Goal: Task Accomplishment & Management: Manage account settings

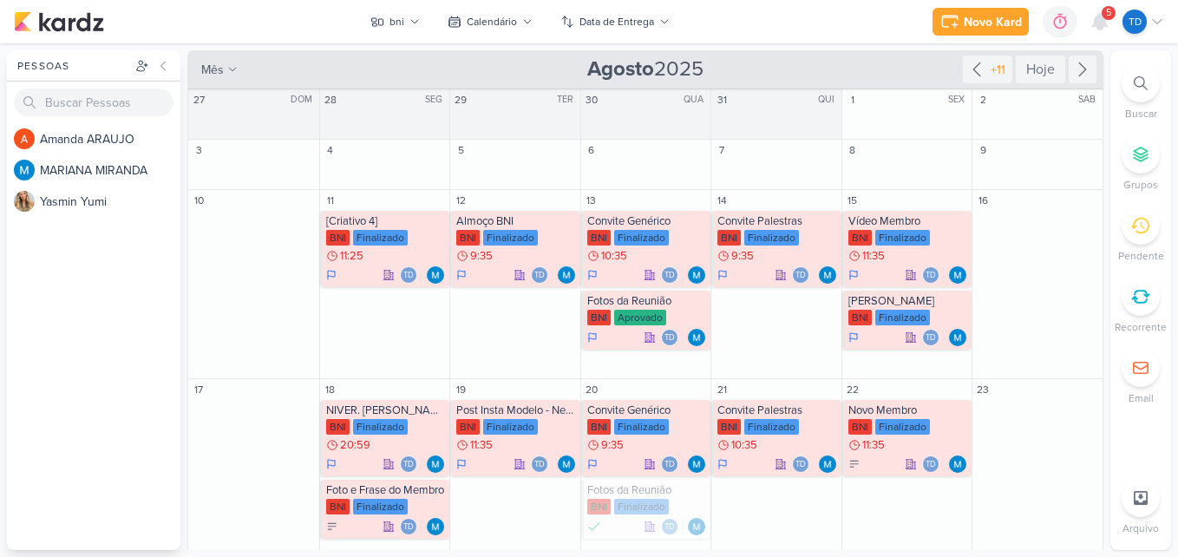
click at [1125, 76] on div at bounding box center [1140, 83] width 38 height 38
click at [1145, 84] on icon at bounding box center [1140, 83] width 14 height 14
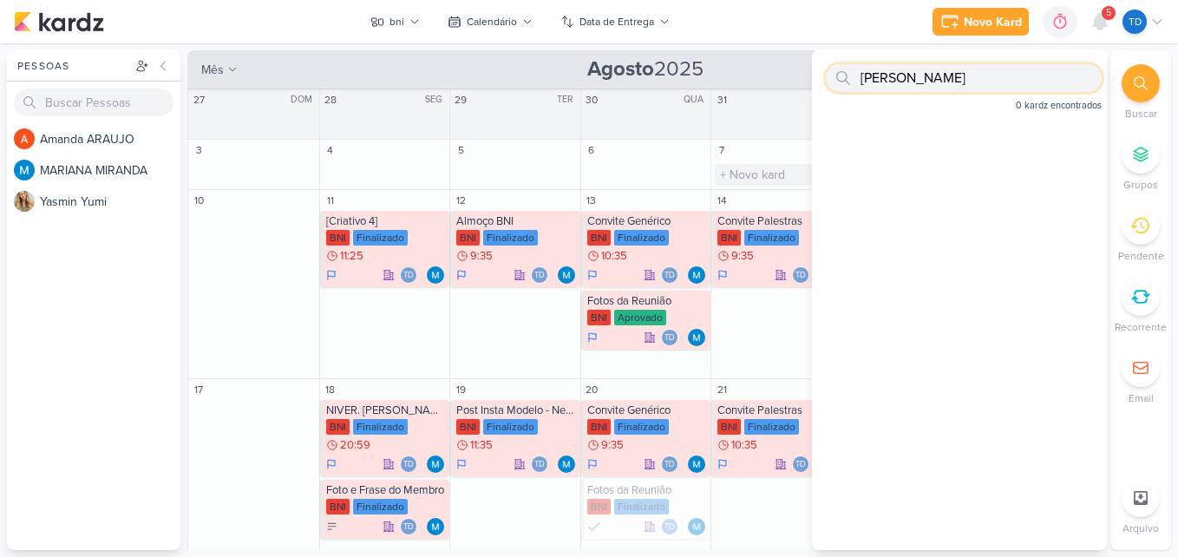
type input "[PERSON_NAME]"
click at [792, 171] on input "text" at bounding box center [775, 175] width 123 height 22
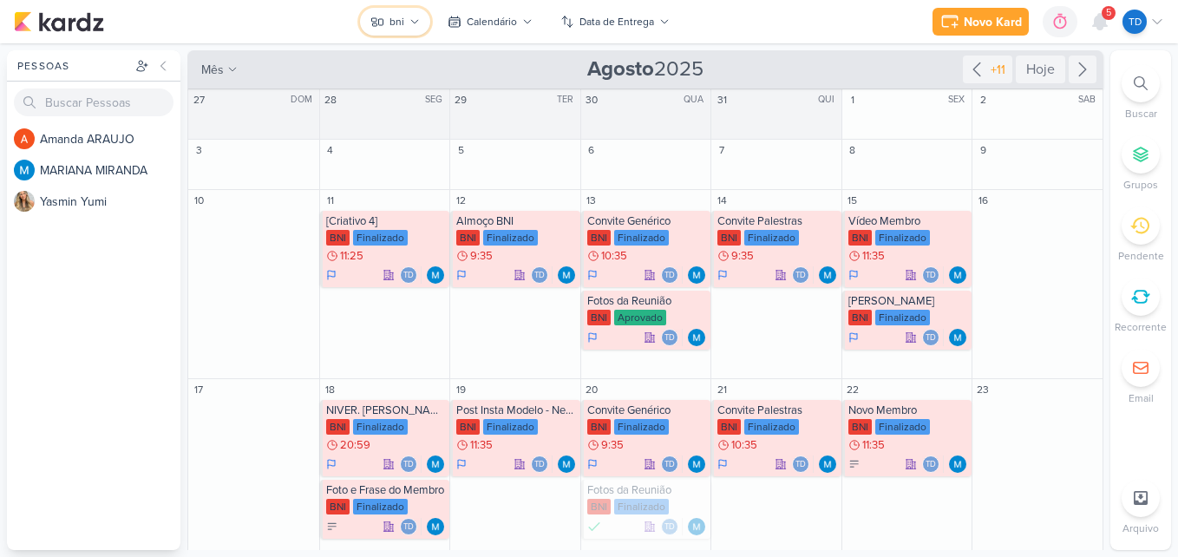
click at [400, 10] on button "bni" at bounding box center [395, 22] width 70 height 28
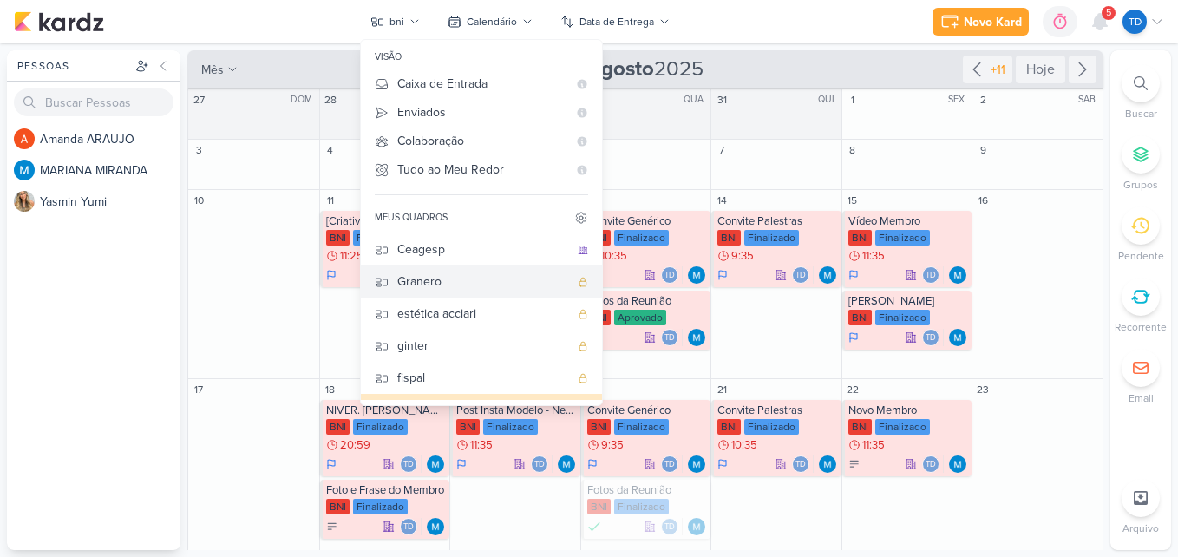
click at [451, 279] on div "Granero" at bounding box center [483, 281] width 172 height 18
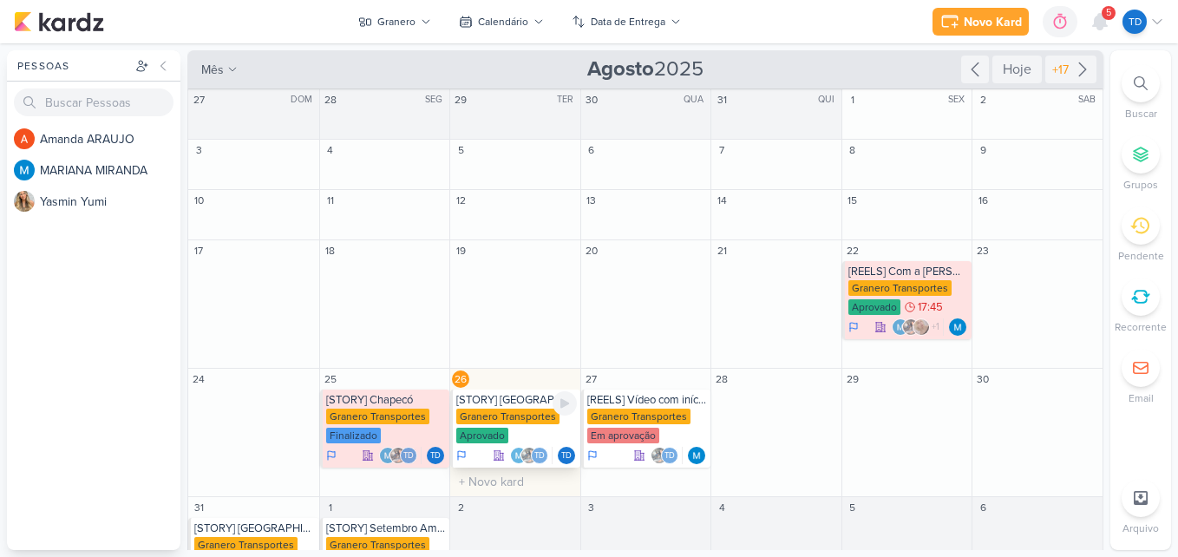
click at [468, 414] on div "Granero Transportes" at bounding box center [507, 416] width 103 height 16
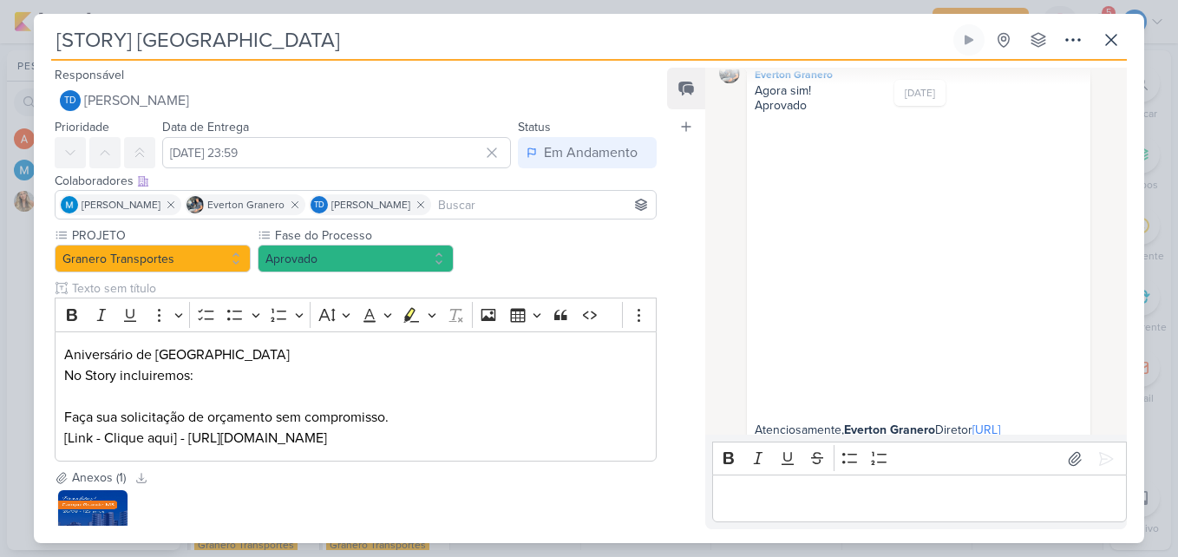
scroll to position [858, 0]
click at [1099, 36] on button at bounding box center [1110, 39] width 31 height 31
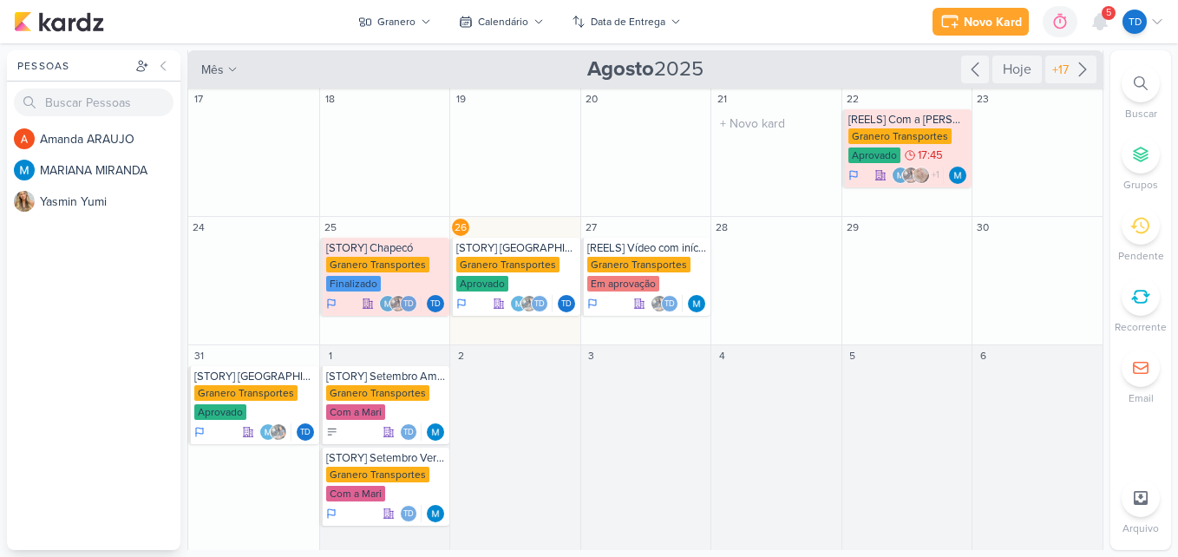
scroll to position [157, 0]
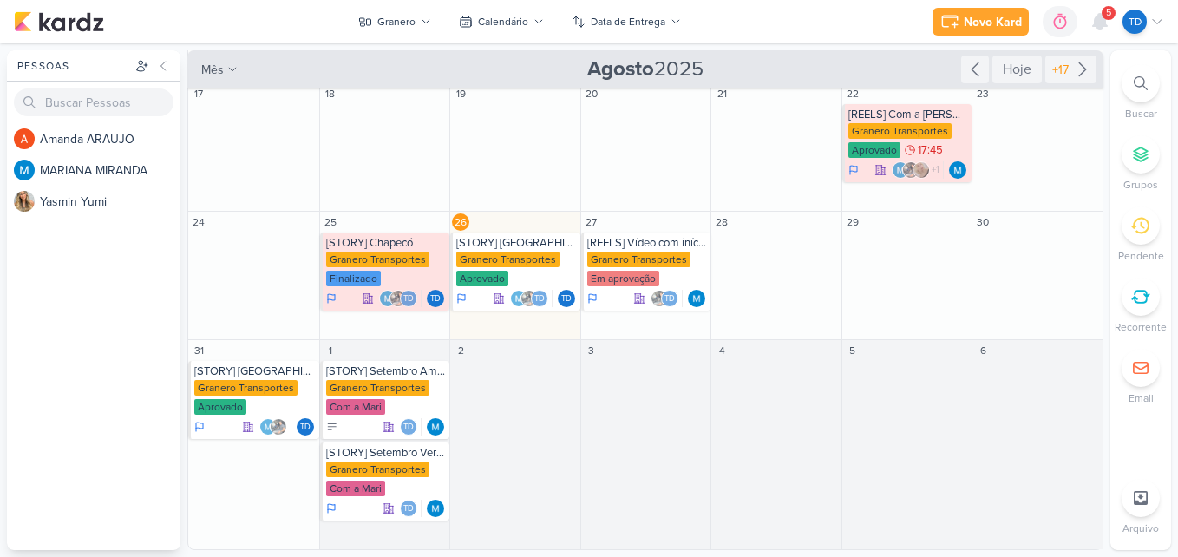
click at [1158, 72] on li "Buscar" at bounding box center [1140, 92] width 61 height 57
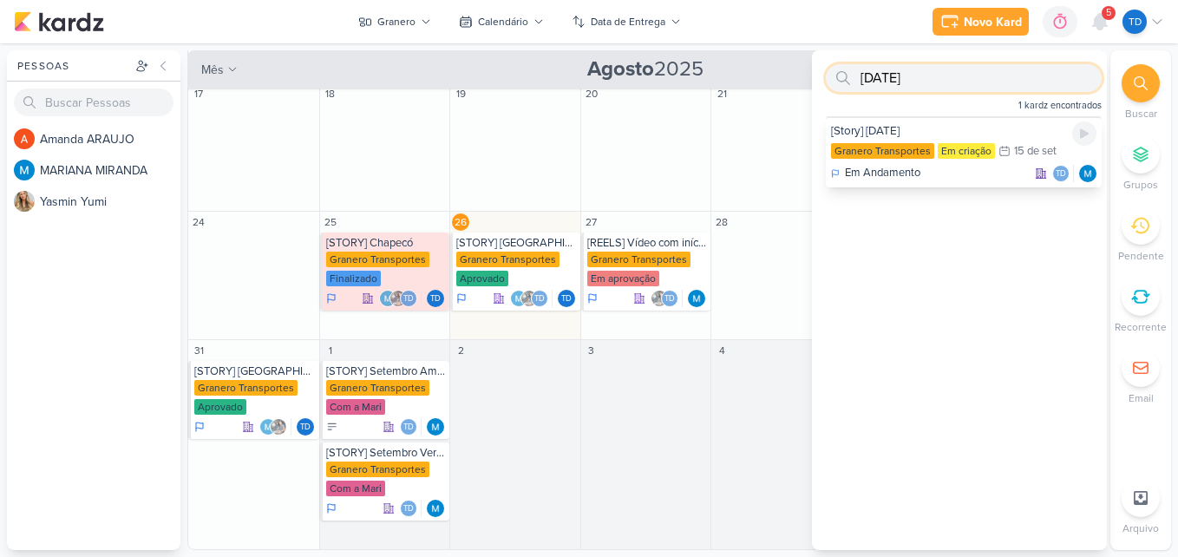
type input "[DATE]"
click at [956, 133] on div "[Story] [DATE]" at bounding box center [963, 131] width 265 height 16
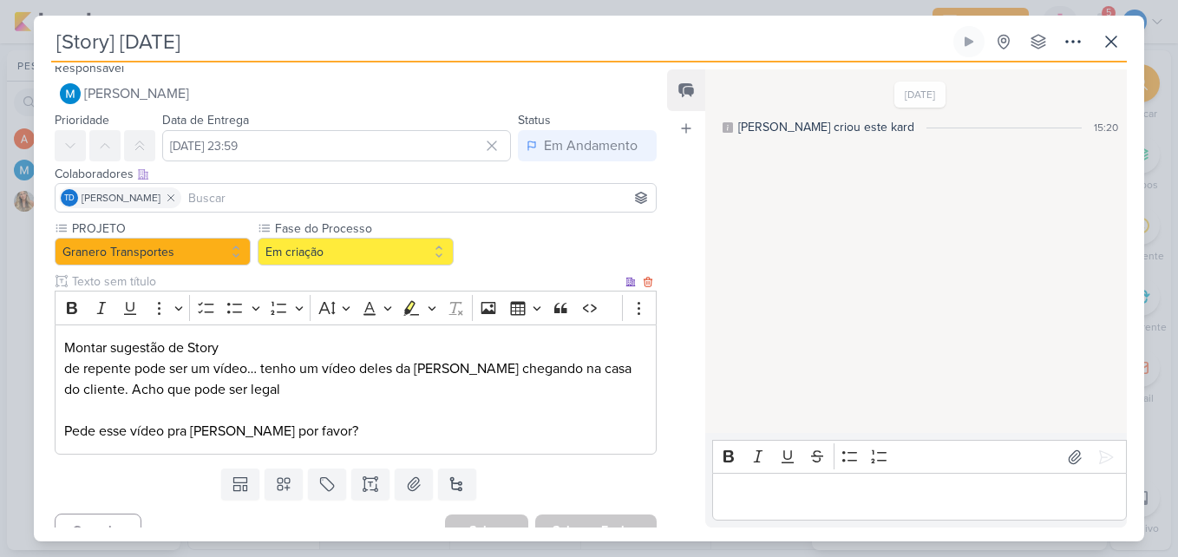
scroll to position [32, 0]
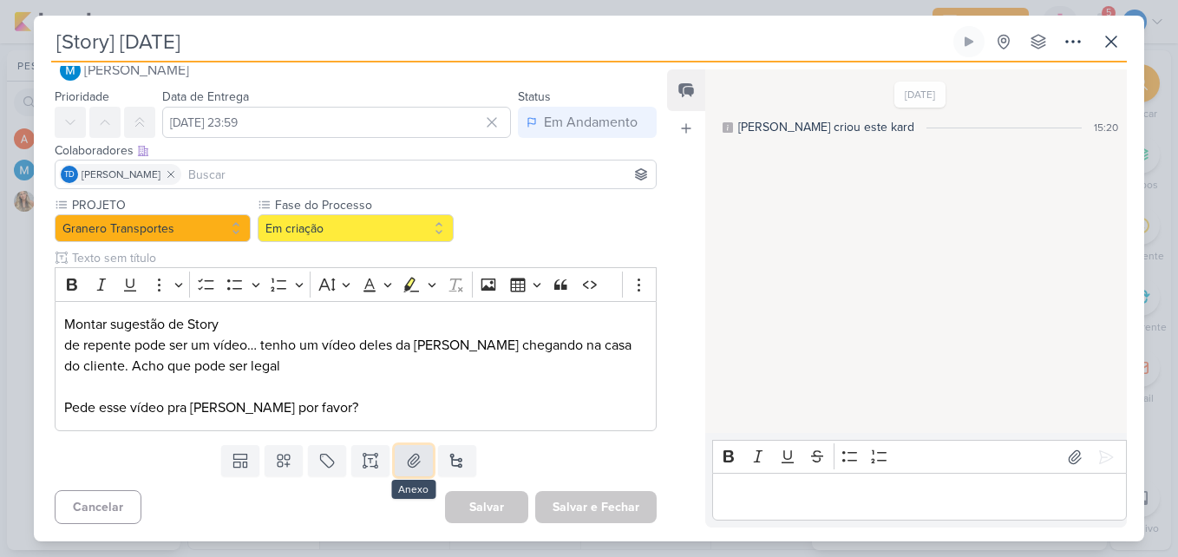
click at [405, 466] on icon at bounding box center [413, 460] width 17 height 17
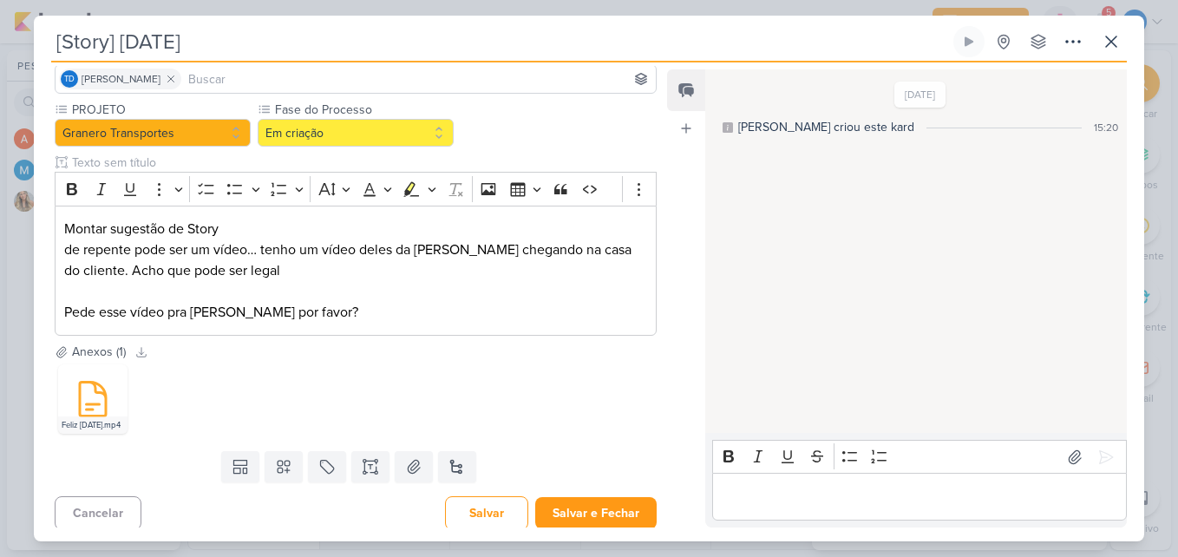
scroll to position [134, 0]
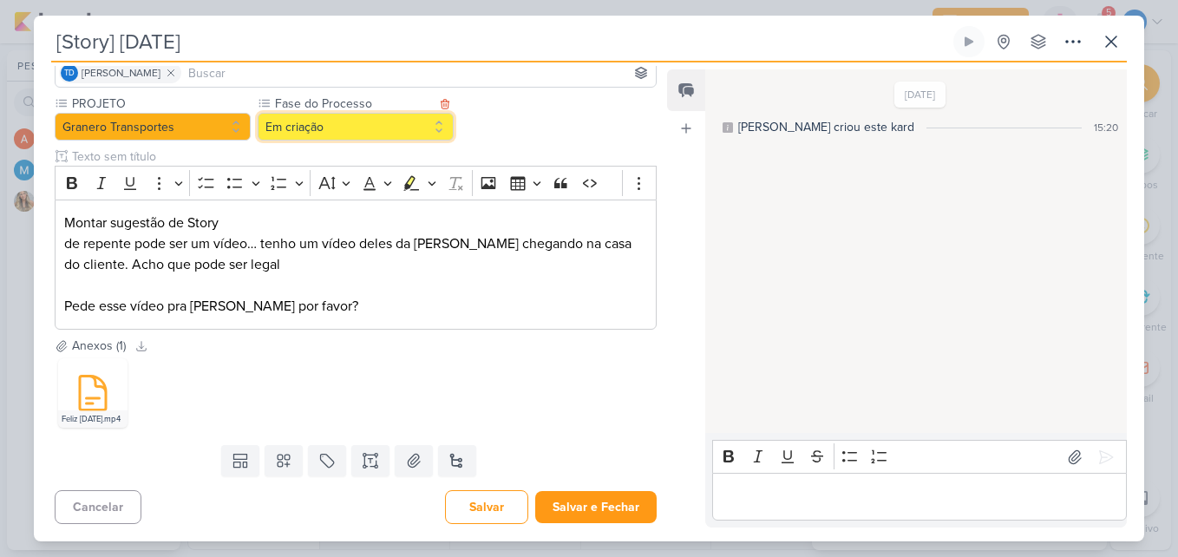
click at [391, 132] on button "Em criação" at bounding box center [356, 127] width 196 height 28
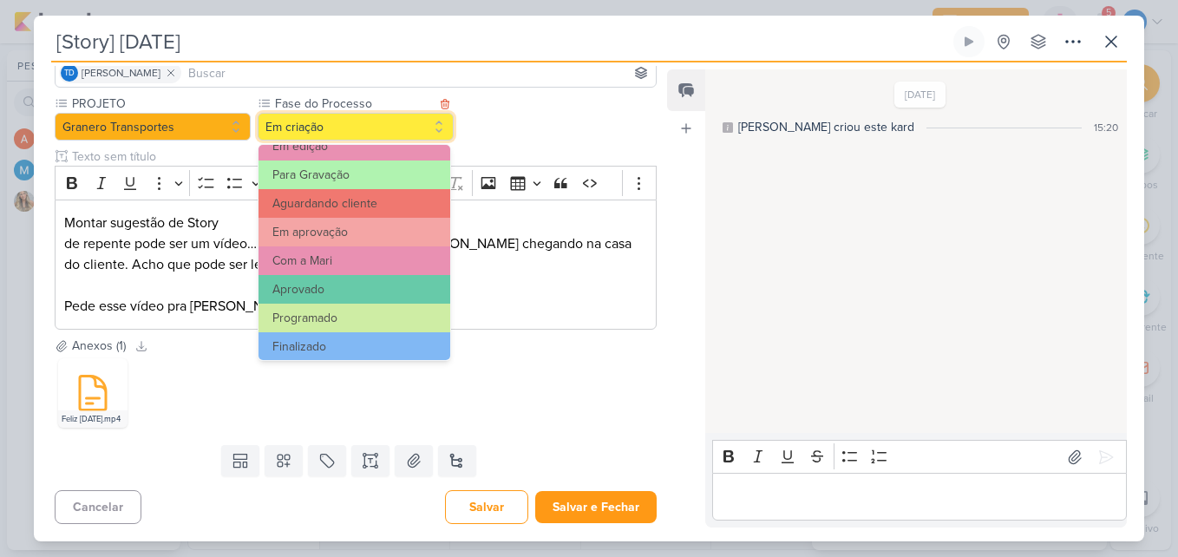
scroll to position [167, 0]
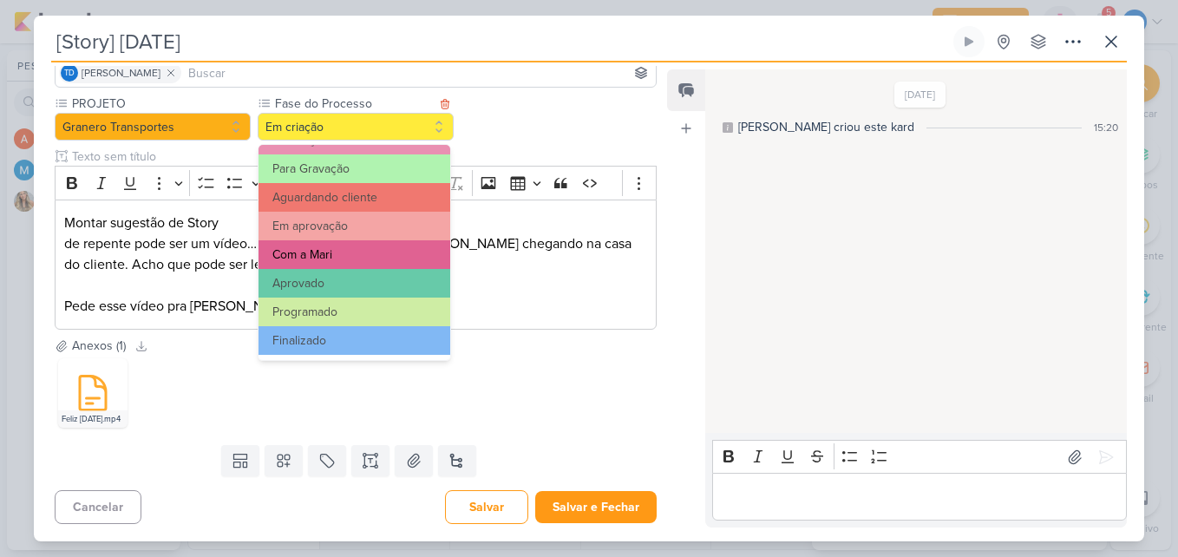
click at [363, 251] on button "Com a Mari" at bounding box center [354, 254] width 192 height 29
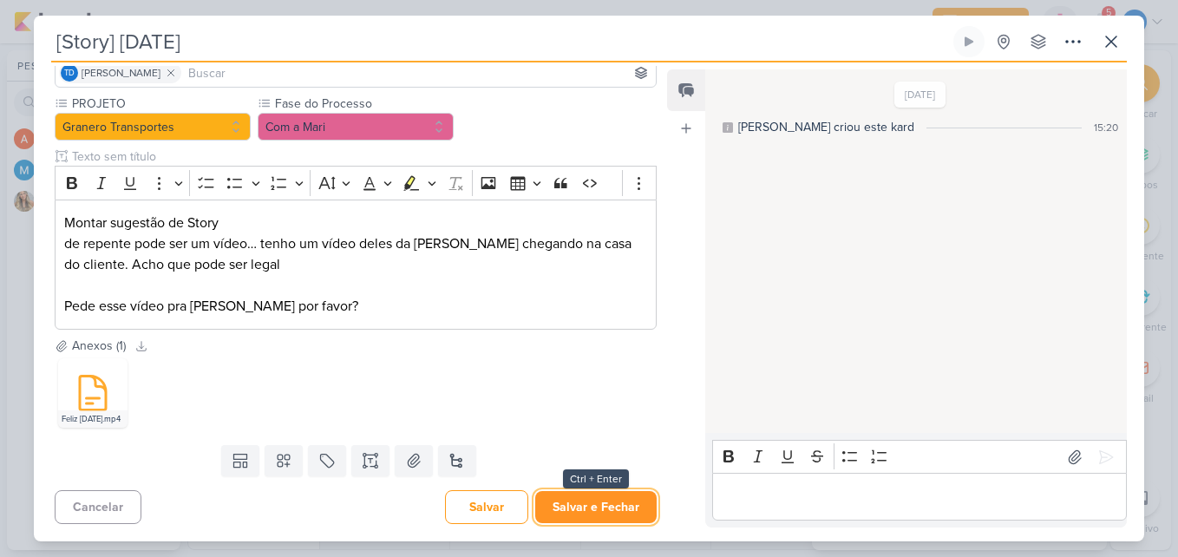
click at [611, 516] on button "Salvar e Fechar" at bounding box center [595, 507] width 121 height 32
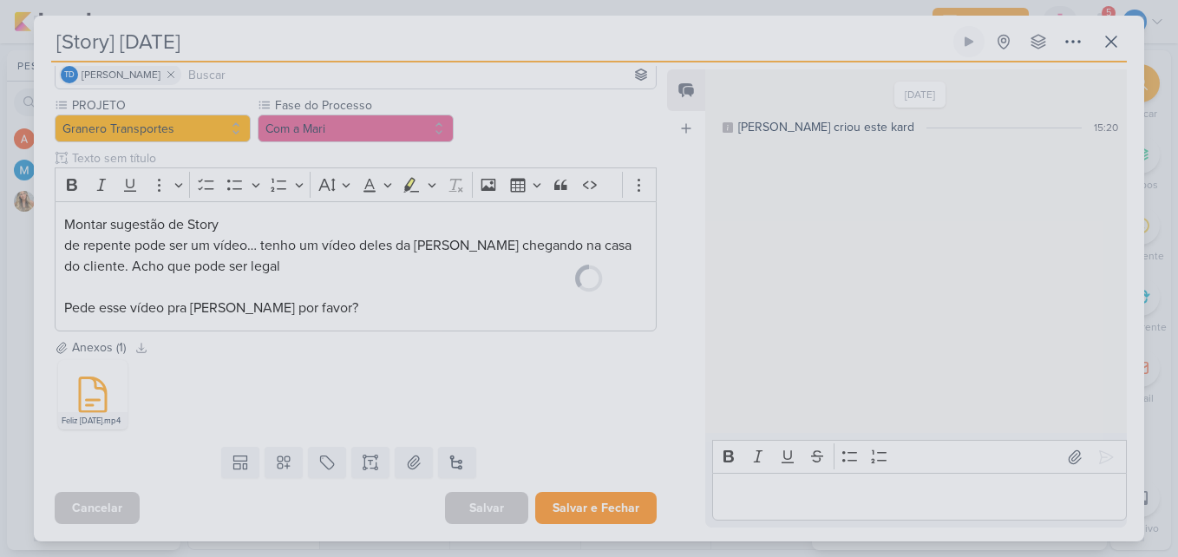
scroll to position [132, 0]
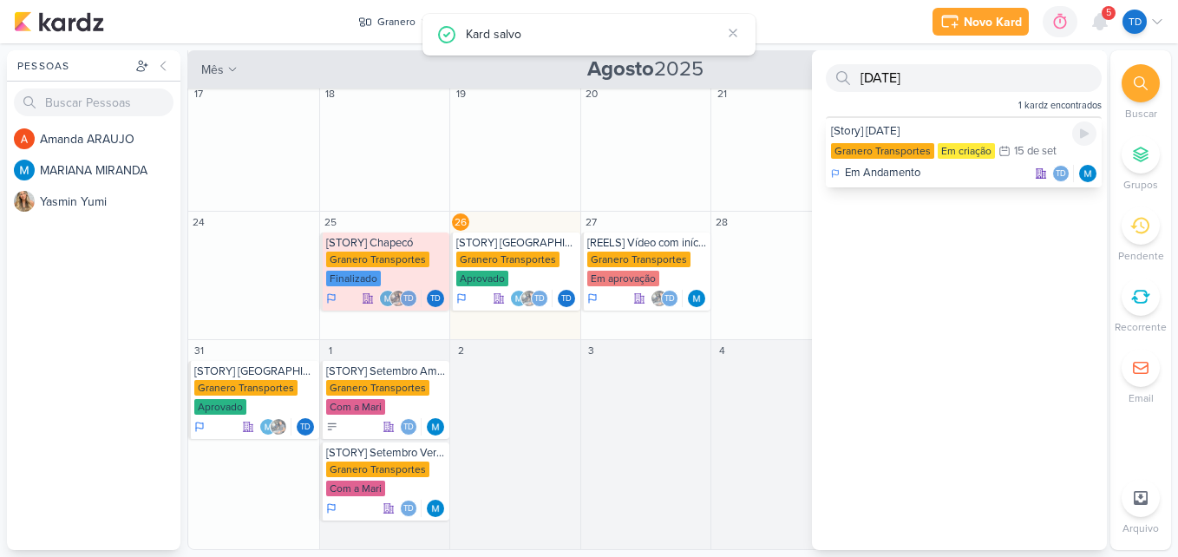
click at [922, 130] on div "[Story] [DATE]" at bounding box center [963, 131] width 265 height 16
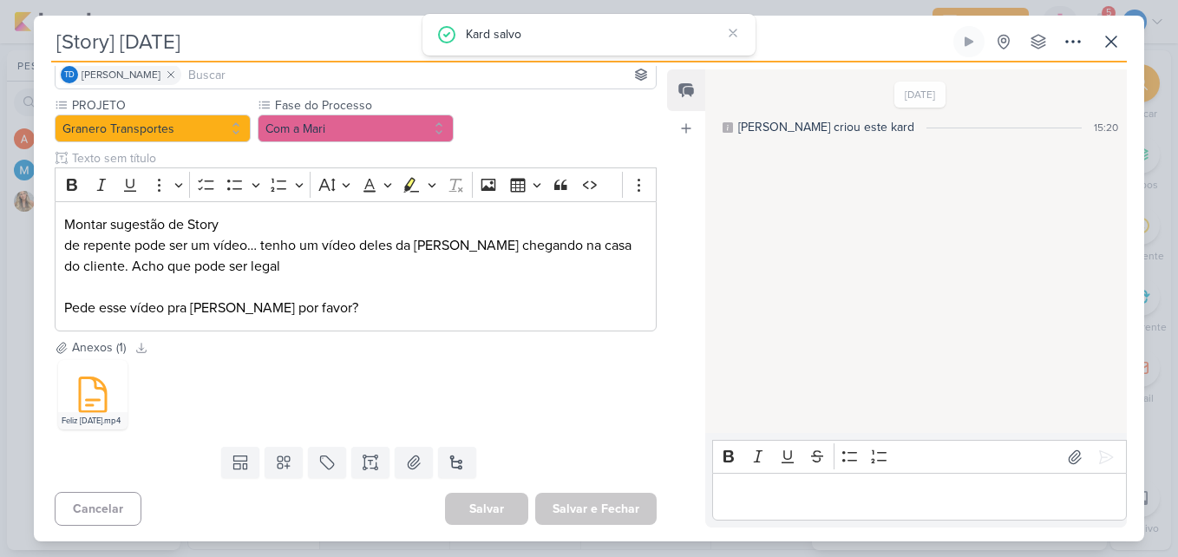
scroll to position [134, 0]
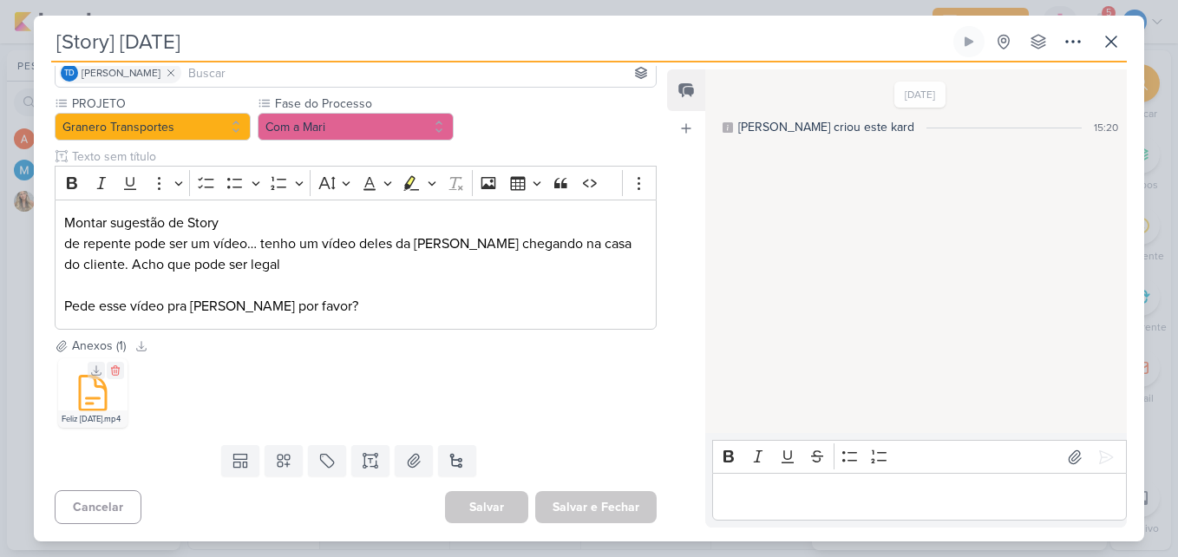
click at [81, 397] on icon at bounding box center [93, 393] width 26 height 34
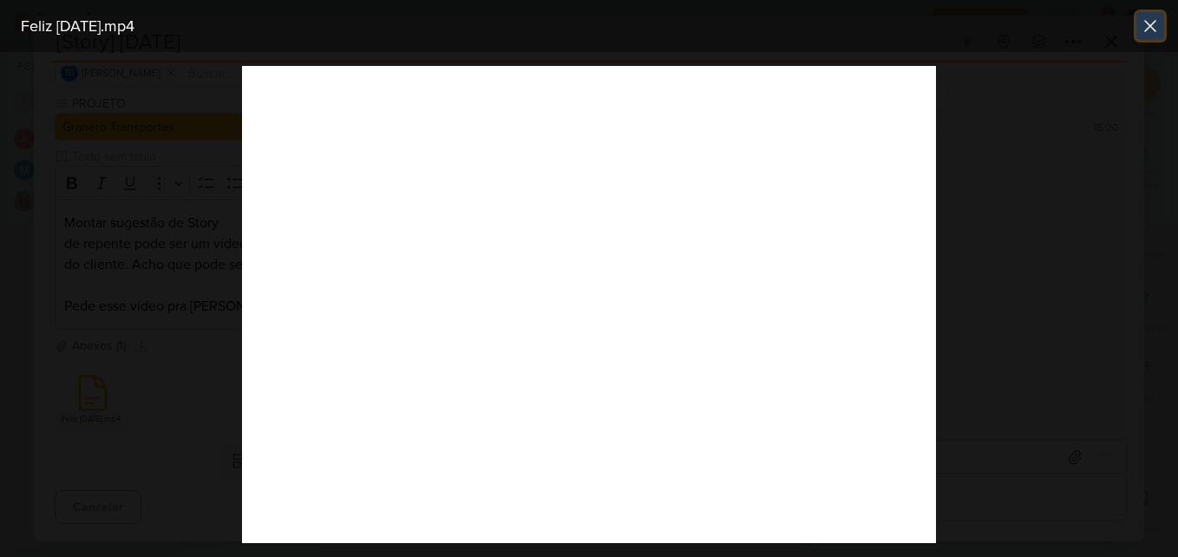
click at [1155, 23] on icon at bounding box center [1149, 26] width 21 height 21
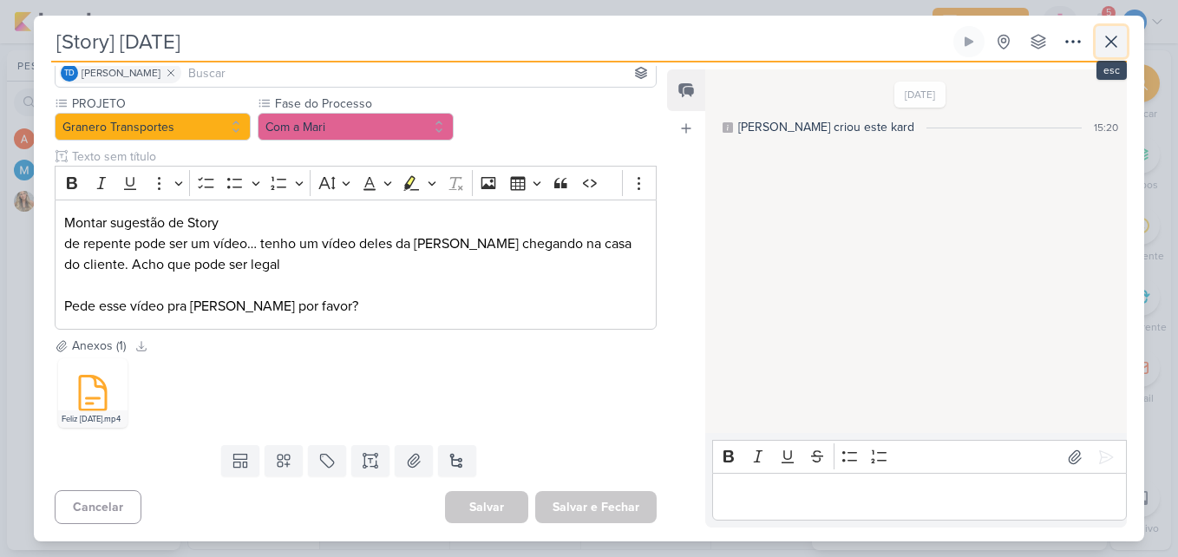
click at [1123, 42] on button at bounding box center [1110, 41] width 31 height 31
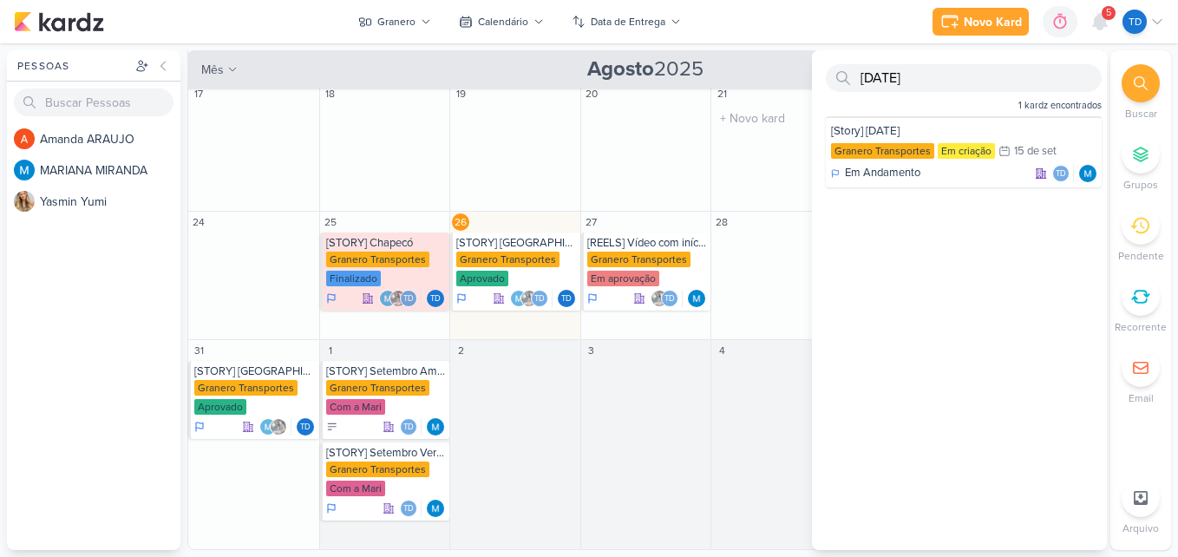
click at [719, 201] on div "21 O título do kard deve ter menos que 100 caracteres" at bounding box center [775, 147] width 131 height 128
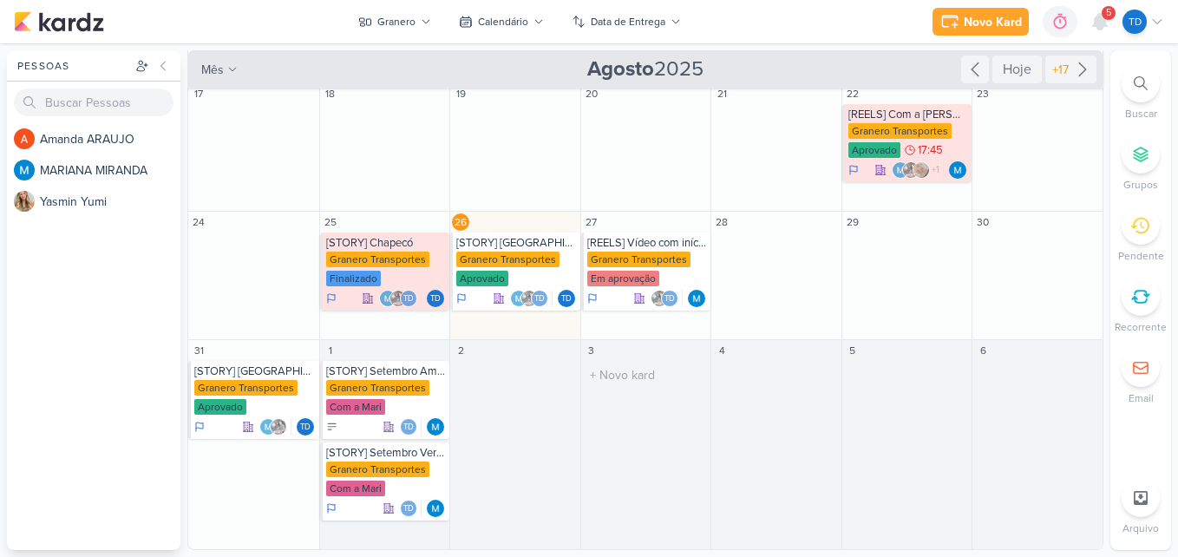
scroll to position [0, 0]
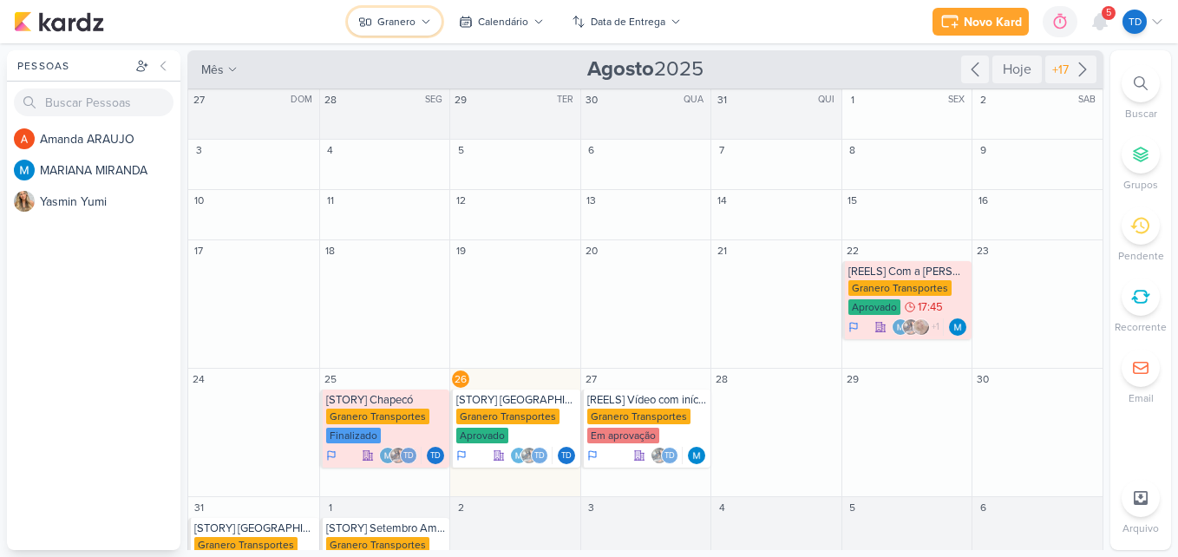
click at [417, 22] on button "Granero" at bounding box center [395, 22] width 94 height 28
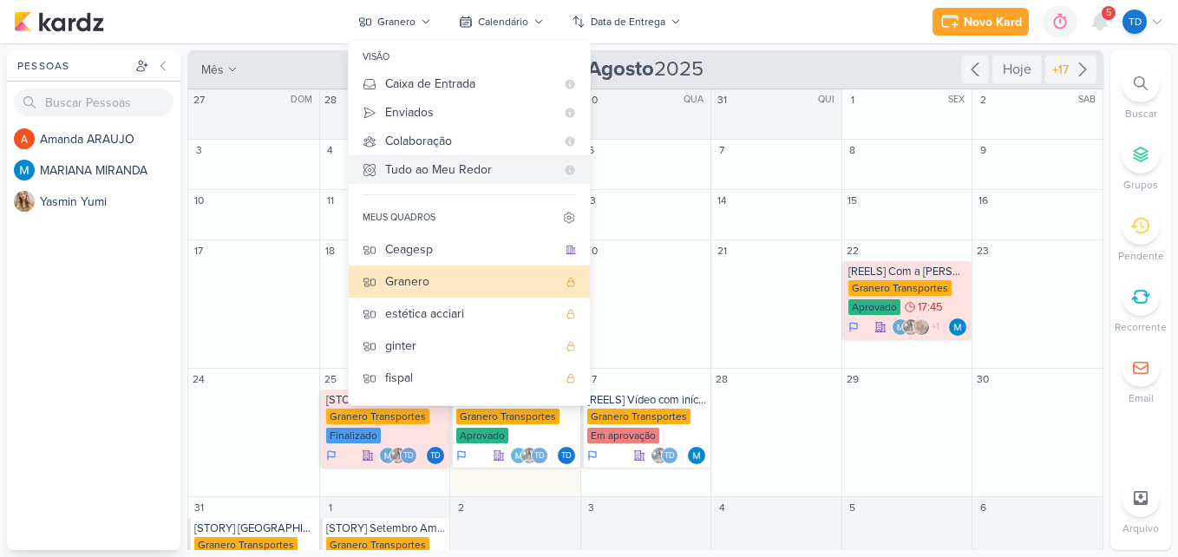
click at [426, 167] on div "Tudo ao Meu Redor" at bounding box center [470, 169] width 170 height 18
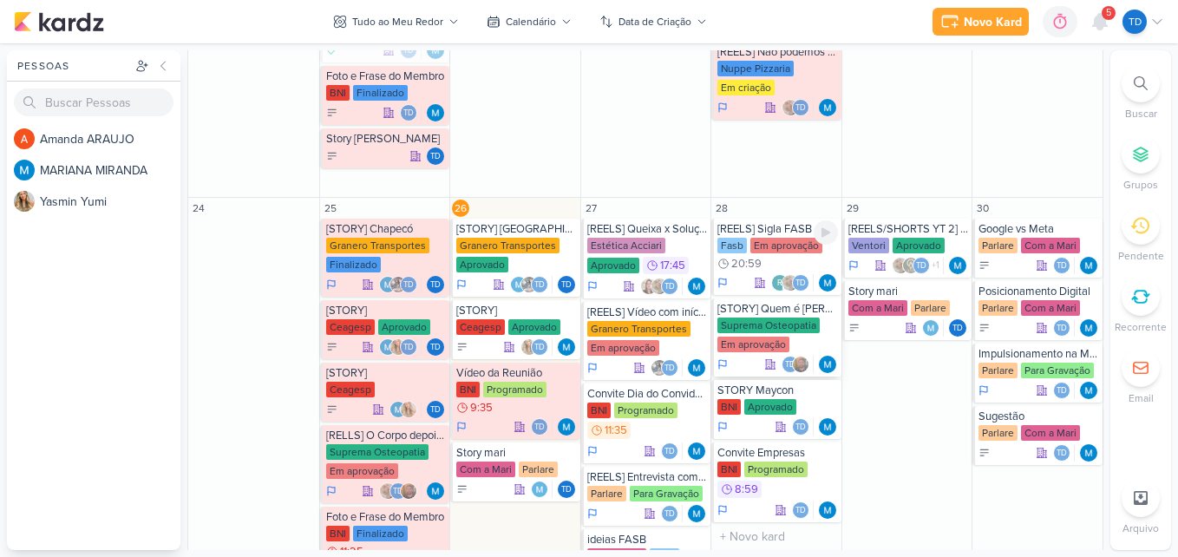
scroll to position [780, 0]
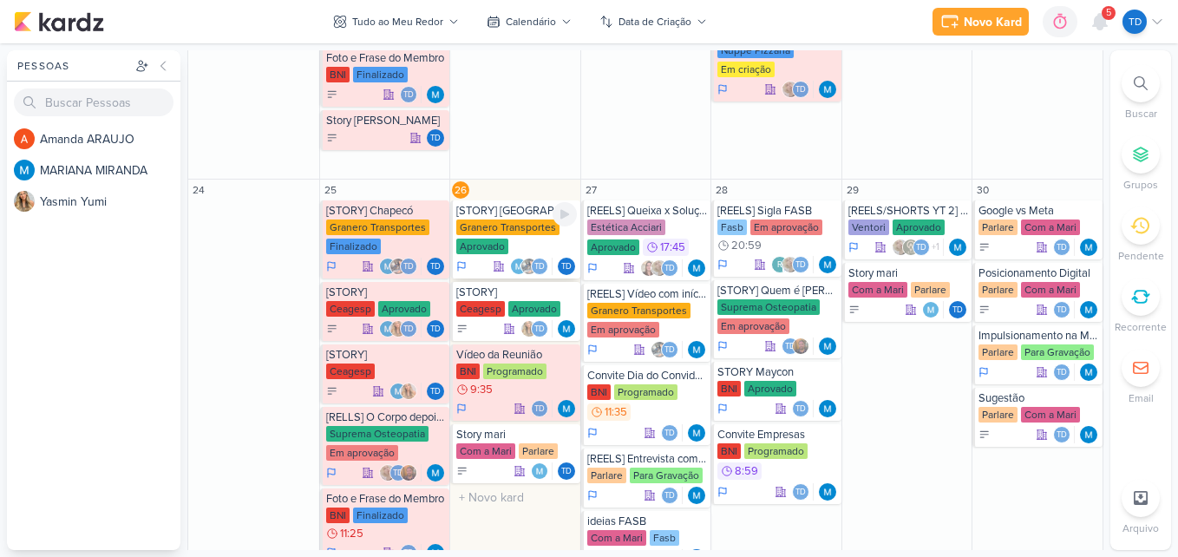
click at [480, 235] on div "Granero Transportes Aprovado" at bounding box center [516, 237] width 121 height 36
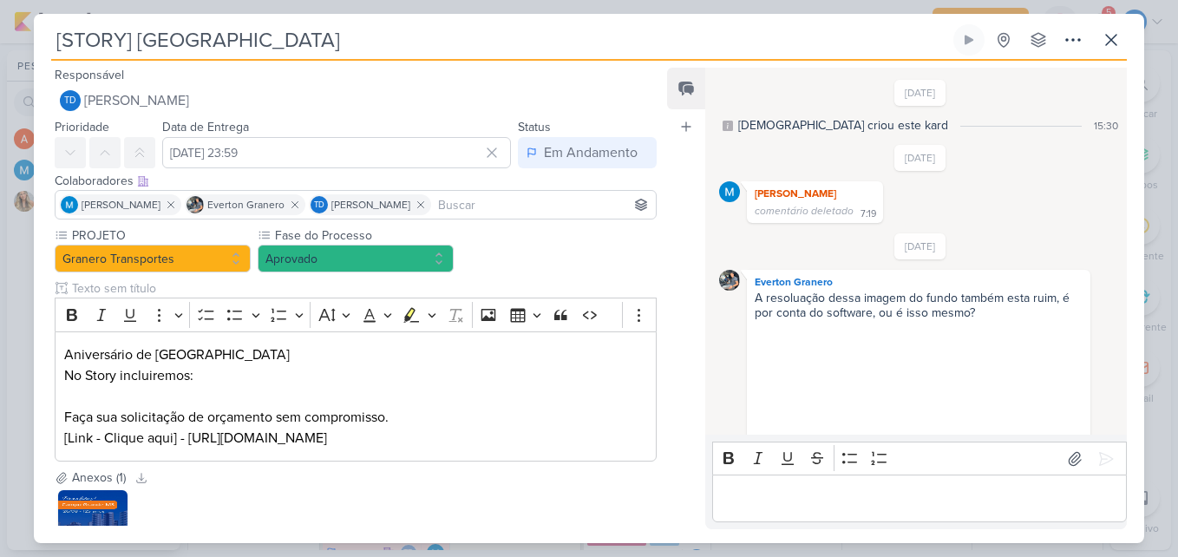
scroll to position [1031, 0]
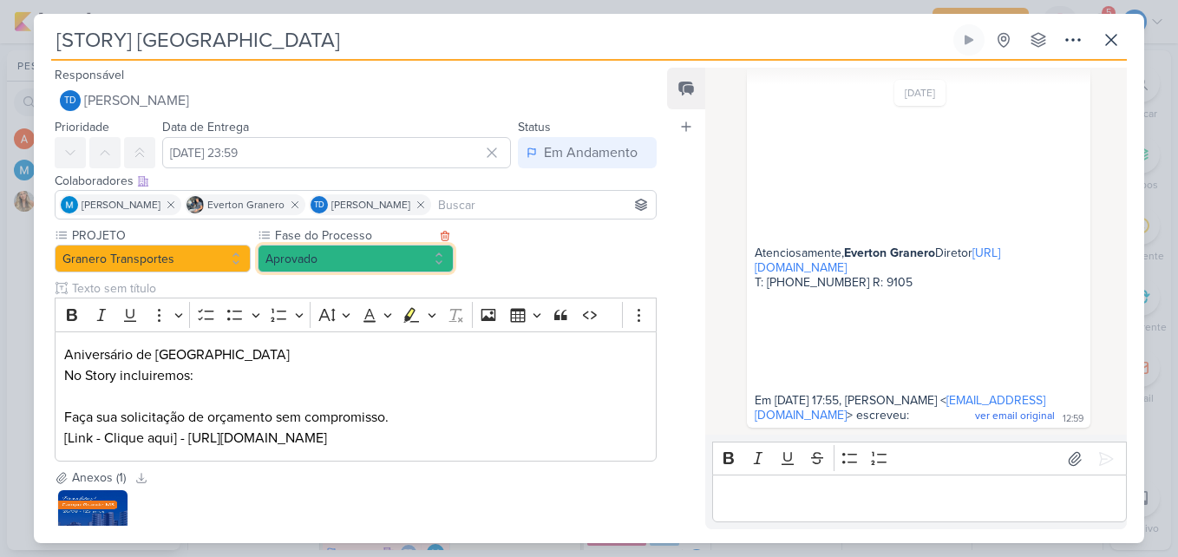
click at [293, 265] on button "Aprovado" at bounding box center [356, 259] width 196 height 28
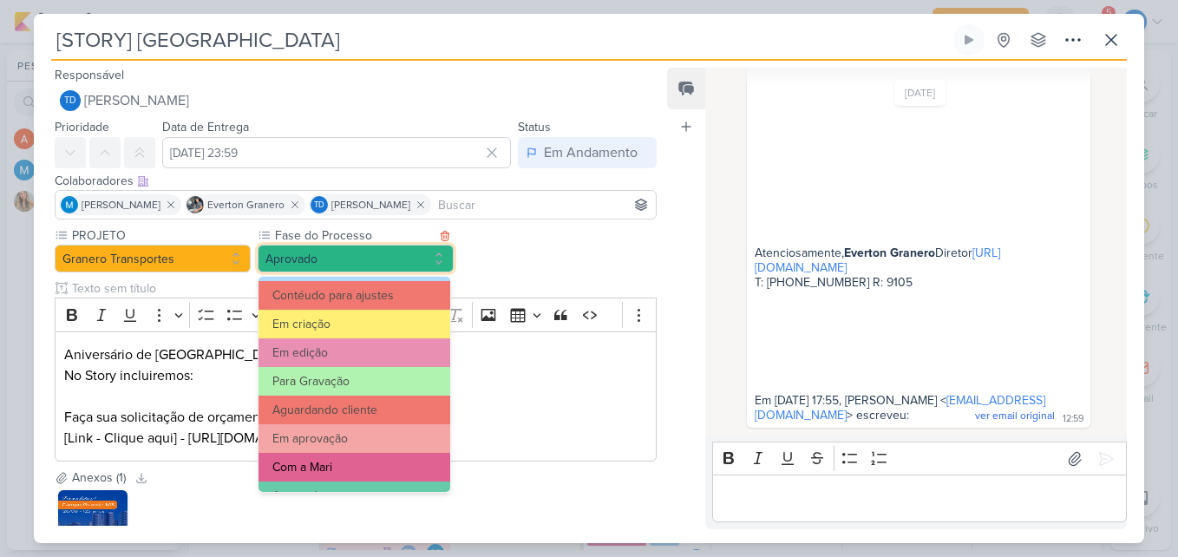
scroll to position [167, 0]
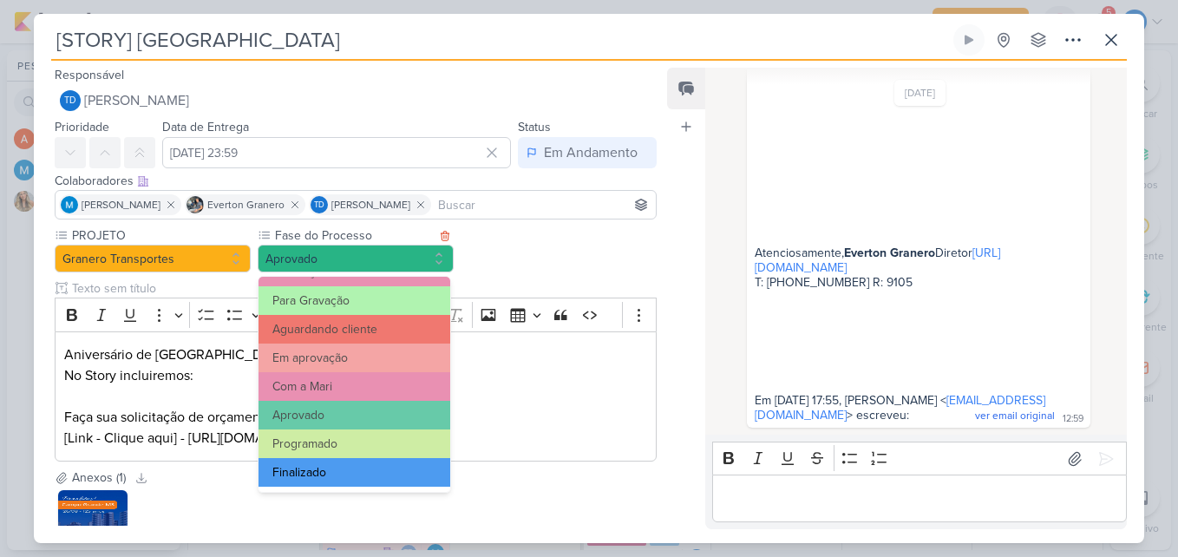
click at [323, 464] on button "Finalizado" at bounding box center [354, 472] width 192 height 29
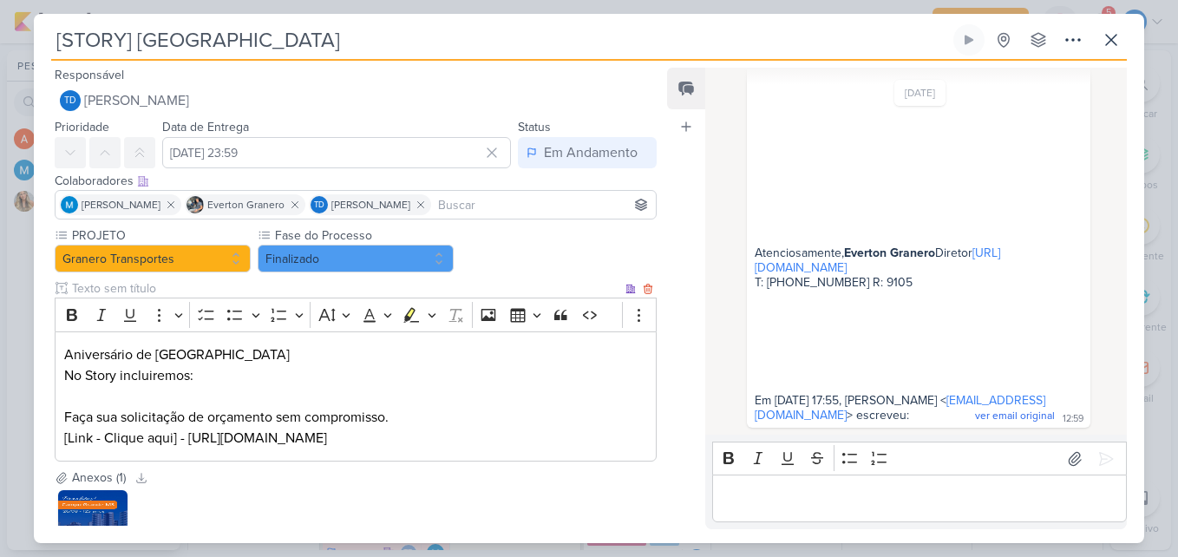
scroll to position [134, 0]
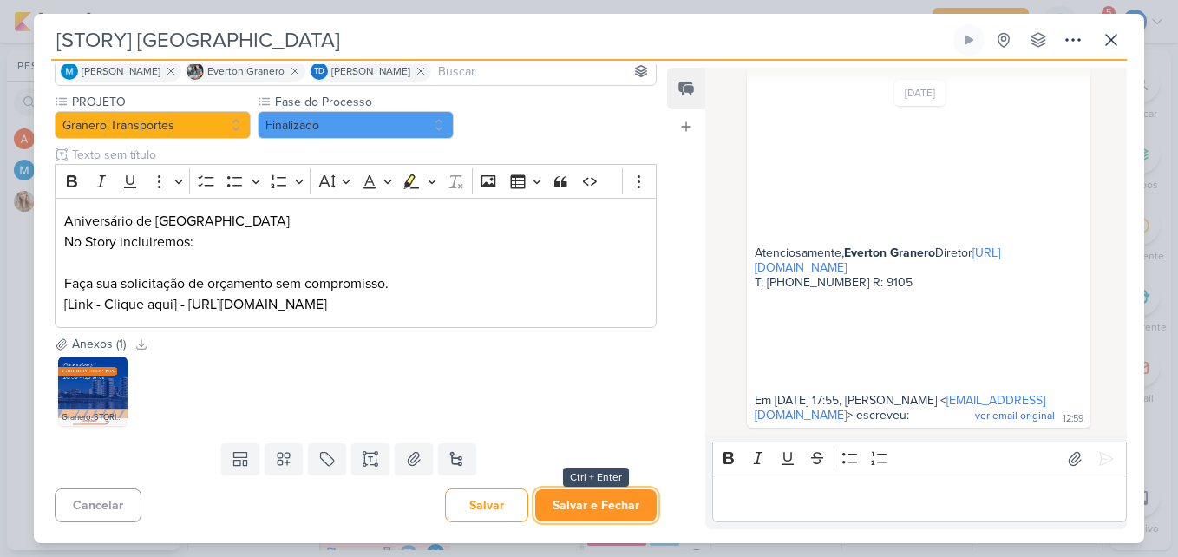
click at [573, 509] on button "Salvar e Fechar" at bounding box center [595, 505] width 121 height 32
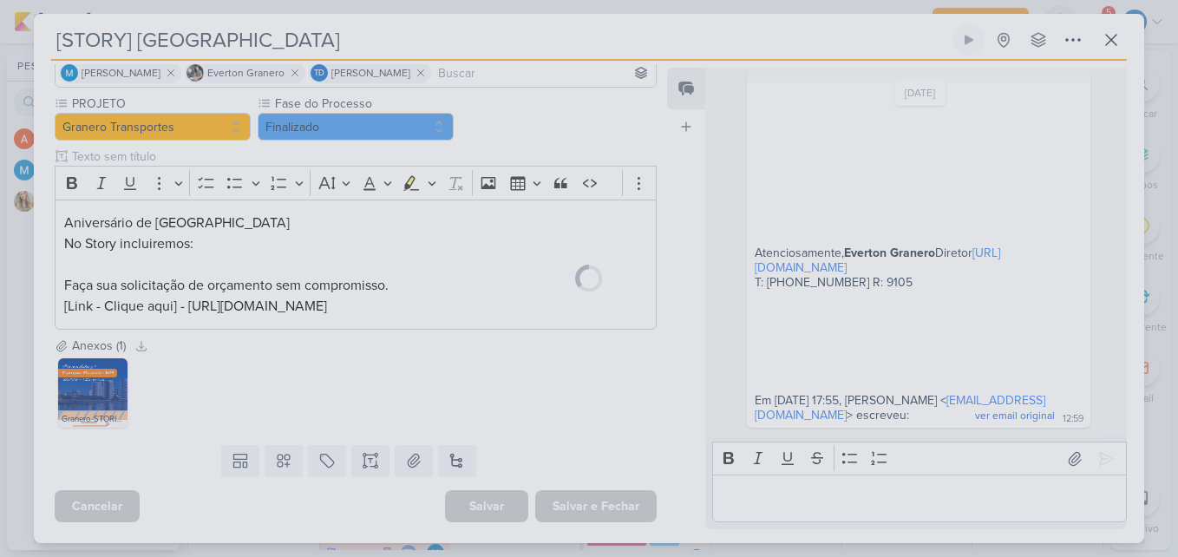
scroll to position [132, 0]
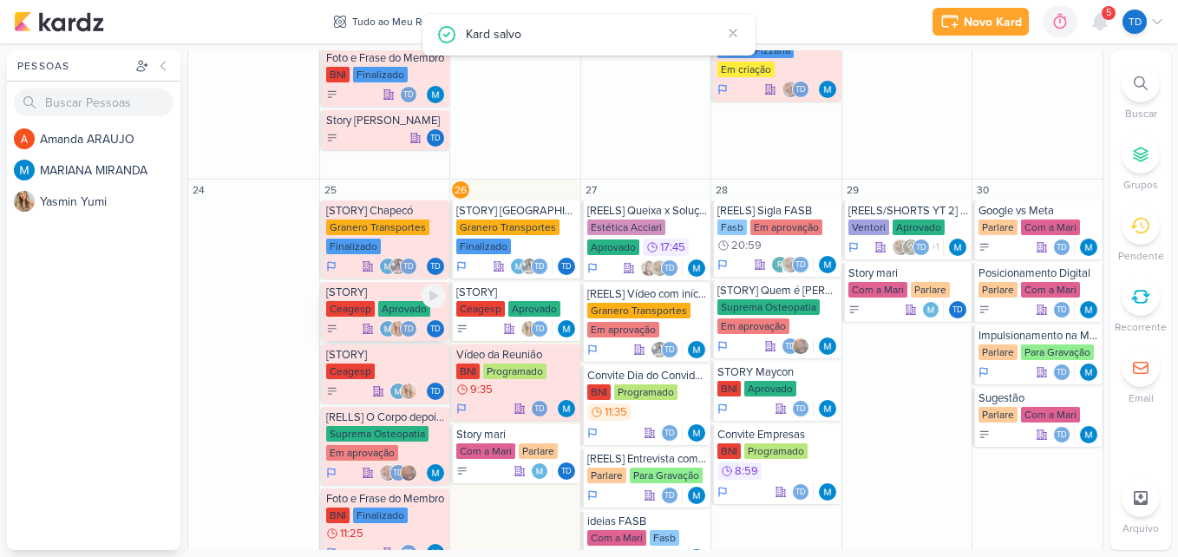
click at [399, 305] on div "Aprovado" at bounding box center [404, 309] width 52 height 16
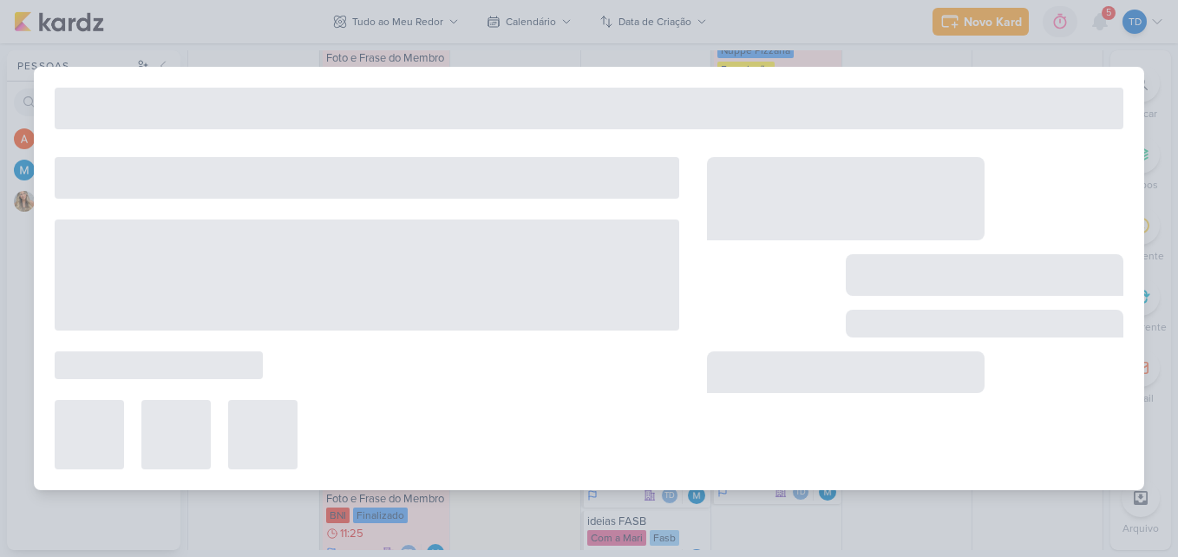
type input "[STORY]"
type input "[DATE] 23:59"
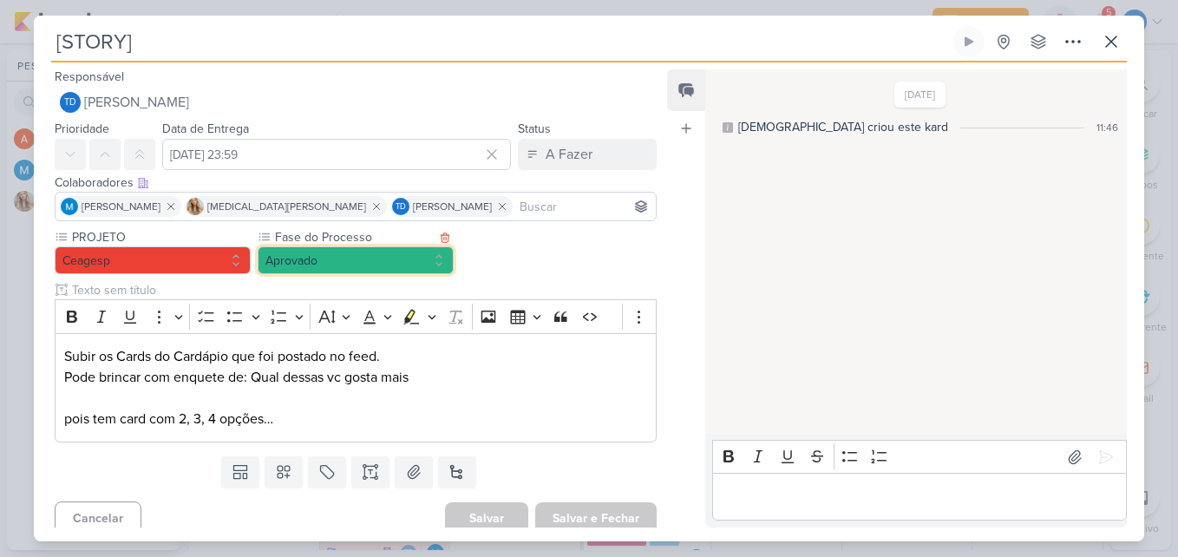
click at [388, 254] on button "Aprovado" at bounding box center [356, 260] width 196 height 28
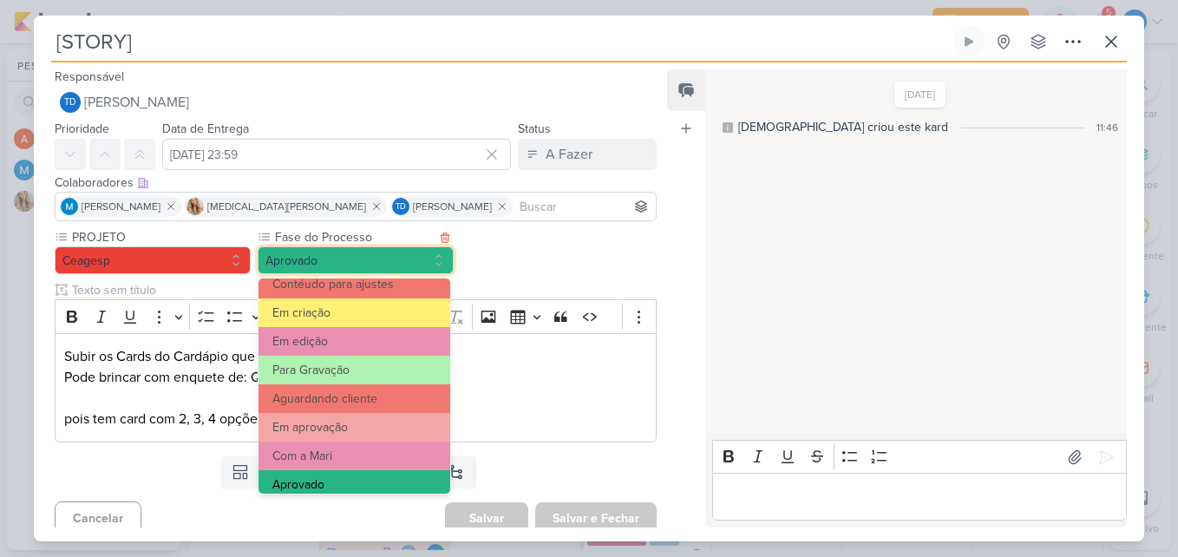
scroll to position [167, 0]
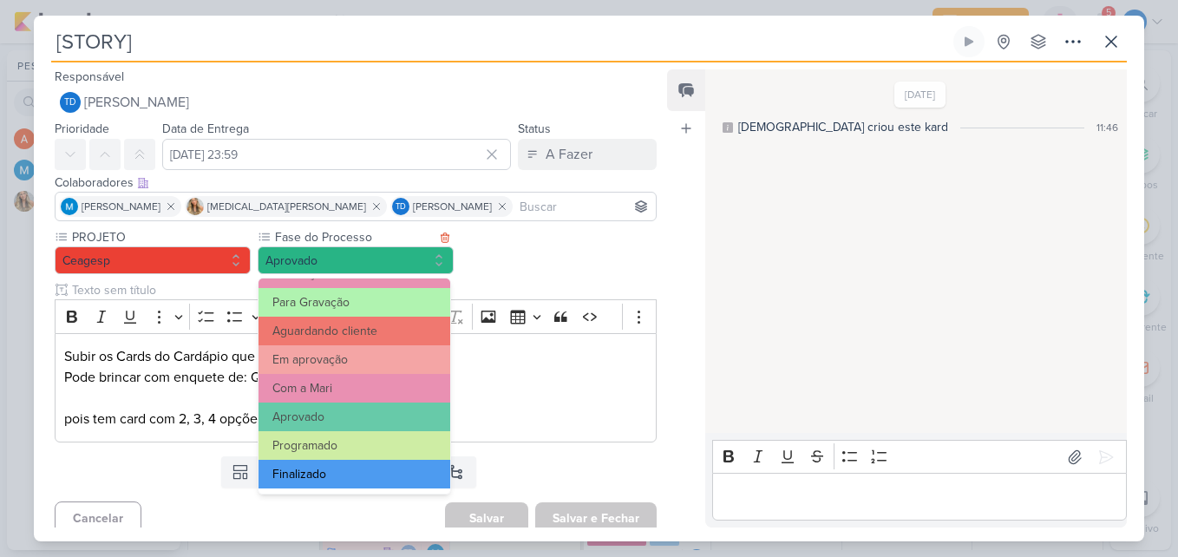
click at [372, 464] on button "Finalizado" at bounding box center [354, 474] width 192 height 29
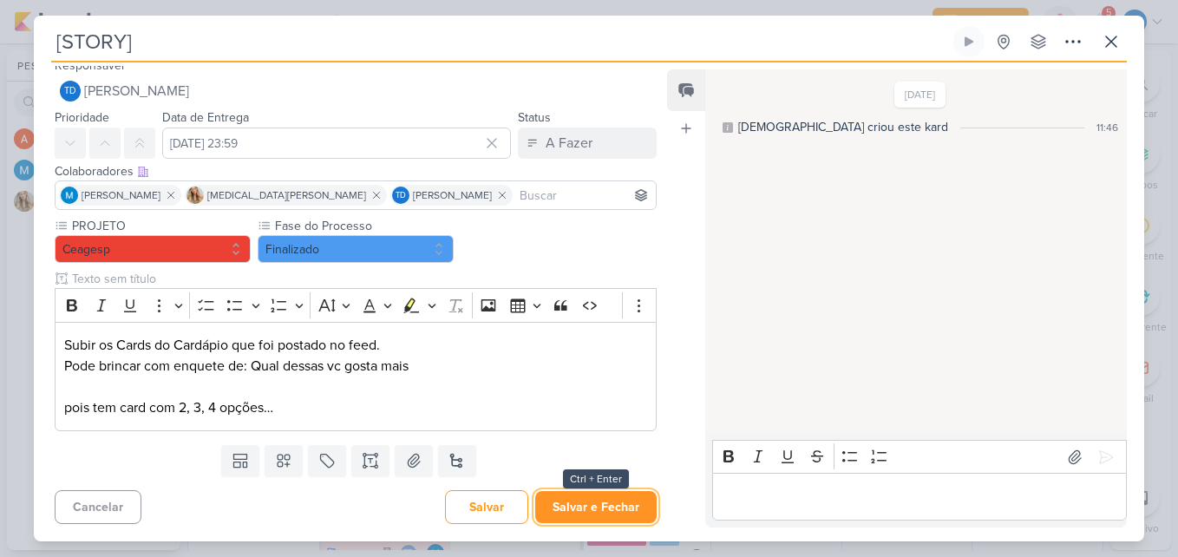
click at [632, 512] on button "Salvar e Fechar" at bounding box center [595, 507] width 121 height 32
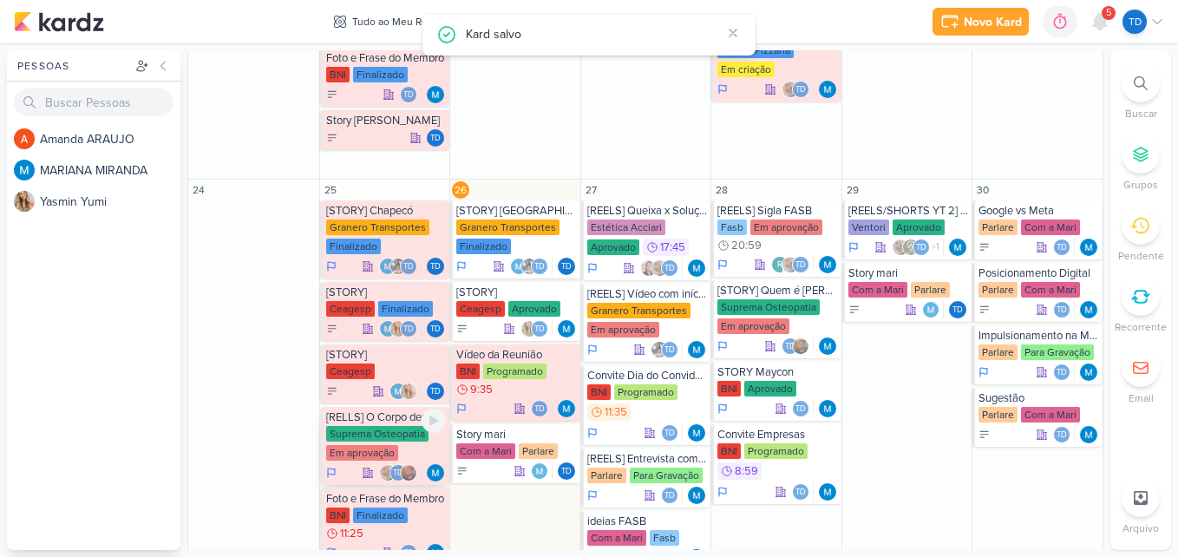
scroll to position [954, 0]
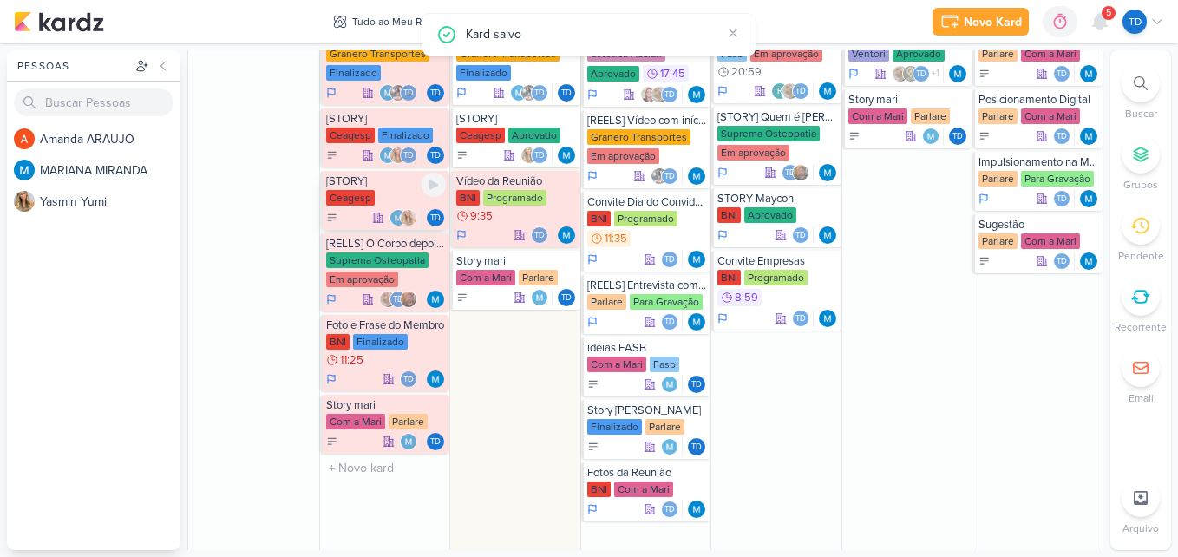
click at [393, 180] on div "[STORY]" at bounding box center [386, 181] width 121 height 14
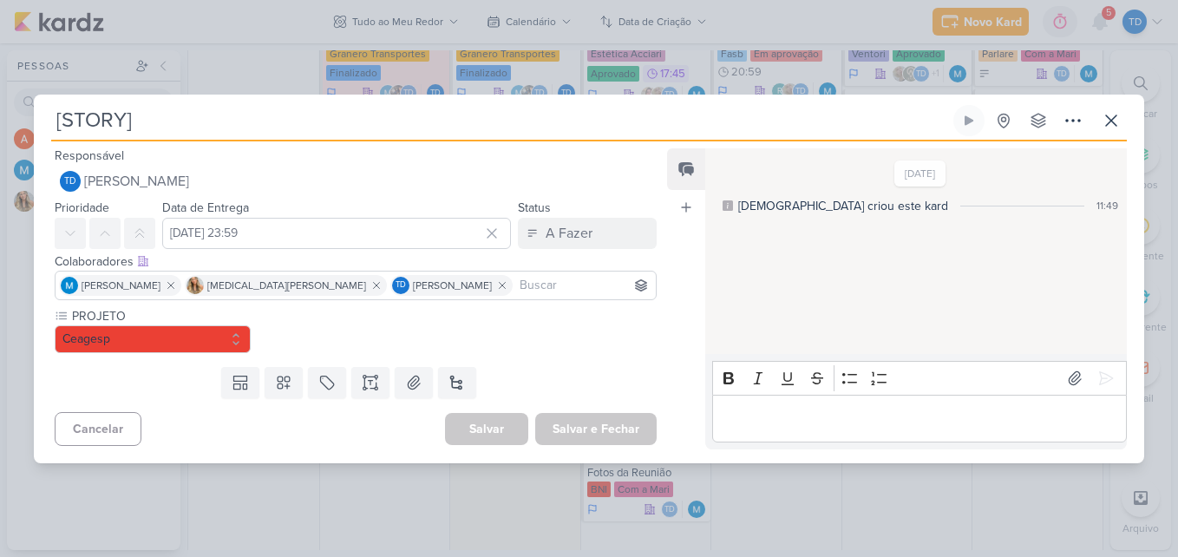
scroll to position [0, 0]
click at [1112, 119] on icon at bounding box center [1111, 120] width 10 height 10
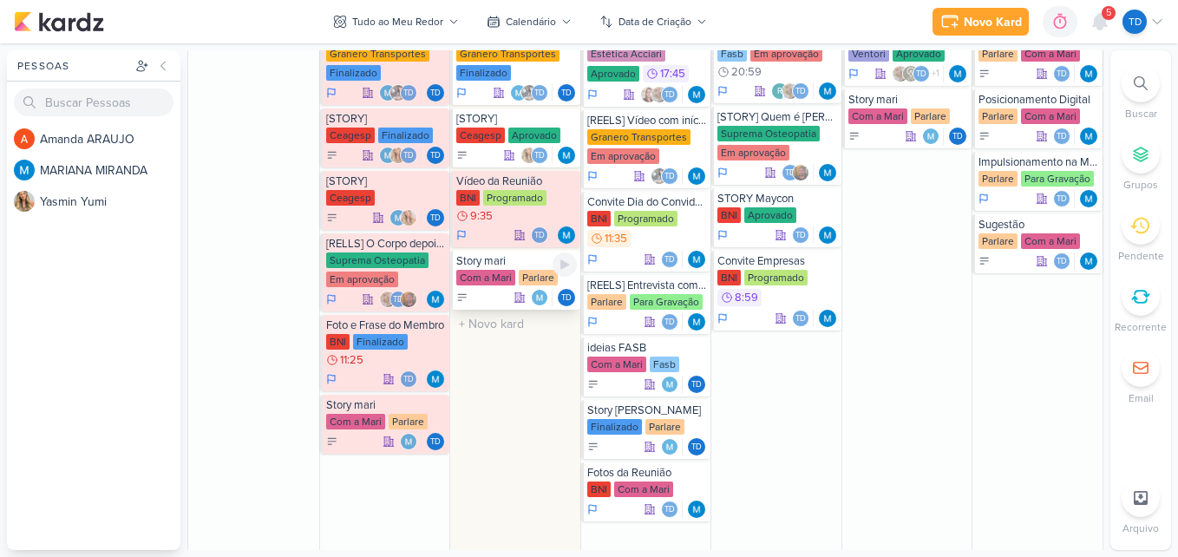
scroll to position [867, 0]
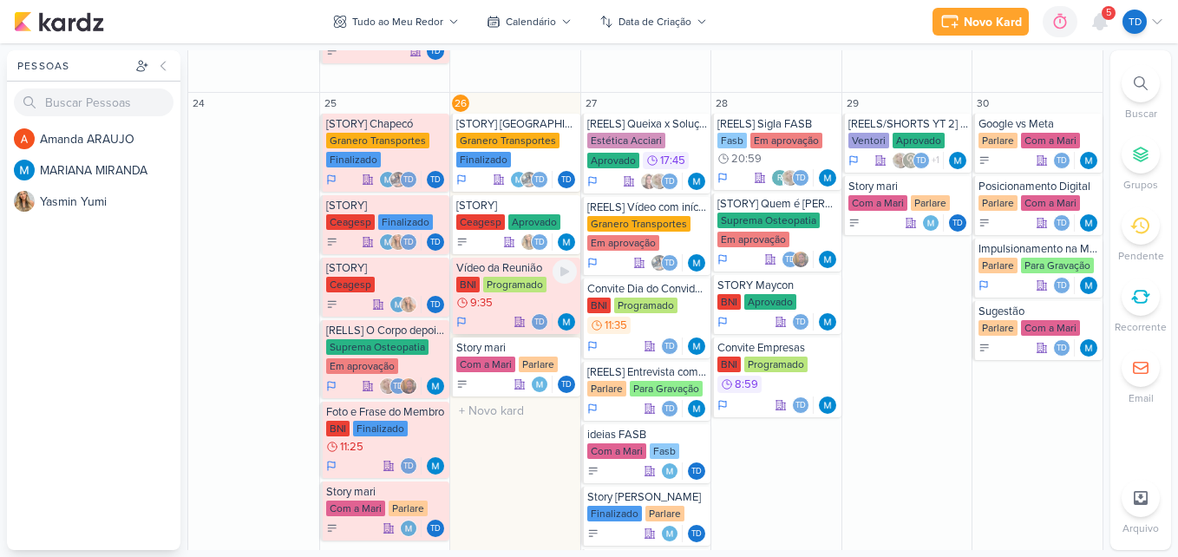
click at [524, 294] on div "BNI Programado 9:35" at bounding box center [516, 294] width 121 height 35
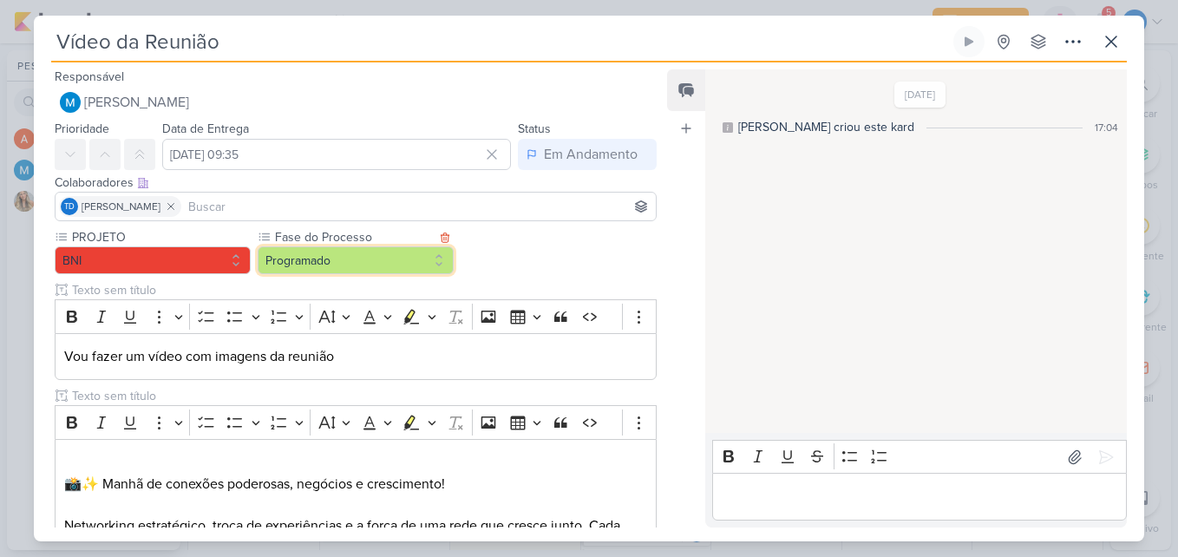
click at [339, 261] on button "Programado" at bounding box center [356, 260] width 196 height 28
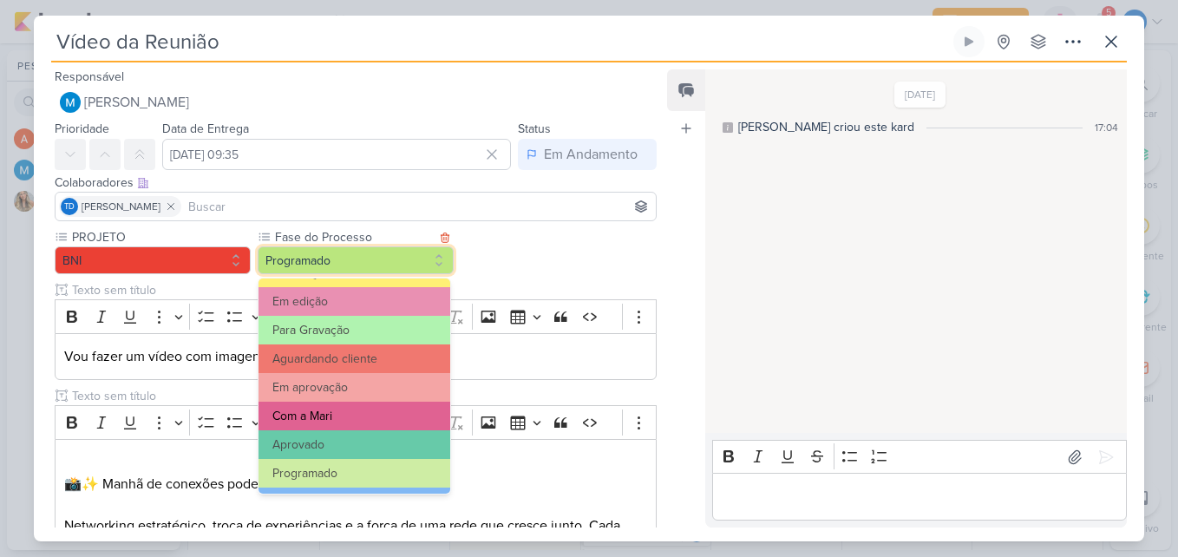
scroll to position [167, 0]
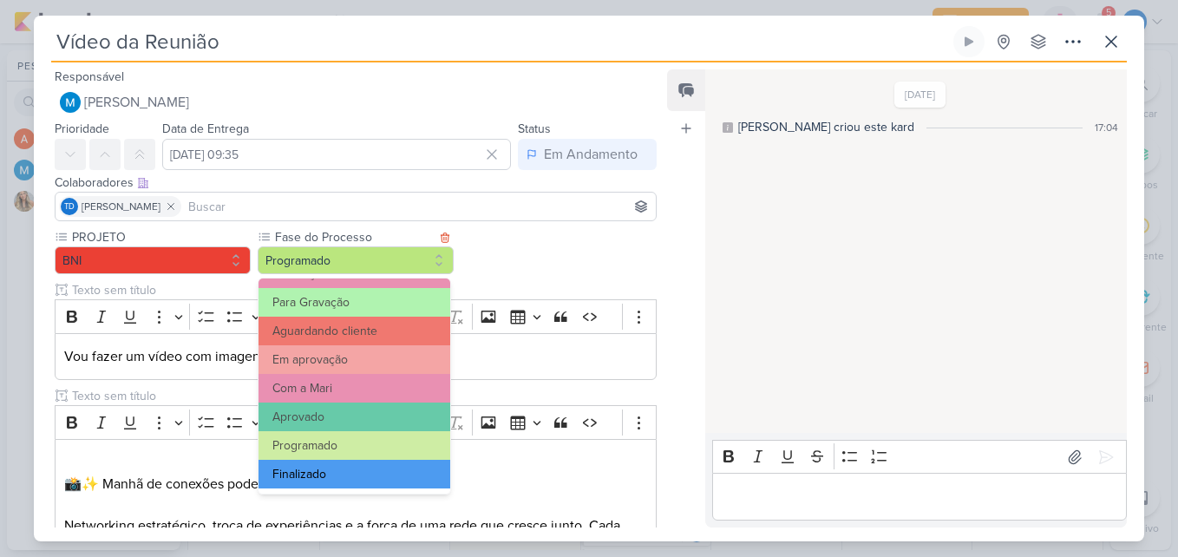
click at [375, 472] on button "Finalizado" at bounding box center [354, 474] width 192 height 29
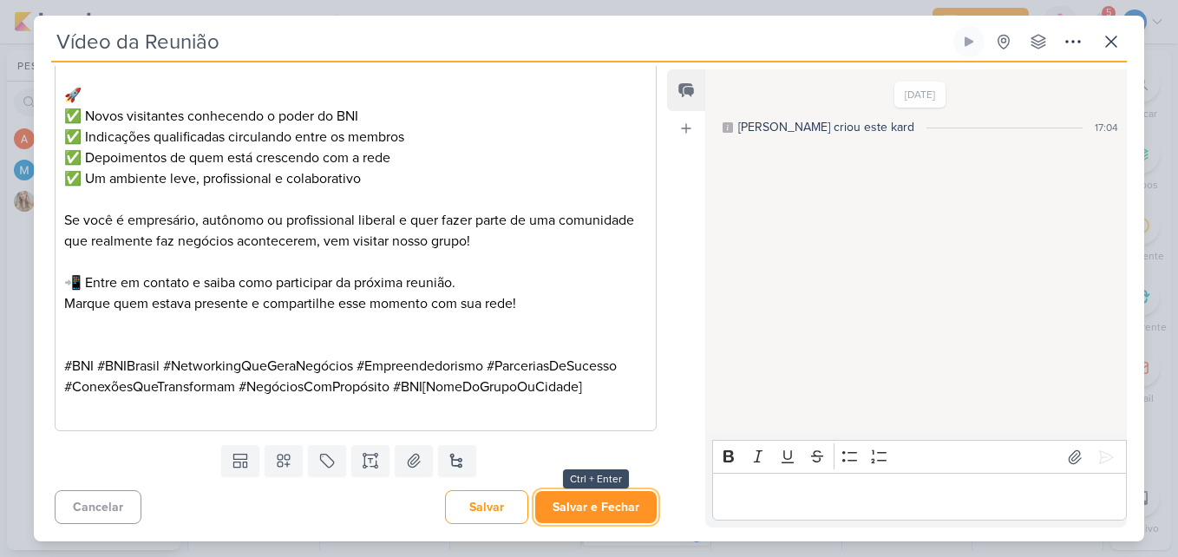
click at [643, 516] on button "Salvar e Fechar" at bounding box center [595, 507] width 121 height 32
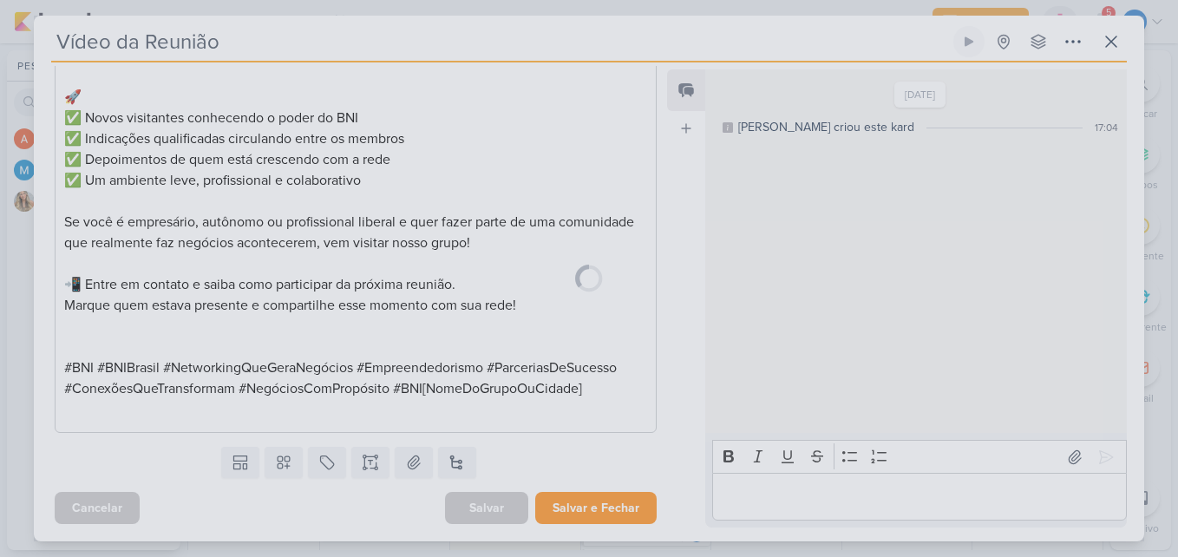
scroll to position [512, 0]
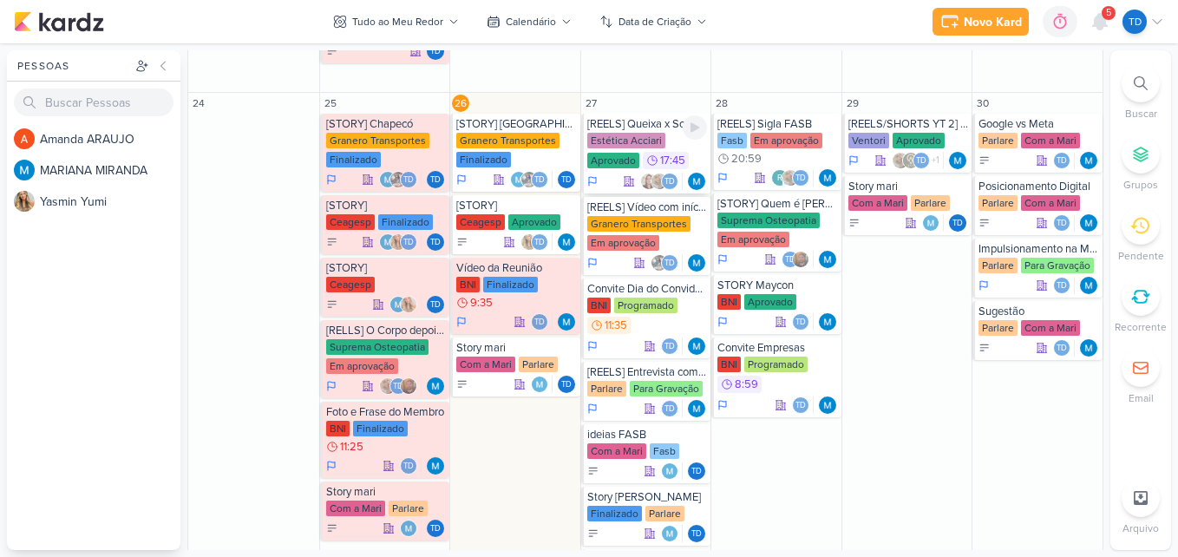
click at [647, 141] on div "Estética Acciari" at bounding box center [626, 141] width 78 height 16
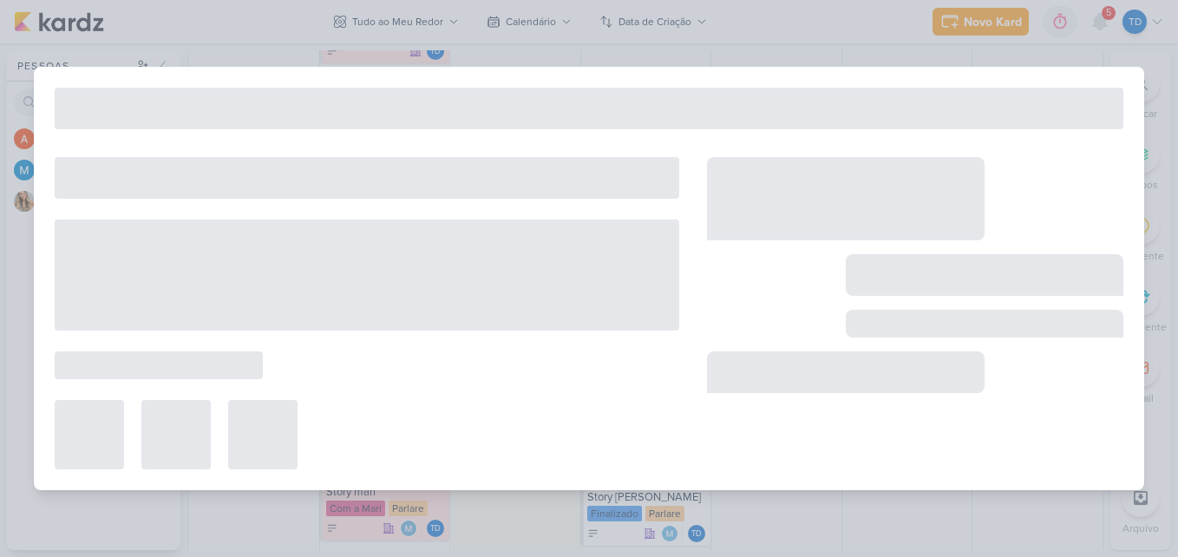
type input "[REELS] Queixa x Solução"
type input "[DATE] 17:45"
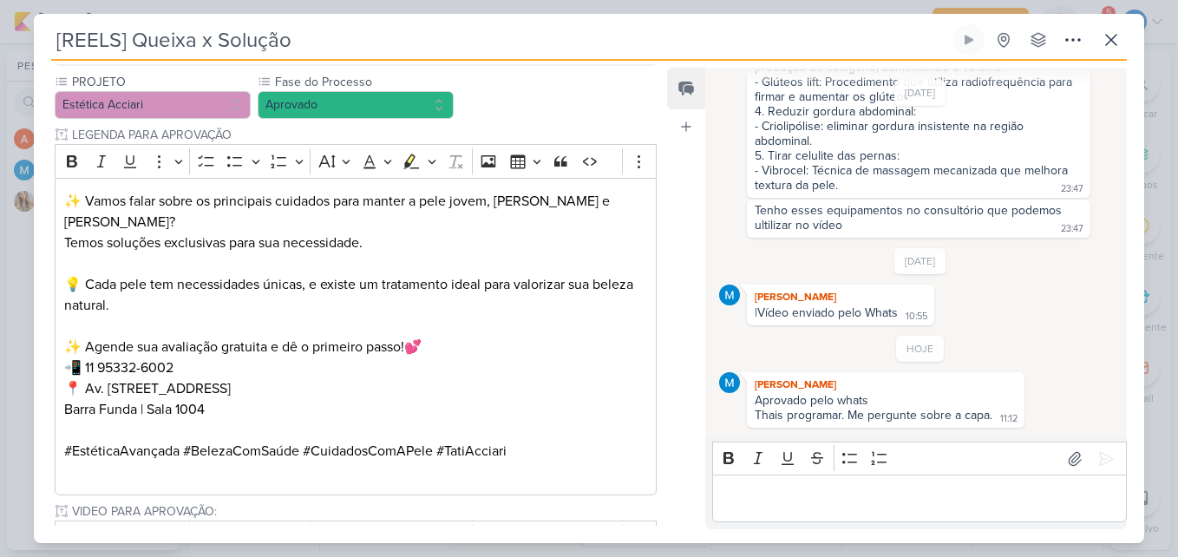
scroll to position [759, 0]
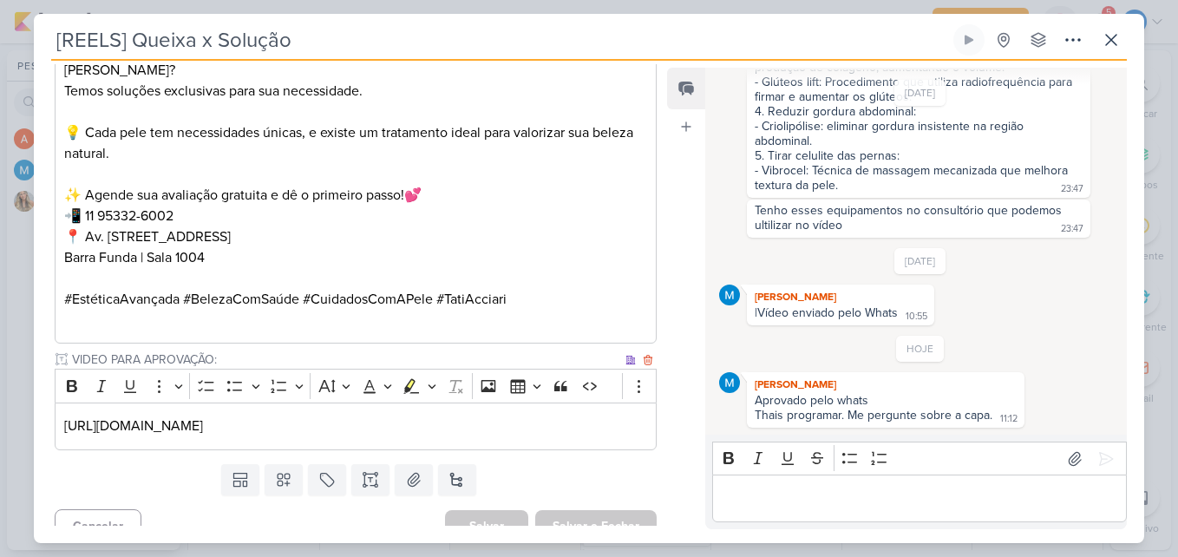
click at [566, 402] on div "[URL][DOMAIN_NAME]" at bounding box center [356, 426] width 602 height 48
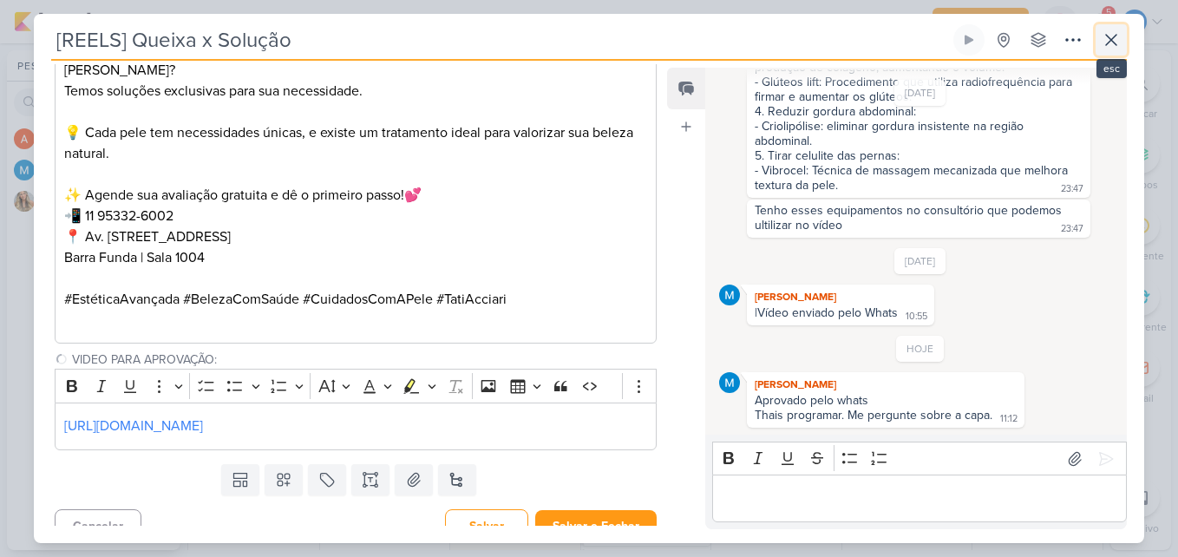
click at [1117, 36] on icon at bounding box center [1110, 39] width 21 height 21
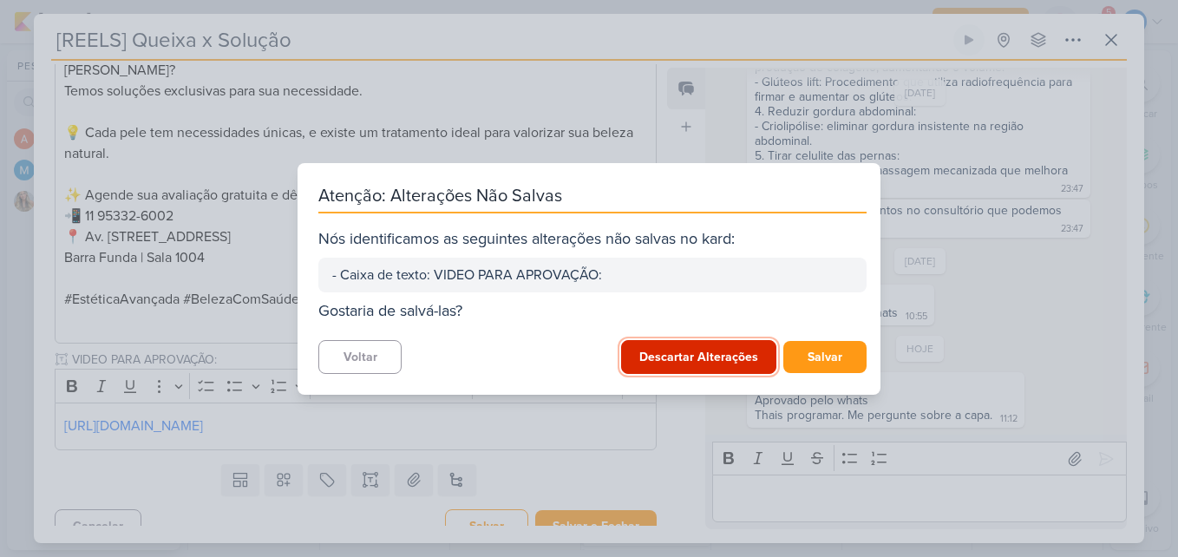
click at [697, 356] on button "Descartar Alterações" at bounding box center [698, 357] width 155 height 34
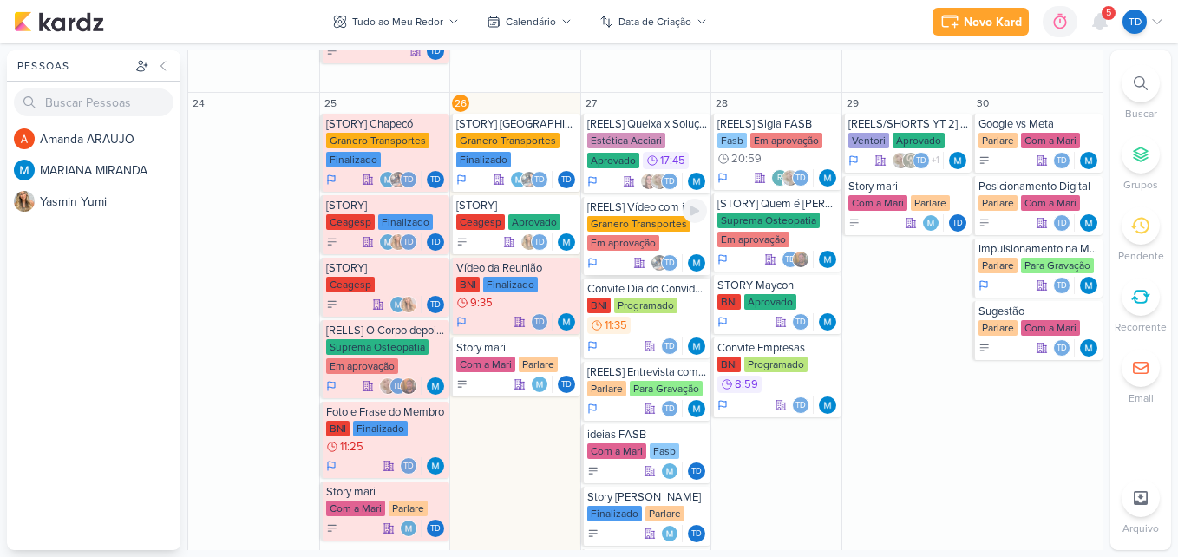
click at [662, 232] on div "Granero Transportes Em aprovação" at bounding box center [647, 234] width 121 height 36
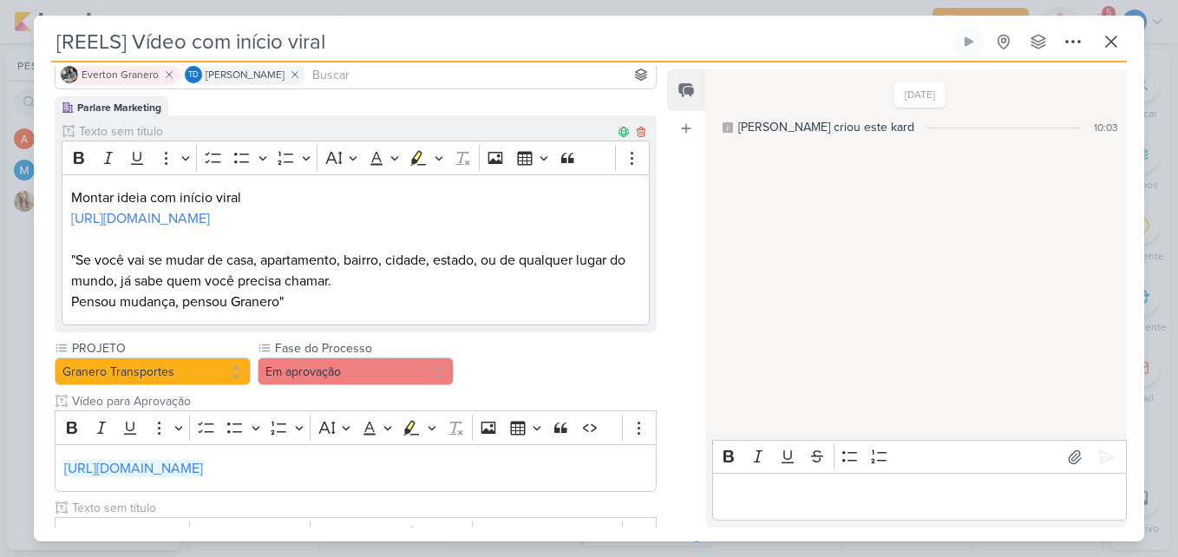
scroll to position [87, 0]
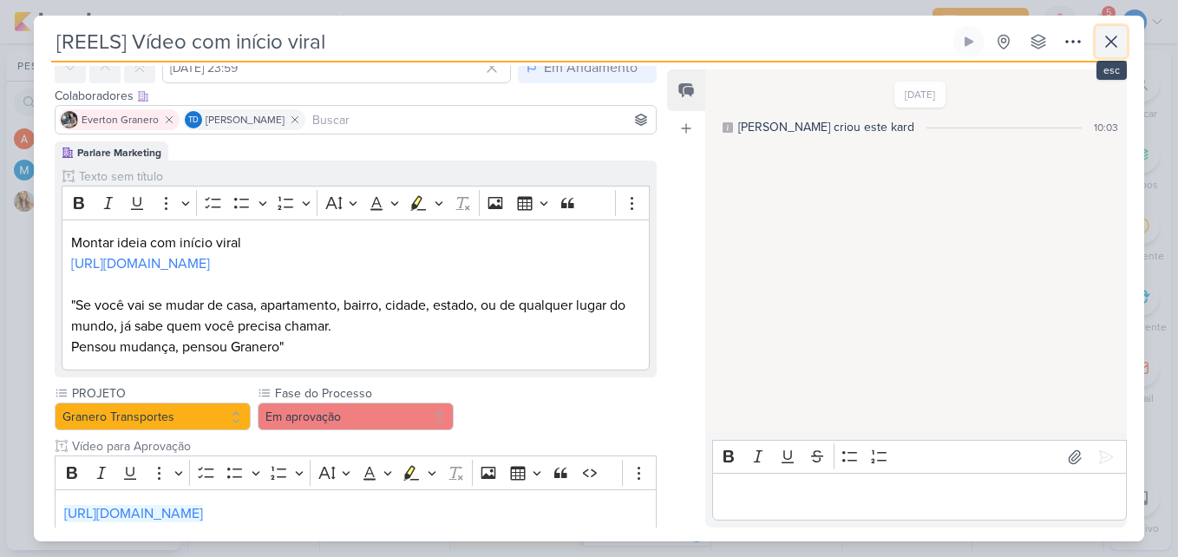
click at [1109, 41] on icon at bounding box center [1111, 41] width 10 height 10
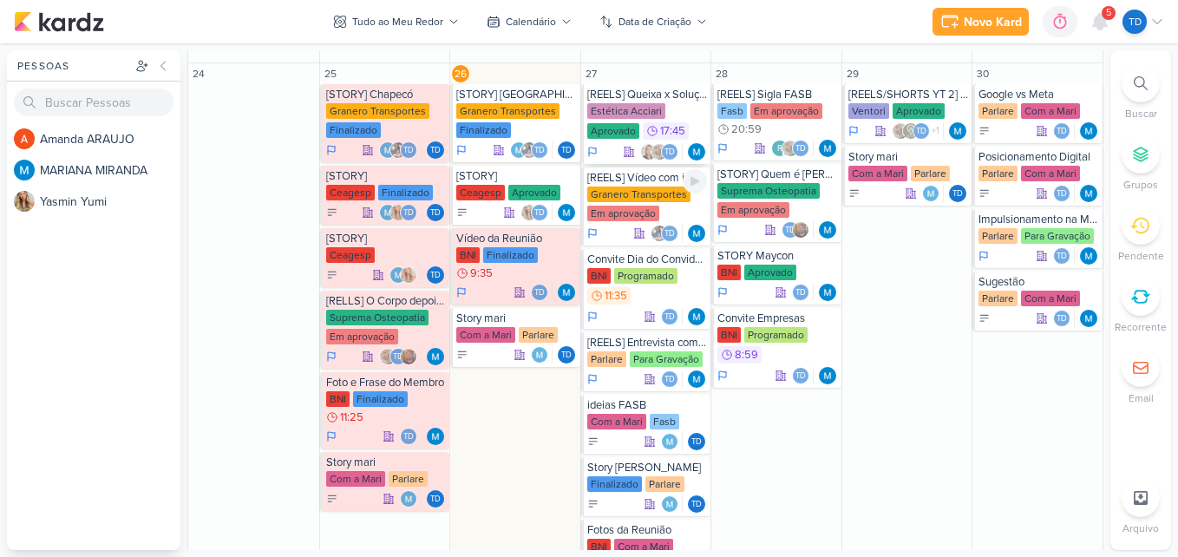
scroll to position [867, 0]
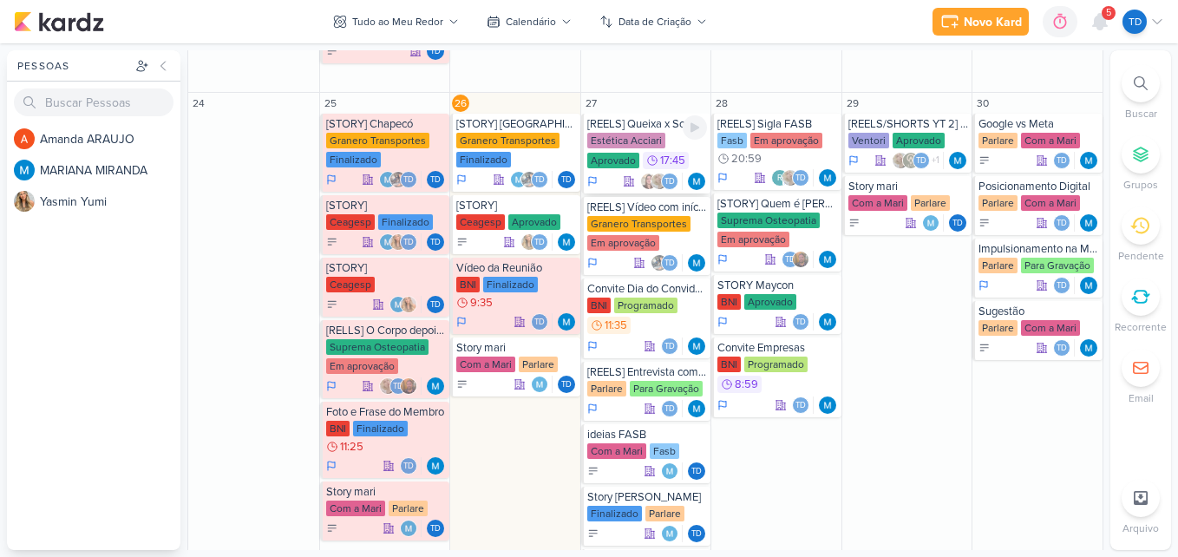
click at [656, 140] on div "Estética Acciari" at bounding box center [626, 141] width 78 height 16
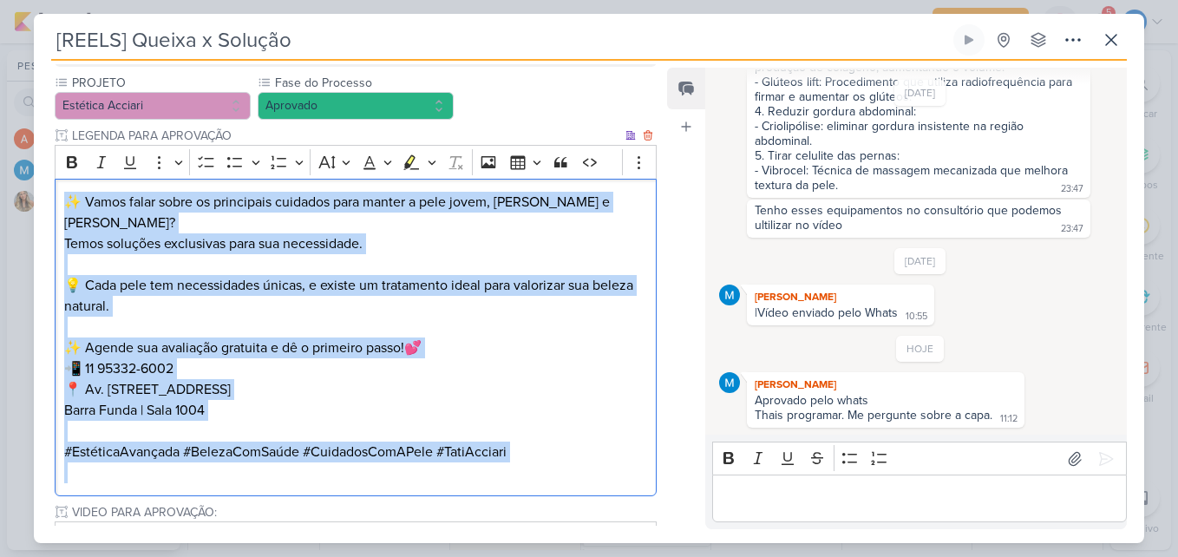
scroll to position [607, 0]
drag, startPoint x: 68, startPoint y: 365, endPoint x: 528, endPoint y: 444, distance: 467.1
click at [527, 443] on div "✨ Vamos falar sobre os principais cuidados para manter a pele jovem, [PERSON_NA…" at bounding box center [356, 337] width 602 height 318
copy div "✨ Vamos falar sobre os principais cuidados para manter a pele jovem, [PERSON_NA…"
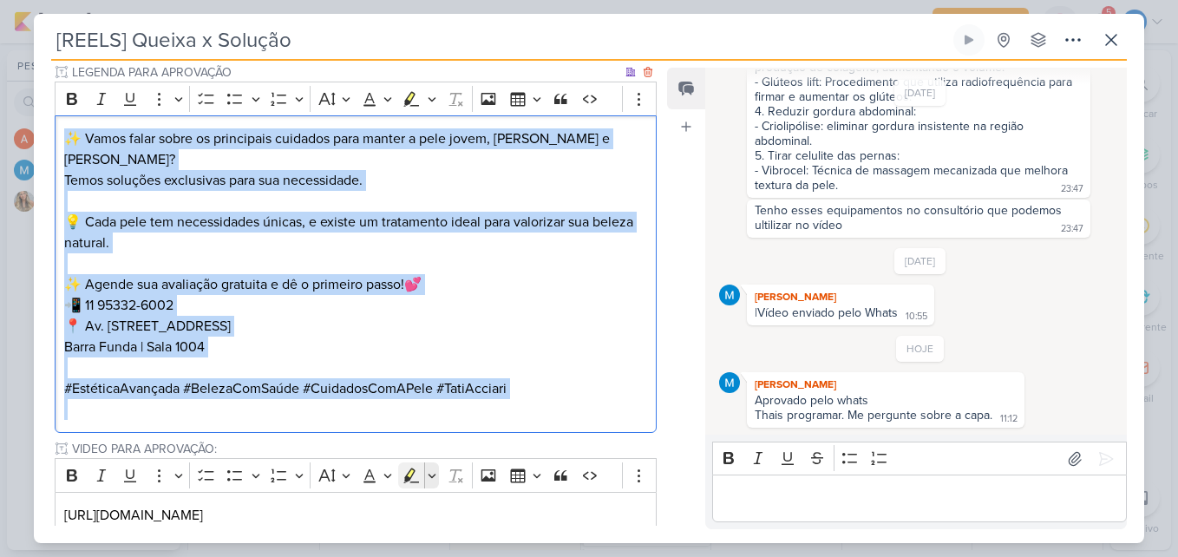
scroll to position [759, 0]
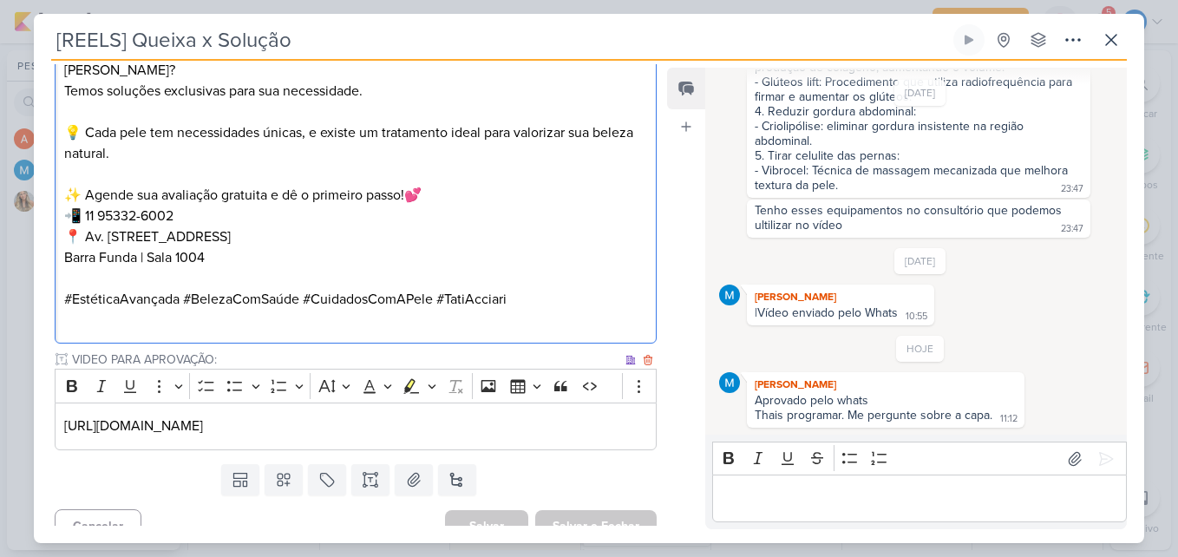
click at [585, 415] on p "[URL][DOMAIN_NAME]" at bounding box center [355, 425] width 583 height 21
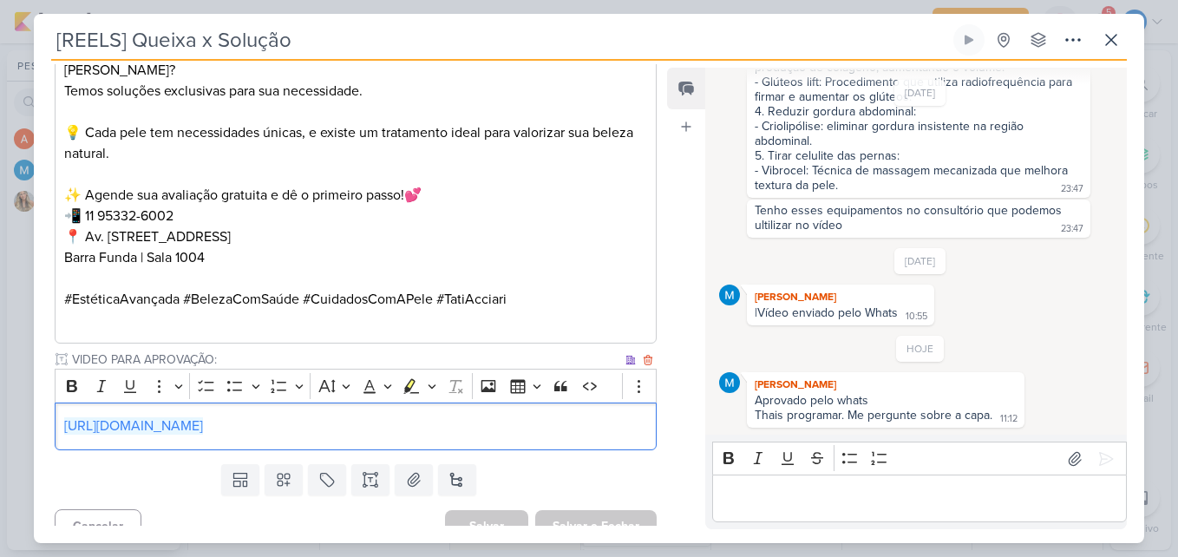
click at [497, 402] on div "[URL][DOMAIN_NAME]" at bounding box center [356, 426] width 602 height 48
drag, startPoint x: 529, startPoint y: 405, endPoint x: 671, endPoint y: 98, distance: 338.3
click at [203, 417] on link "[URL][DOMAIN_NAME]" at bounding box center [133, 425] width 139 height 17
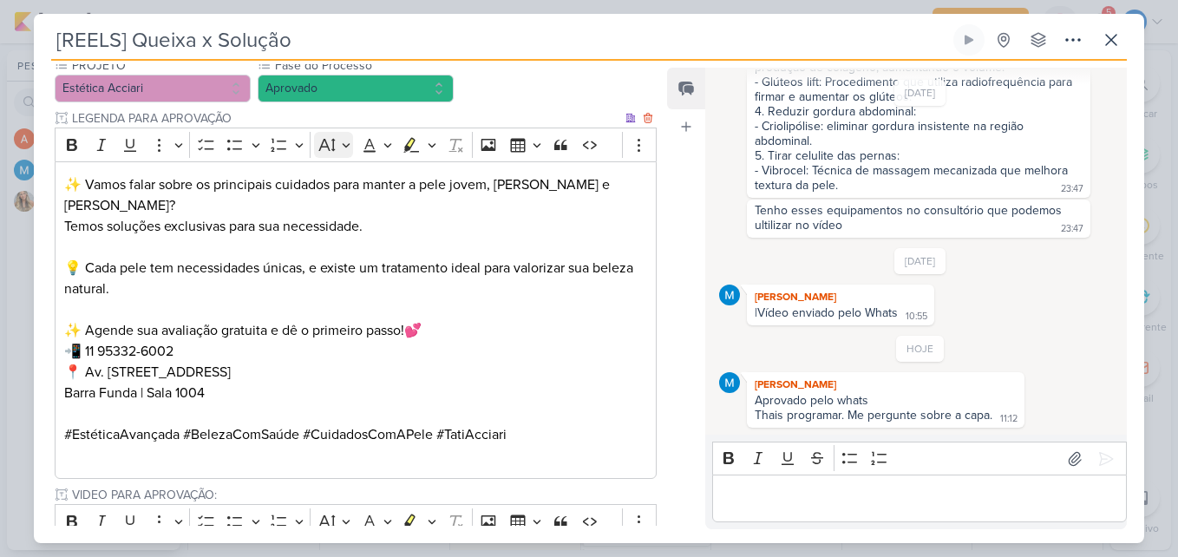
scroll to position [520, 0]
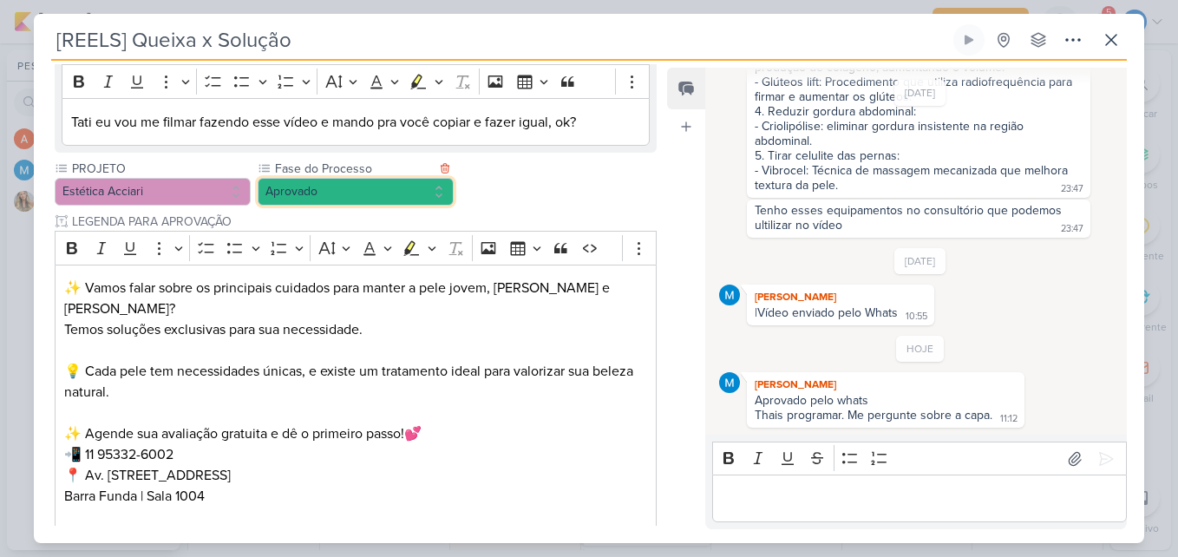
click at [365, 192] on button "Aprovado" at bounding box center [356, 192] width 196 height 28
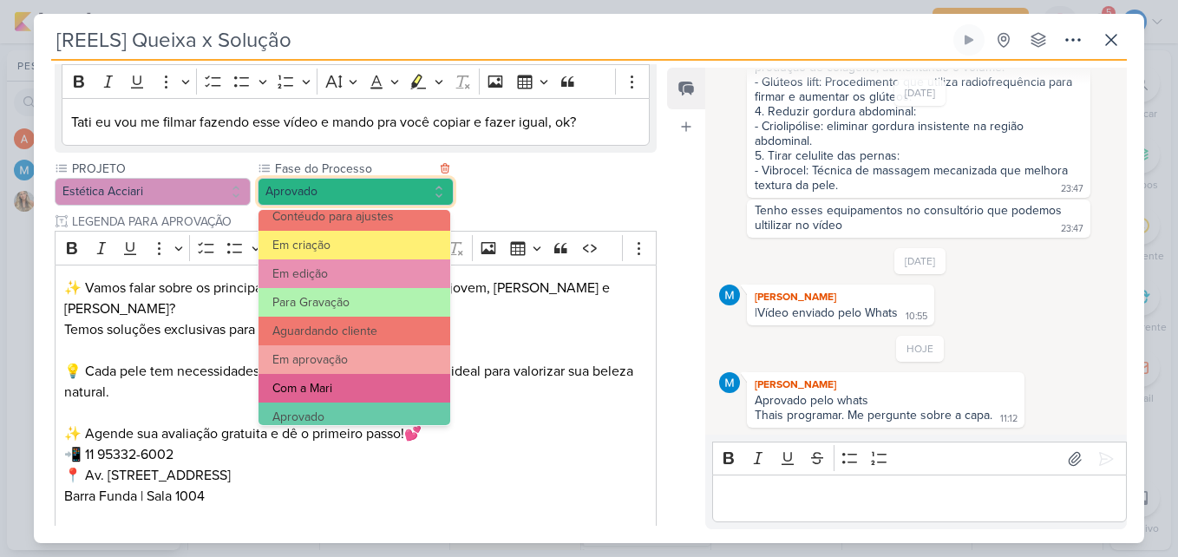
scroll to position [167, 0]
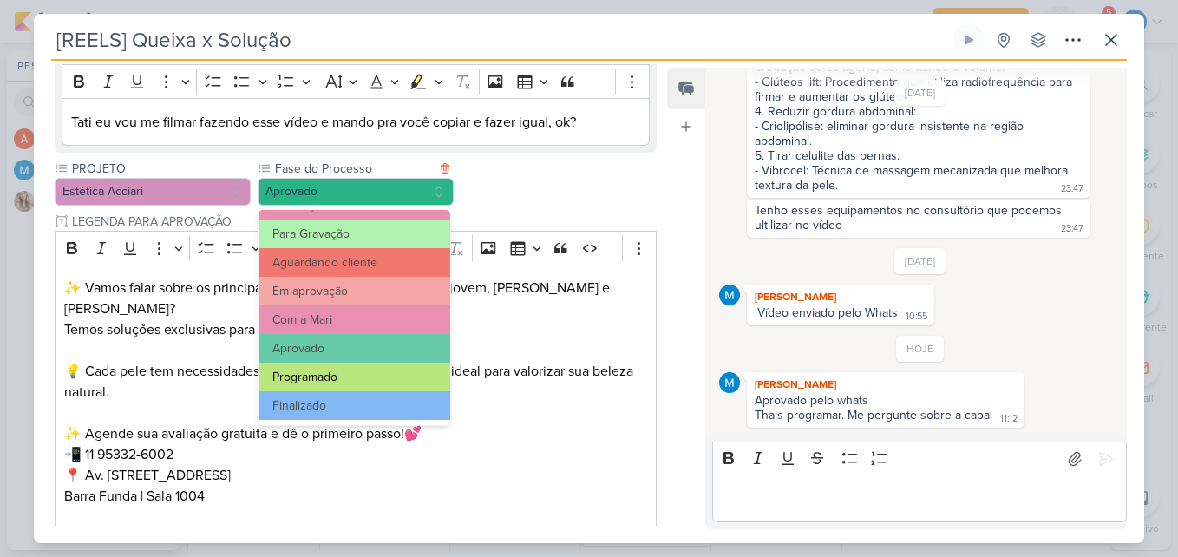
click at [370, 375] on button "Programado" at bounding box center [354, 376] width 192 height 29
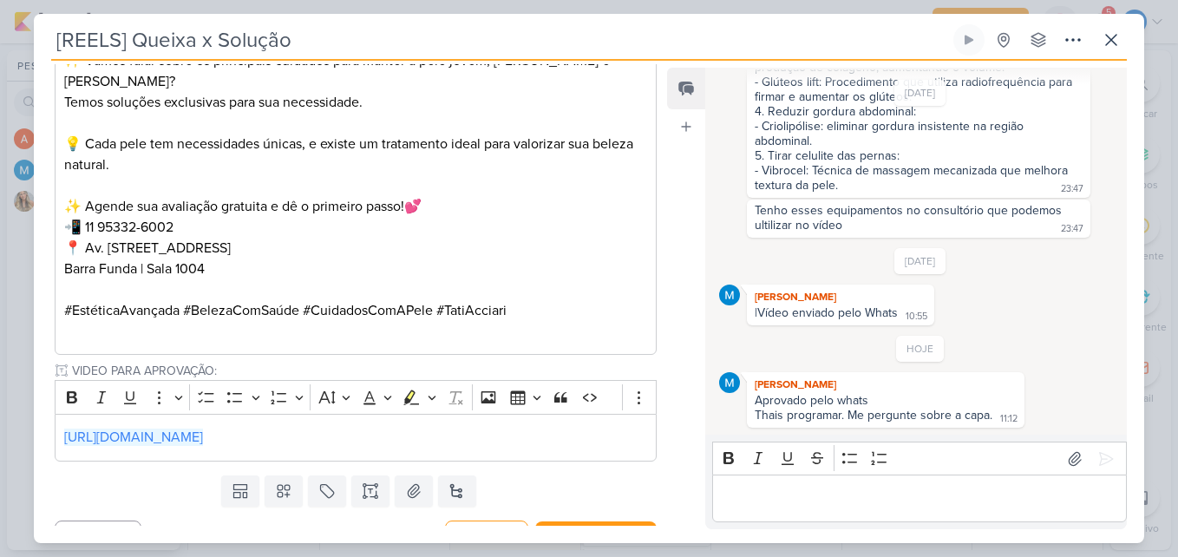
scroll to position [759, 0]
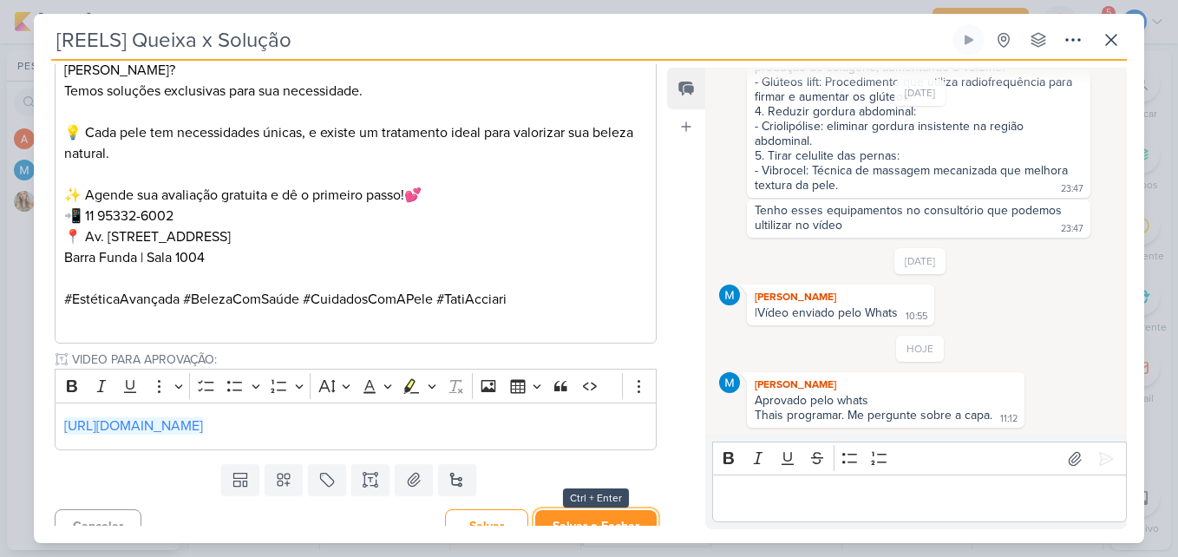
click at [617, 510] on button "Salvar e Fechar" at bounding box center [595, 526] width 121 height 32
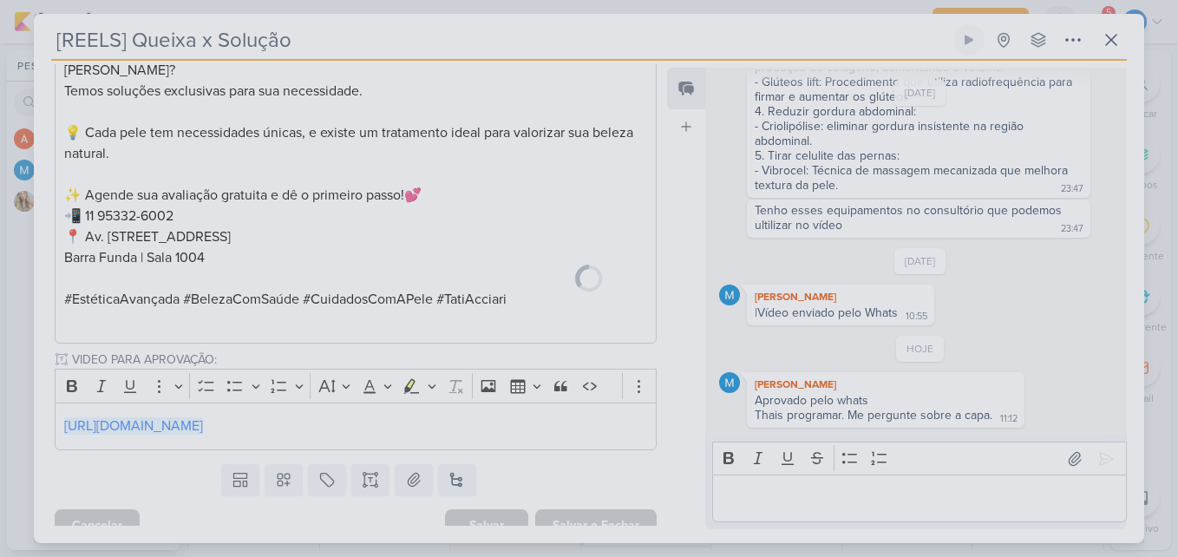
scroll to position [757, 0]
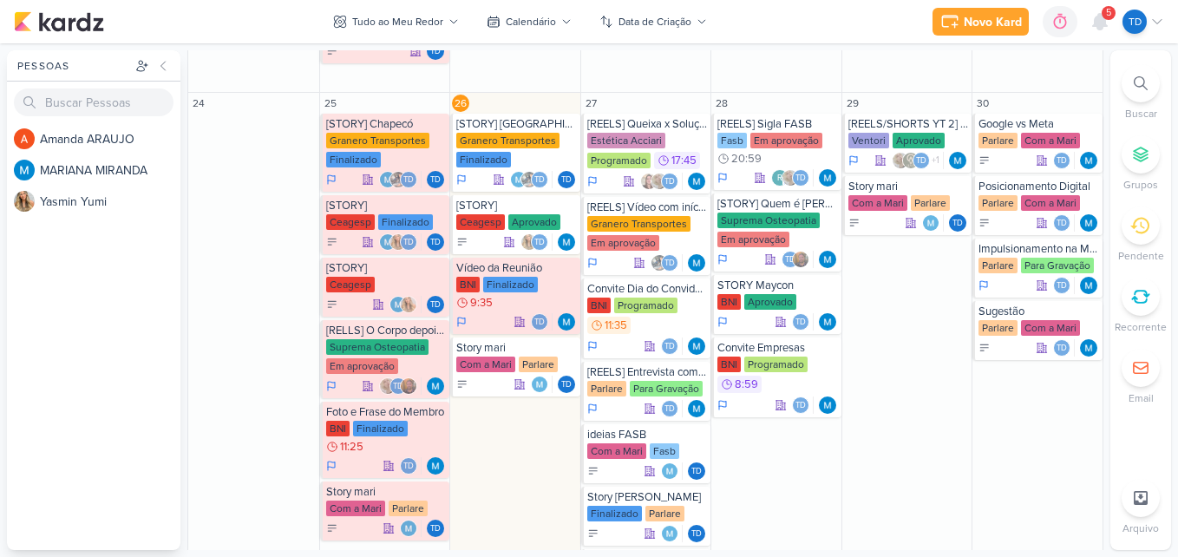
click at [1111, 9] on span "5" at bounding box center [1108, 13] width 5 height 14
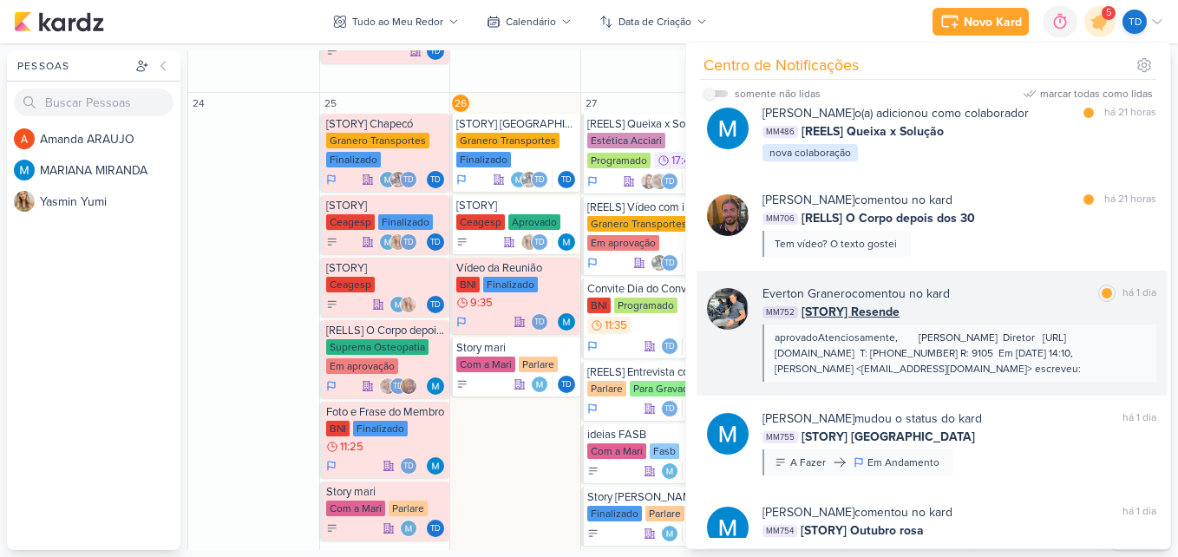
scroll to position [260, 0]
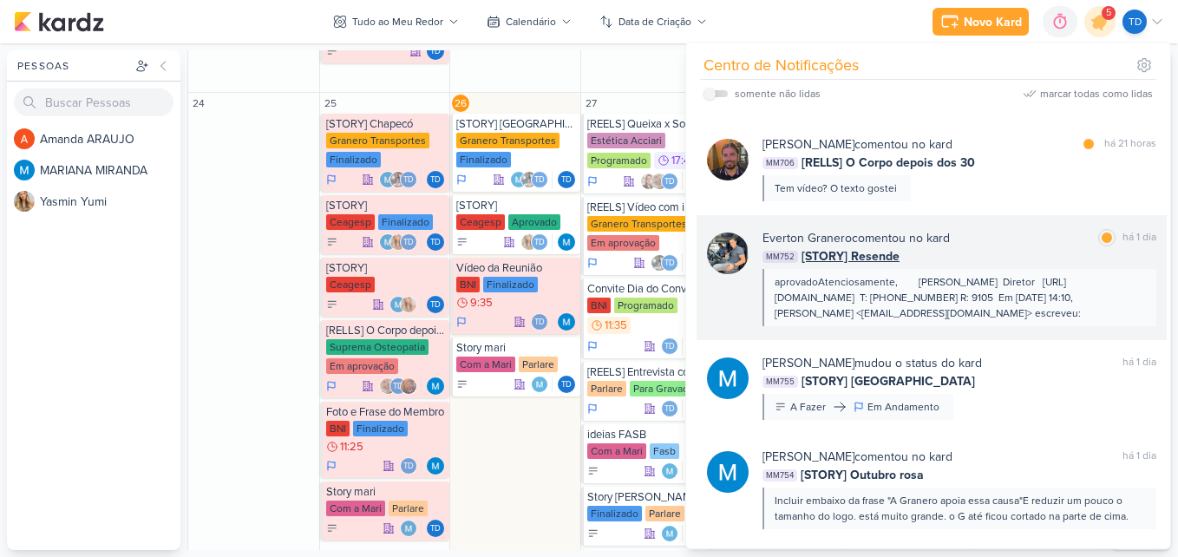
click at [1024, 251] on div "MM752 [STORY] Resende" at bounding box center [959, 256] width 394 height 18
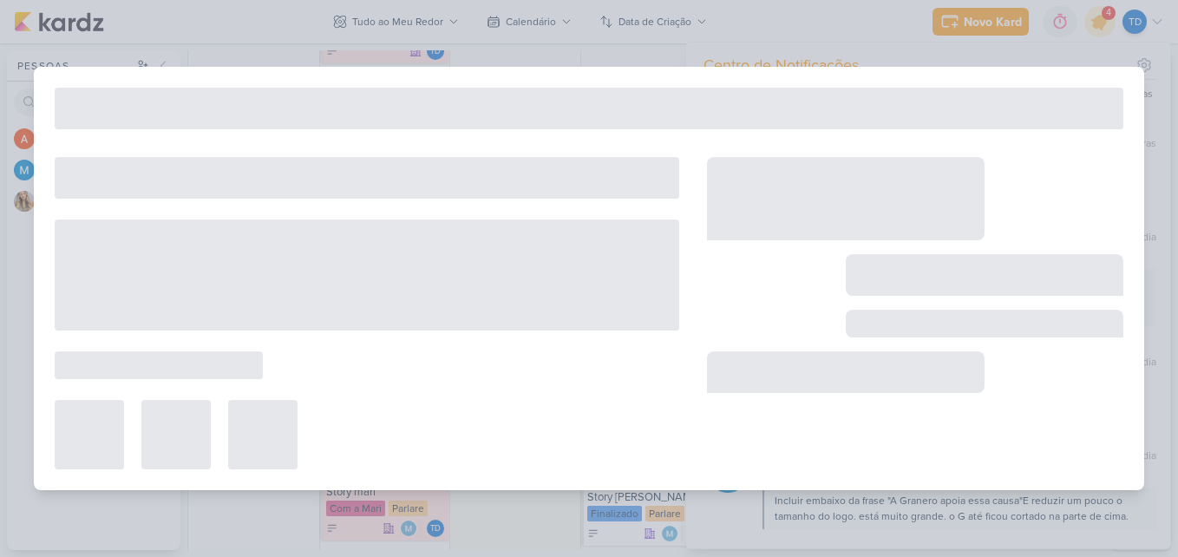
type input "[STORY] Resende"
type input "[DATE] 23:59"
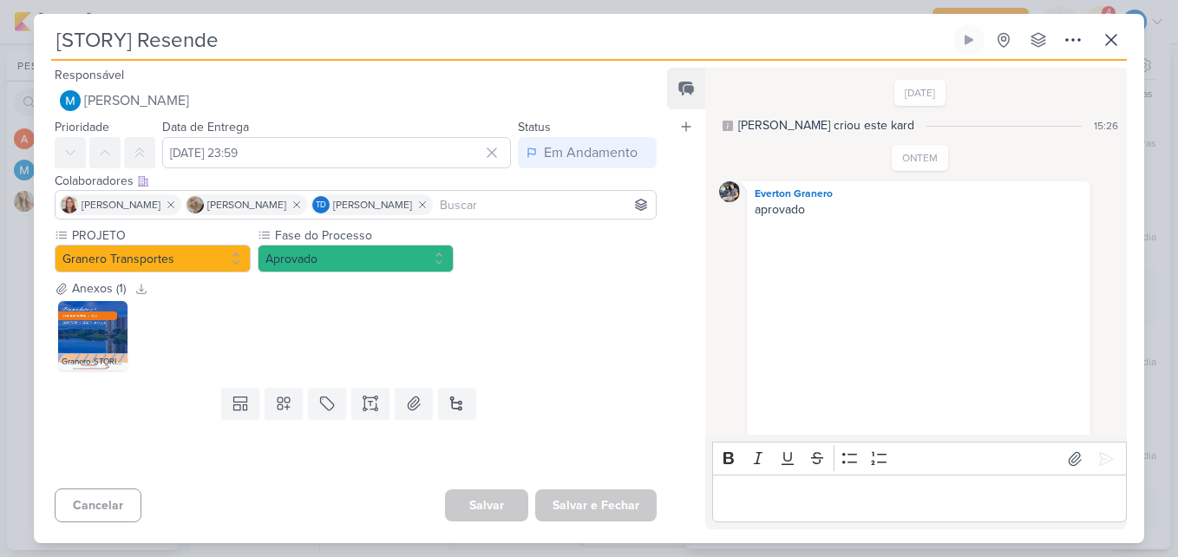
scroll to position [251, 0]
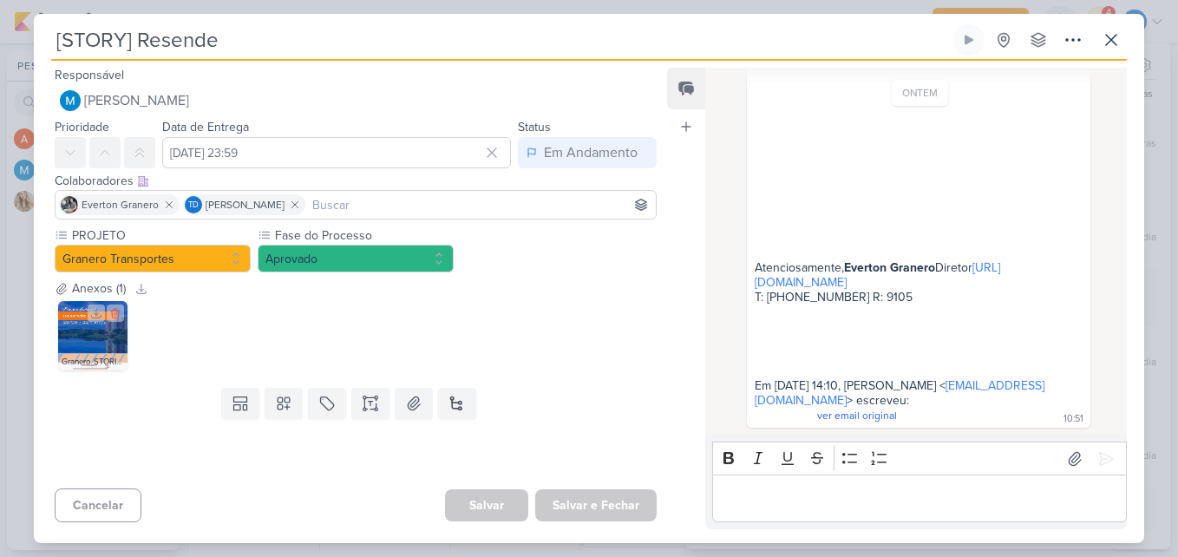
click at [117, 329] on img at bounding box center [92, 335] width 69 height 69
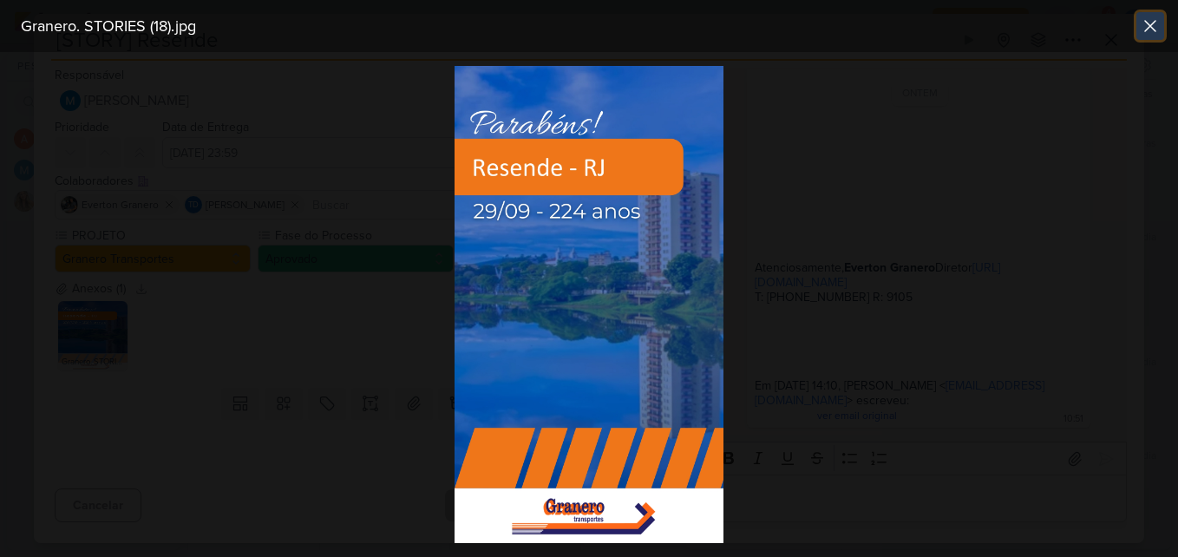
click at [1163, 31] on button at bounding box center [1150, 26] width 28 height 28
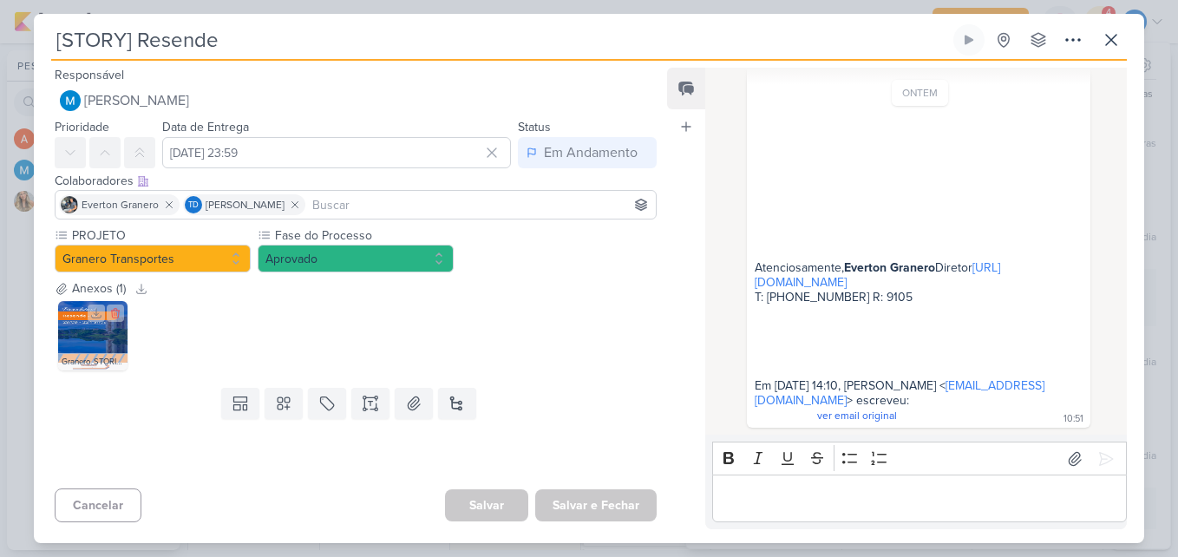
click at [107, 333] on img at bounding box center [92, 335] width 69 height 69
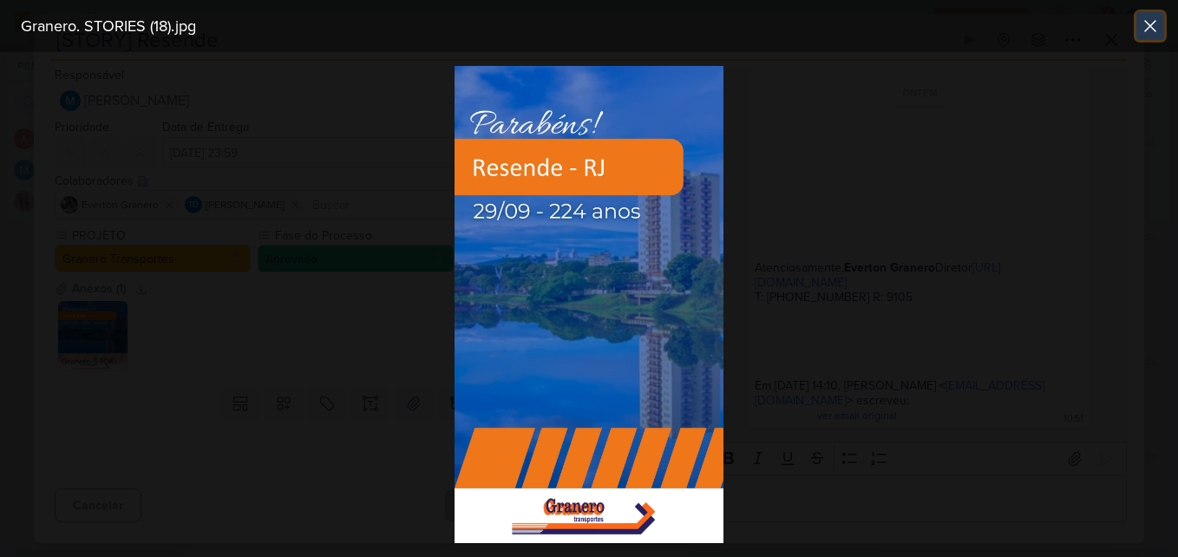
click at [1146, 21] on icon at bounding box center [1149, 26] width 21 height 21
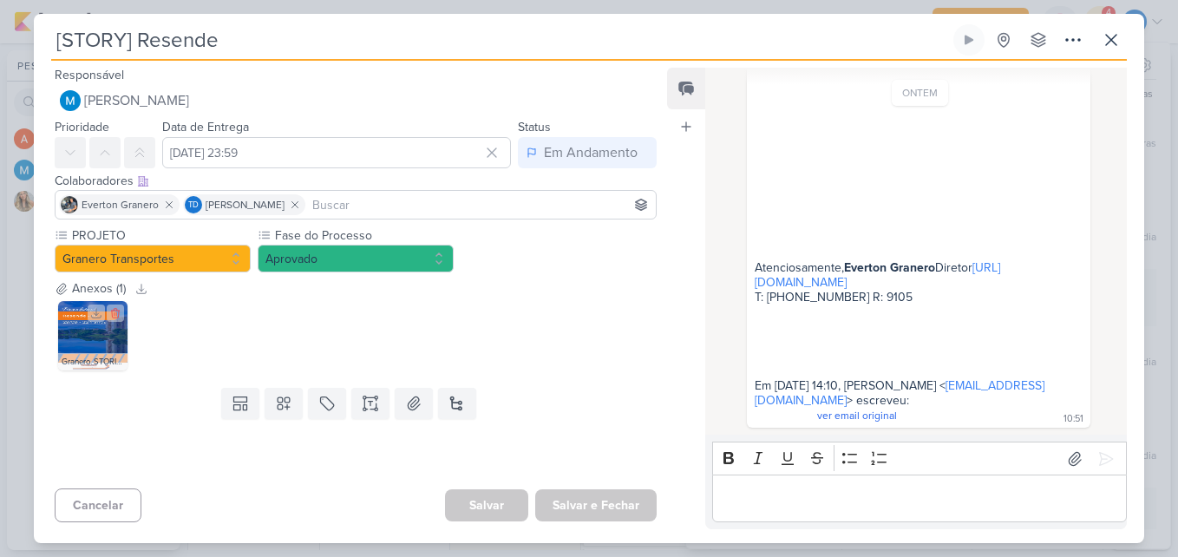
click at [93, 344] on img at bounding box center [92, 335] width 69 height 69
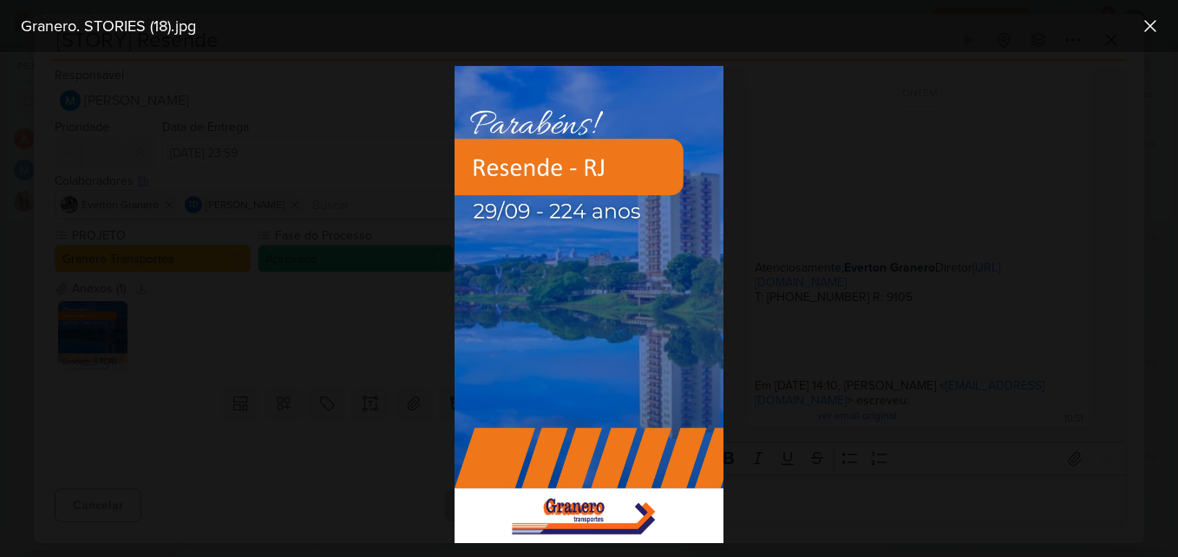
click at [849, 173] on div at bounding box center [589, 304] width 1178 height 505
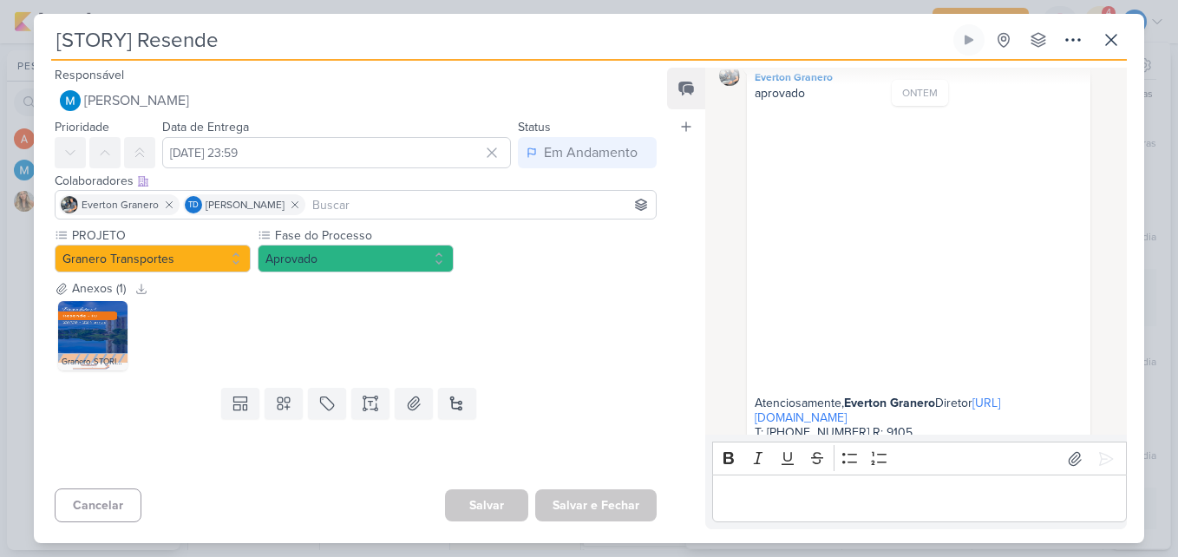
scroll to position [0, 0]
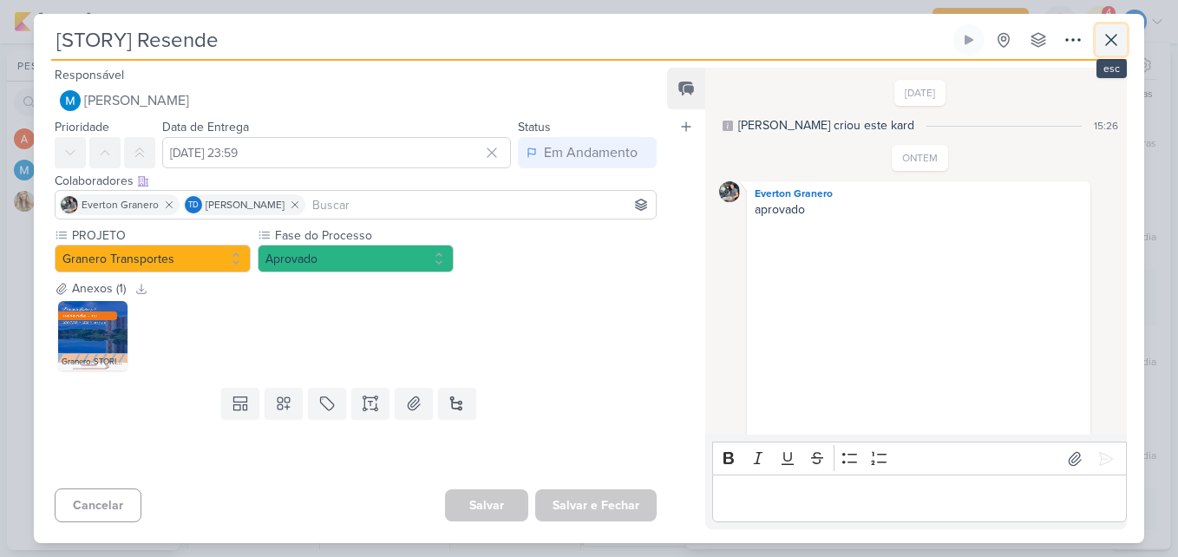
click at [1112, 44] on icon at bounding box center [1110, 39] width 21 height 21
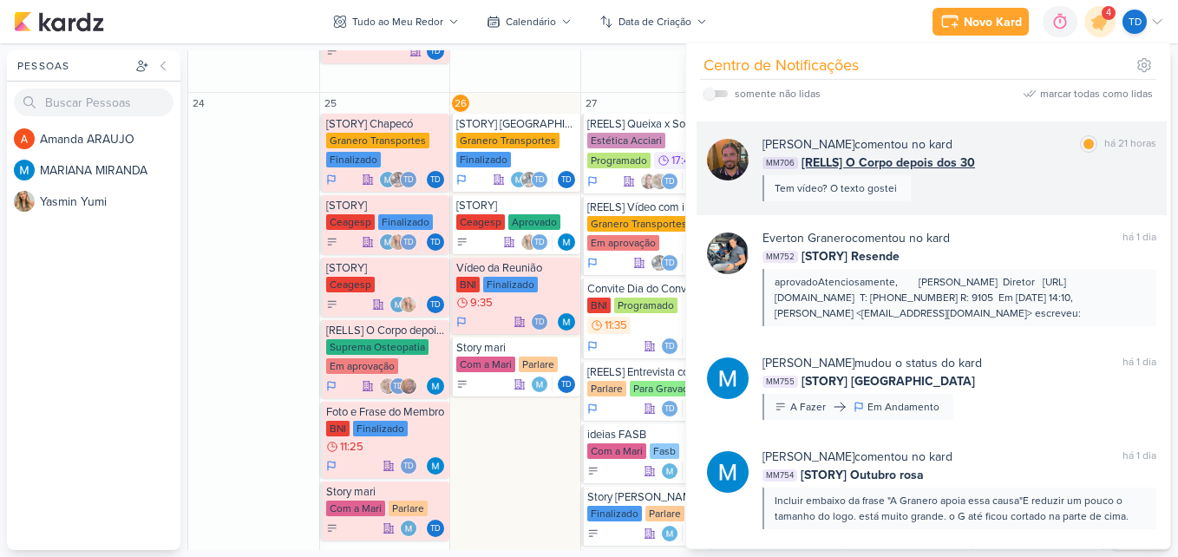
click at [1004, 183] on div "[PERSON_NAME] comentou no kard marcar como lida há 21 horas MM706 [RELLS] O Cor…" at bounding box center [959, 168] width 394 height 66
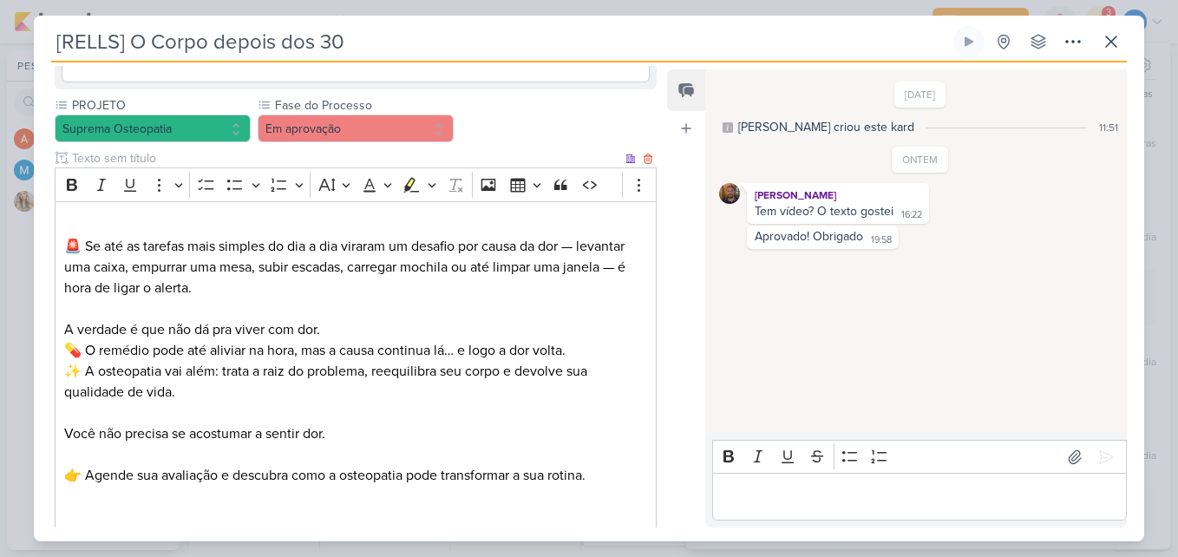
scroll to position [777, 0]
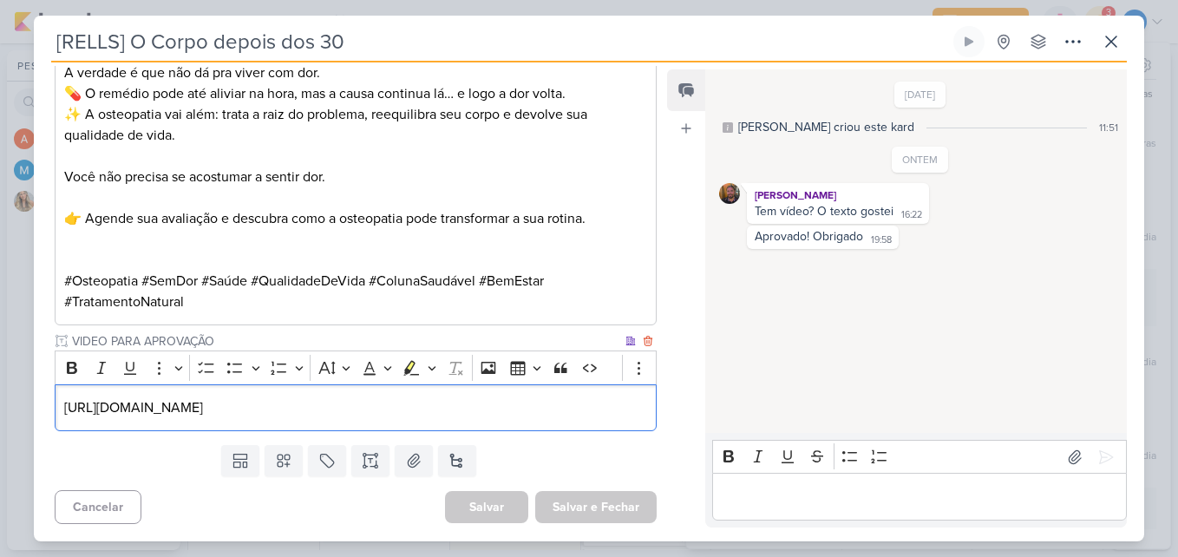
click at [521, 395] on div "[URL][DOMAIN_NAME]" at bounding box center [356, 408] width 602 height 48
click at [1105, 40] on icon at bounding box center [1110, 41] width 21 height 21
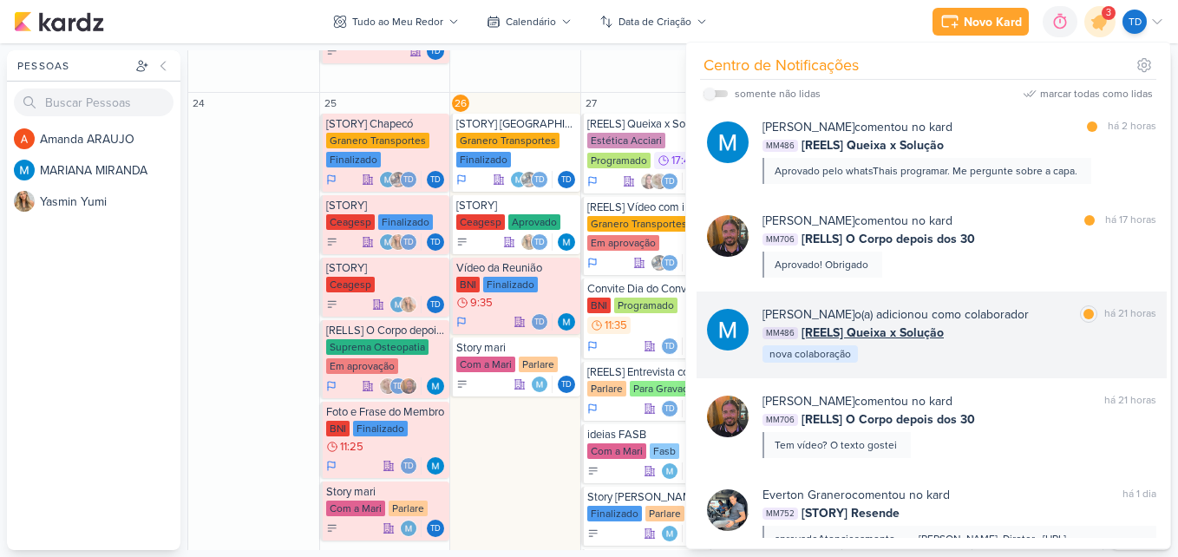
scroll to position [0, 0]
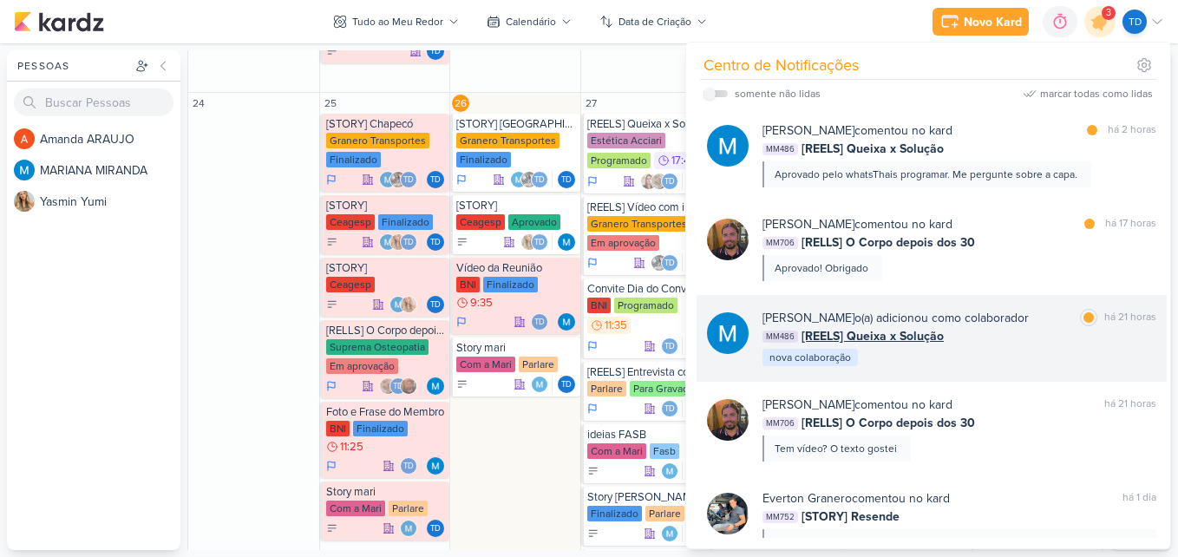
click at [966, 340] on div "MM486 [REELS] Queixa x Solução" at bounding box center [959, 336] width 394 height 18
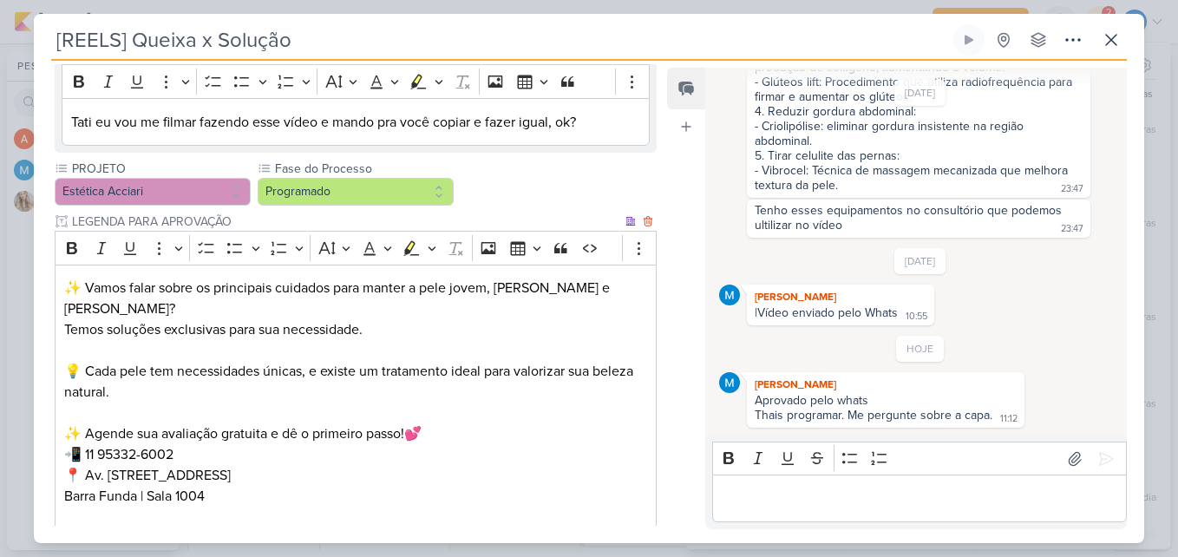
scroll to position [759, 0]
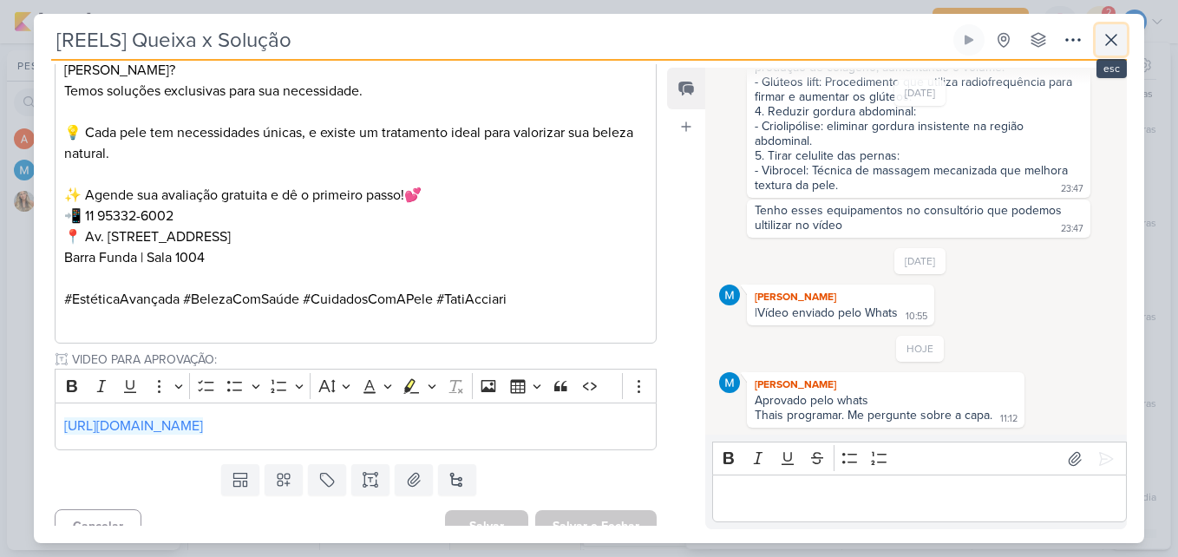
click at [1119, 37] on icon at bounding box center [1110, 39] width 21 height 21
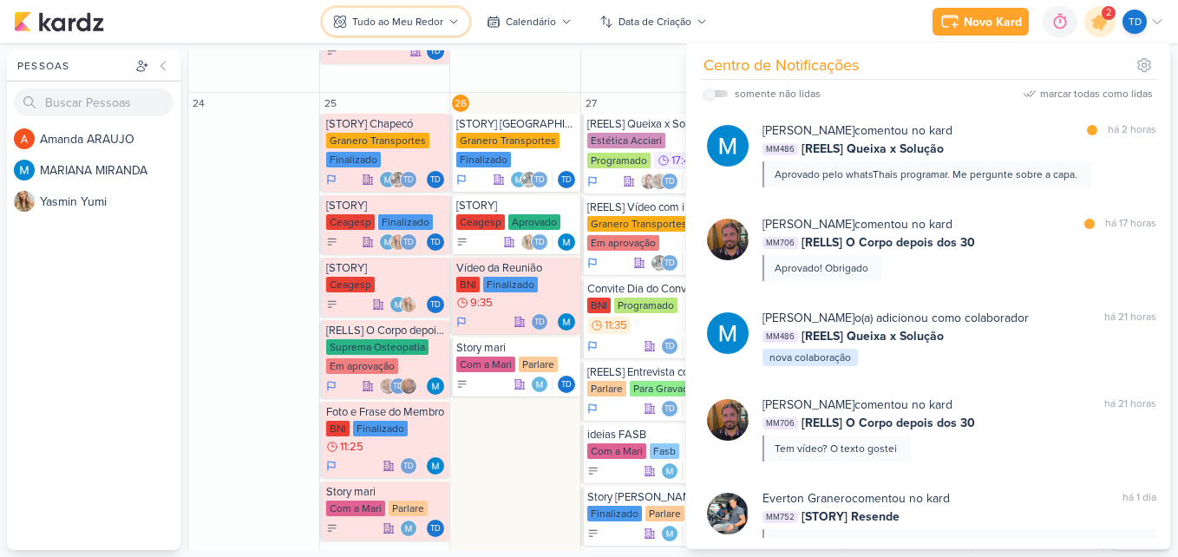
click at [419, 27] on div "Tudo ao Meu Redor" at bounding box center [397, 22] width 91 height 16
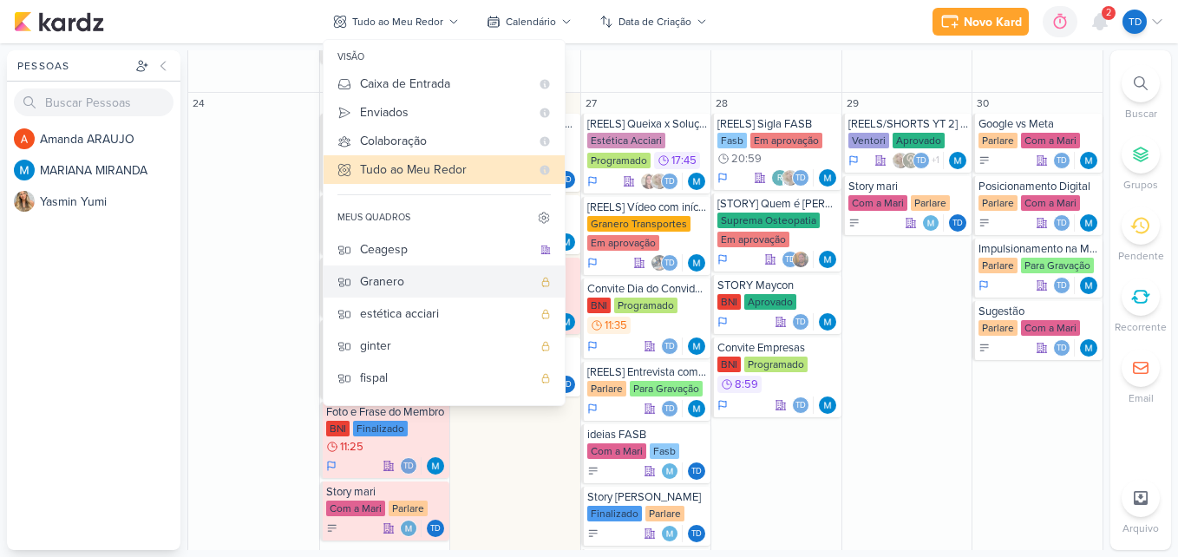
click at [407, 280] on div "Granero" at bounding box center [446, 281] width 172 height 18
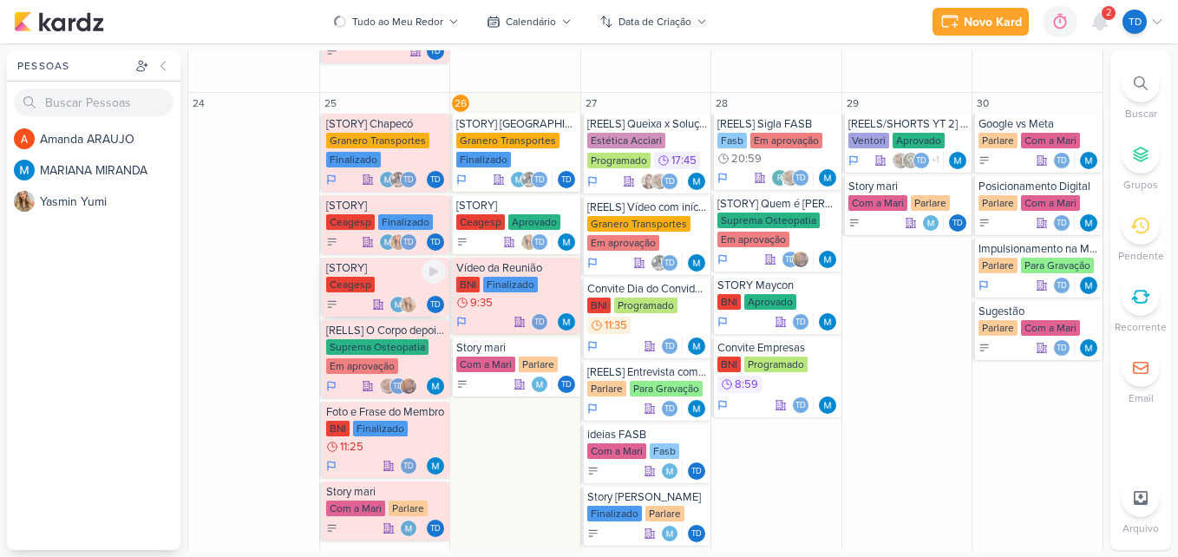
scroll to position [157, 0]
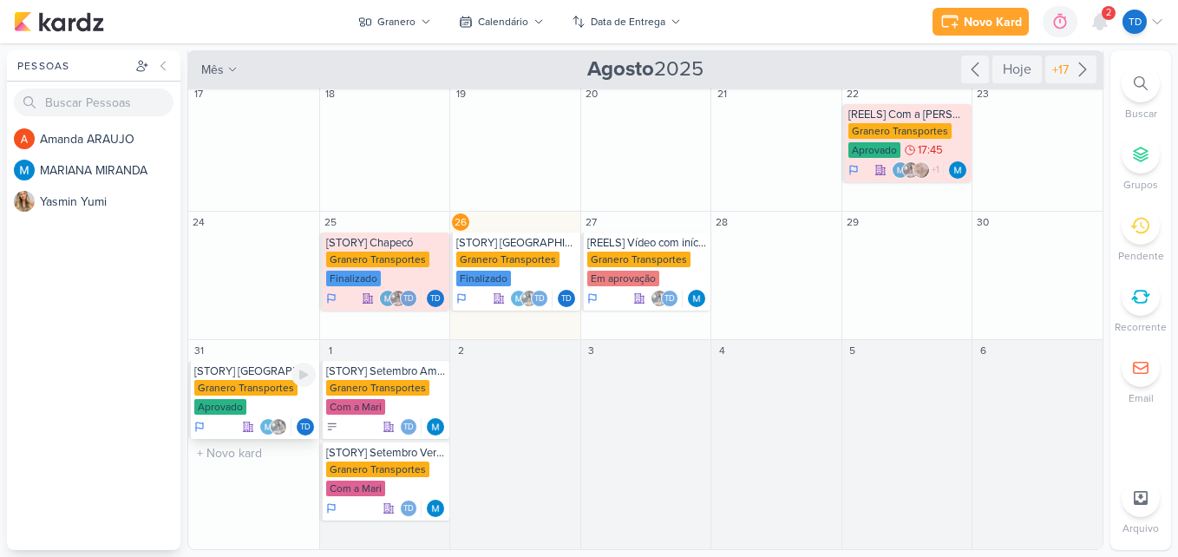
click at [275, 395] on div "Granero Transportes Aprovado" at bounding box center [254, 398] width 121 height 36
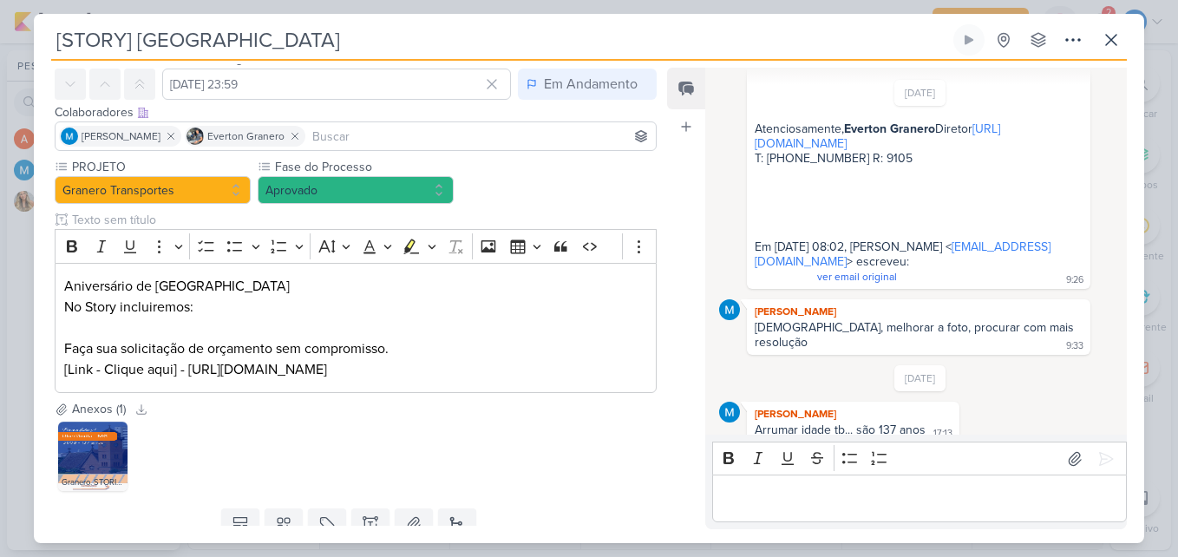
scroll to position [134, 0]
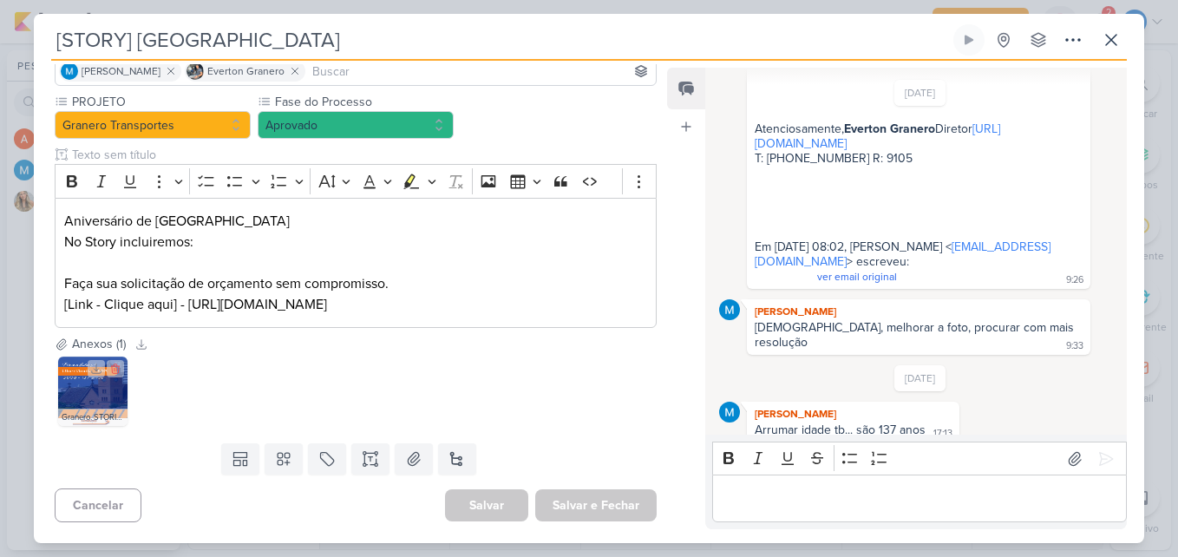
click at [93, 395] on img at bounding box center [92, 390] width 69 height 69
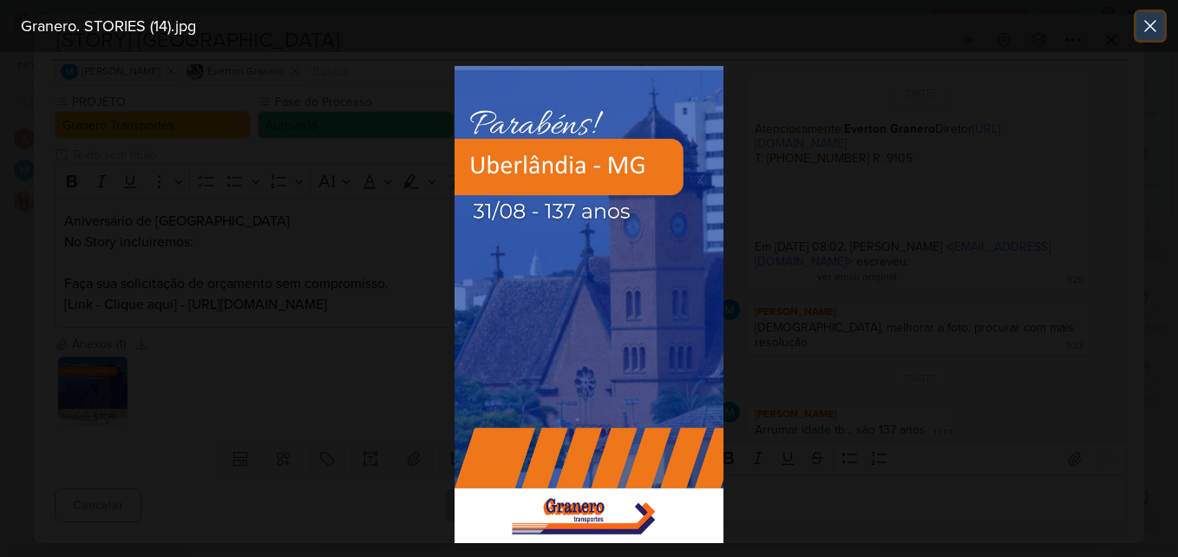
click at [1154, 34] on icon at bounding box center [1149, 26] width 21 height 21
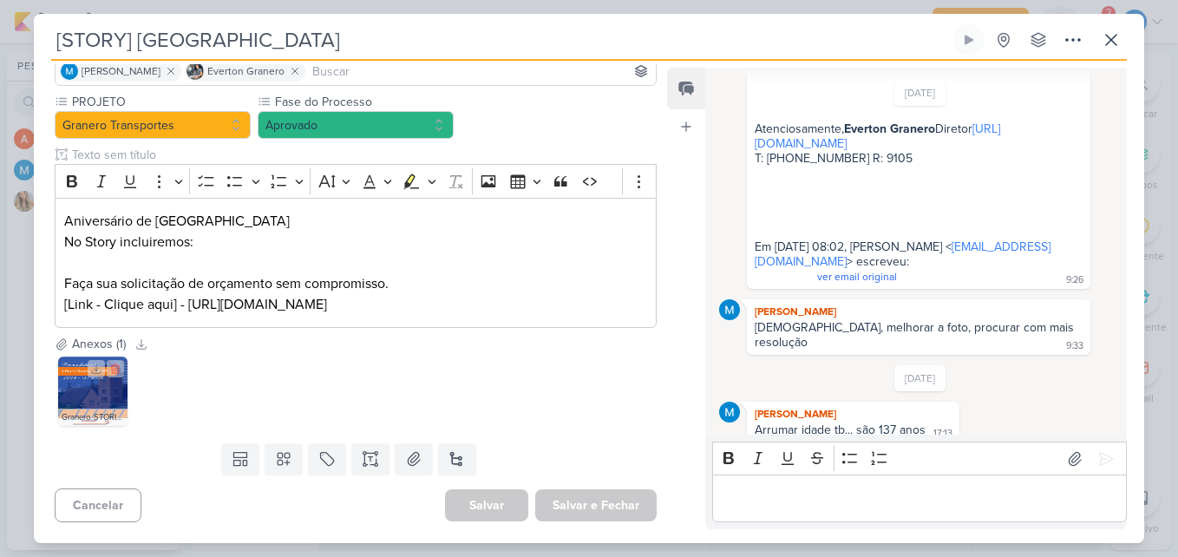
click at [85, 394] on img at bounding box center [92, 390] width 69 height 69
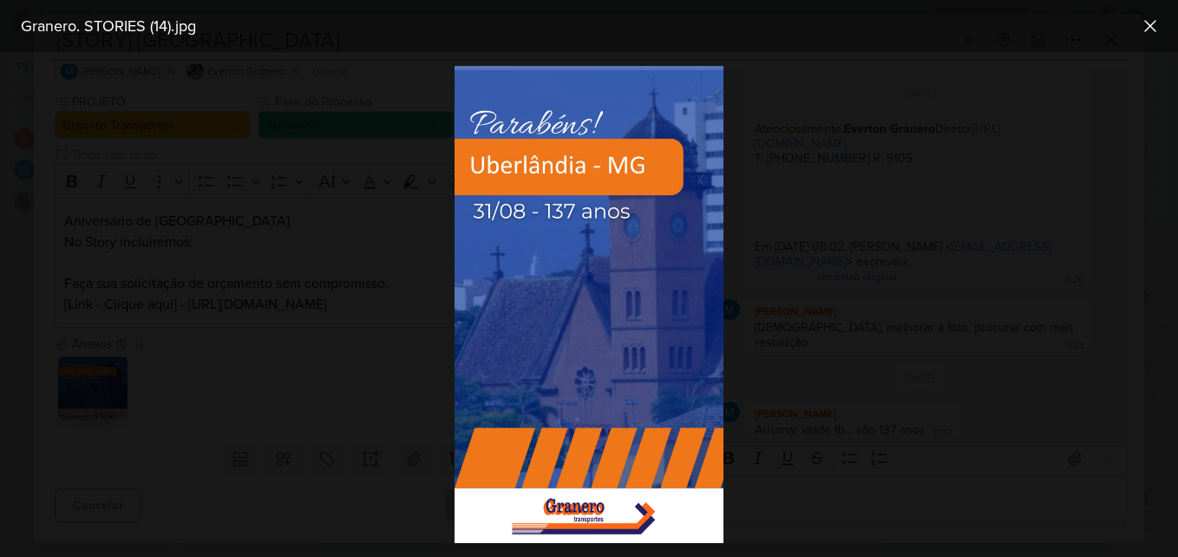
click at [416, 344] on div at bounding box center [589, 304] width 1178 height 505
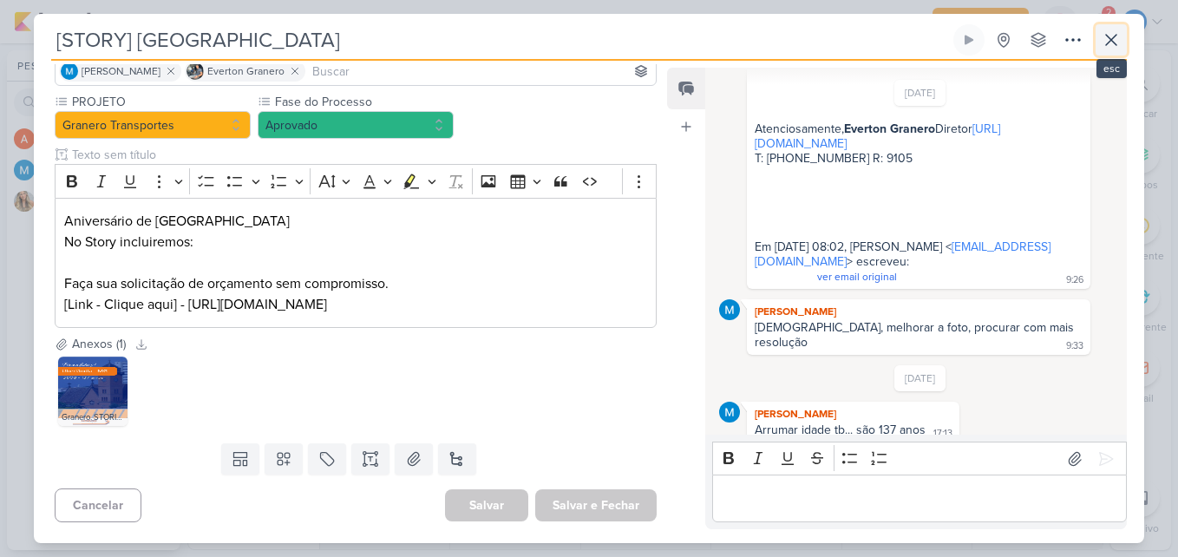
click at [1122, 44] on button at bounding box center [1110, 39] width 31 height 31
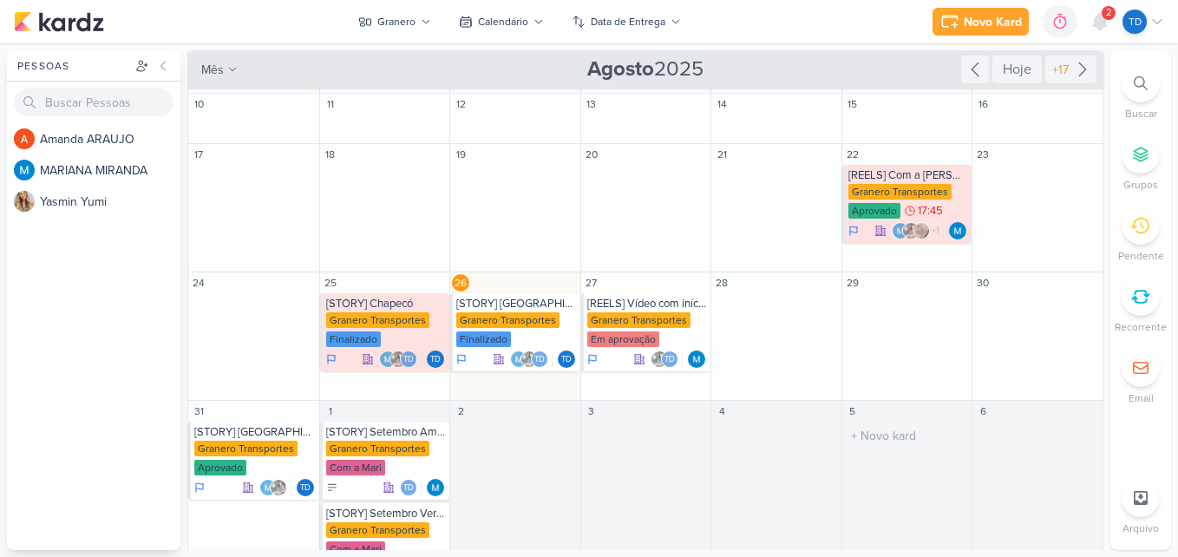
scroll to position [70, 0]
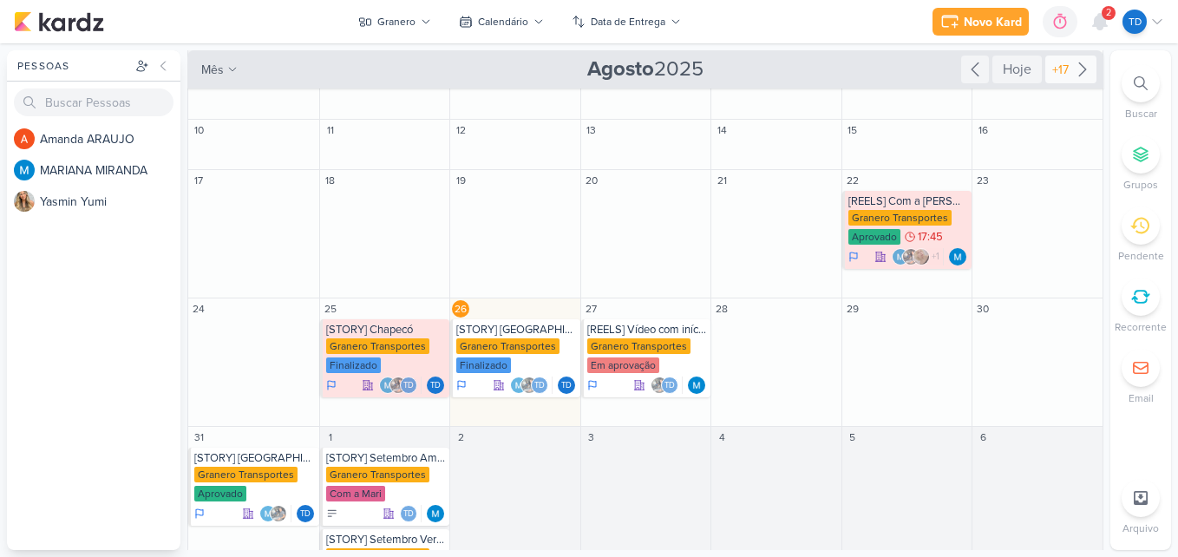
click at [1085, 76] on icon at bounding box center [1082, 69] width 21 height 21
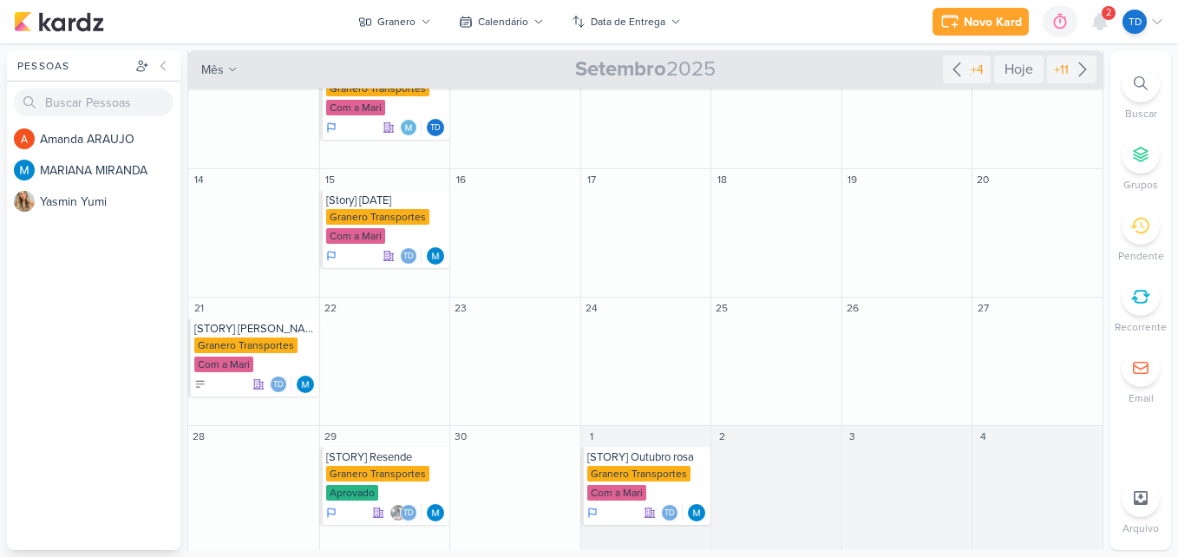
scroll to position [344, 0]
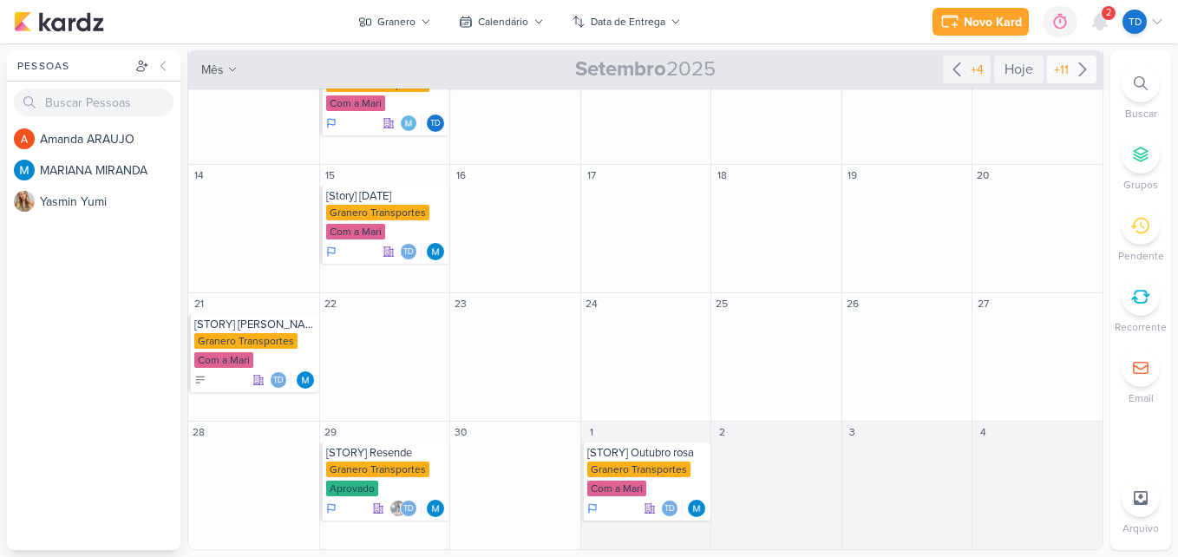
click at [1072, 74] on icon at bounding box center [1082, 69] width 21 height 21
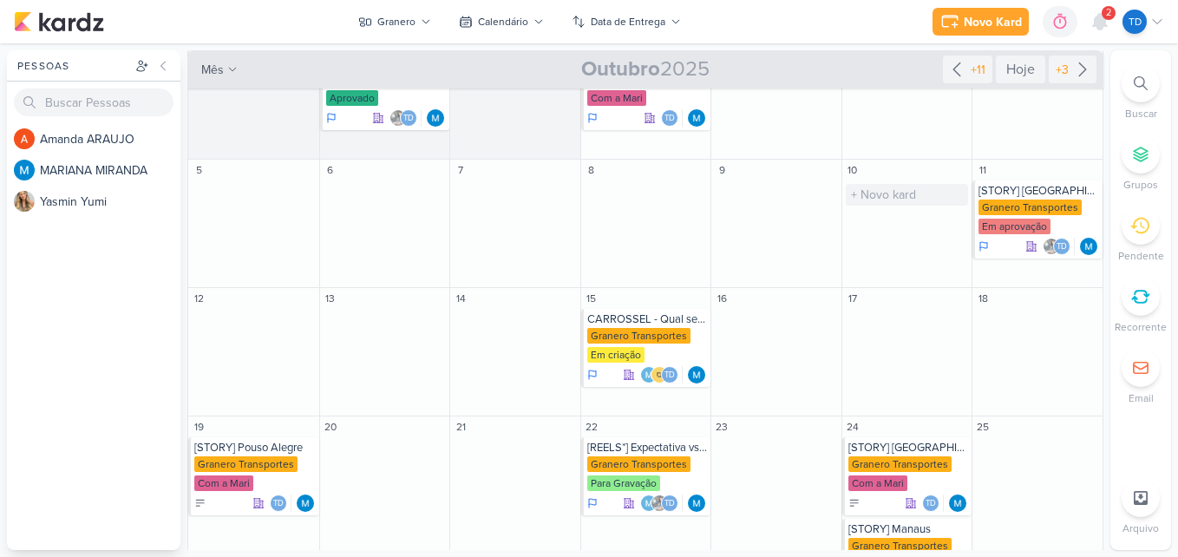
scroll to position [87, 0]
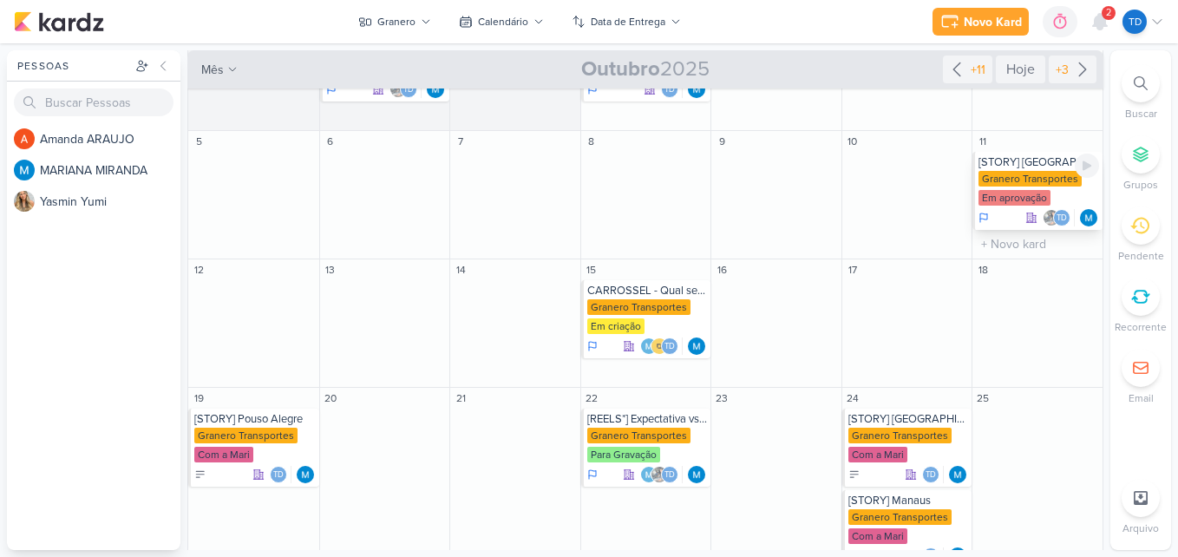
click at [1043, 175] on div "Granero Transportes" at bounding box center [1029, 179] width 103 height 16
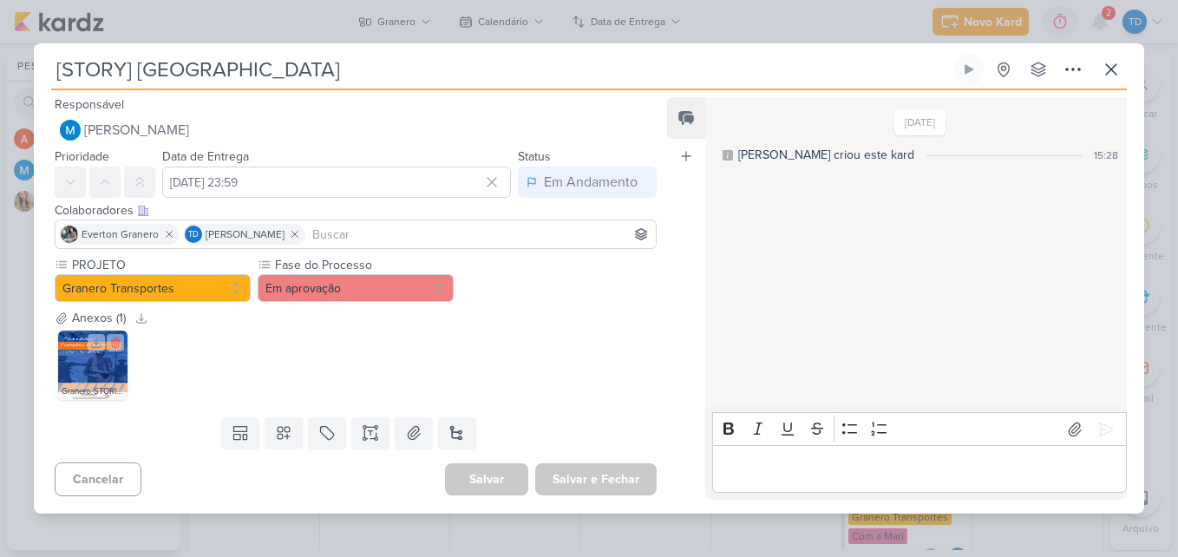
click at [101, 366] on img at bounding box center [92, 364] width 69 height 69
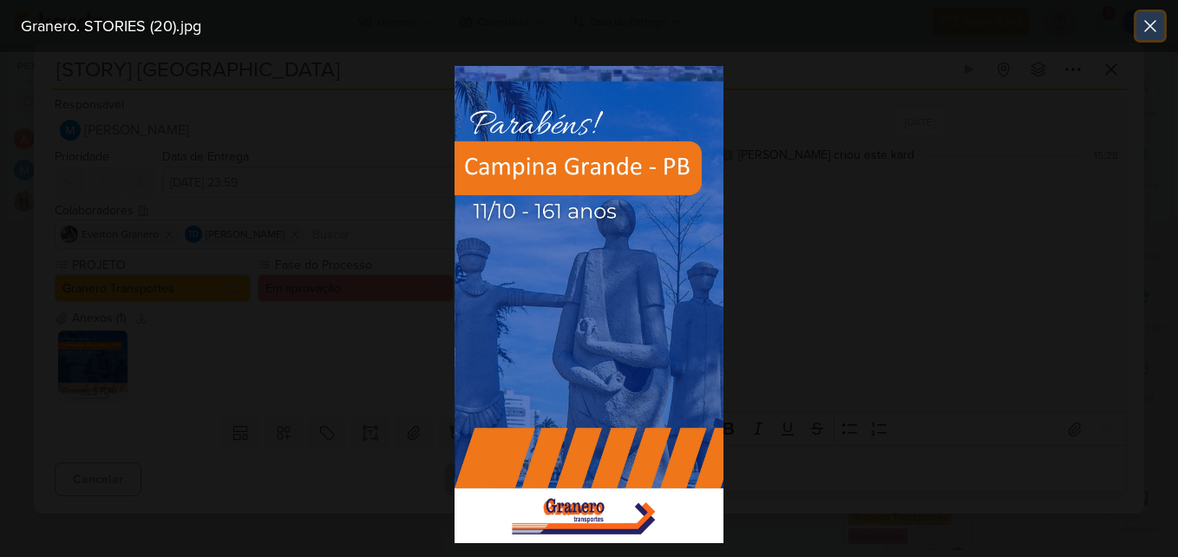
click at [1152, 23] on icon at bounding box center [1150, 26] width 10 height 10
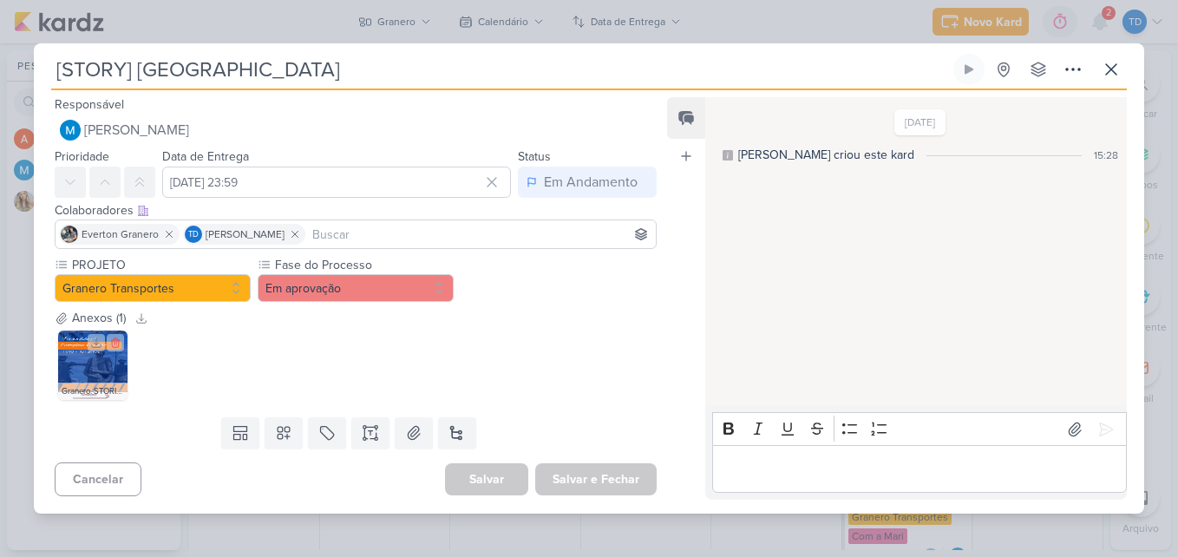
click at [95, 375] on img at bounding box center [92, 364] width 69 height 69
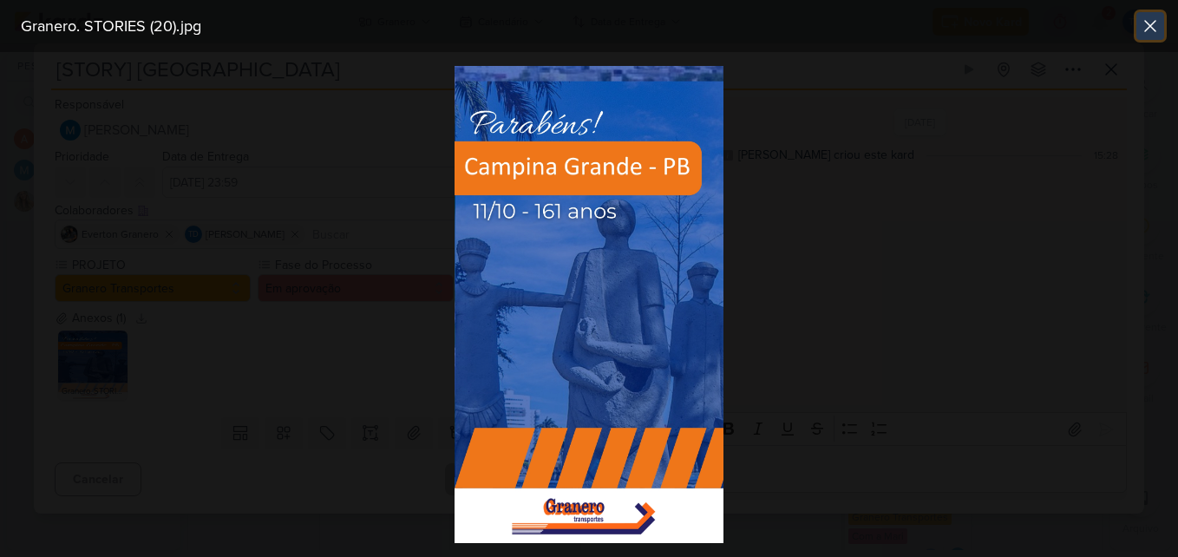
click at [1137, 33] on button at bounding box center [1150, 26] width 28 height 28
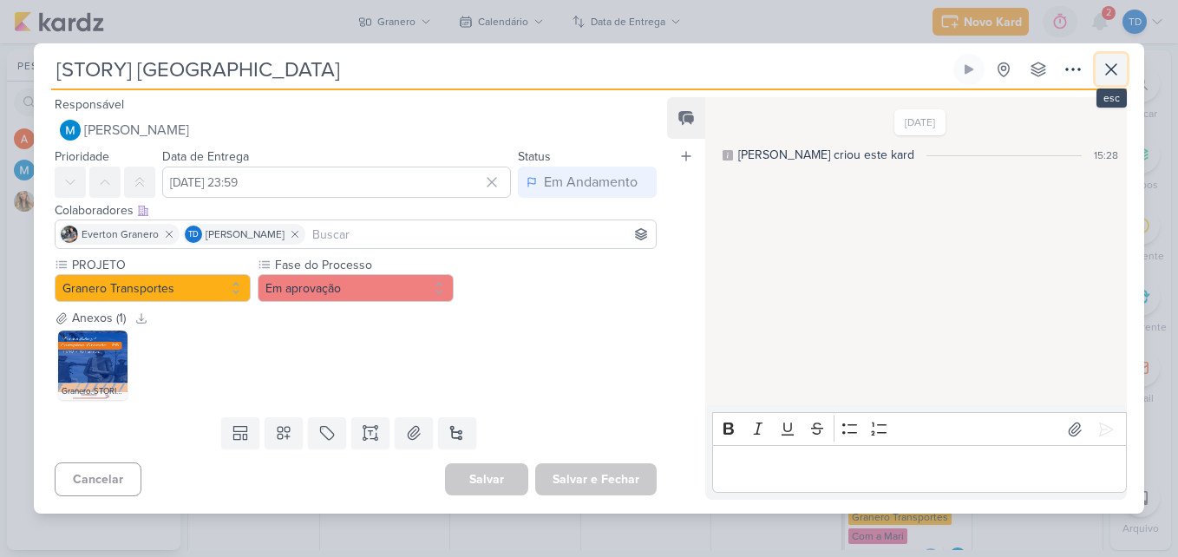
click at [1107, 75] on icon at bounding box center [1110, 69] width 21 height 21
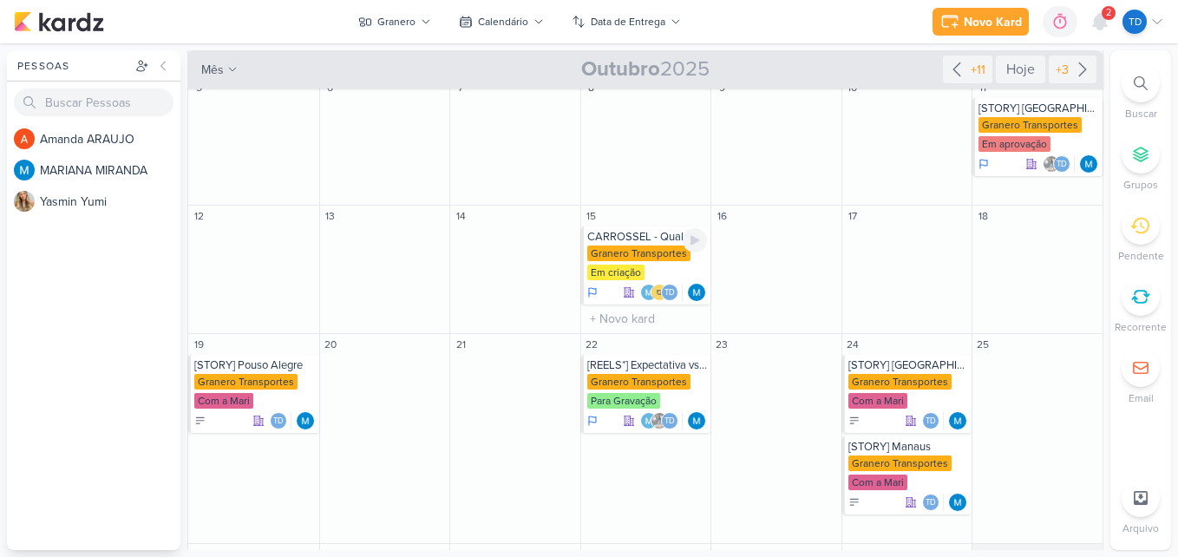
scroll to position [173, 0]
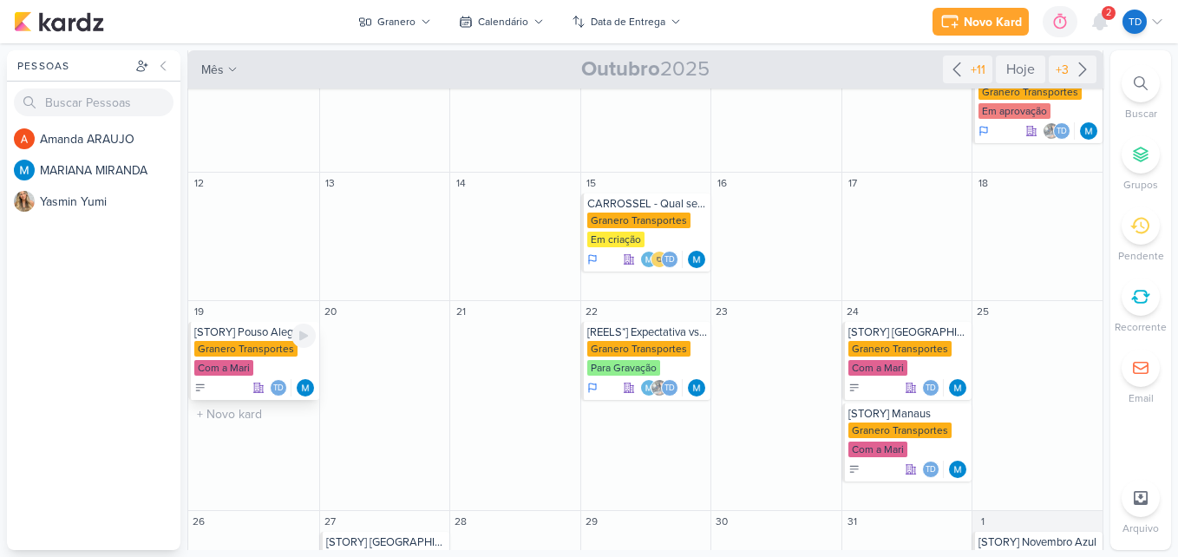
click at [284, 356] on div "Granero Transportes Com a Mari" at bounding box center [254, 359] width 121 height 36
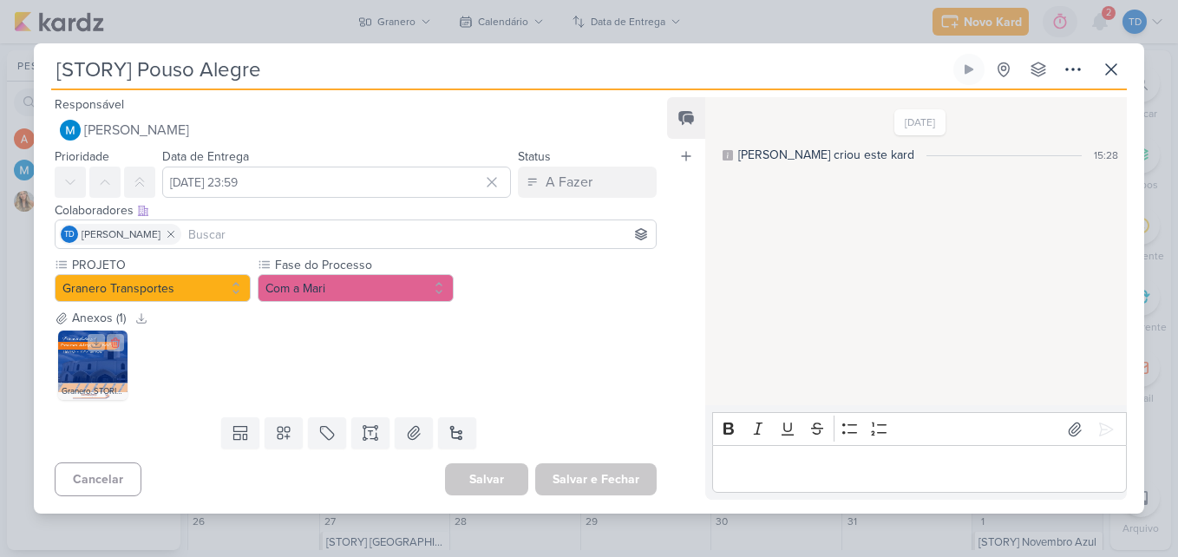
click at [69, 374] on img at bounding box center [92, 364] width 69 height 69
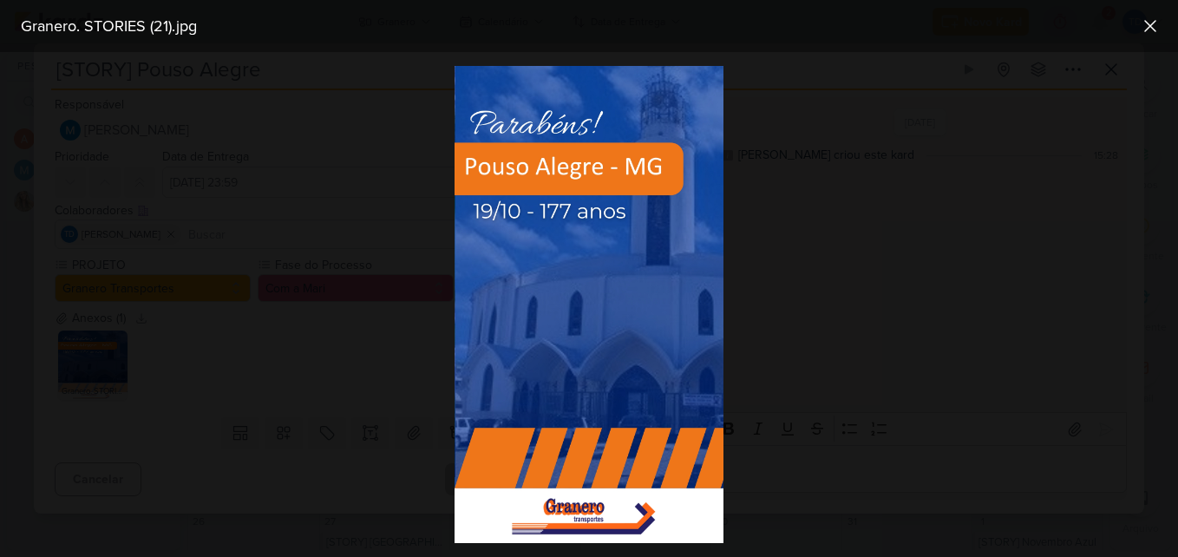
click at [777, 176] on div at bounding box center [589, 304] width 1178 height 505
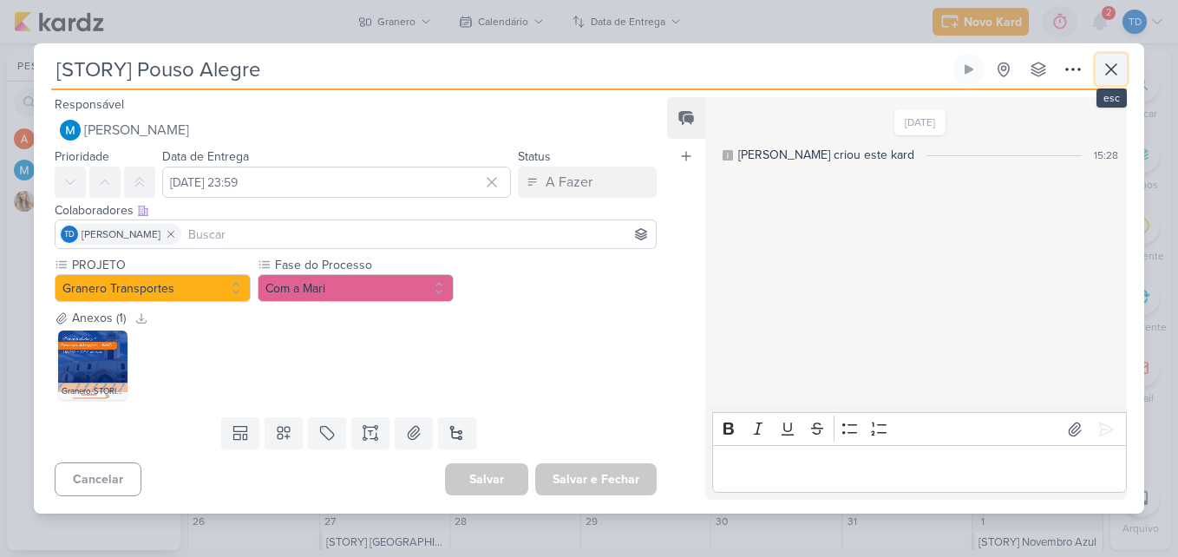
click at [1121, 67] on button at bounding box center [1110, 69] width 31 height 31
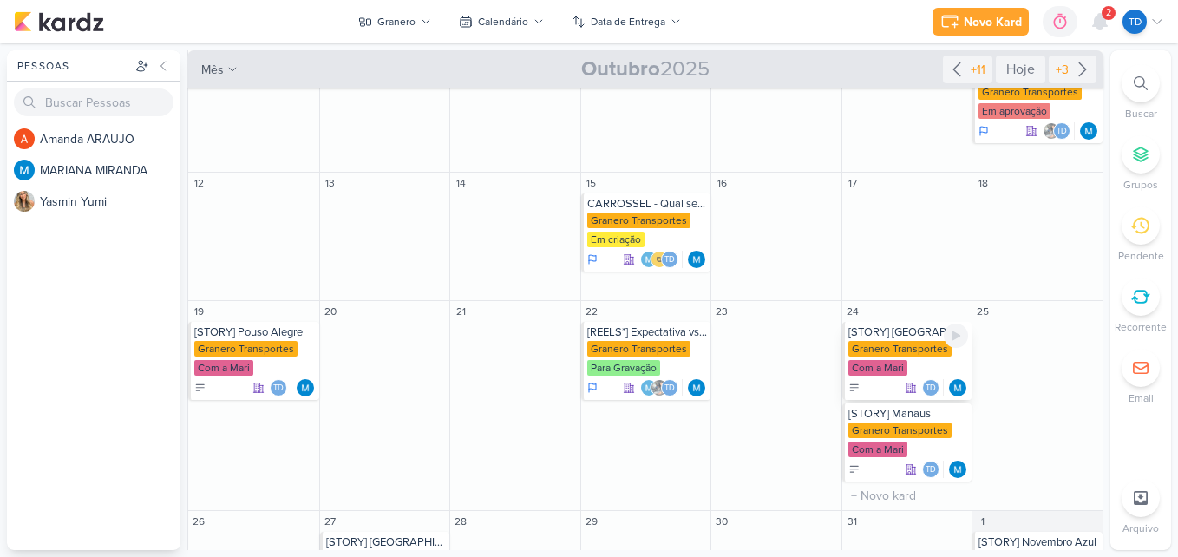
click at [914, 358] on div "Granero Transportes Com a Mari" at bounding box center [908, 359] width 121 height 36
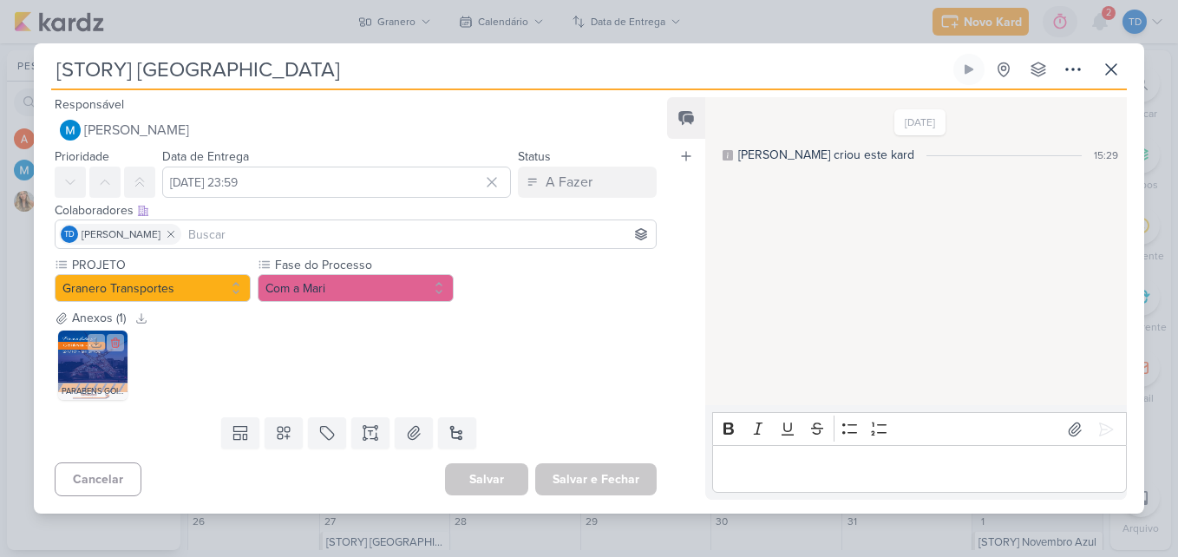
click at [84, 373] on img at bounding box center [92, 364] width 69 height 69
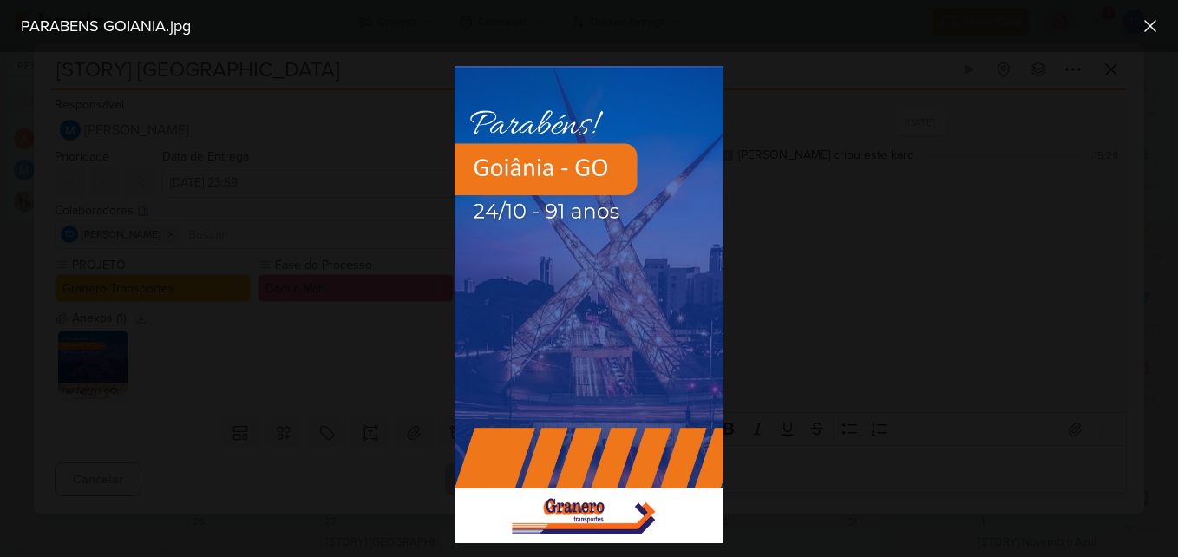
click at [469, 78] on img at bounding box center [588, 304] width 268 height 477
drag, startPoint x: 1147, startPoint y: 26, endPoint x: 1103, endPoint y: 171, distance: 151.4
click at [1151, 23] on icon at bounding box center [1149, 26] width 21 height 21
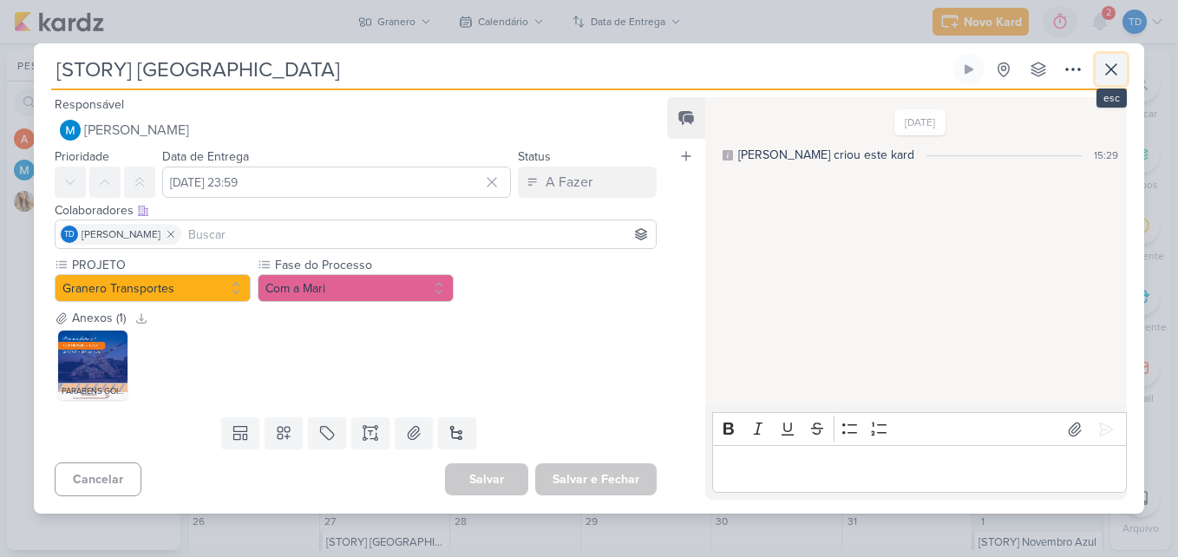
click at [1112, 70] on icon at bounding box center [1111, 69] width 10 height 10
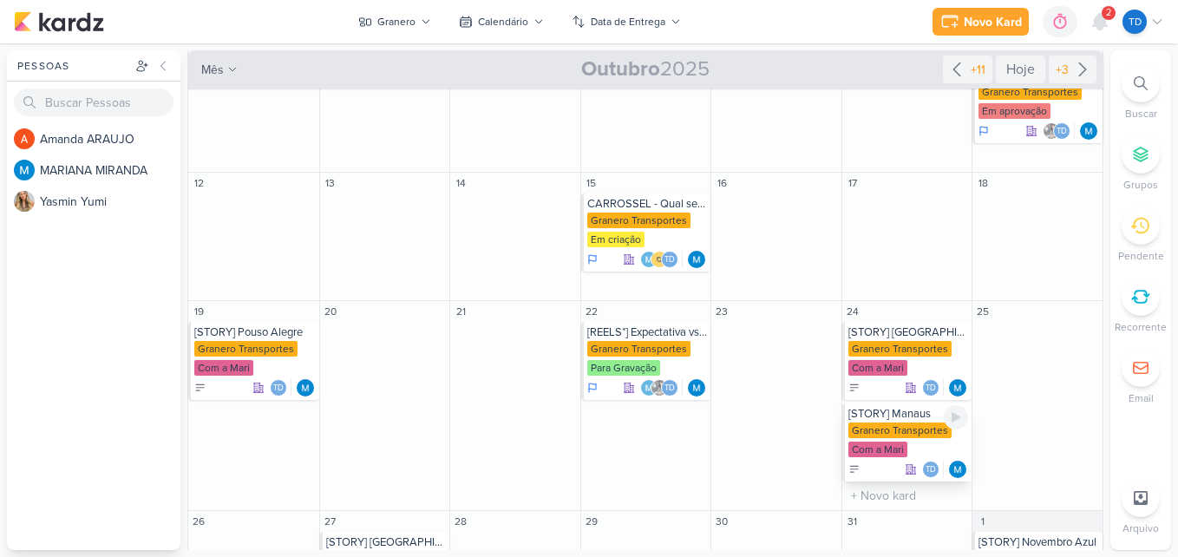
click at [913, 436] on div "Granero Transportes" at bounding box center [899, 430] width 103 height 16
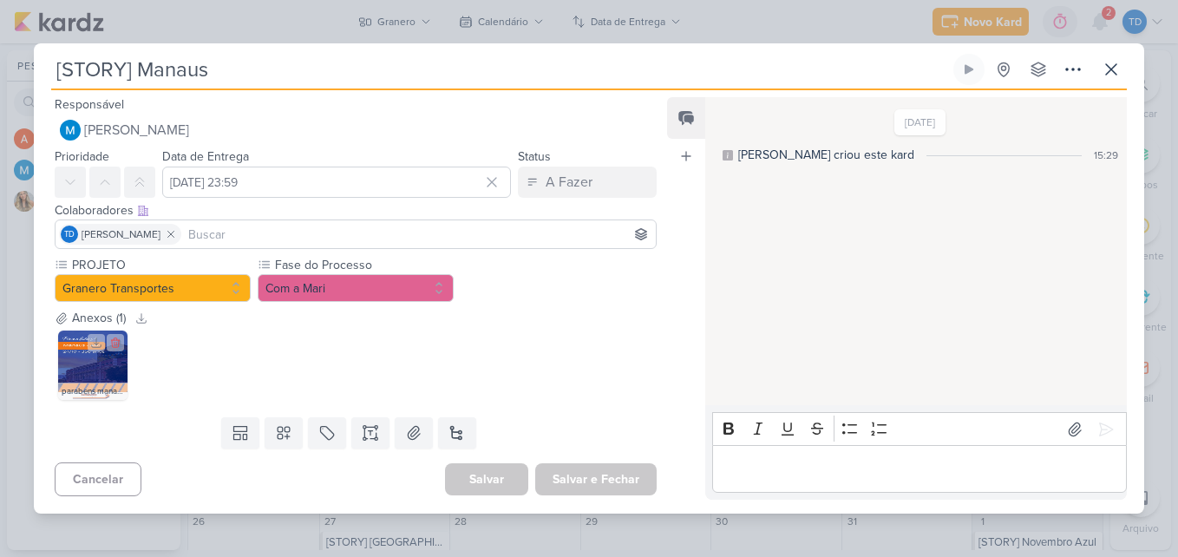
click at [80, 369] on img at bounding box center [92, 364] width 69 height 69
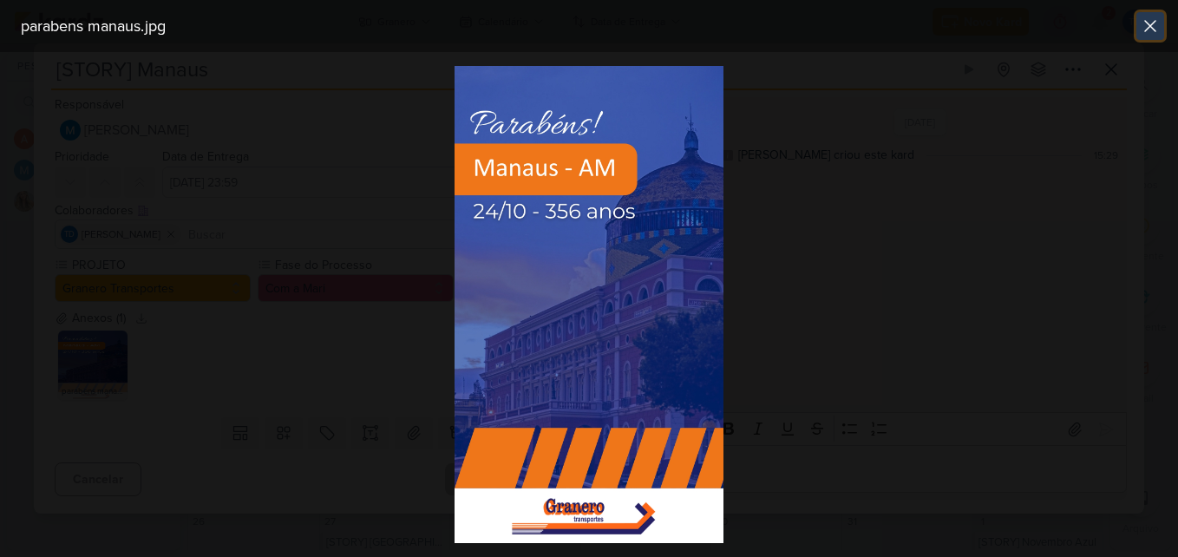
click at [1139, 36] on icon at bounding box center [1149, 26] width 21 height 21
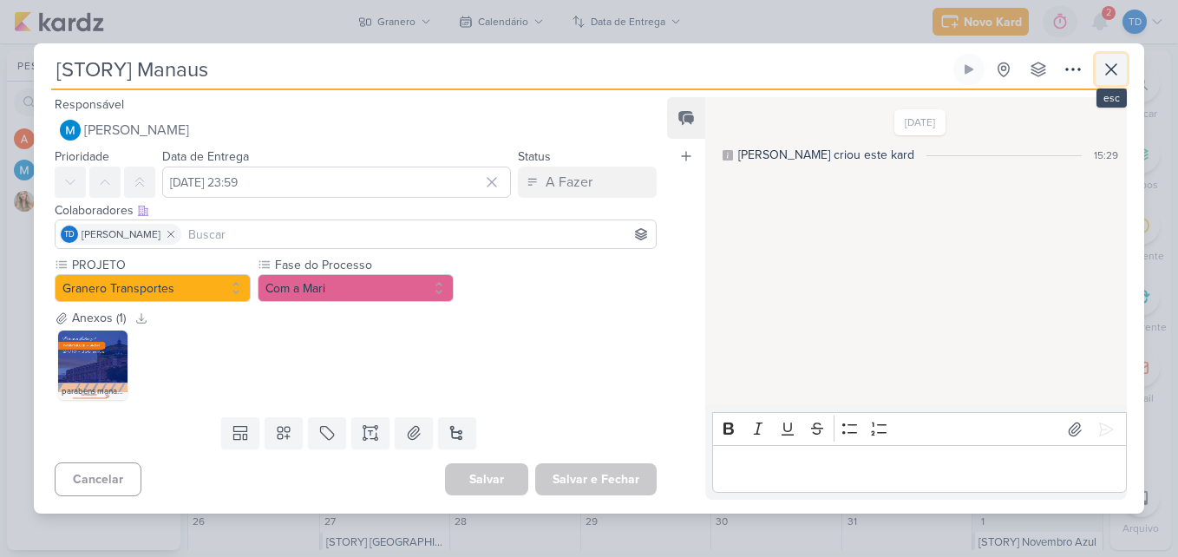
click at [1118, 70] on icon at bounding box center [1110, 69] width 21 height 21
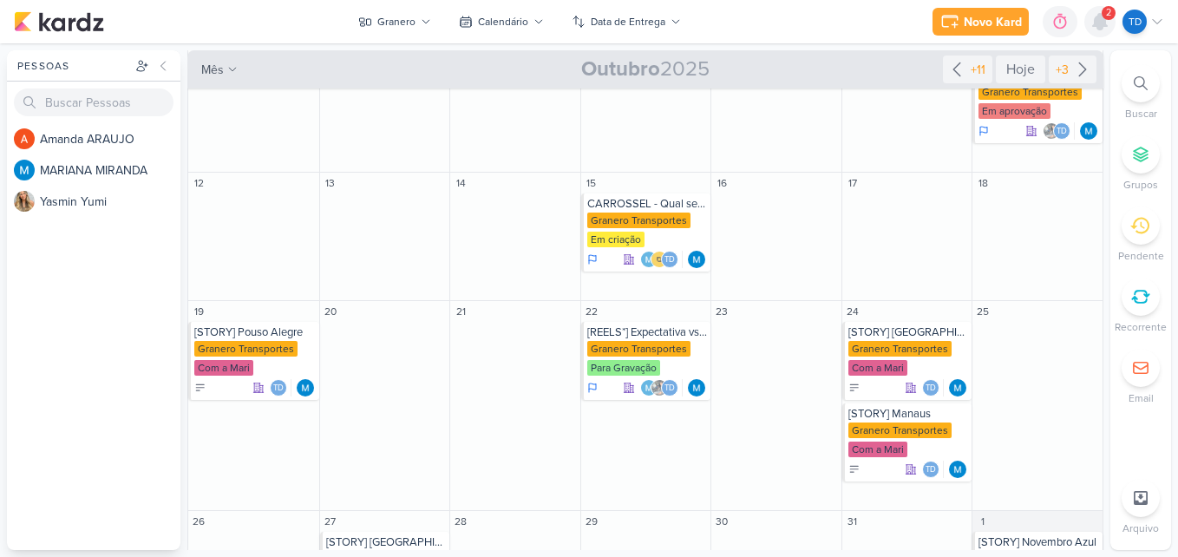
click at [1093, 27] on icon at bounding box center [1100, 22] width 14 height 16
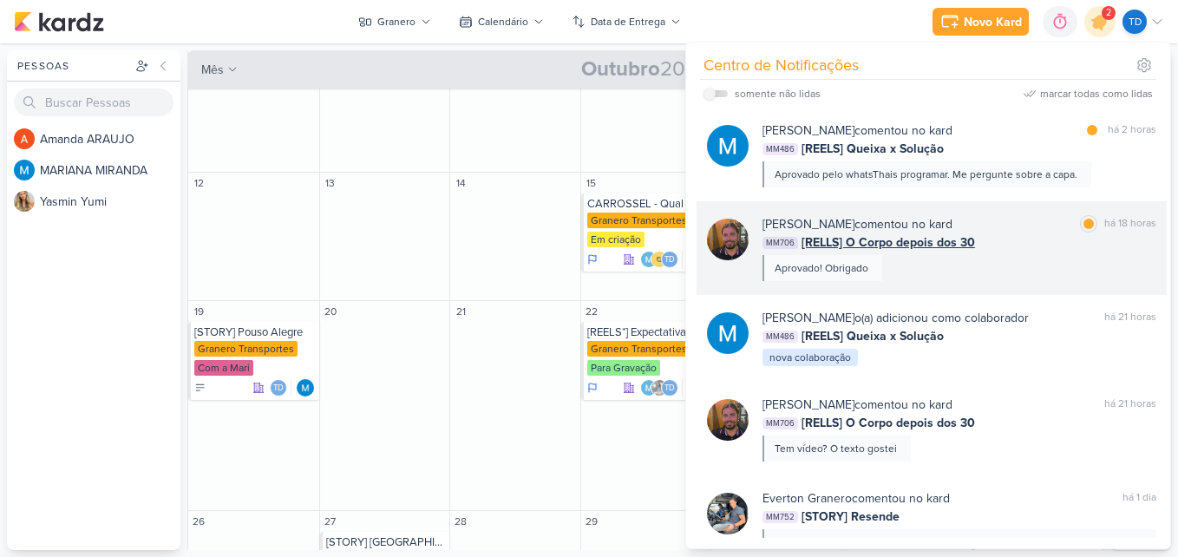
click at [1094, 241] on div "MM706 [RELLS] O Corpo depois dos 30" at bounding box center [959, 242] width 394 height 18
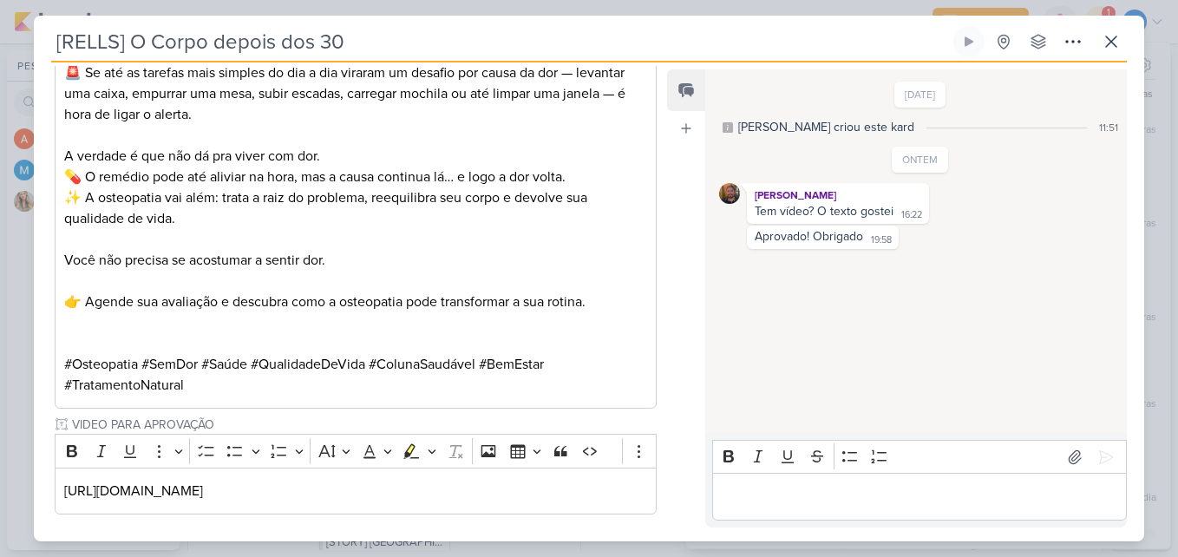
scroll to position [777, 0]
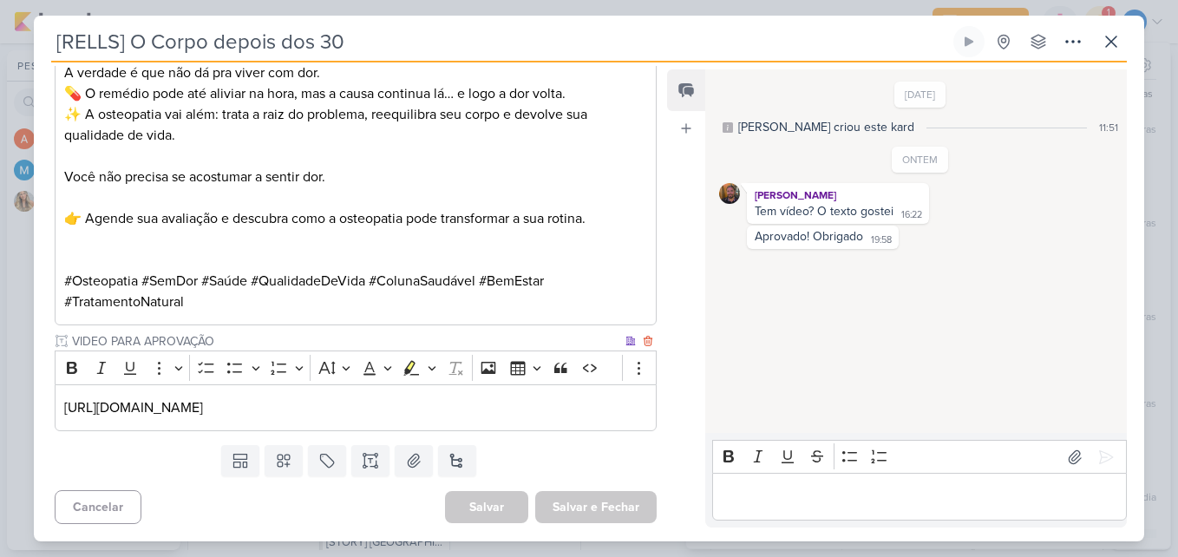
click at [540, 414] on p "[URL][DOMAIN_NAME]" at bounding box center [355, 407] width 583 height 21
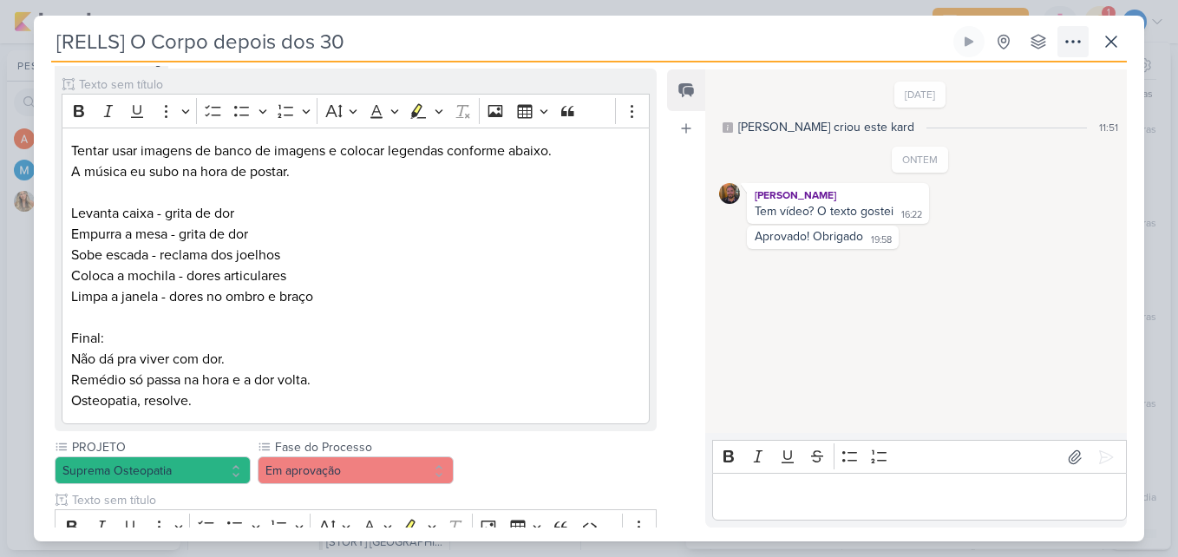
scroll to position [0, 0]
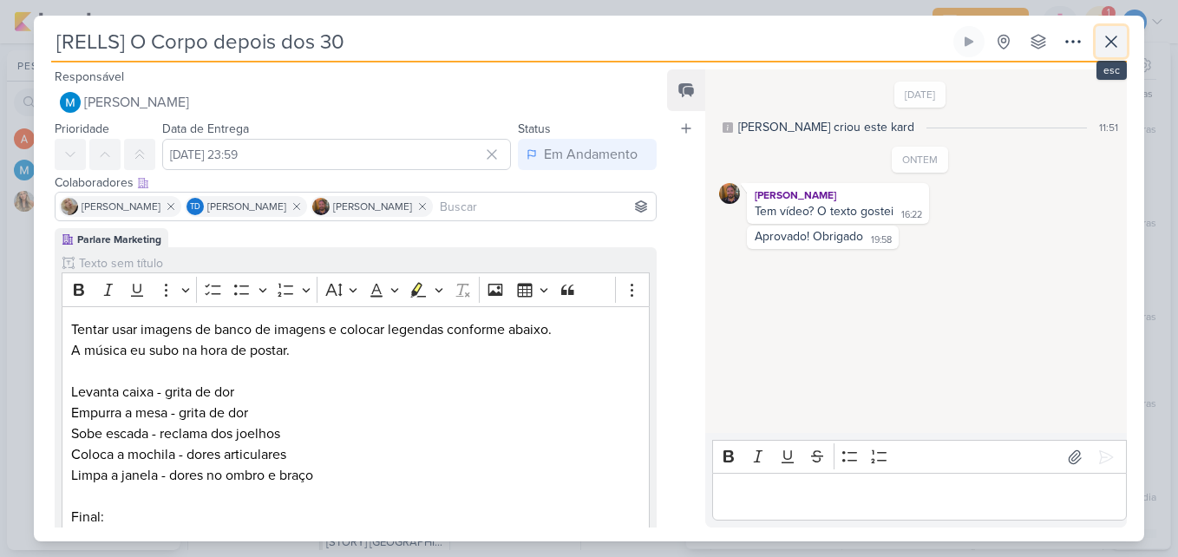
click at [1120, 36] on icon at bounding box center [1110, 41] width 21 height 21
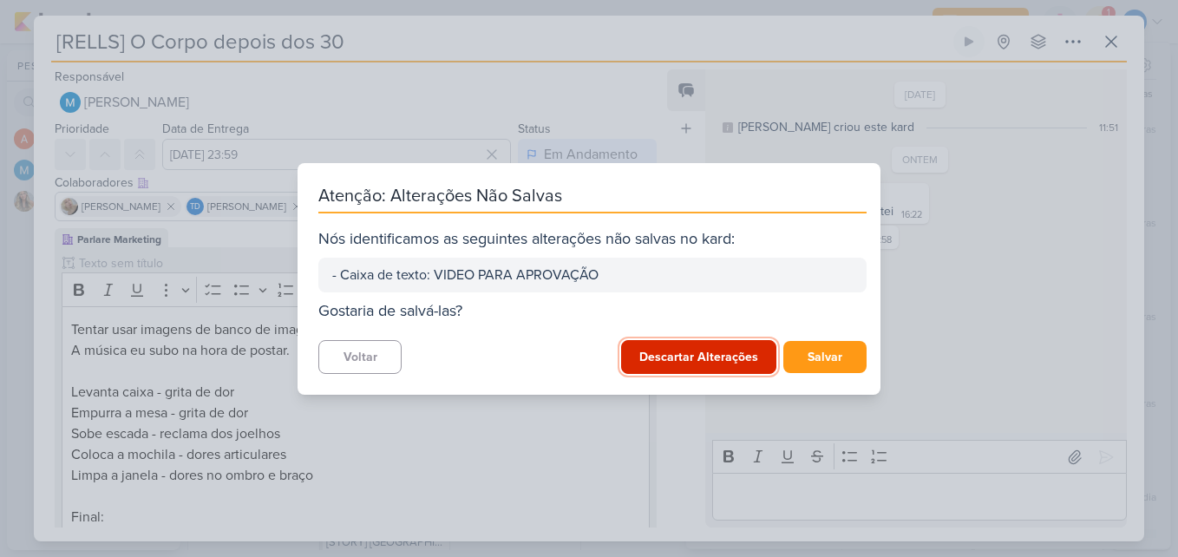
click at [744, 367] on button "Descartar Alterações" at bounding box center [698, 357] width 155 height 34
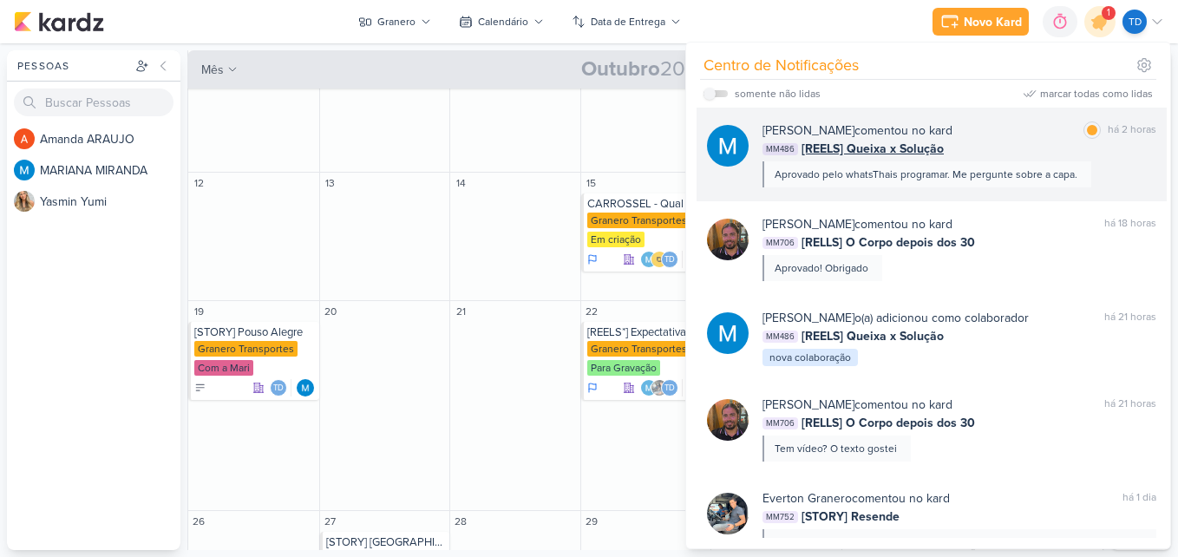
click at [1041, 124] on div "[PERSON_NAME] comentou no kard marcar como lida há 2 horas" at bounding box center [959, 130] width 394 height 18
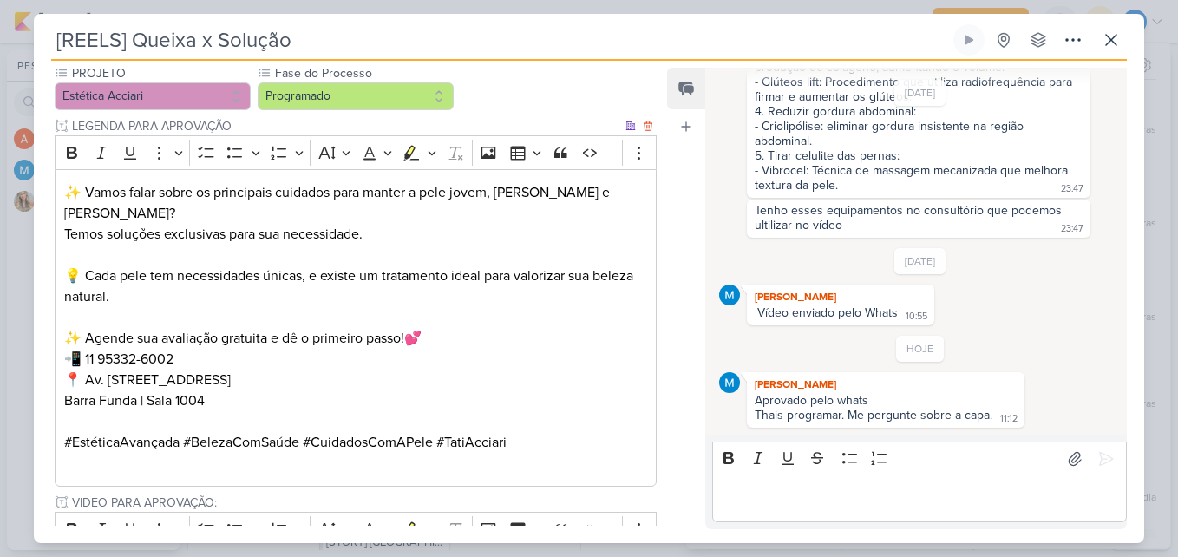
scroll to position [759, 0]
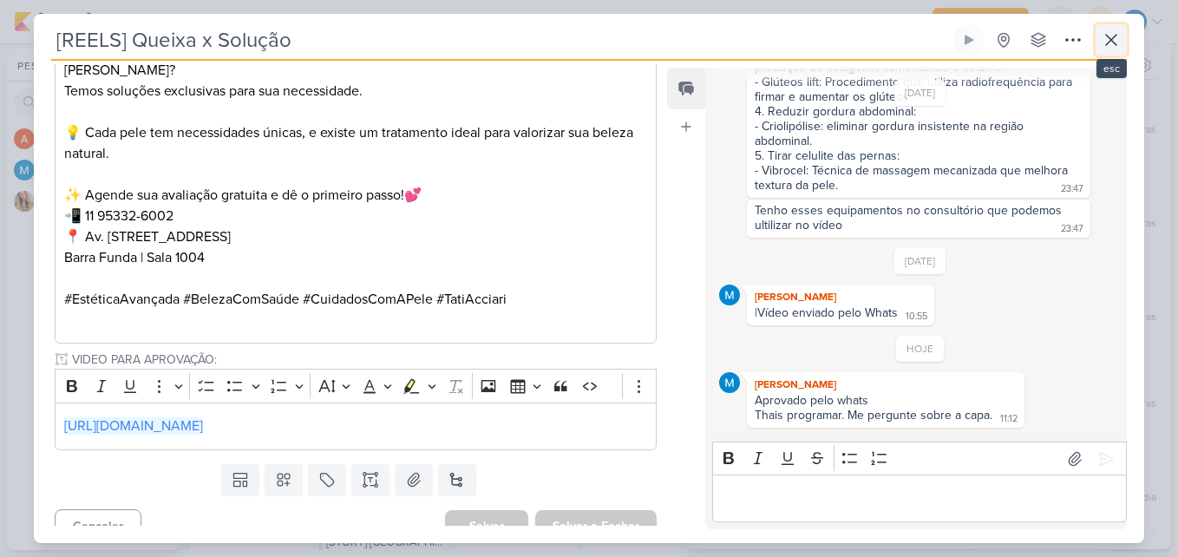
click at [1107, 32] on icon at bounding box center [1110, 39] width 21 height 21
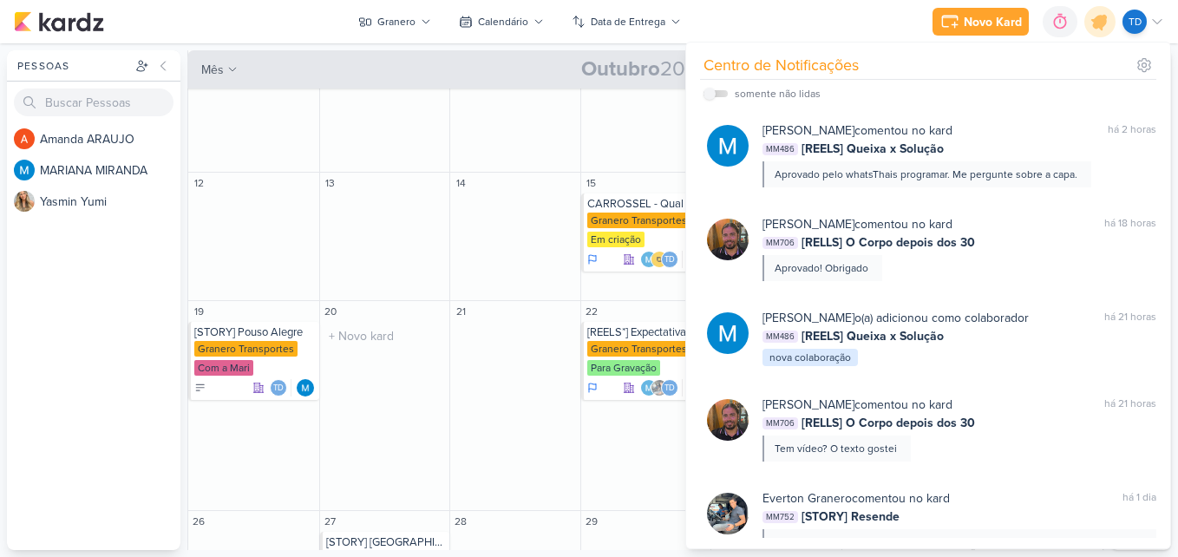
click at [384, 313] on div "20" at bounding box center [385, 311] width 130 height 21
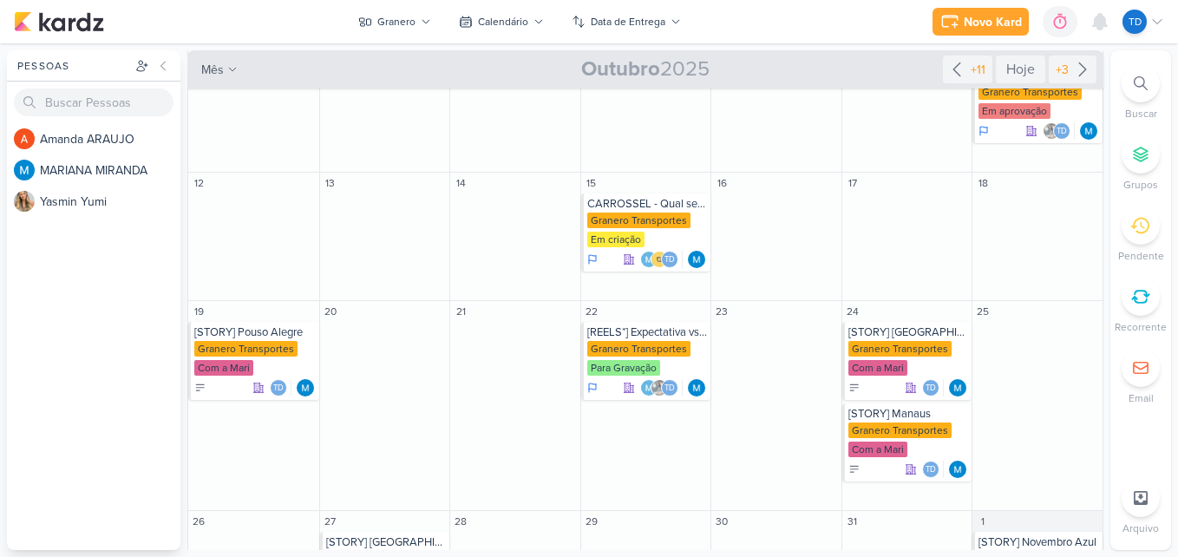
click at [416, 4] on div "Novo Kard Ctrl + k 0h0m Sessão desligada... Hoje 0h0m Semana 0h0m Mês 0h0m" at bounding box center [589, 21] width 1150 height 43
click at [422, 17] on icon at bounding box center [426, 21] width 10 height 10
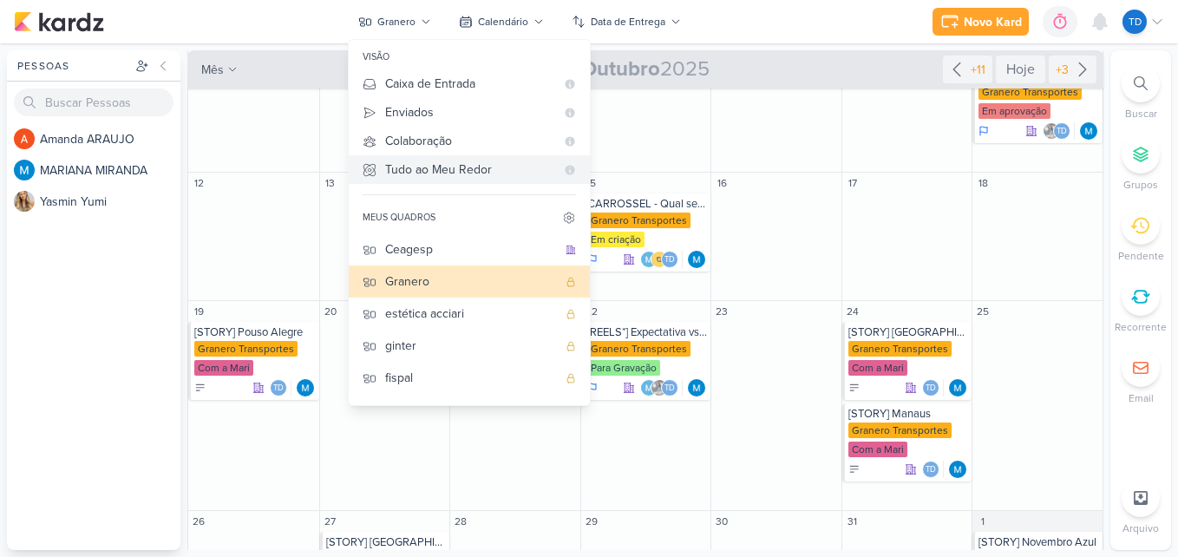
click at [413, 180] on Me-button "Tudo ao Meu Redor" at bounding box center [469, 169] width 241 height 29
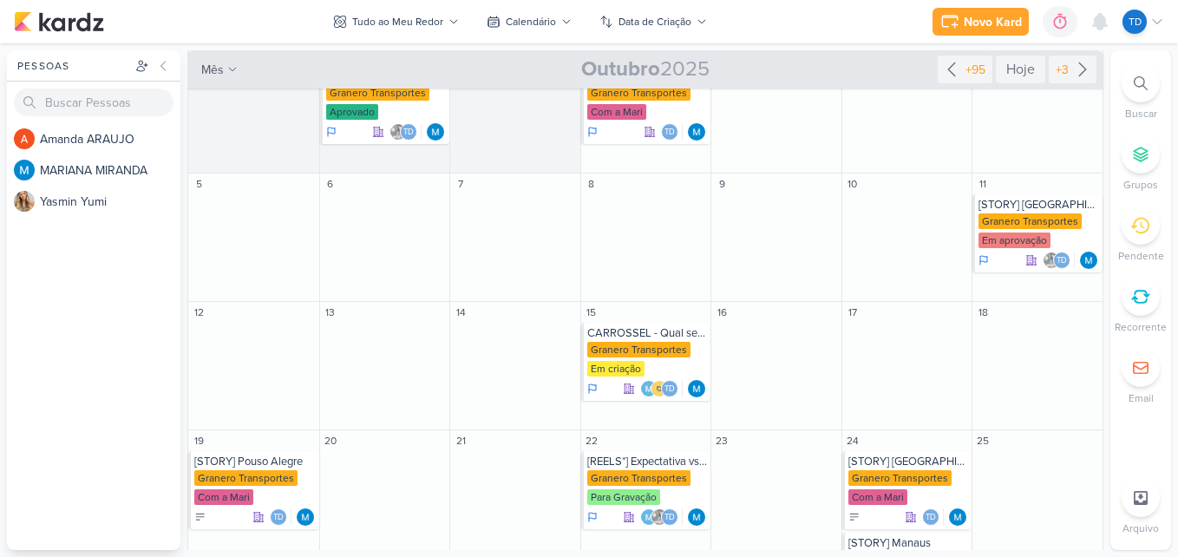
scroll to position [0, 0]
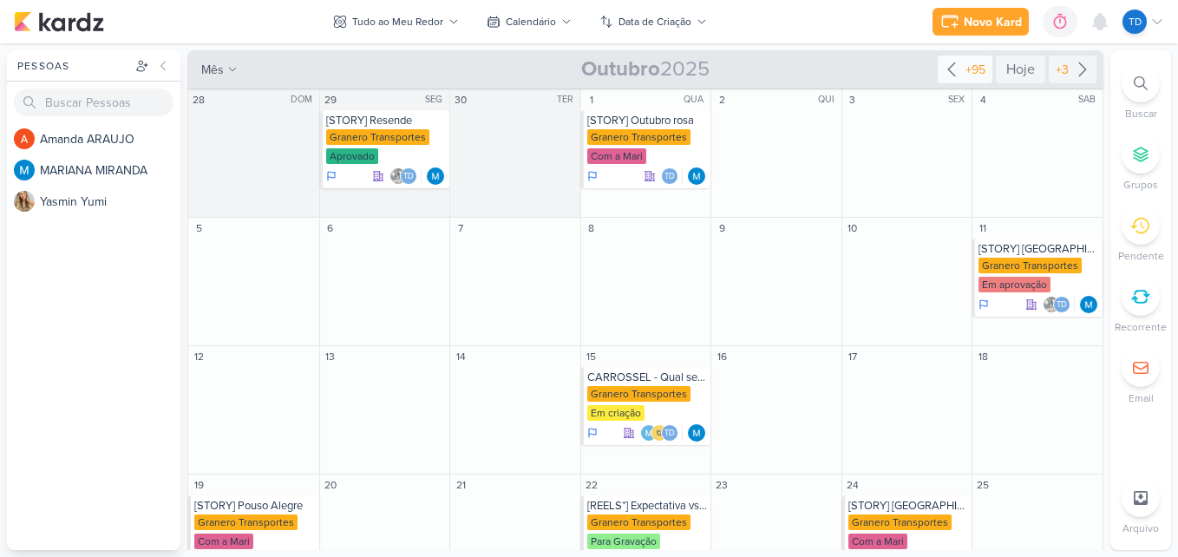
click at [969, 66] on div "+95" at bounding box center [975, 70] width 27 height 18
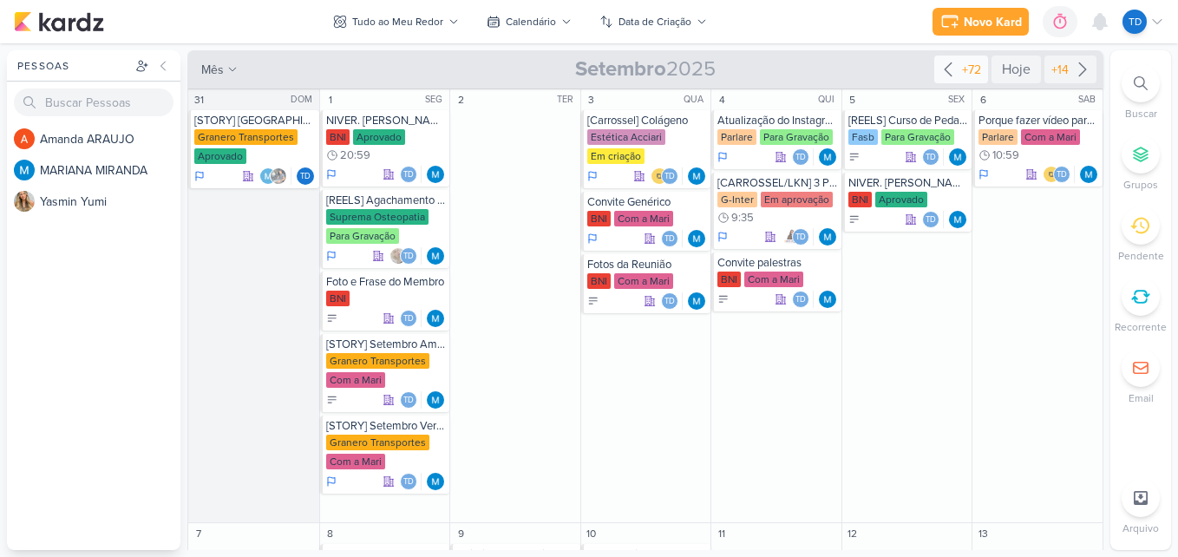
click at [969, 66] on div "+72" at bounding box center [971, 70] width 26 height 18
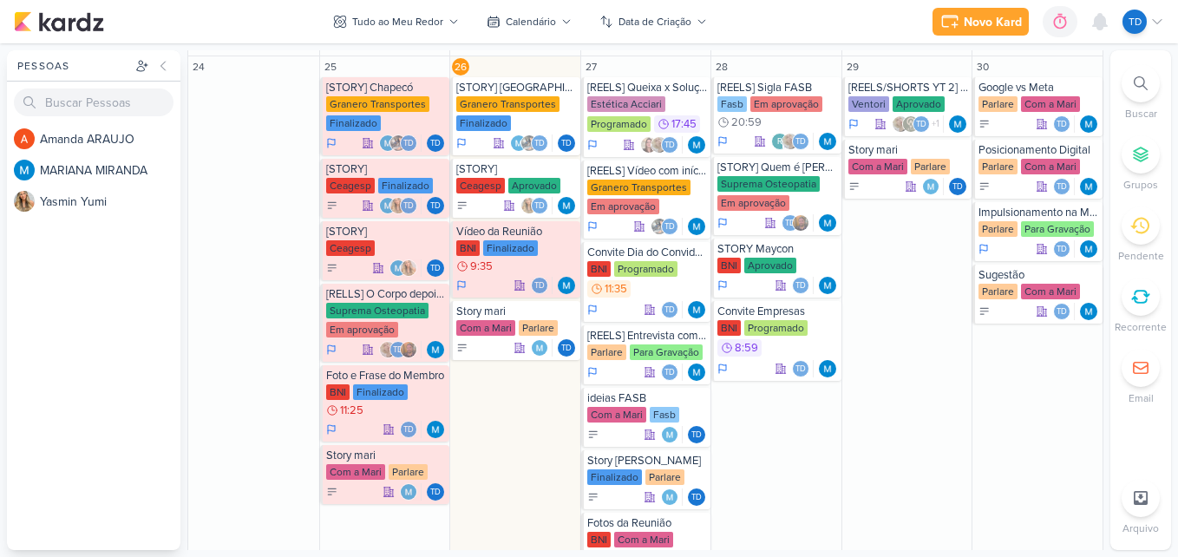
scroll to position [914, 0]
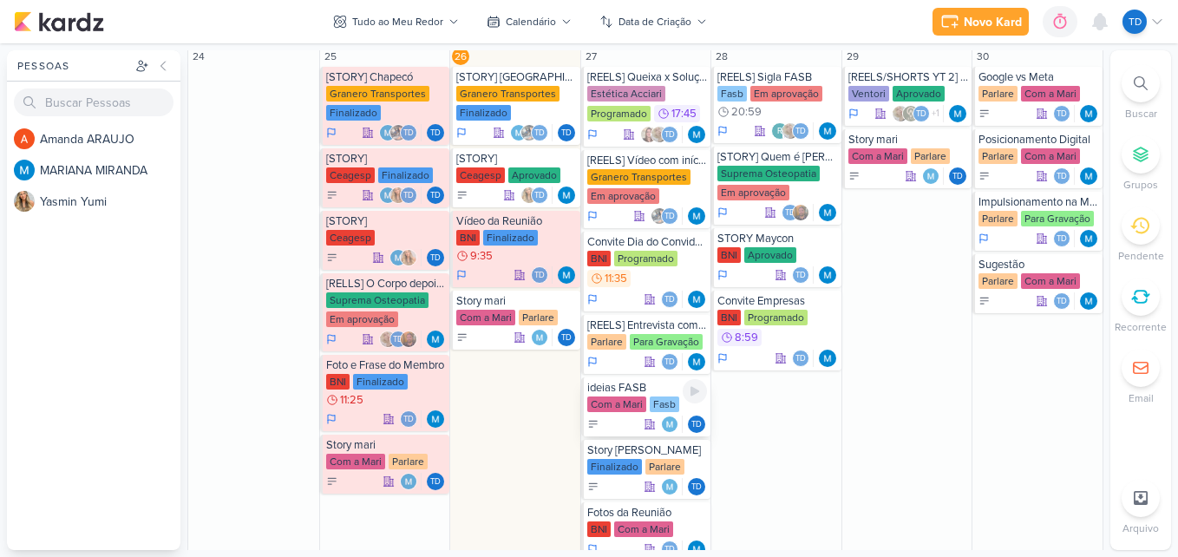
click at [658, 402] on div "Fasb" at bounding box center [663, 404] width 29 height 16
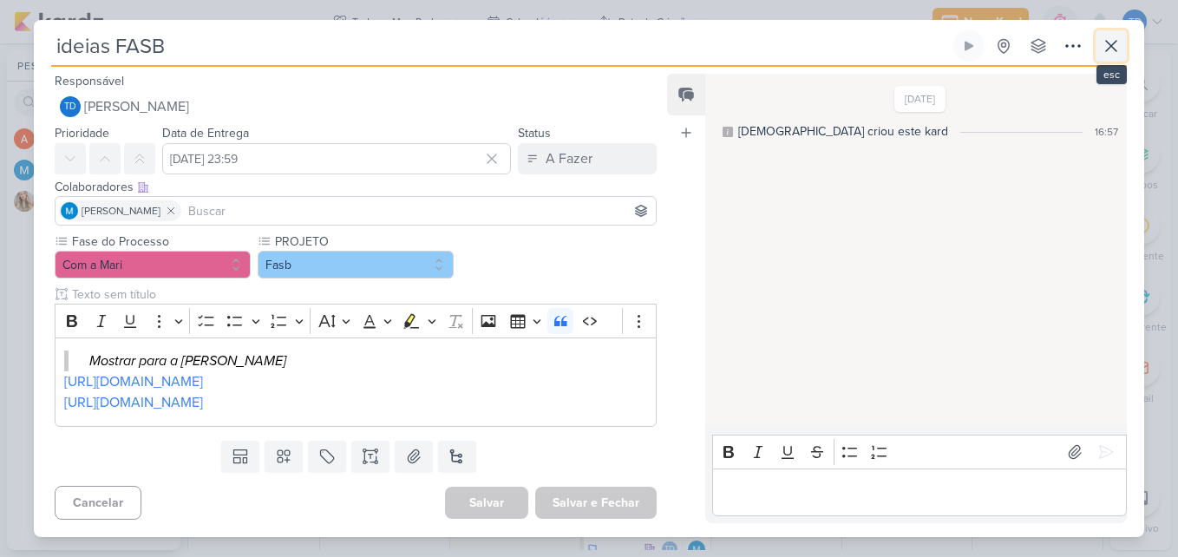
click at [1121, 49] on button at bounding box center [1110, 45] width 31 height 31
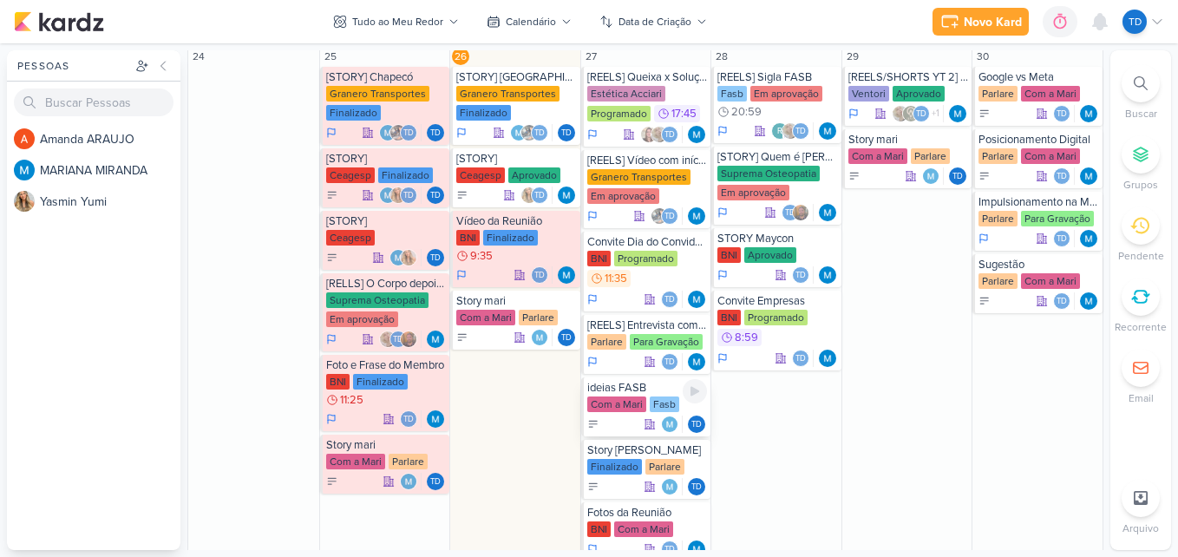
click at [642, 414] on div "ideias FASB Com a Mari Fasb Td" at bounding box center [646, 406] width 130 height 59
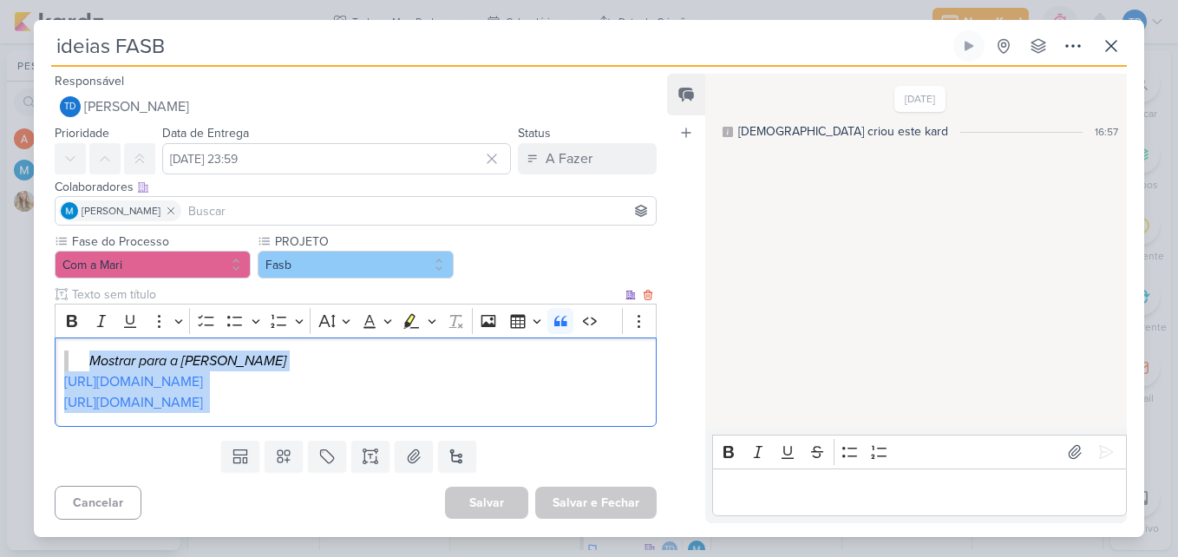
drag, startPoint x: 62, startPoint y: 368, endPoint x: 290, endPoint y: 394, distance: 229.5
click at [290, 394] on div "Mostrar para a [PERSON_NAME] [URL][DOMAIN_NAME] [URL][DOMAIN_NAME]" at bounding box center [356, 381] width 602 height 89
copy div "Mostrar para a [PERSON_NAME] [URL][DOMAIN_NAME] [URL][DOMAIN_NAME]"
click at [1127, 36] on div "ideias FASB Criado por mim nenhum grupo disponível" at bounding box center [589, 283] width 1110 height 506
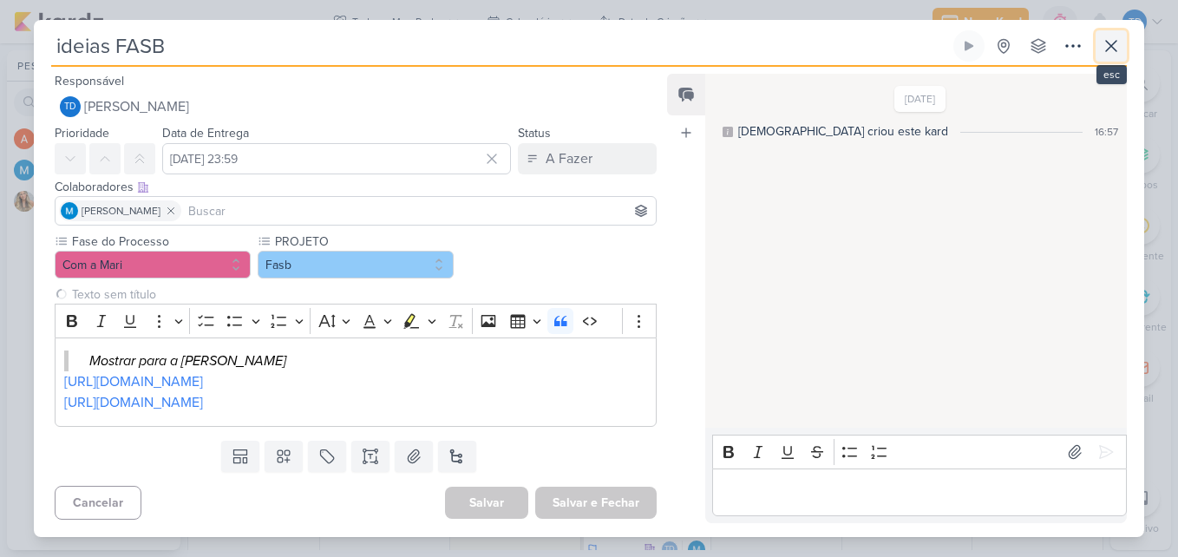
click at [1112, 46] on icon at bounding box center [1110, 46] width 21 height 21
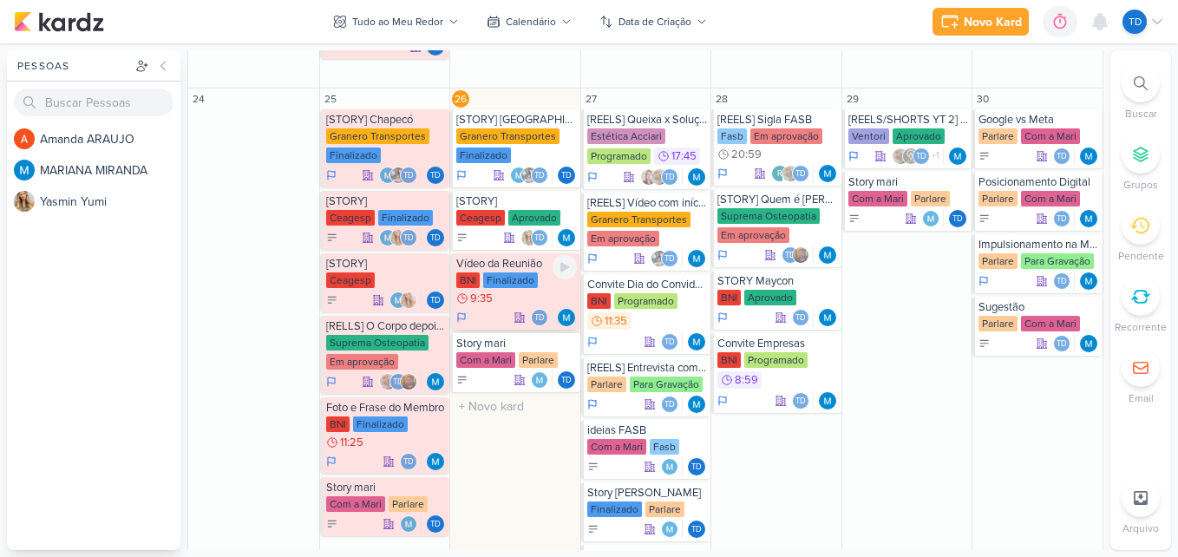
scroll to position [868, 0]
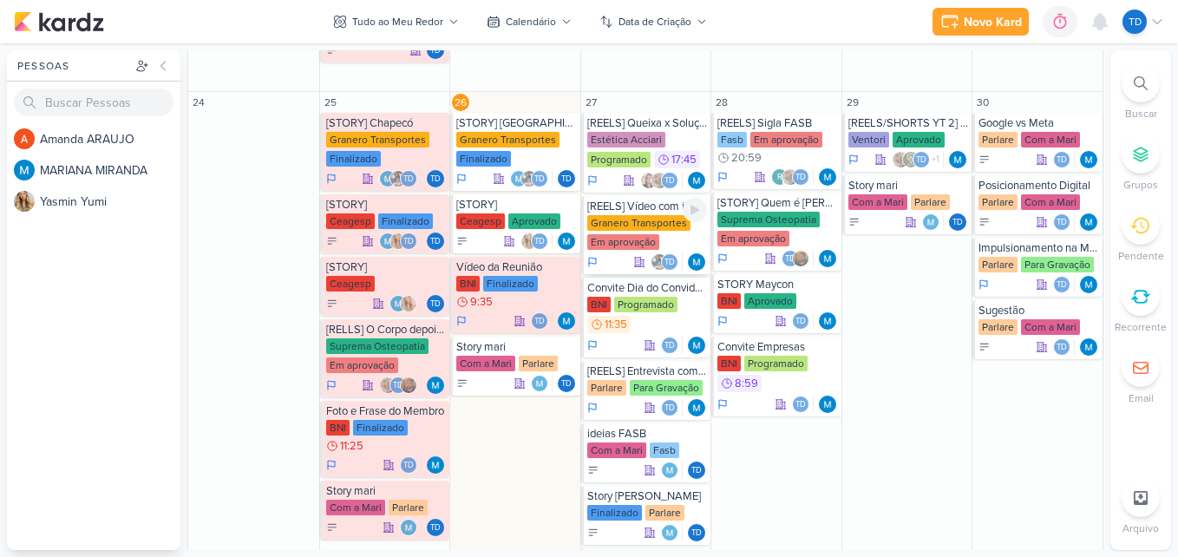
click at [661, 233] on div "Granero Transportes Em aprovação" at bounding box center [647, 233] width 121 height 36
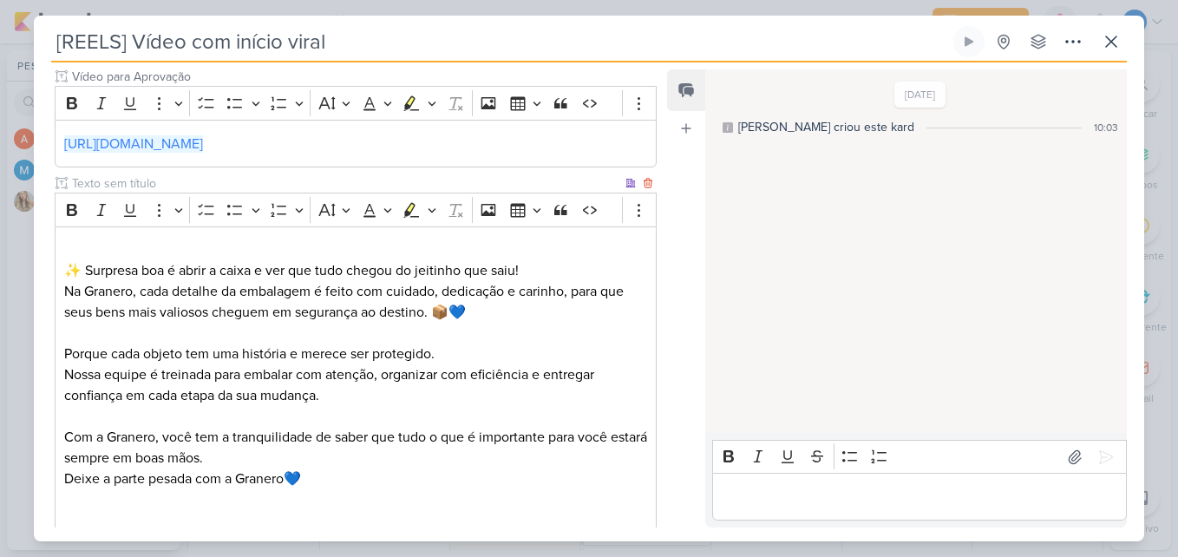
scroll to position [264, 0]
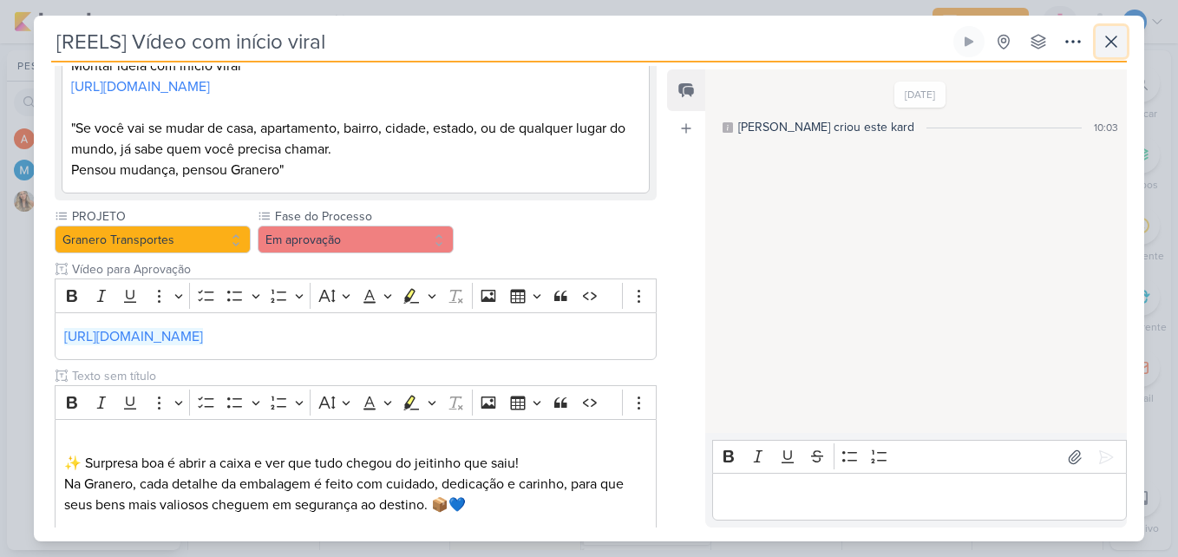
click at [1117, 41] on icon at bounding box center [1110, 41] width 21 height 21
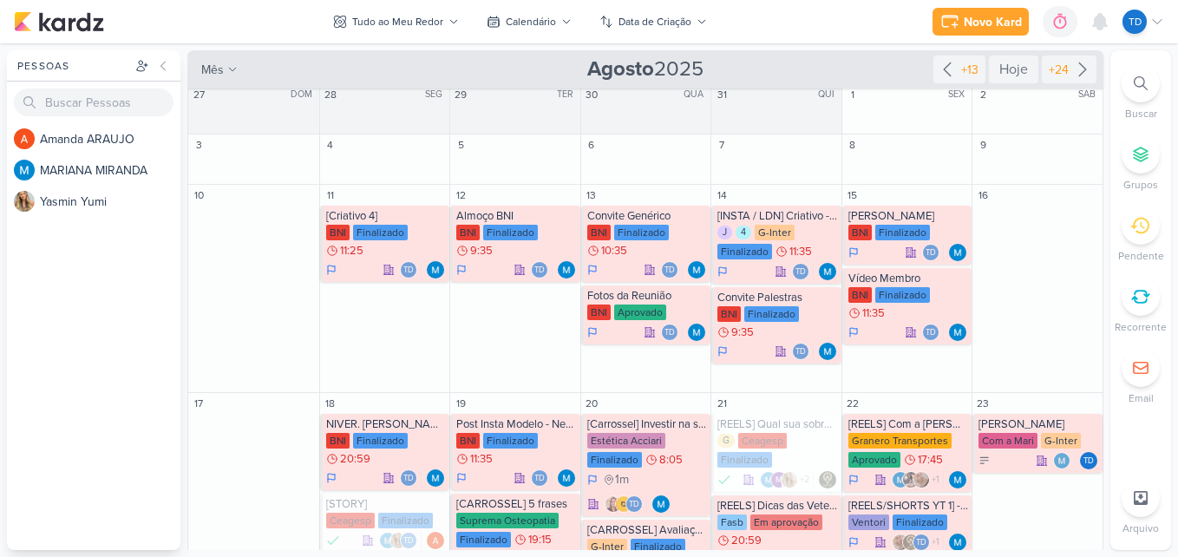
scroll to position [0, 0]
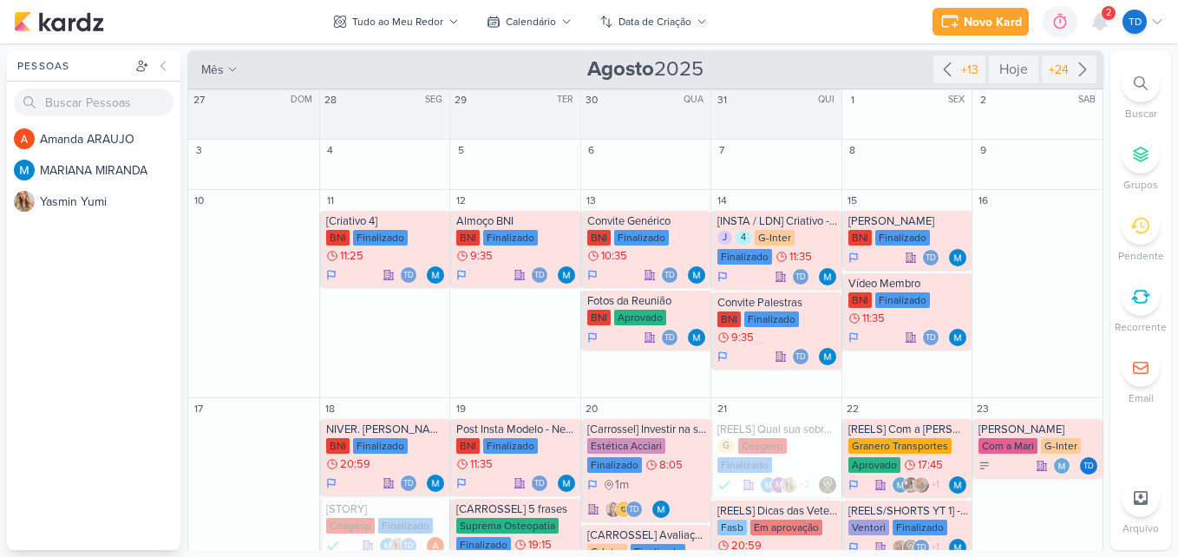
click at [1106, 16] on span "2" at bounding box center [1108, 13] width 5 height 14
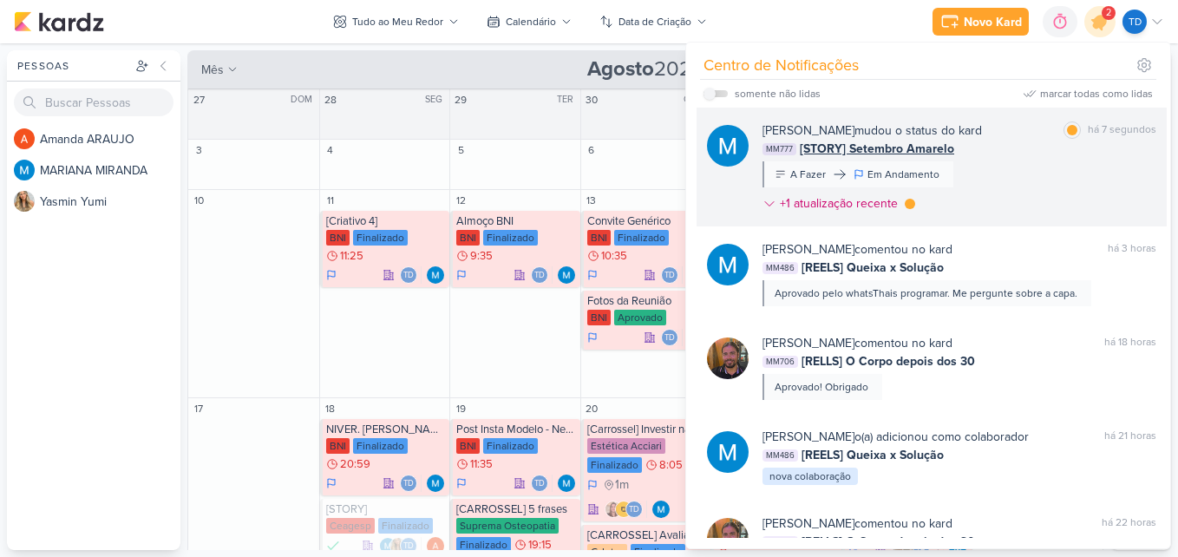
click at [1021, 186] on div "[PERSON_NAME] mudou o status do kard marcar como lida há 7 segundos MM777 [STOR…" at bounding box center [959, 170] width 394 height 98
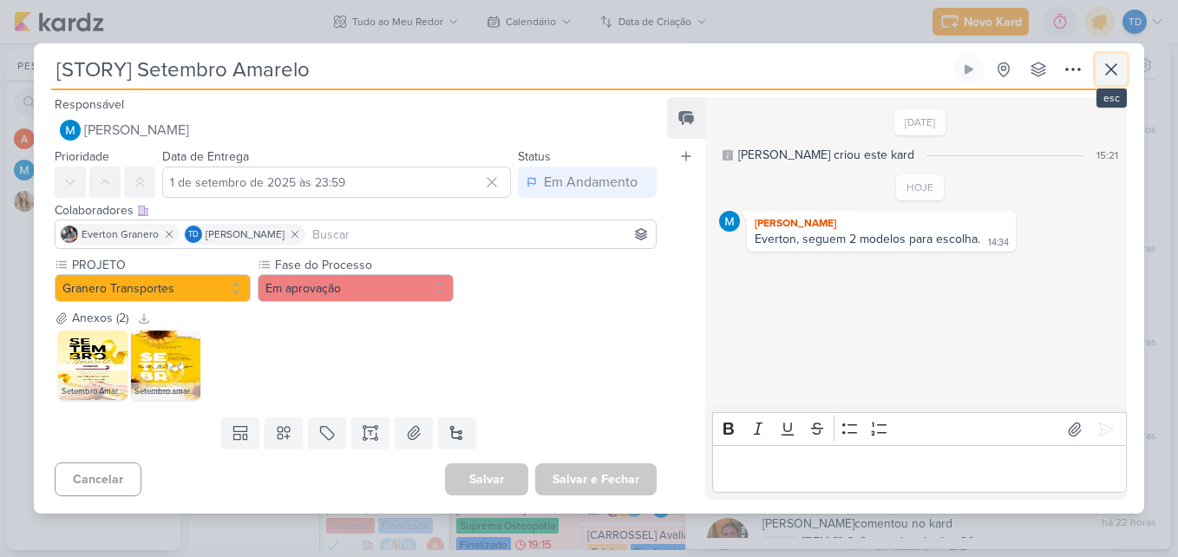
click at [1119, 63] on icon at bounding box center [1110, 69] width 21 height 21
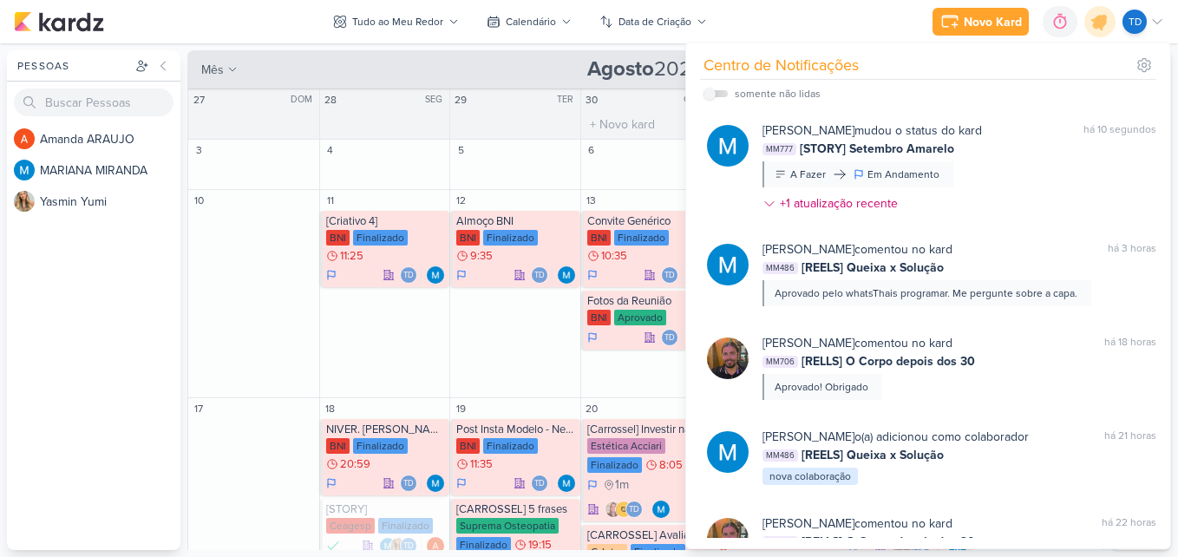
click at [630, 136] on div "O título do kard deve ter menos que 100 caracteres" at bounding box center [646, 124] width 130 height 29
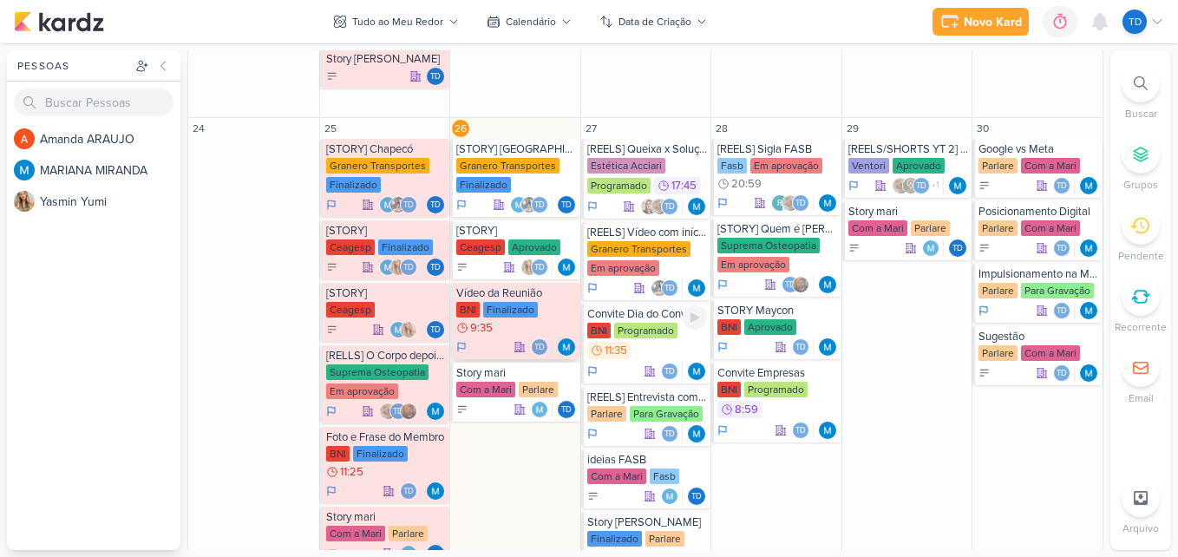
scroll to position [867, 0]
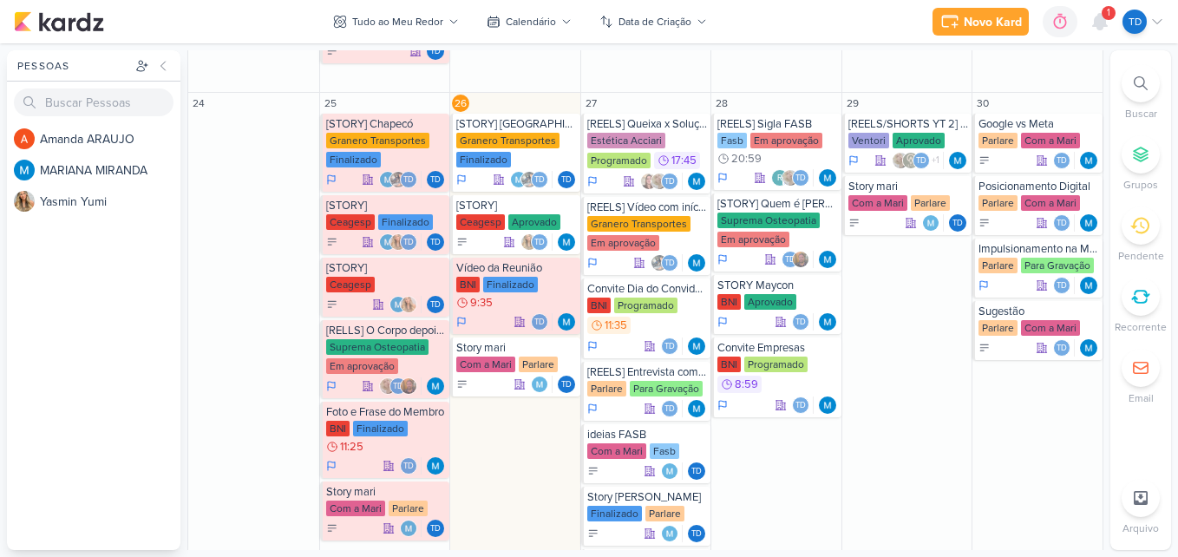
click at [1102, 17] on div "1" at bounding box center [1108, 13] width 14 height 14
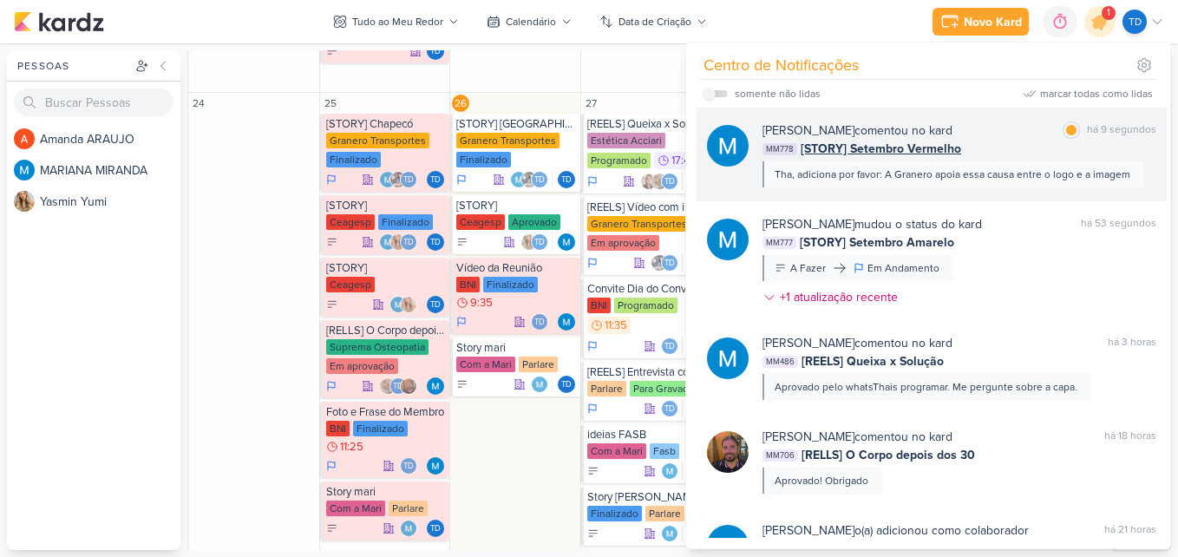
click at [988, 155] on div "MM778 [STORY] Setembro Vermelho" at bounding box center [959, 149] width 394 height 18
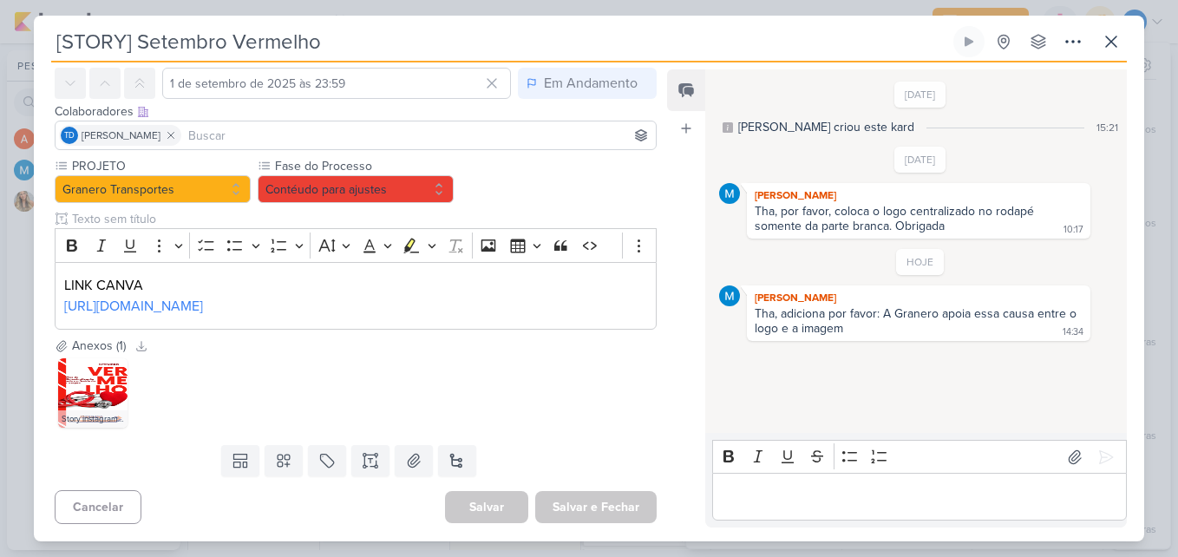
scroll to position [113, 0]
click at [120, 401] on img at bounding box center [92, 392] width 69 height 69
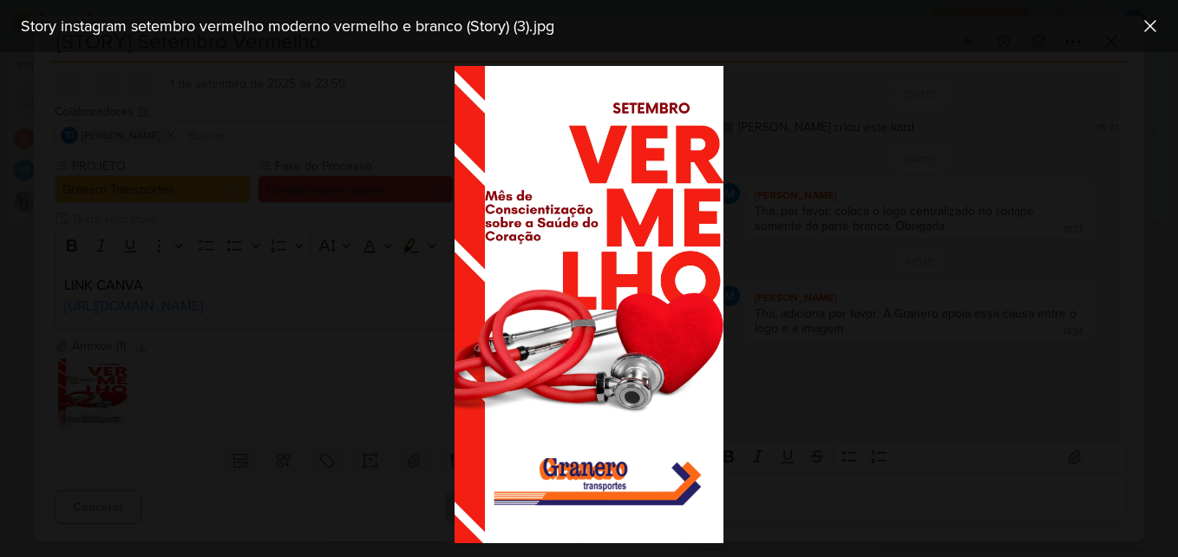
click at [303, 316] on div at bounding box center [589, 304] width 1178 height 505
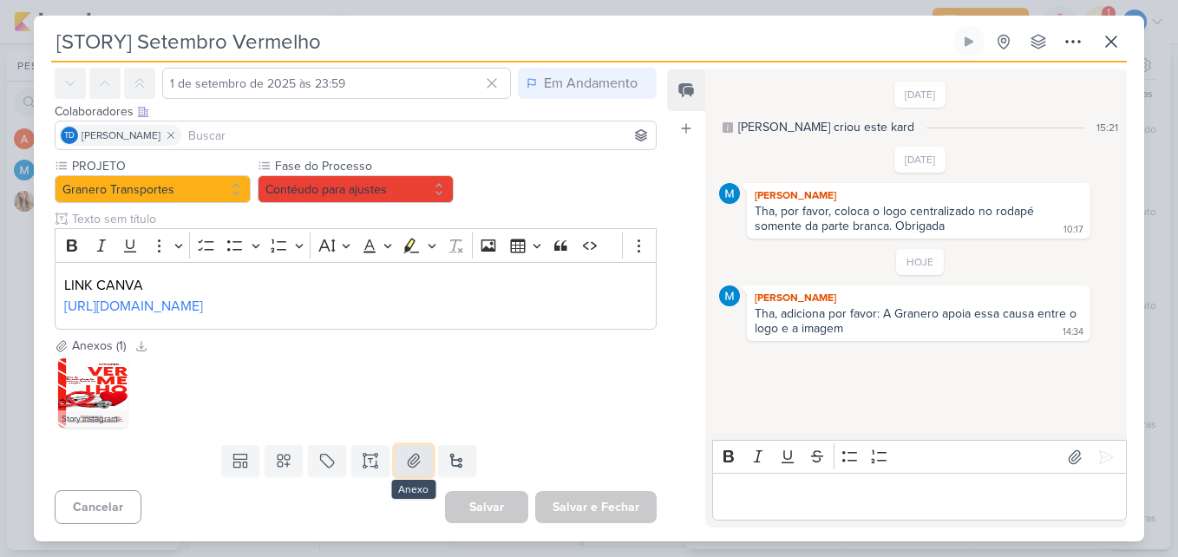
click at [414, 463] on icon at bounding box center [414, 460] width 12 height 13
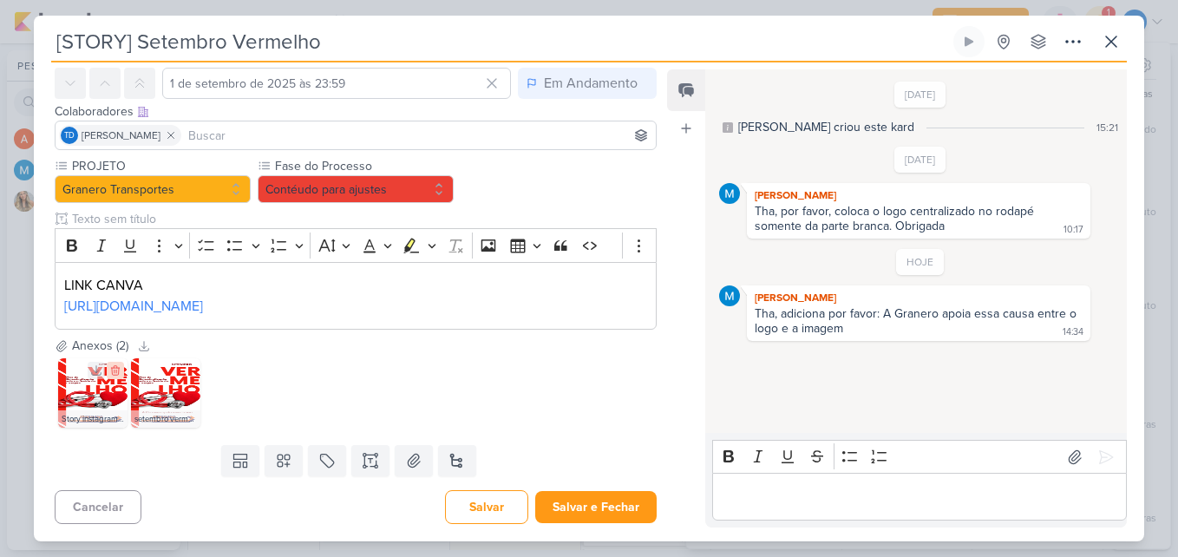
click at [114, 373] on icon at bounding box center [115, 371] width 8 height 10
click at [95, 408] on img at bounding box center [92, 392] width 69 height 69
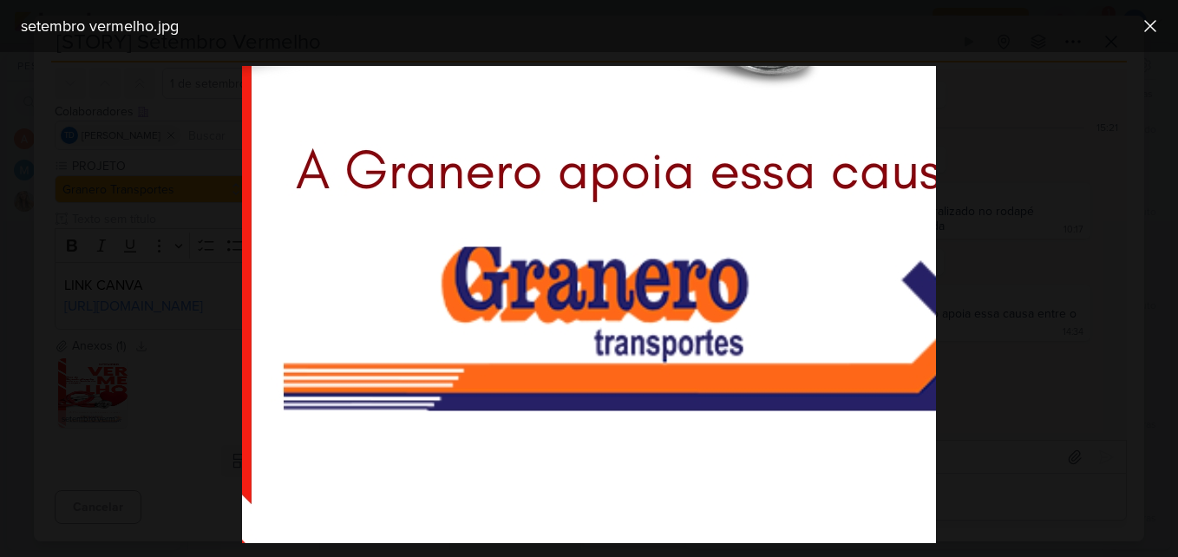
scroll to position [1201, 0]
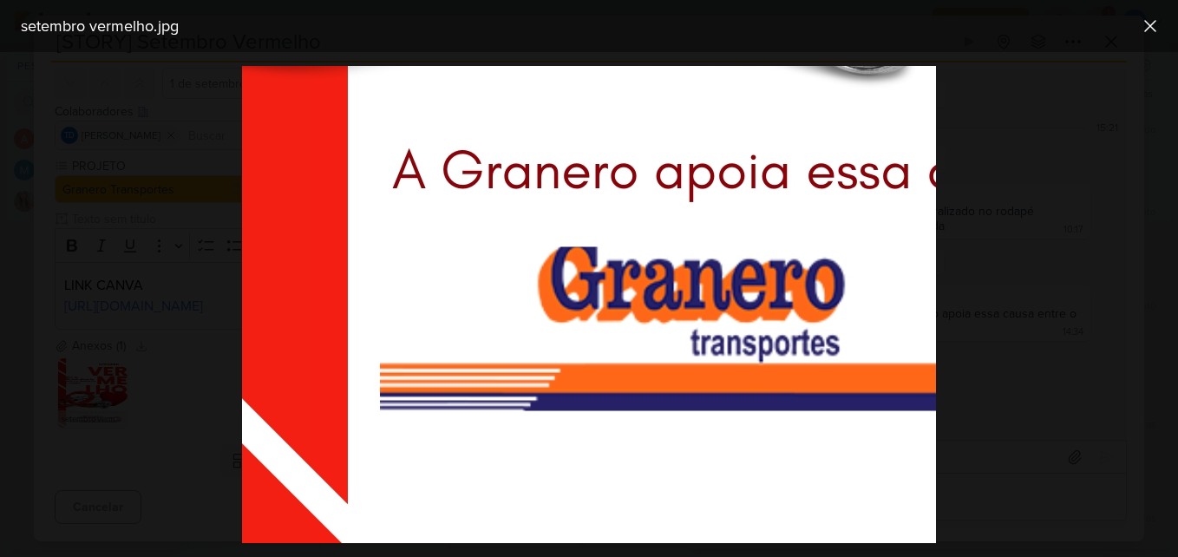
click at [978, 120] on div at bounding box center [589, 304] width 1178 height 505
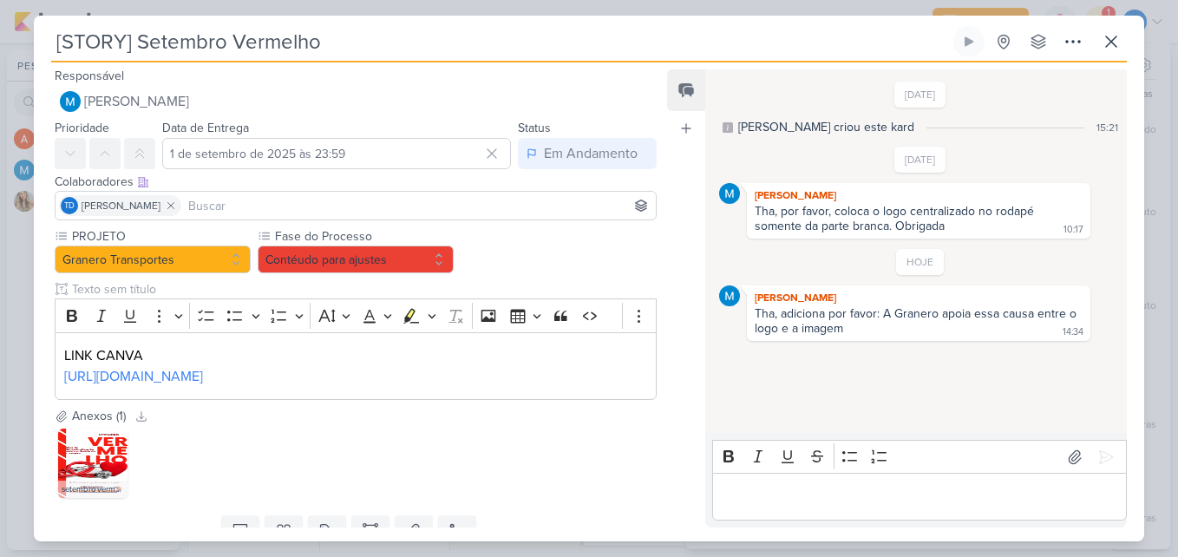
scroll to position [0, 0]
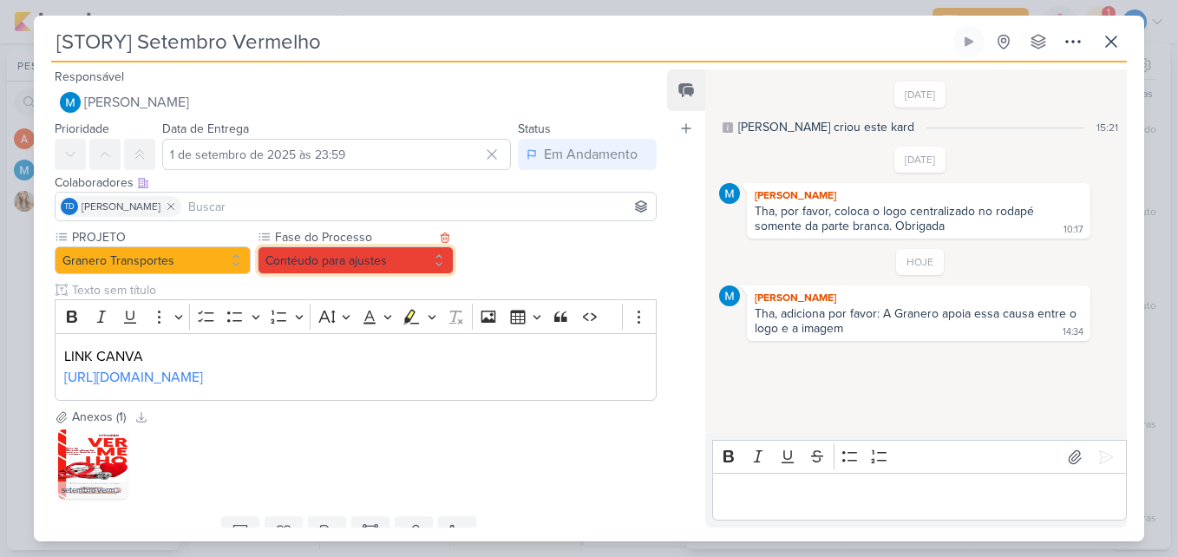
click at [432, 262] on button "Contéudo para ajustes" at bounding box center [356, 260] width 196 height 28
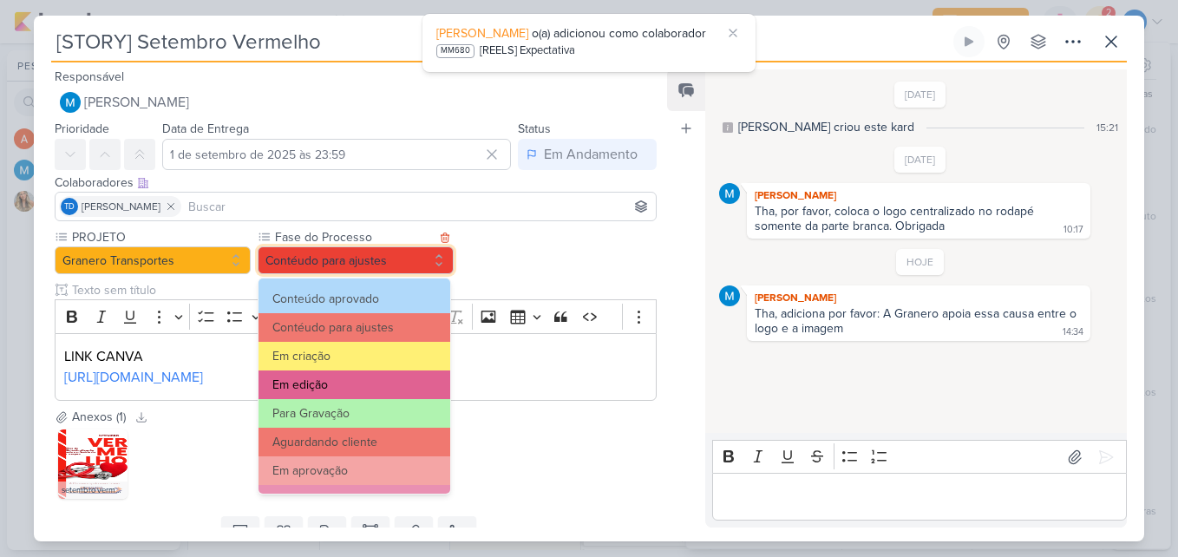
scroll to position [167, 0]
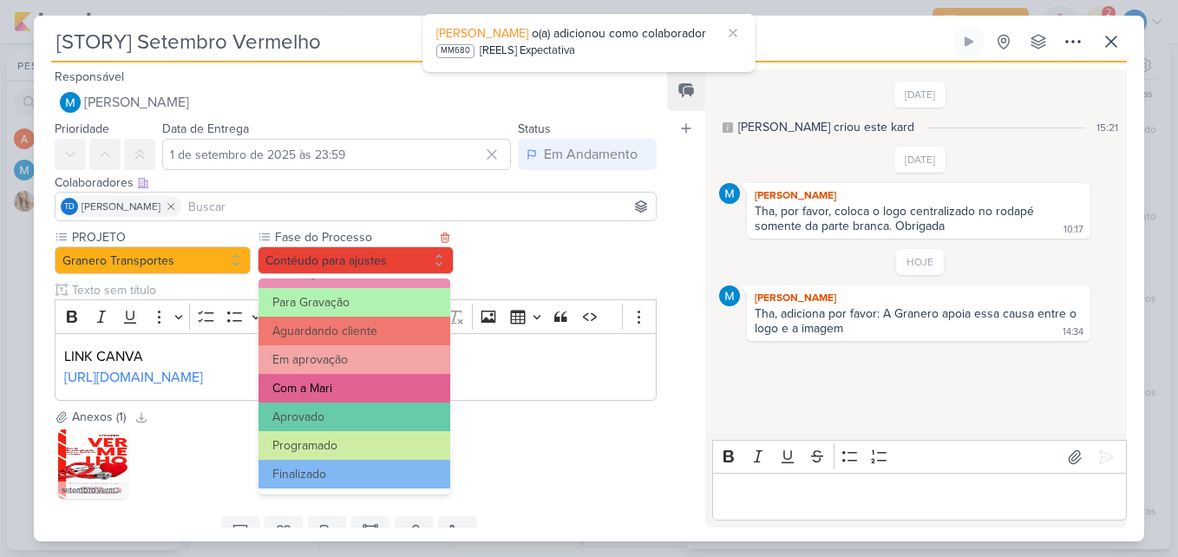
click at [386, 393] on button "Com a Mari" at bounding box center [354, 388] width 192 height 29
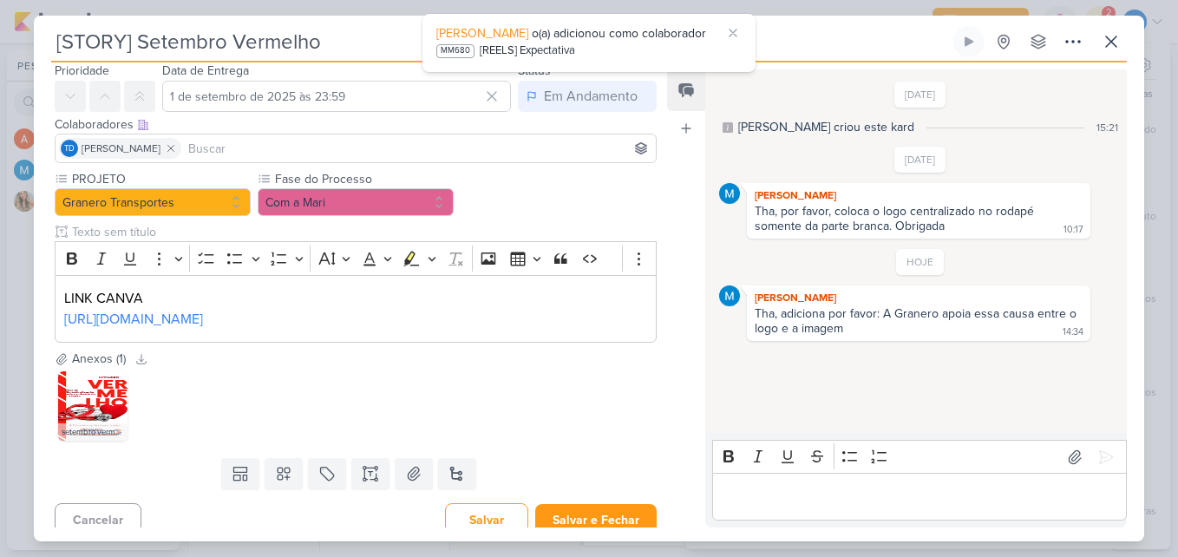
scroll to position [113, 0]
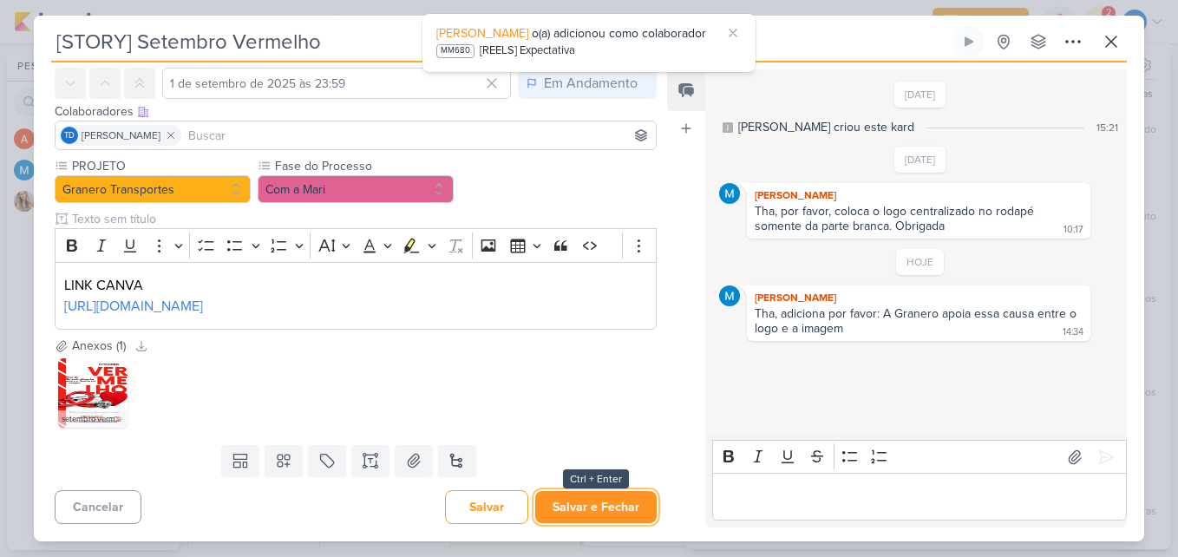
click at [616, 506] on button "Salvar e Fechar" at bounding box center [595, 507] width 121 height 32
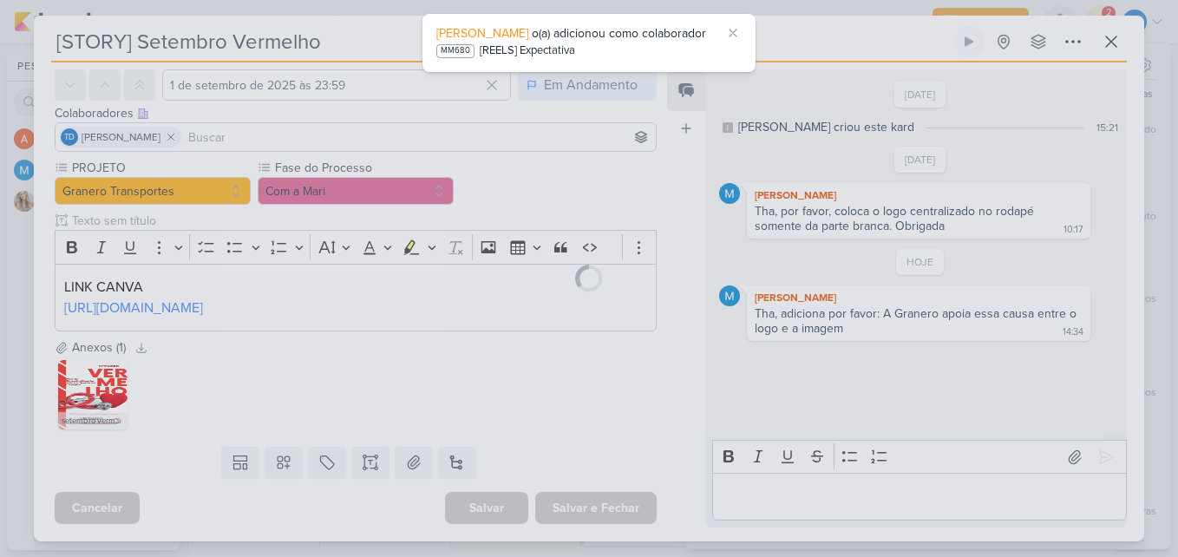
scroll to position [111, 0]
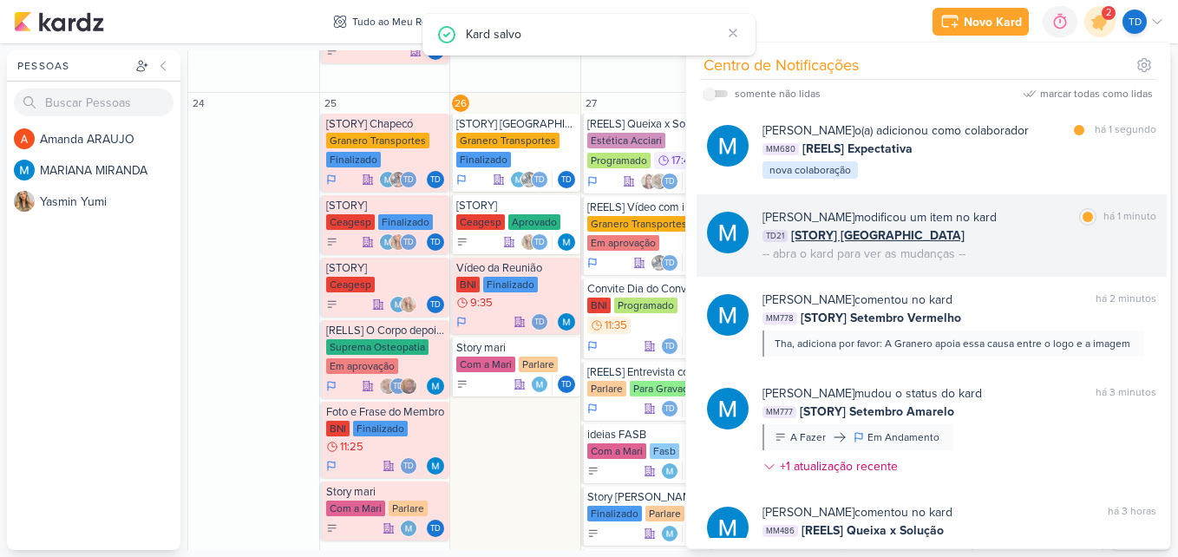
click at [1010, 248] on div "[PERSON_NAME] modificou um item no kard marcar como lida há 1 minuto TD21 [STOR…" at bounding box center [959, 235] width 394 height 55
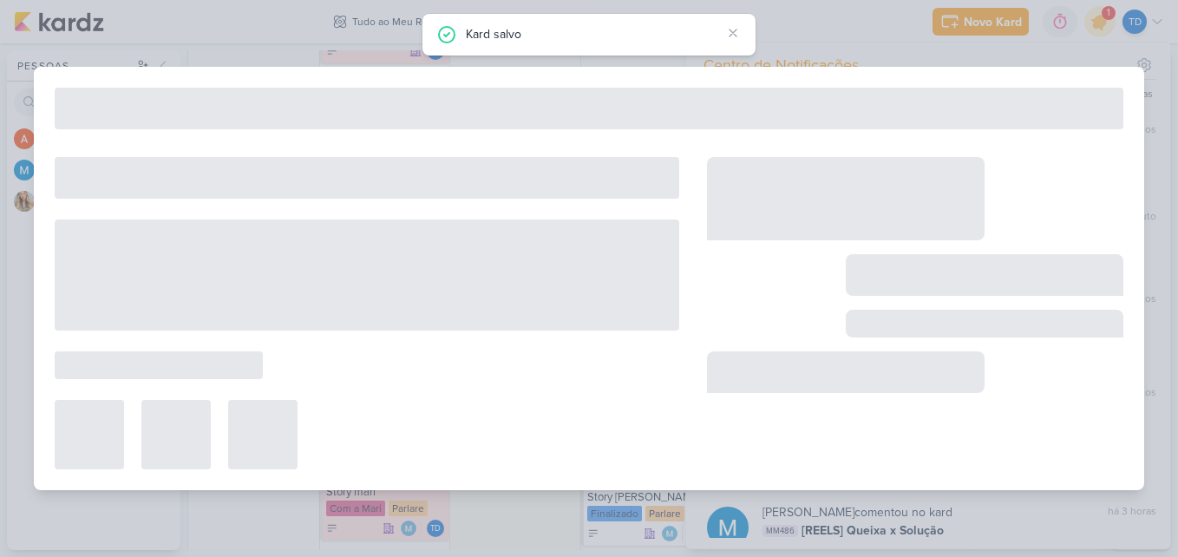
type input "[STORY] [GEOGRAPHIC_DATA]"
type input "[DATE] 23:59"
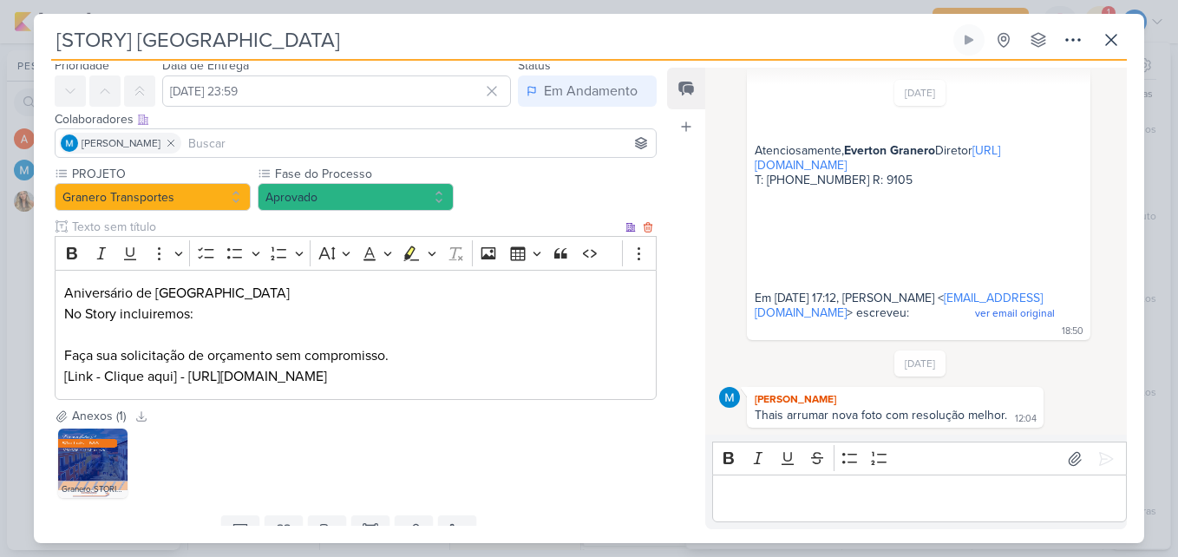
scroll to position [87, 0]
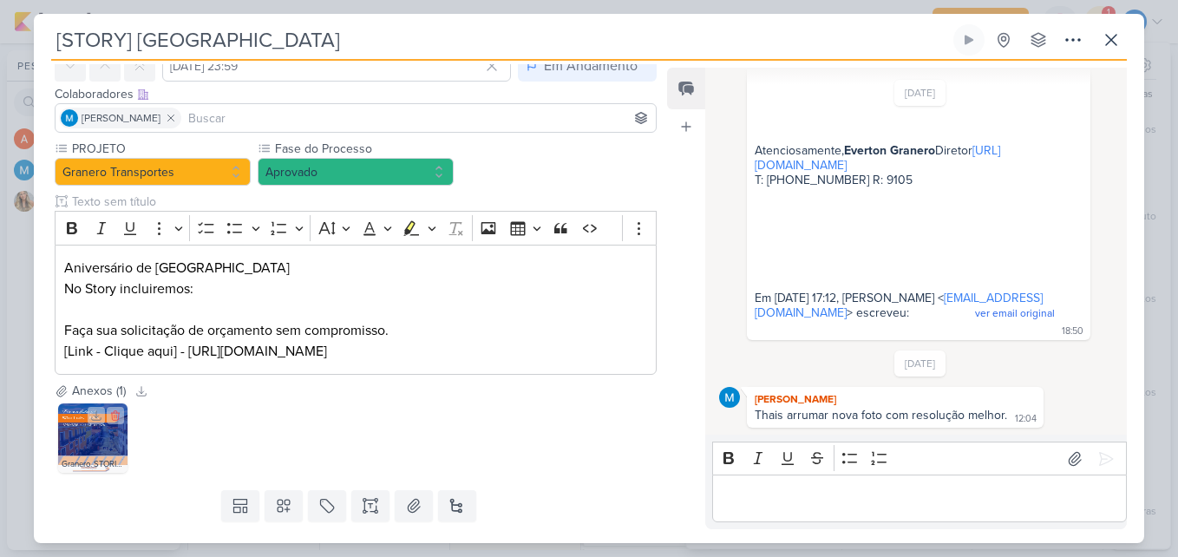
click at [114, 440] on img at bounding box center [92, 437] width 69 height 69
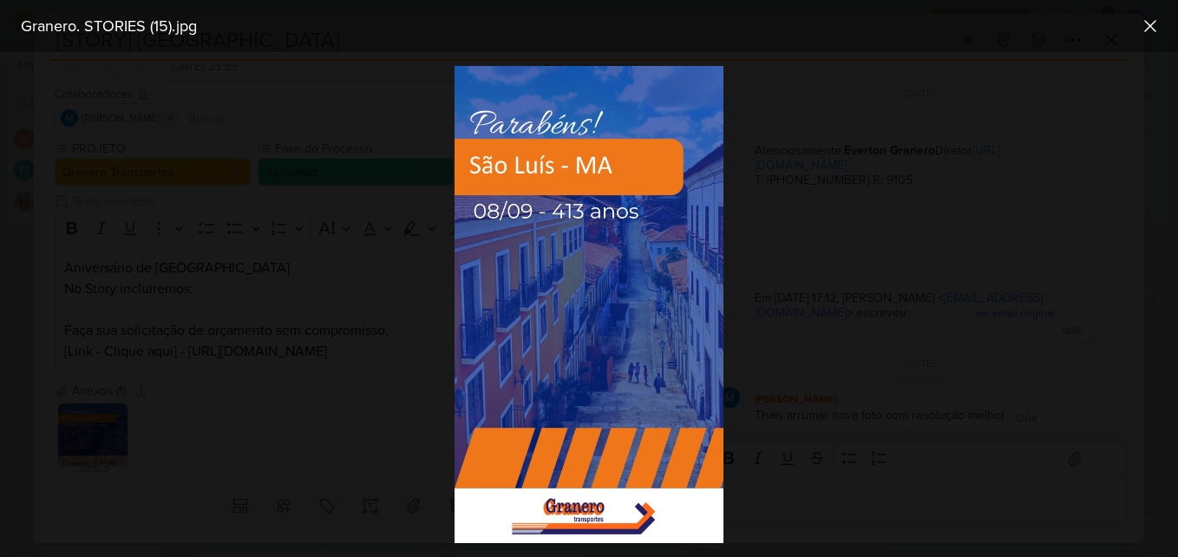
click at [919, 264] on div at bounding box center [589, 304] width 1178 height 505
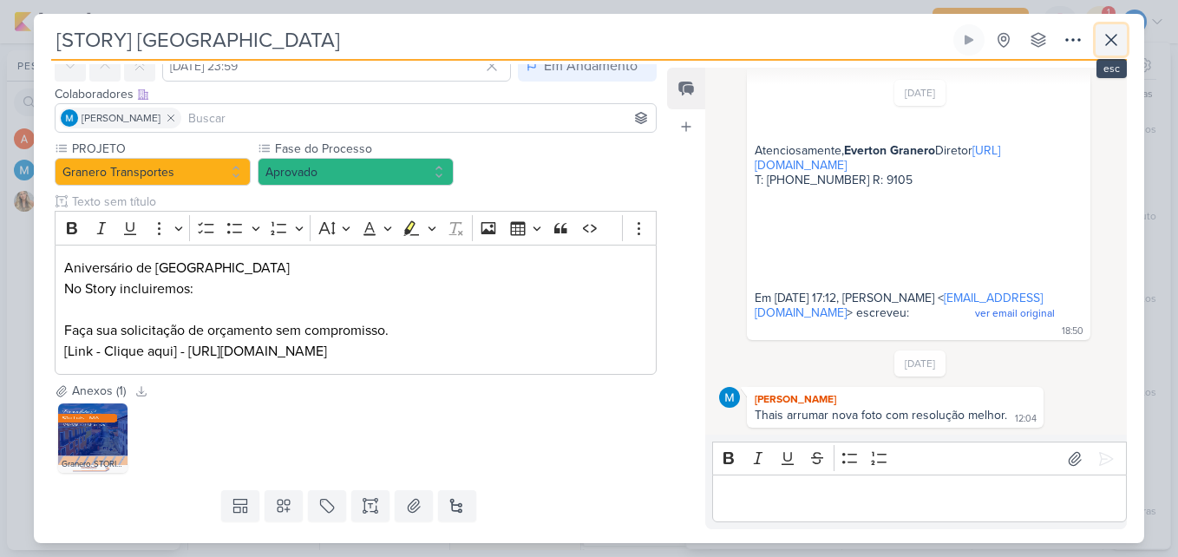
click at [1114, 40] on icon at bounding box center [1110, 39] width 21 height 21
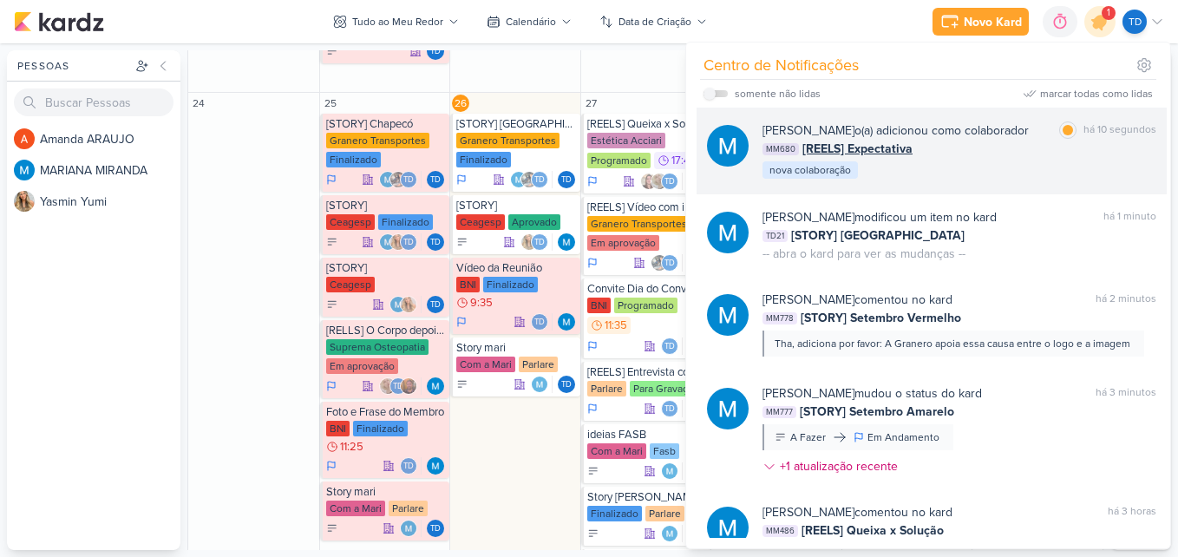
click at [1001, 180] on div "[PERSON_NAME] o(a) adicionou como colaborador marcar como lida há 10 segundos M…" at bounding box center [959, 150] width 394 height 59
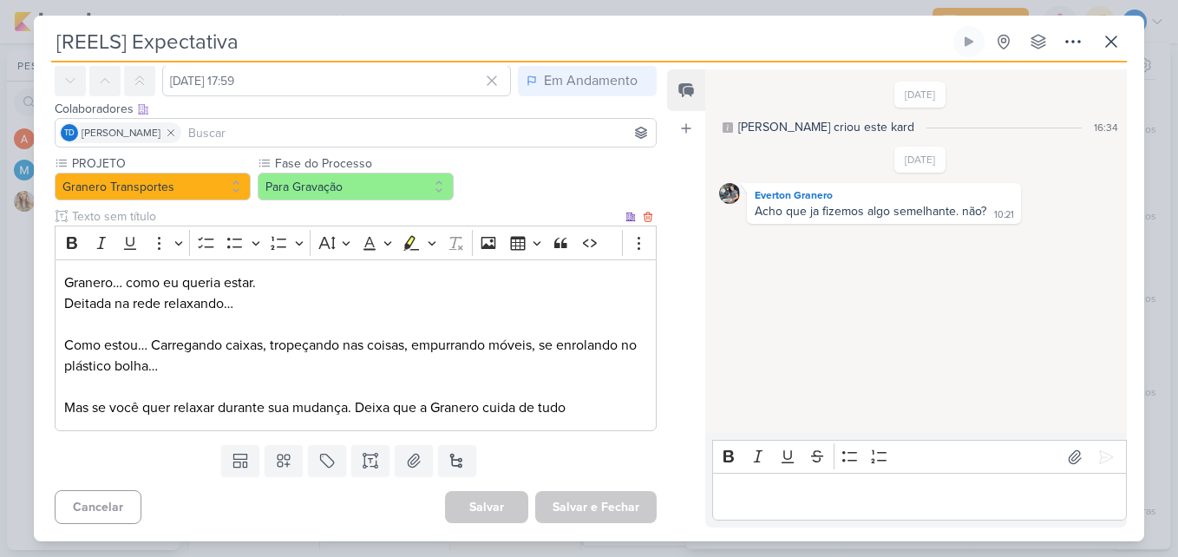
scroll to position [0, 0]
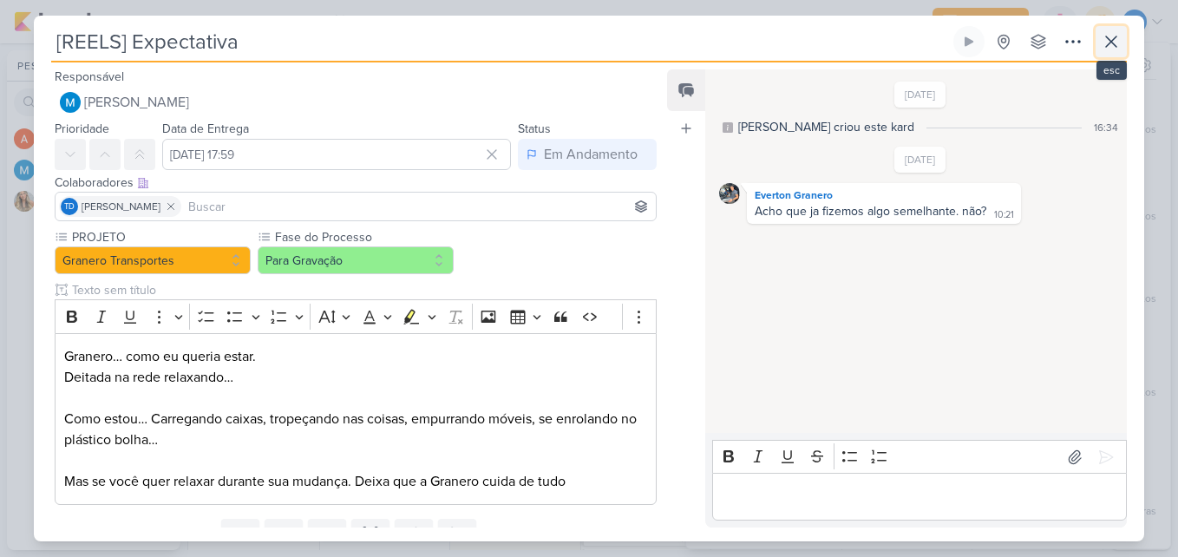
click at [1102, 47] on icon at bounding box center [1110, 41] width 21 height 21
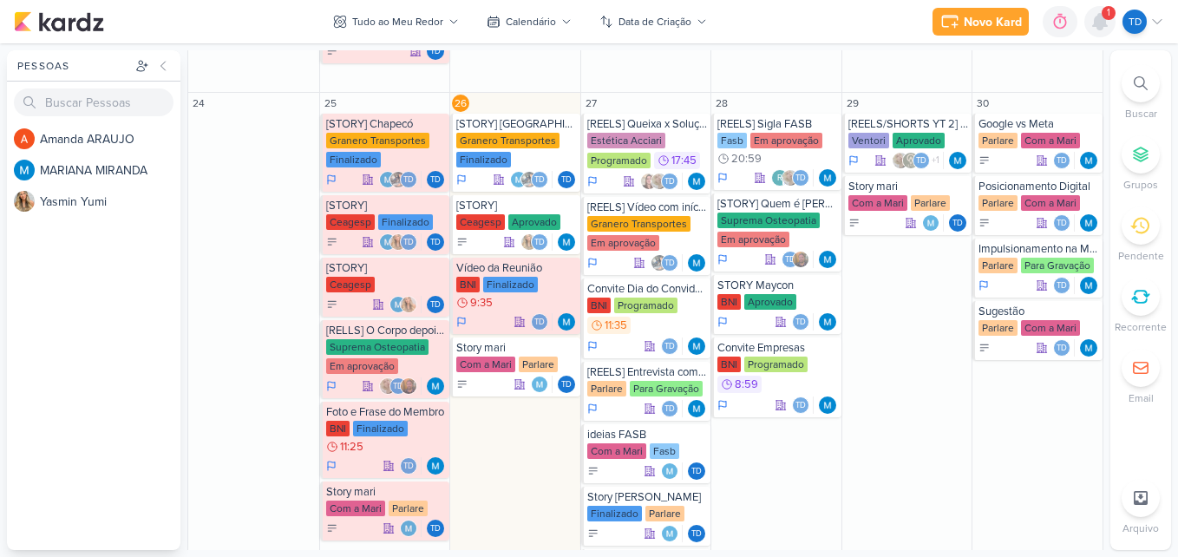
click at [1096, 23] on icon at bounding box center [1100, 22] width 14 height 16
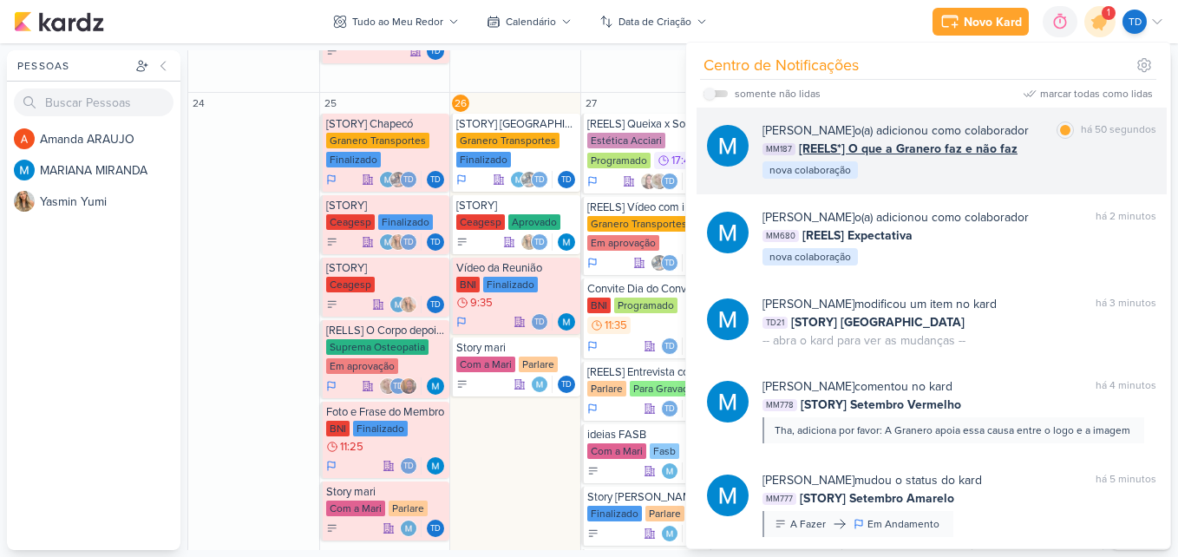
click at [980, 140] on div "[PERSON_NAME] o(a) adicionou como colaborador" at bounding box center [895, 130] width 266 height 18
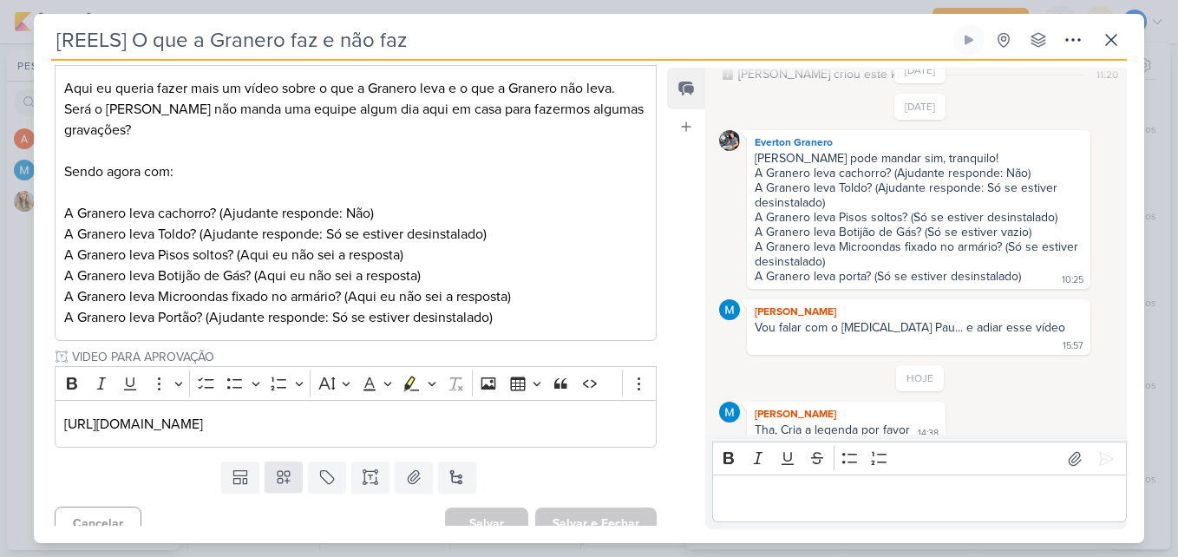
scroll to position [343, 0]
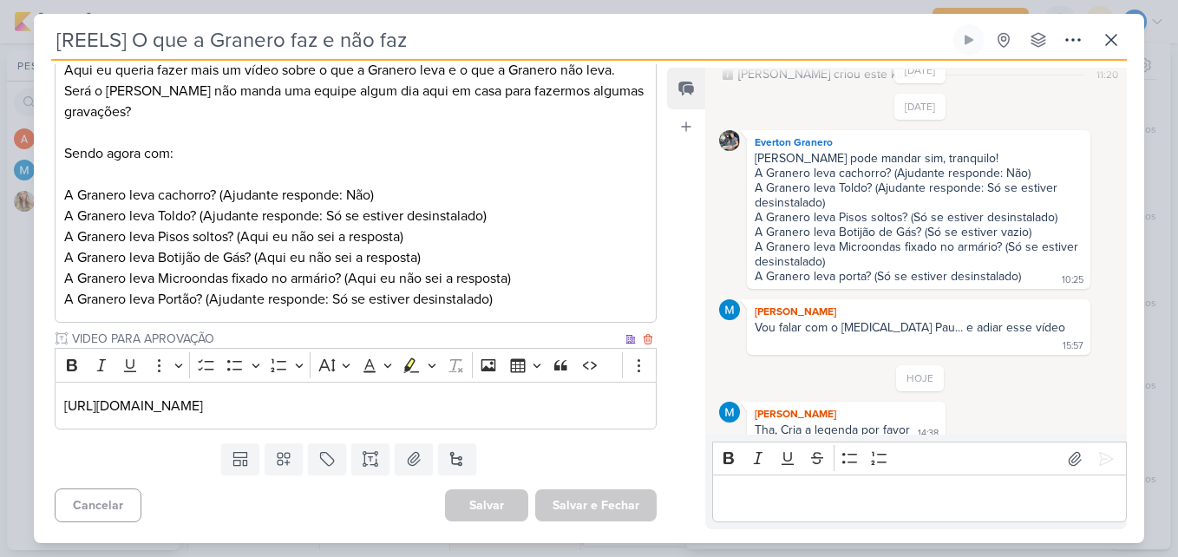
click at [608, 400] on p "[URL][DOMAIN_NAME]" at bounding box center [355, 405] width 583 height 21
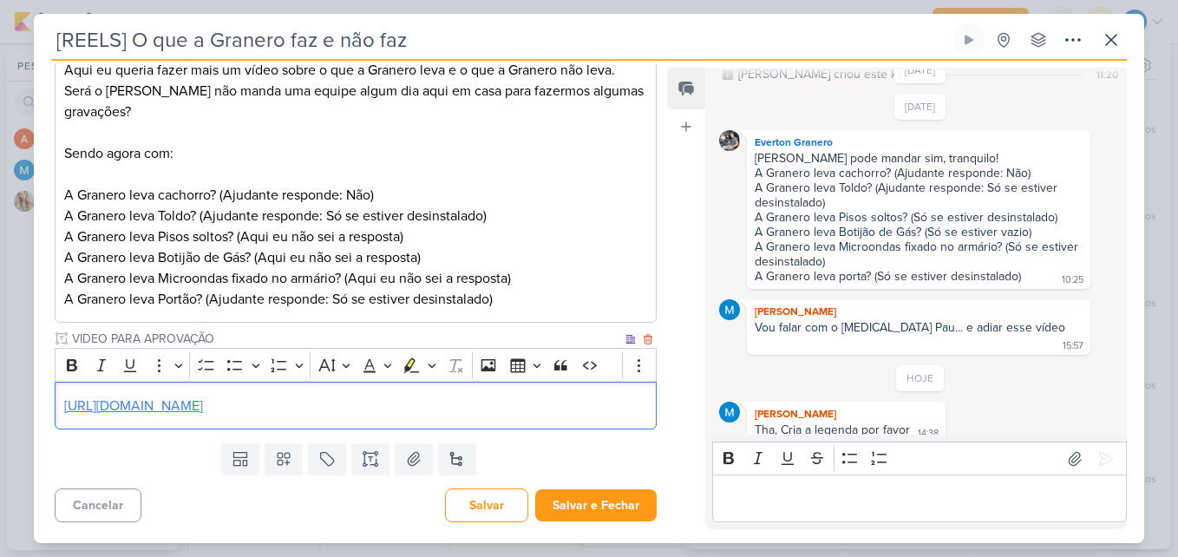
click at [203, 408] on link "[URL][DOMAIN_NAME]" at bounding box center [133, 405] width 139 height 17
click at [541, 414] on p "[URL][DOMAIN_NAME]" at bounding box center [355, 405] width 583 height 21
click at [369, 462] on icon at bounding box center [370, 458] width 17 height 17
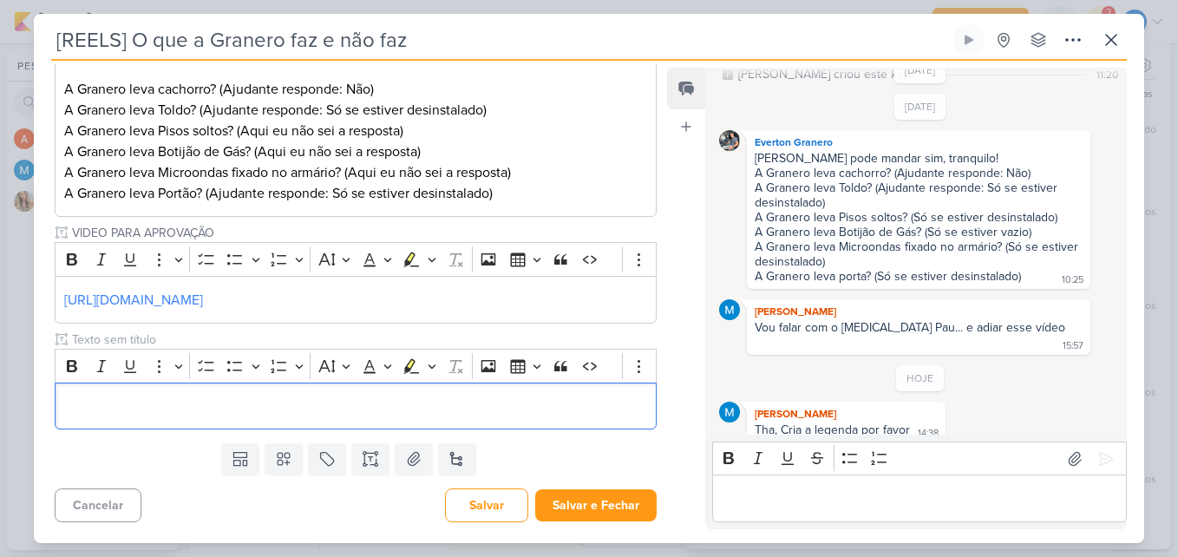
scroll to position [672, 0]
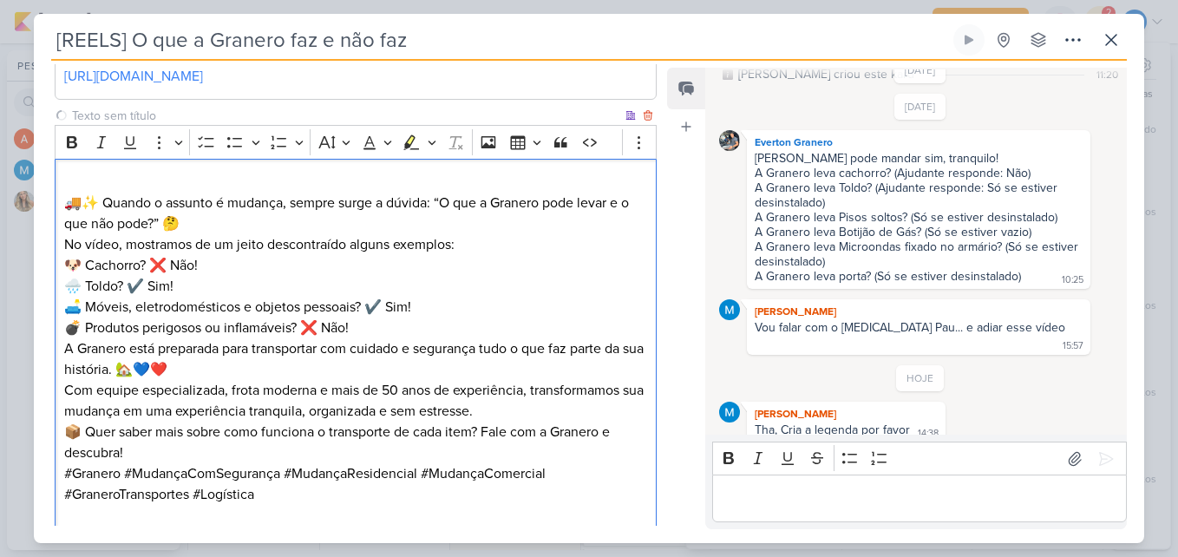
click at [261, 224] on p "🚚✨ Quando o assunto é mudança, sempre surge a dúvida: “O que a Granero pode lev…" at bounding box center [355, 213] width 583 height 42
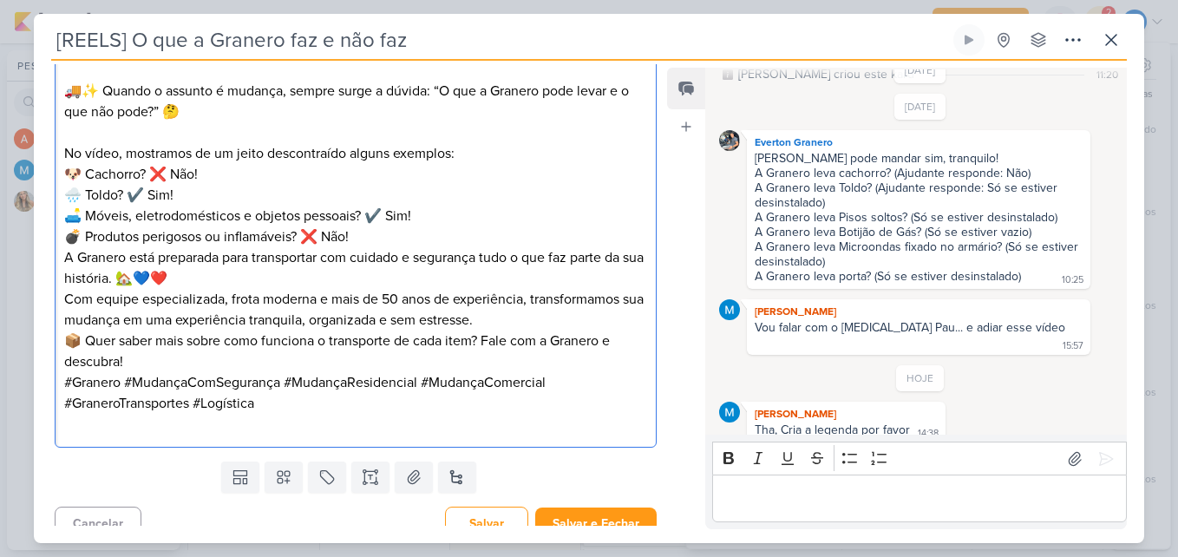
scroll to position [802, 0]
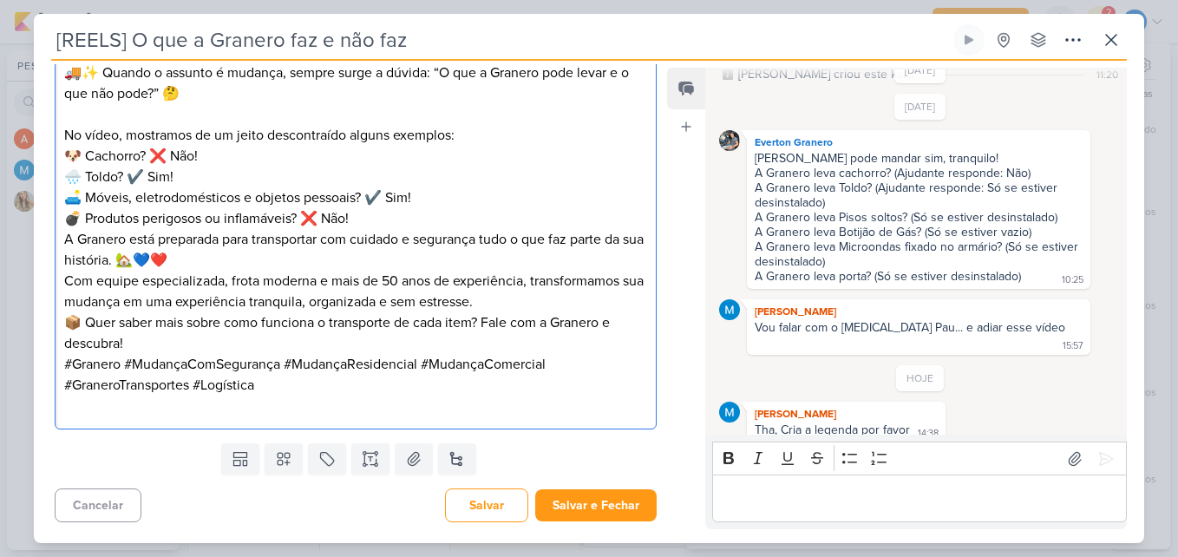
click at [225, 263] on p "A Granero está preparada para transportar com cuidado e segurança tudo o que fa…" at bounding box center [355, 250] width 583 height 42
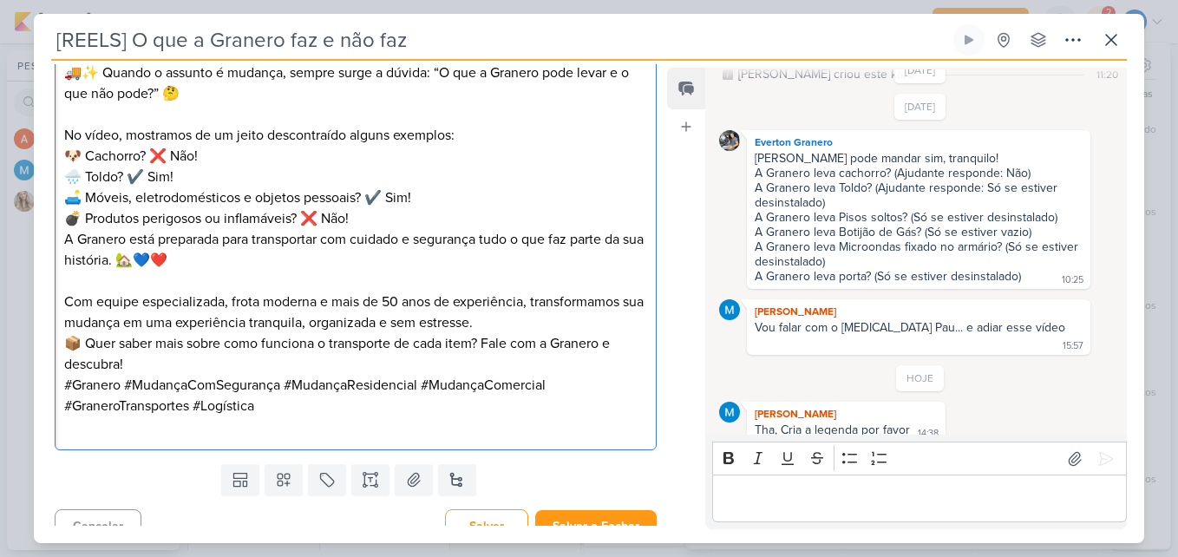
click at [329, 375] on p "#Granero #MudançaComSegurança #MudançaResidencial #MudançaComercial #GraneroTra…" at bounding box center [355, 406] width 583 height 62
click at [267, 364] on p "📦 Quer saber mais sobre como funciona o transporte de cada item? Fale com a Gra…" at bounding box center [355, 354] width 583 height 42
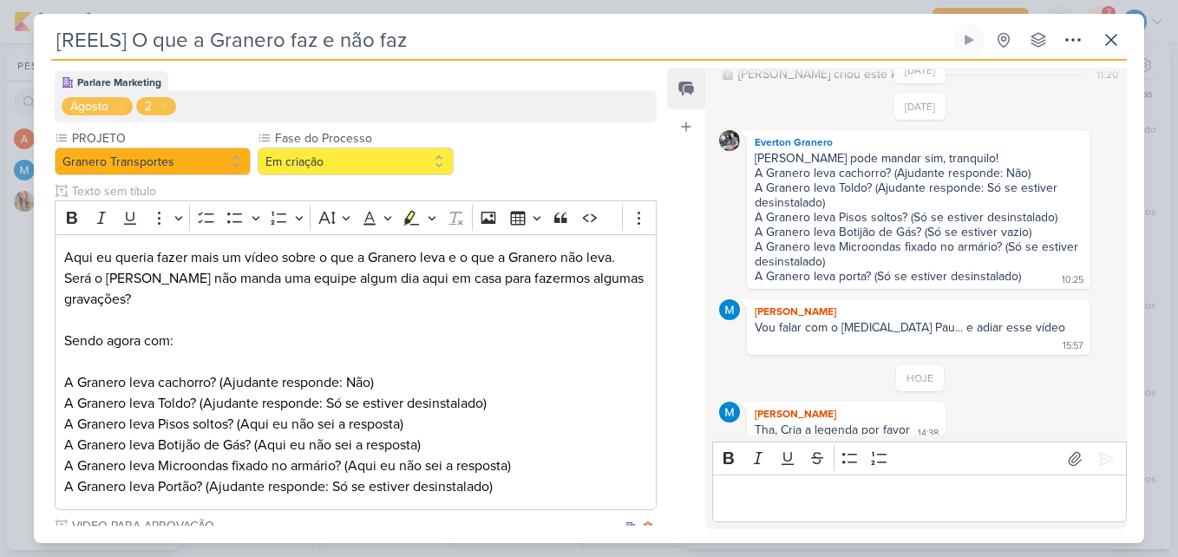
scroll to position [0, 0]
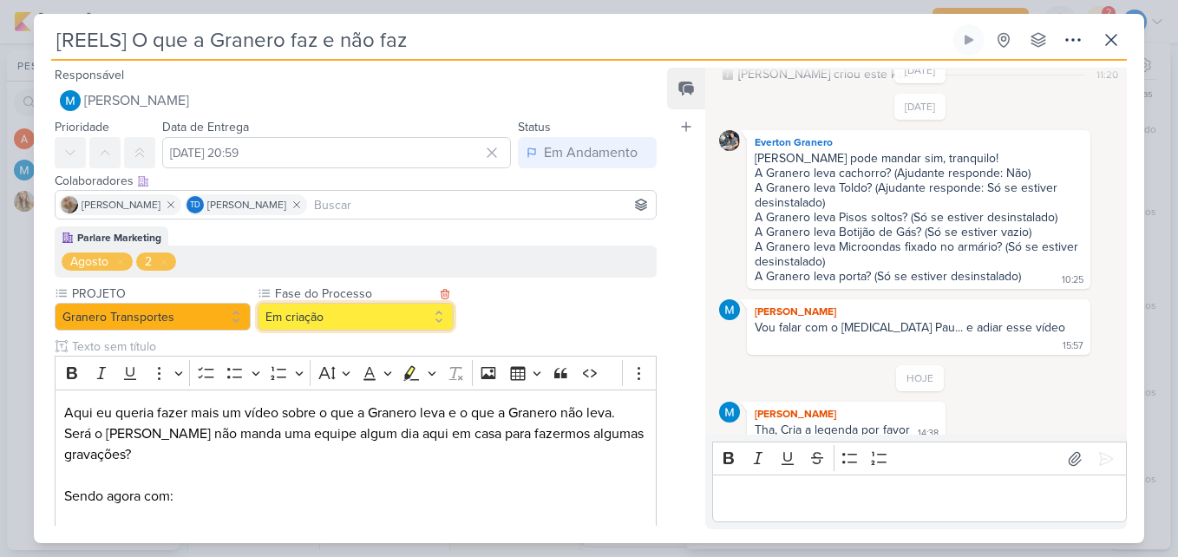
click at [375, 318] on button "Em criação" at bounding box center [356, 317] width 196 height 28
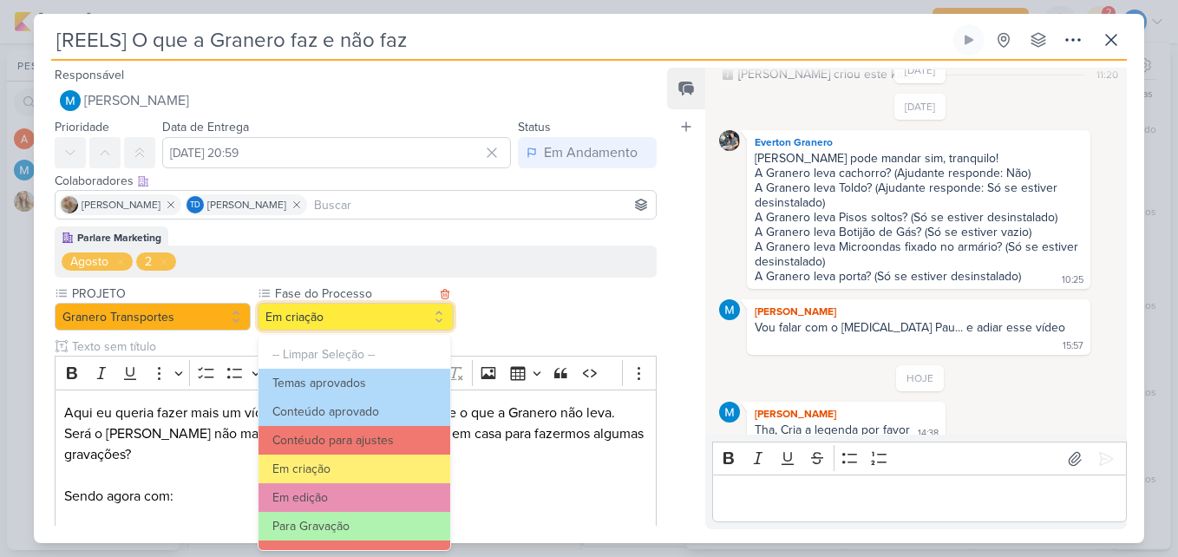
scroll to position [167, 0]
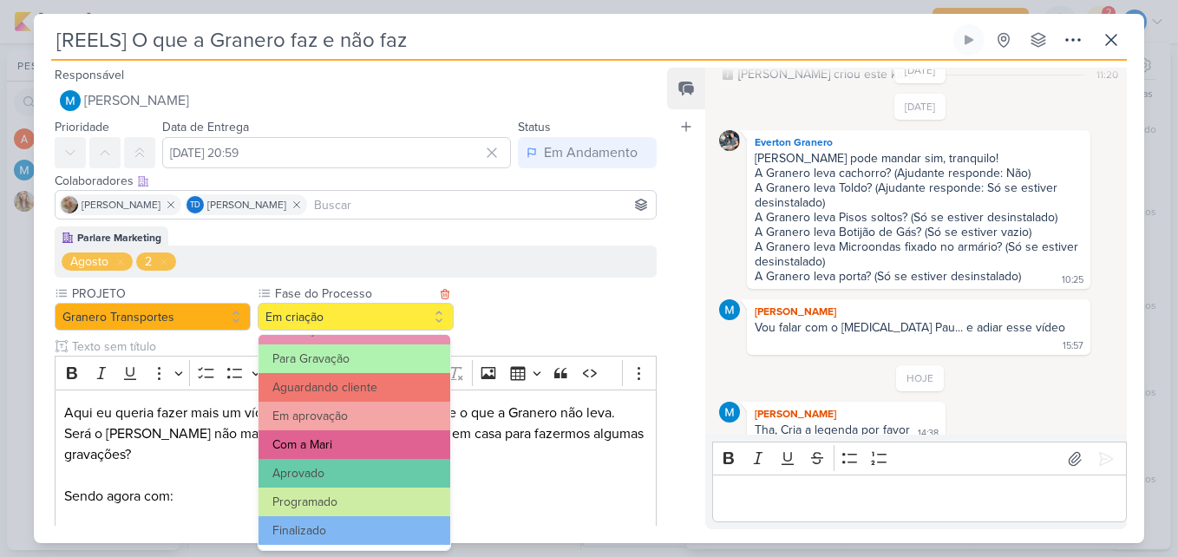
click at [351, 448] on button "Com a Mari" at bounding box center [354, 444] width 192 height 29
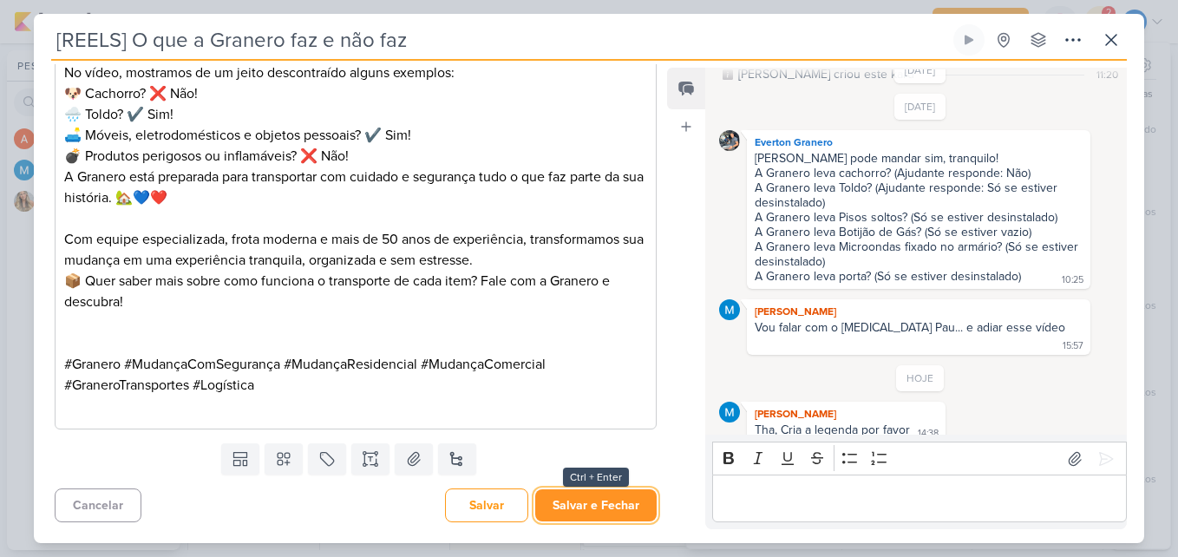
click at [616, 505] on button "Salvar e Fechar" at bounding box center [595, 505] width 121 height 32
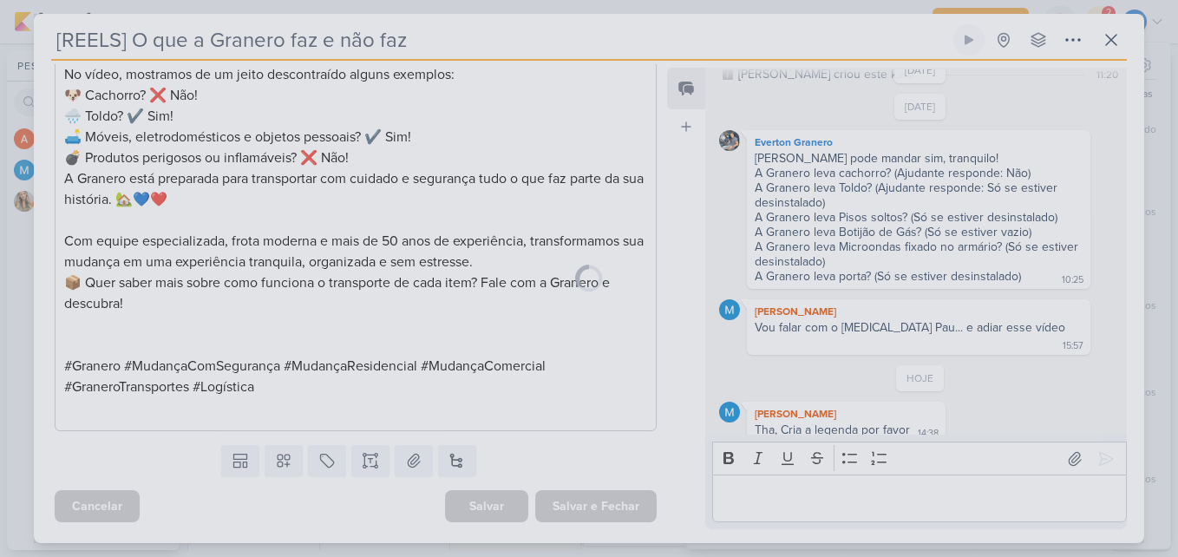
scroll to position [863, 0]
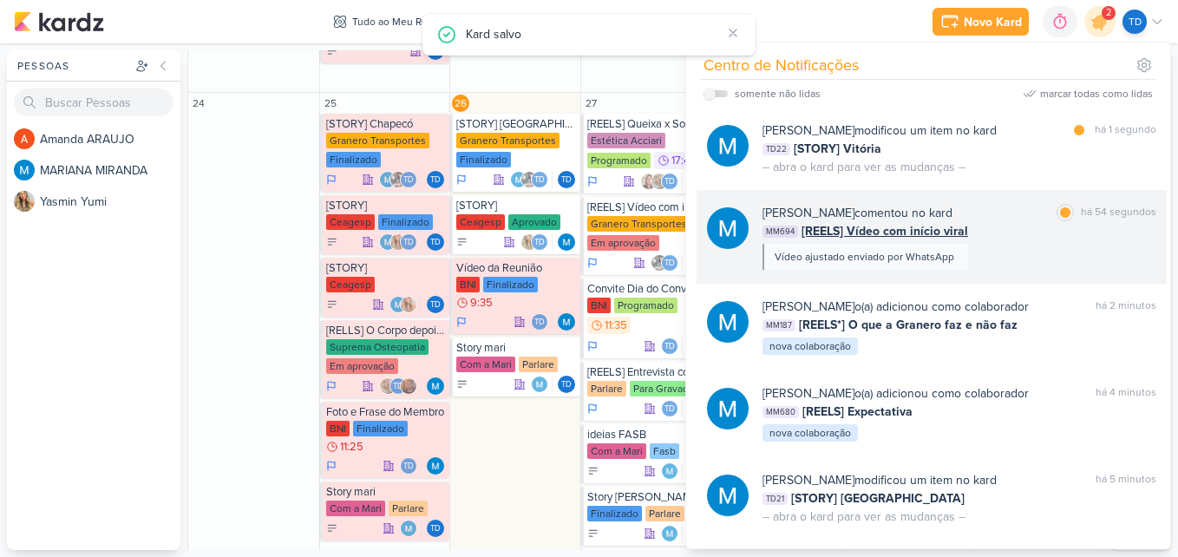
click at [986, 229] on div "MM694 [REELS] Vídeo com início viral" at bounding box center [959, 231] width 394 height 18
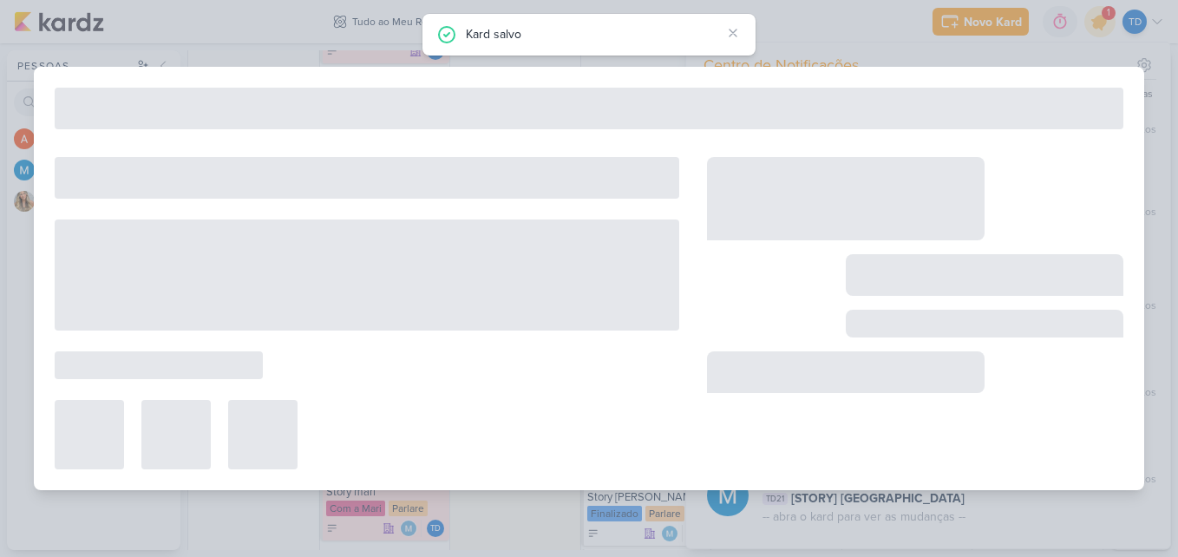
type input "[REELS] Vídeo com início viral"
type input "[DATE] 23:59"
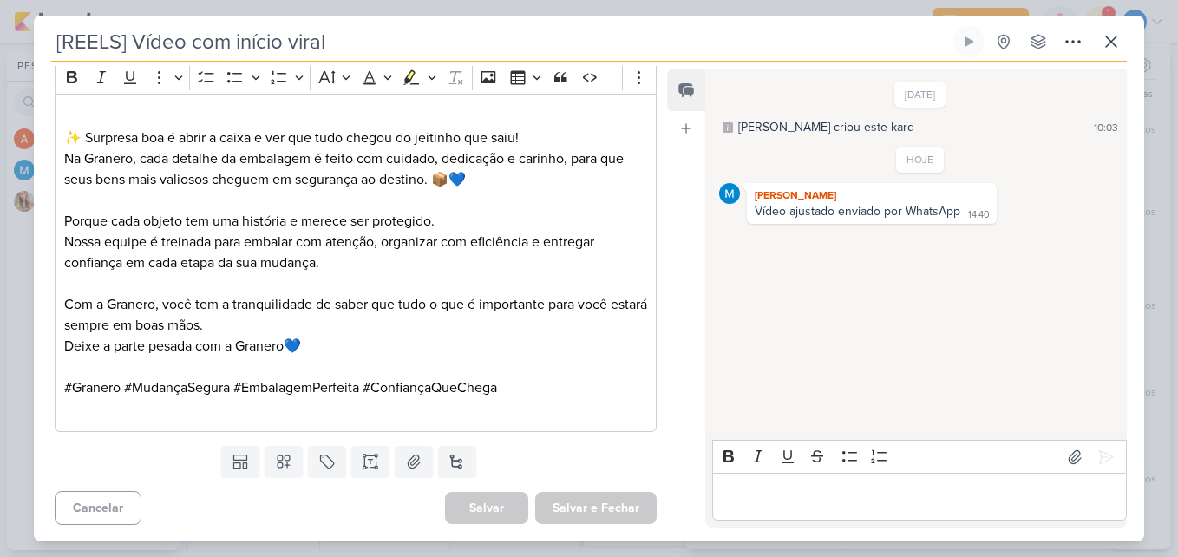
scroll to position [590, 0]
click at [1106, 47] on icon at bounding box center [1111, 41] width 10 height 10
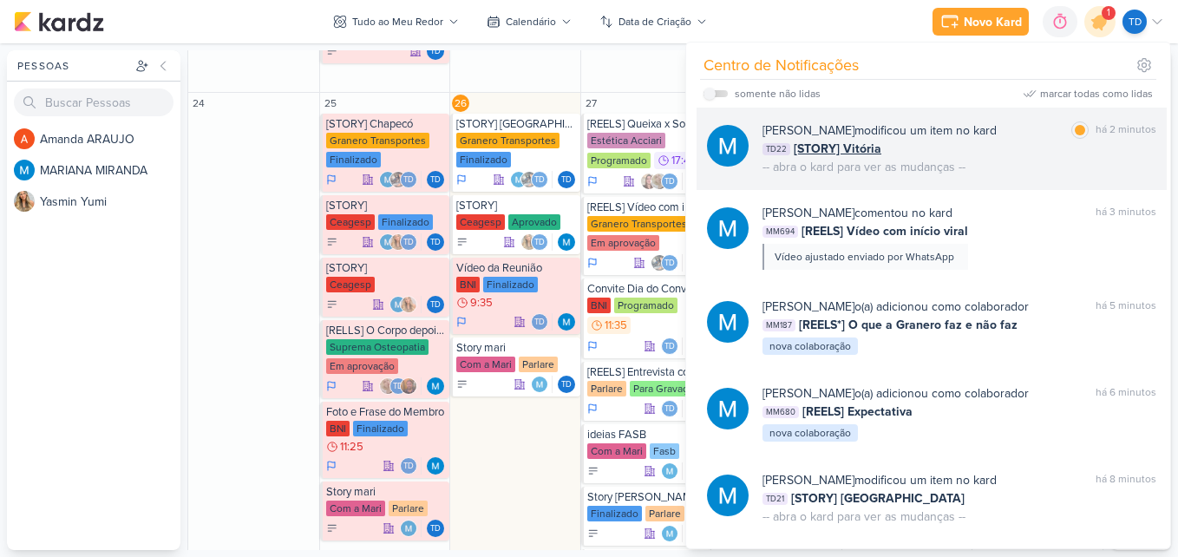
click at [988, 154] on div "TD22 [STORY] Vitória" at bounding box center [959, 149] width 394 height 18
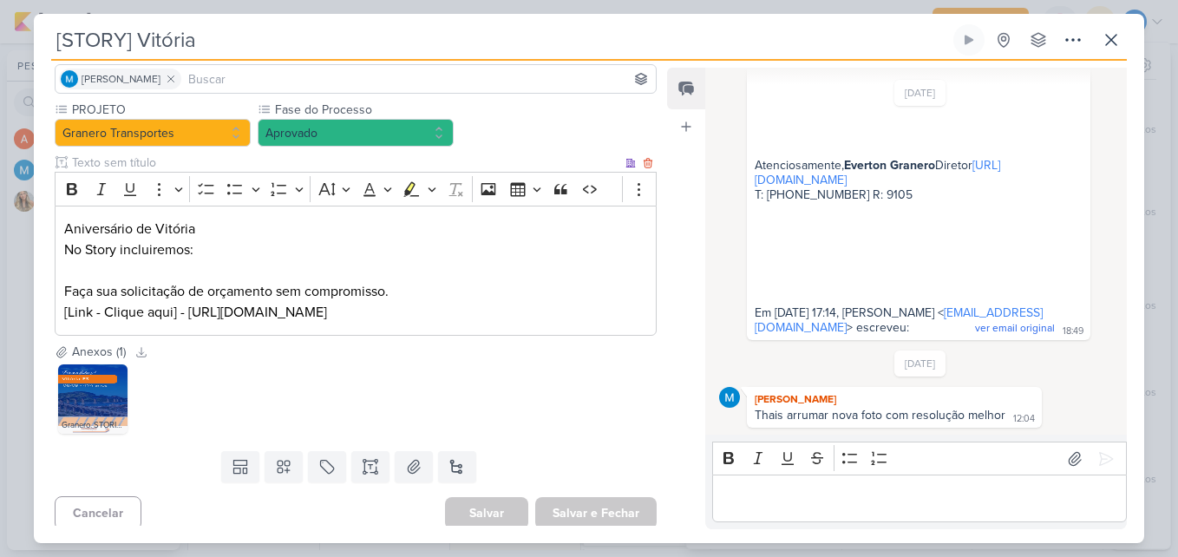
scroll to position [134, 0]
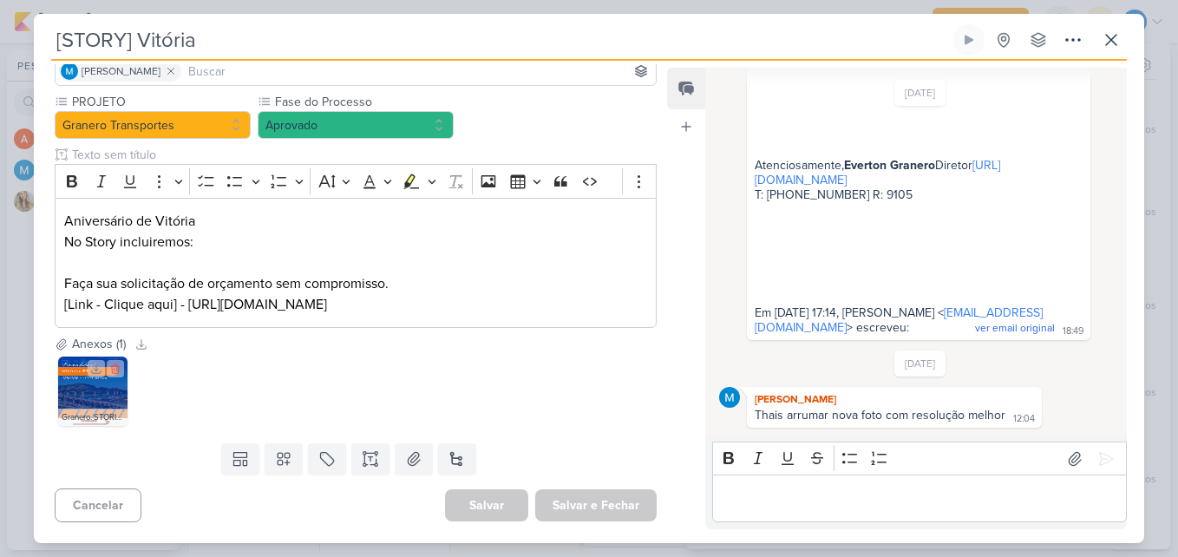
click at [101, 398] on img at bounding box center [92, 390] width 69 height 69
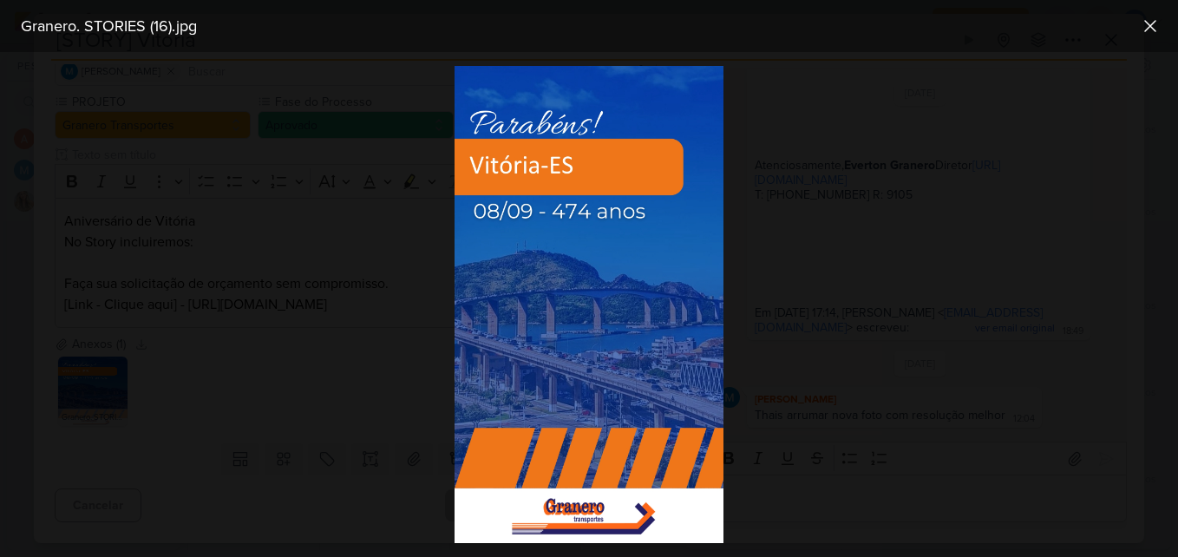
click at [813, 241] on div at bounding box center [589, 304] width 1178 height 505
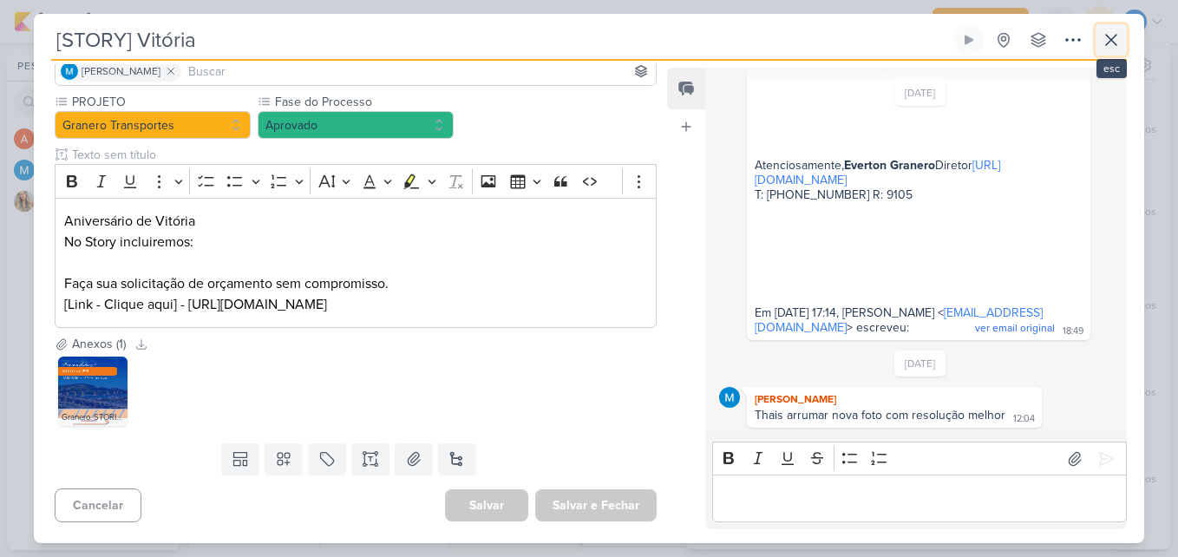
click at [1116, 33] on icon at bounding box center [1110, 39] width 21 height 21
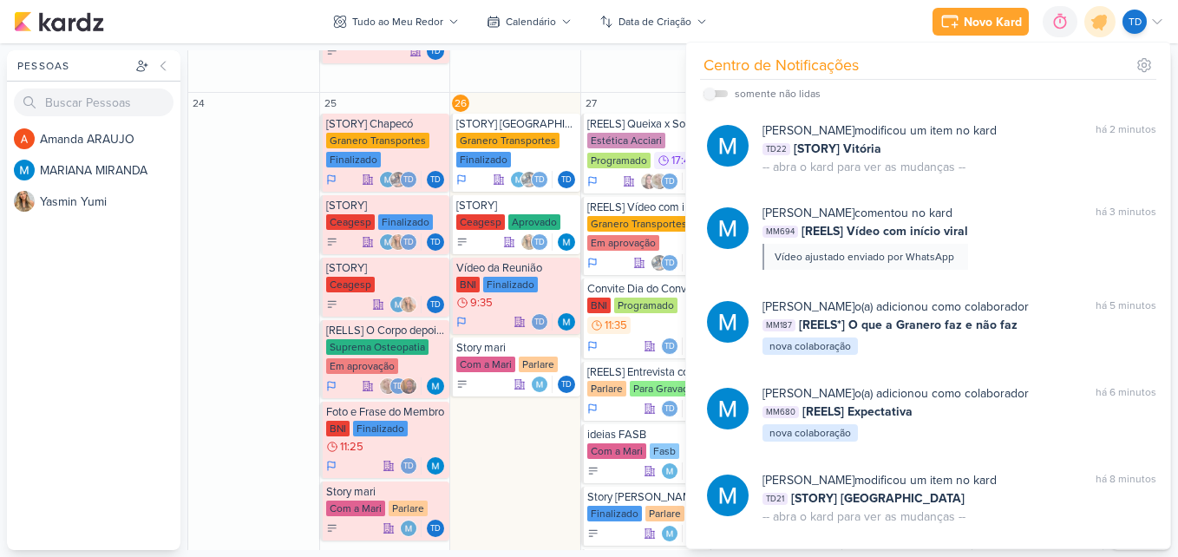
click at [628, 113] on div "27" at bounding box center [646, 103] width 130 height 21
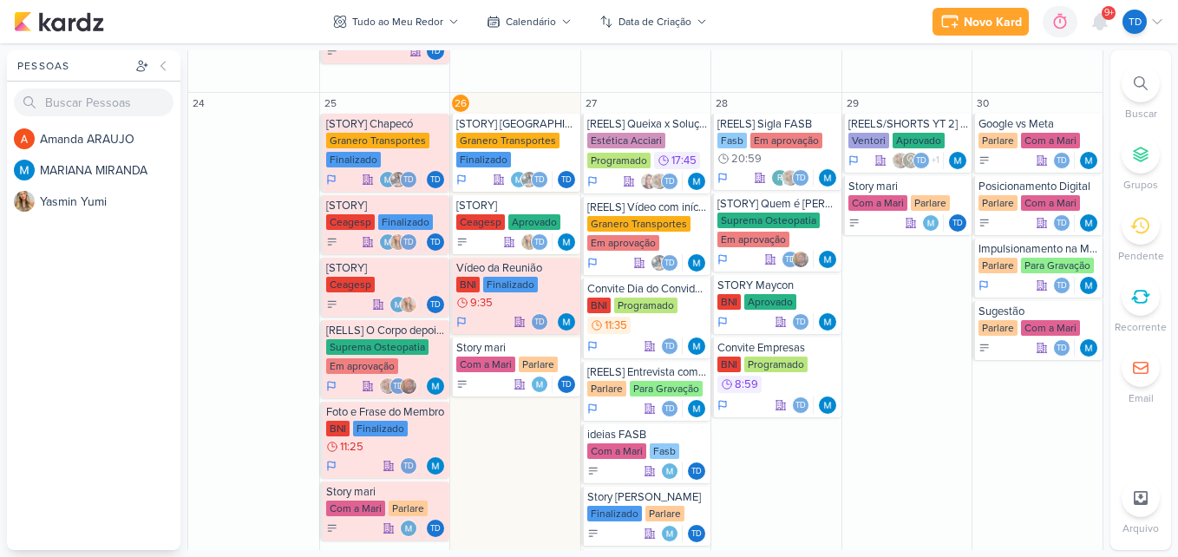
drag, startPoint x: 1134, startPoint y: 81, endPoint x: 959, endPoint y: 202, distance: 213.1
click at [1135, 81] on icon at bounding box center [1140, 83] width 14 height 14
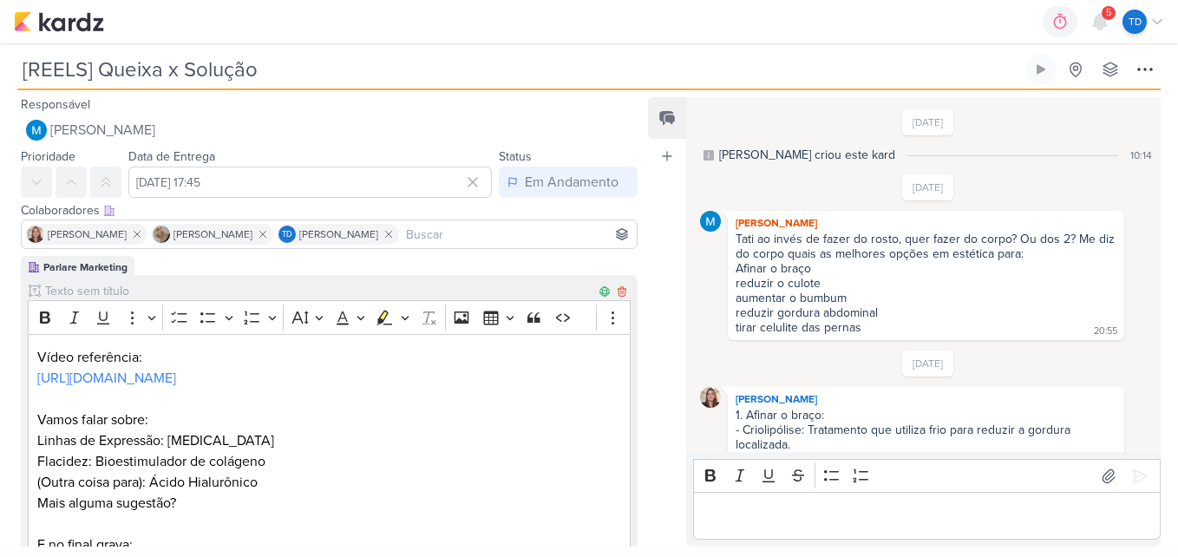
scroll to position [463, 0]
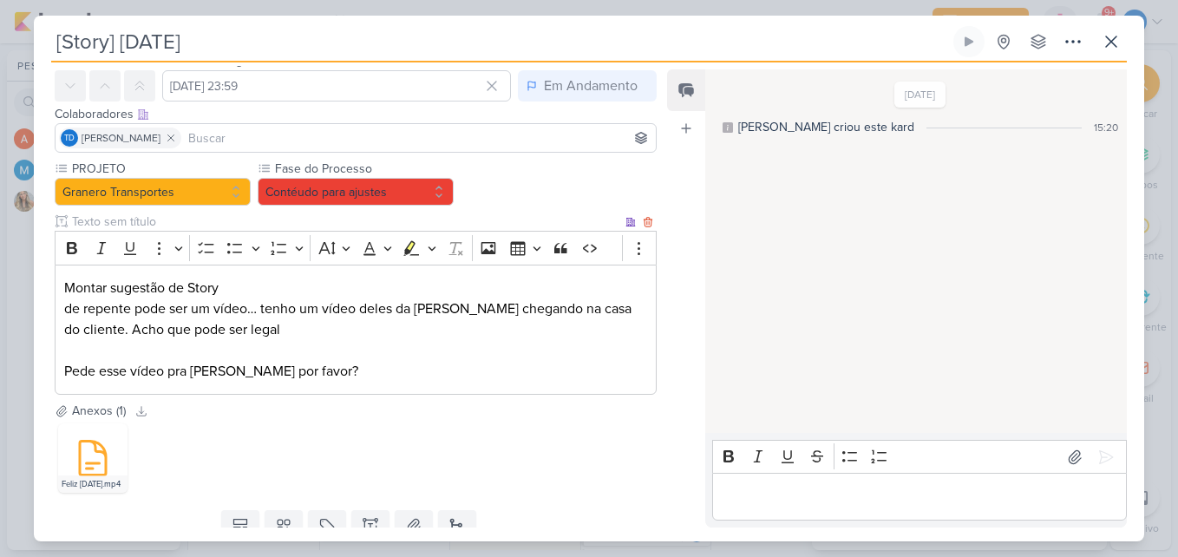
scroll to position [134, 0]
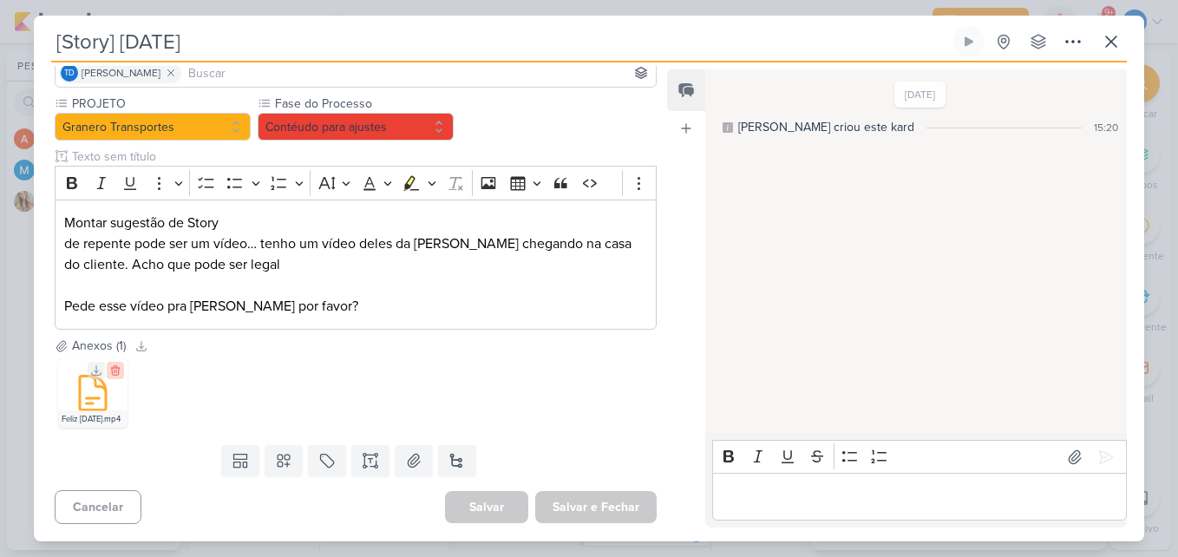
click at [116, 372] on icon at bounding box center [115, 371] width 8 height 10
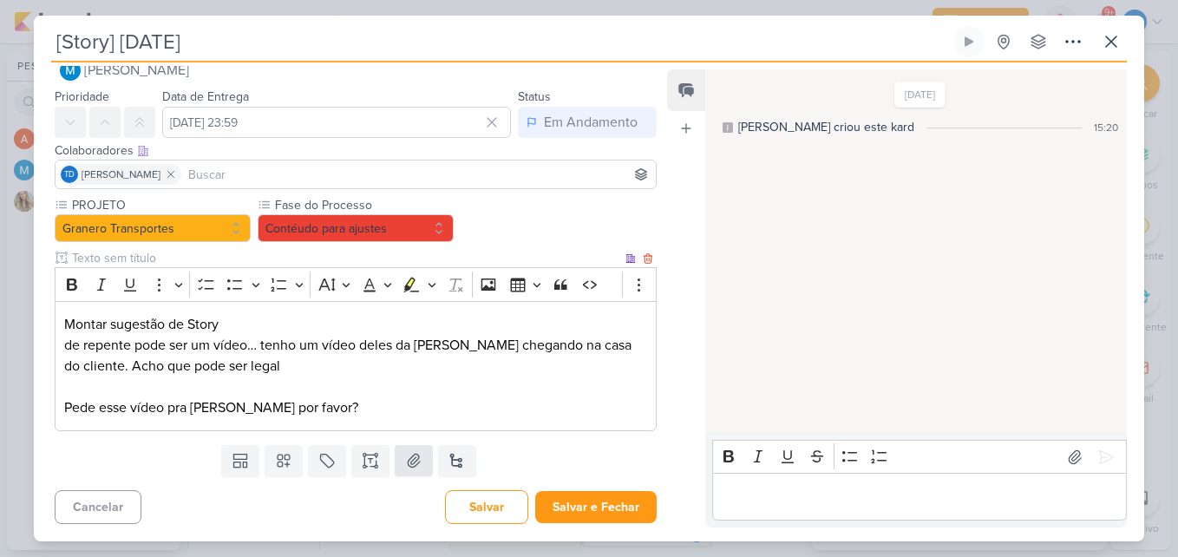
scroll to position [32, 0]
click at [414, 466] on icon at bounding box center [413, 460] width 17 height 17
click at [432, 228] on button "Contéudo para ajustes" at bounding box center [356, 228] width 196 height 28
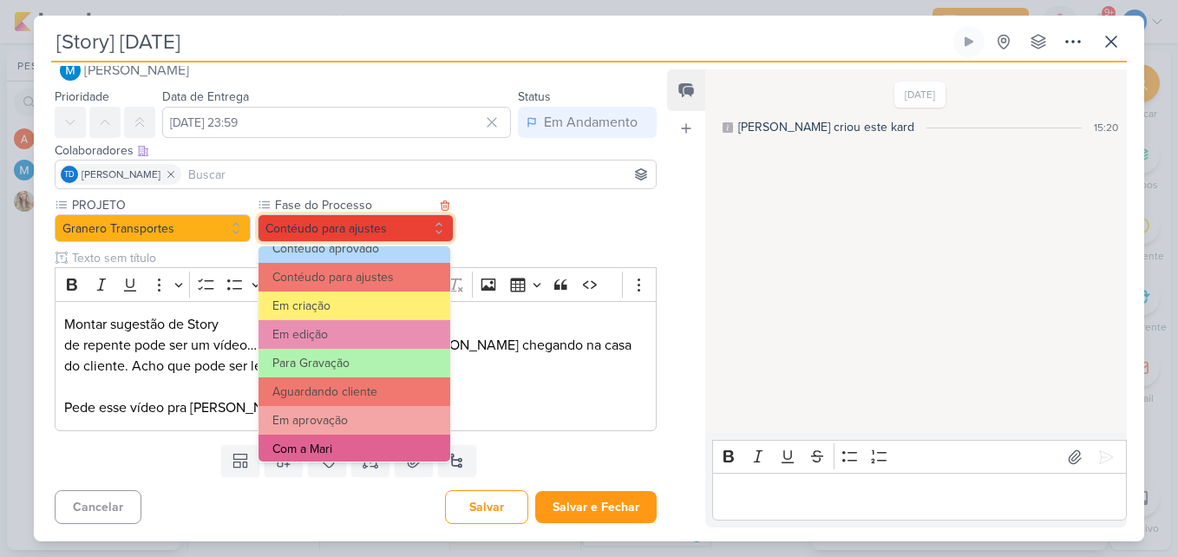
scroll to position [167, 0]
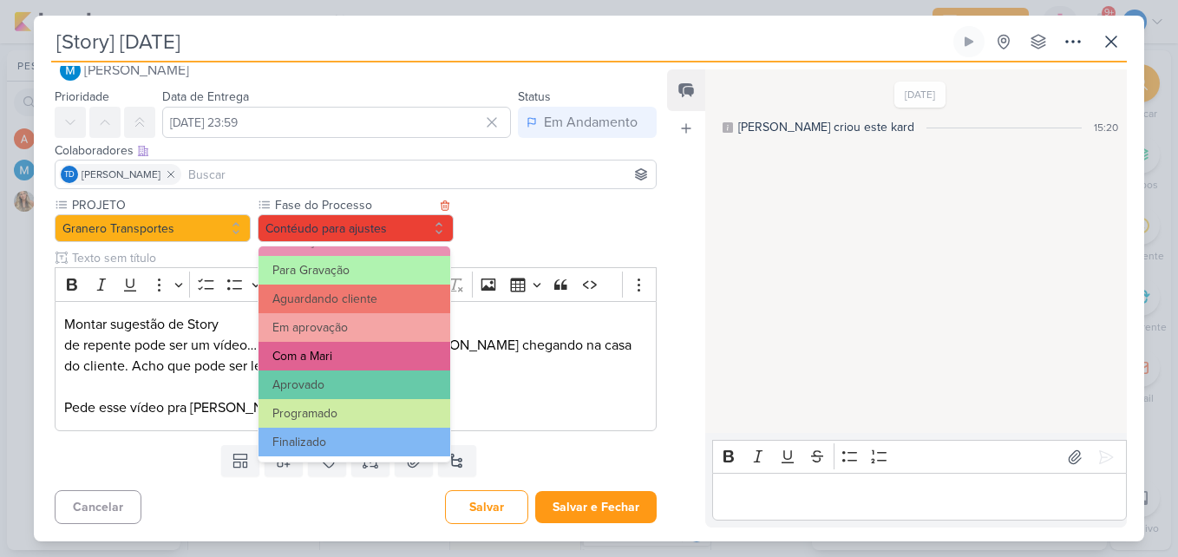
click at [392, 354] on button "Com a Mari" at bounding box center [354, 356] width 192 height 29
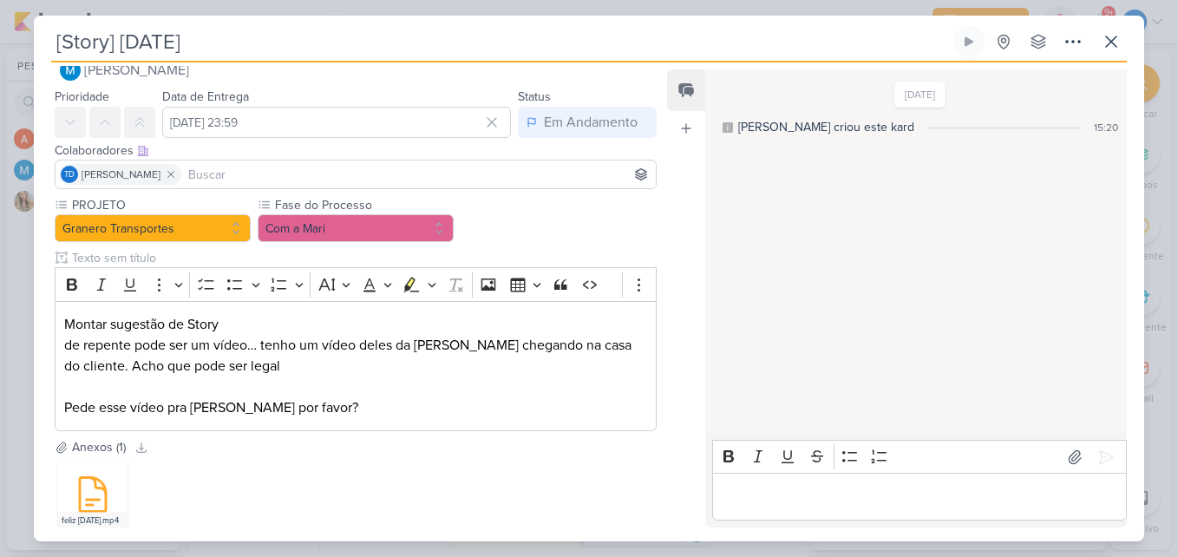
scroll to position [134, 0]
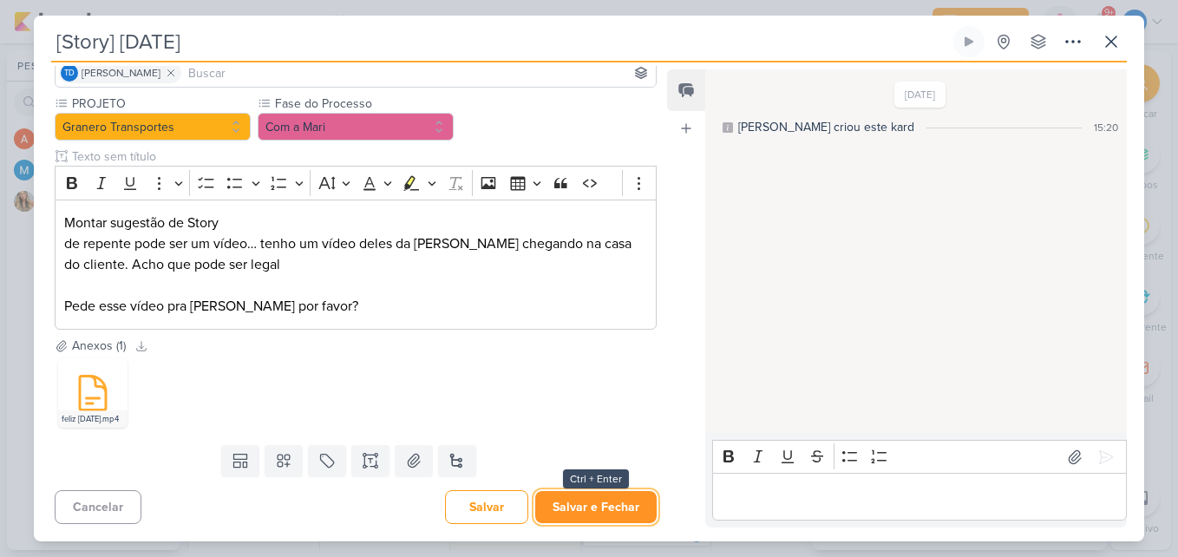
click at [606, 508] on button "Salvar e Fechar" at bounding box center [595, 507] width 121 height 32
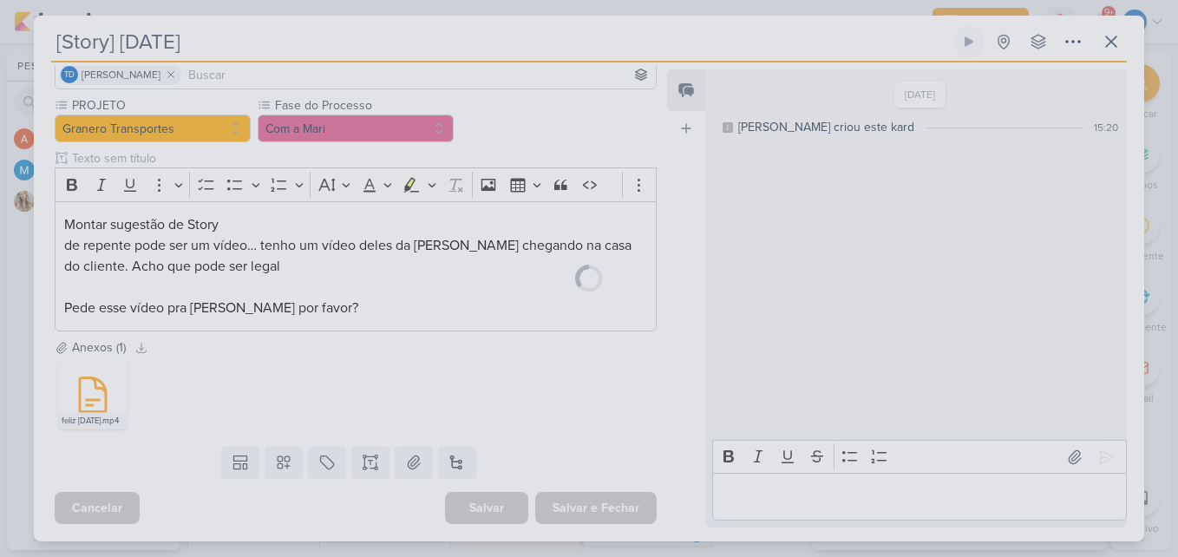
scroll to position [132, 0]
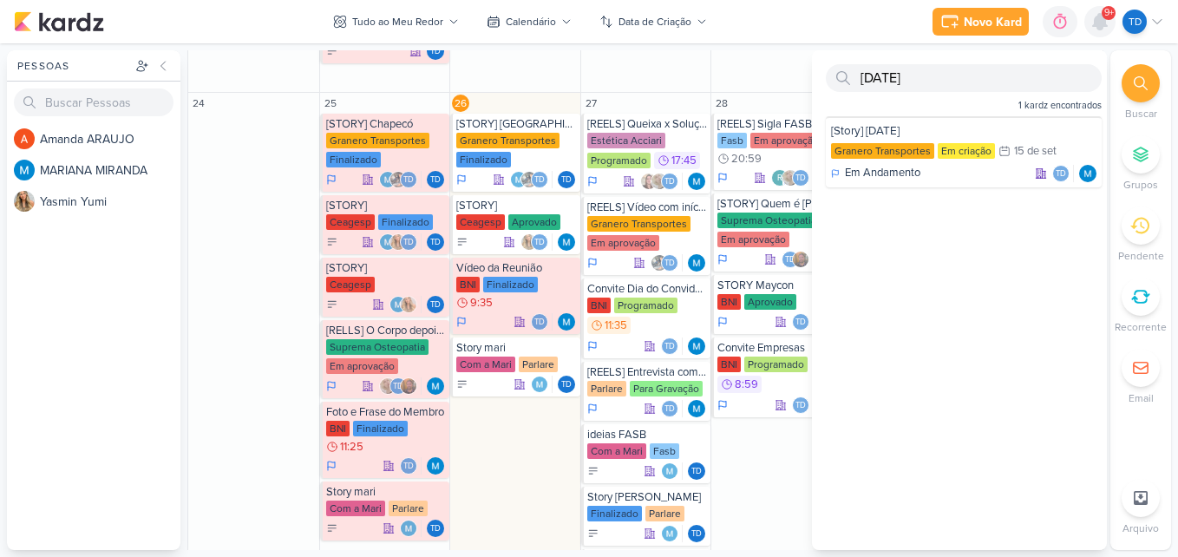
click at [1094, 32] on div at bounding box center [1099, 21] width 31 height 31
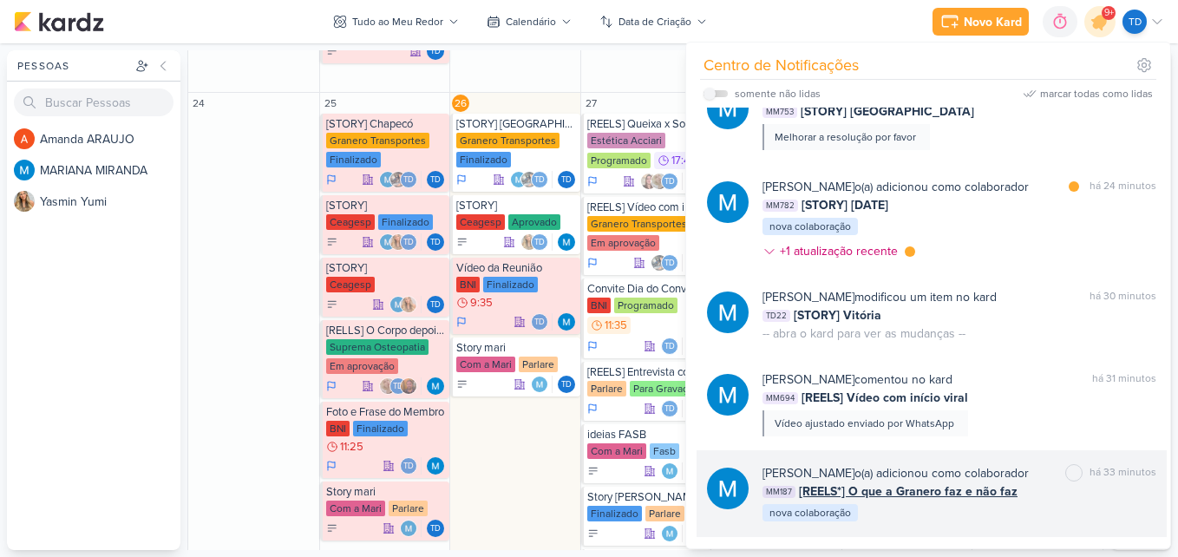
scroll to position [694, 0]
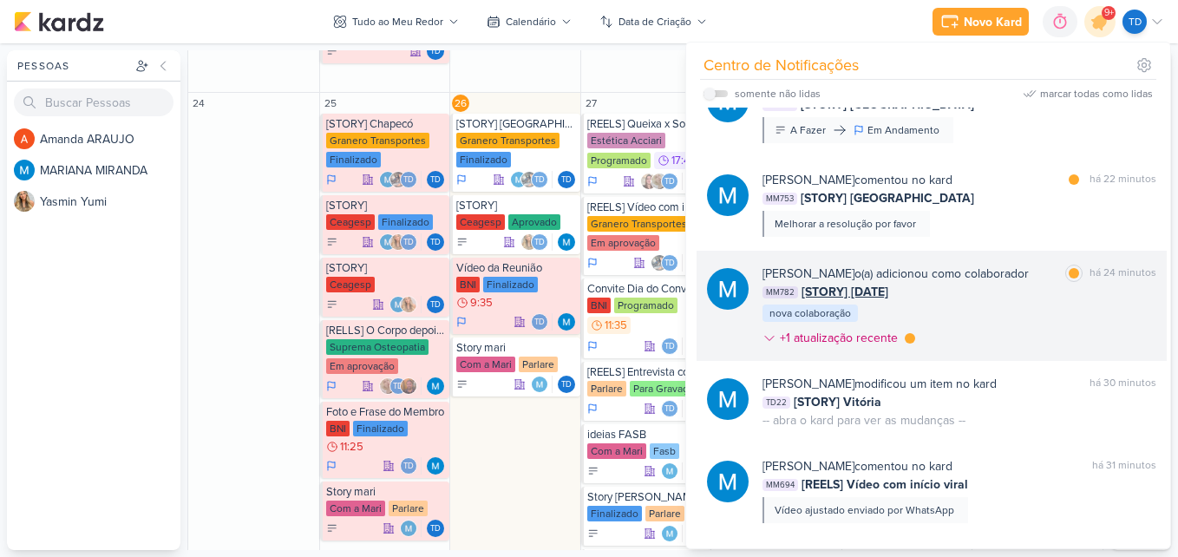
click at [994, 316] on div "MARIANA MIRANDA o(a) adicionou como colaborador marcar como lida há 24 minutos …" at bounding box center [959, 308] width 394 height 89
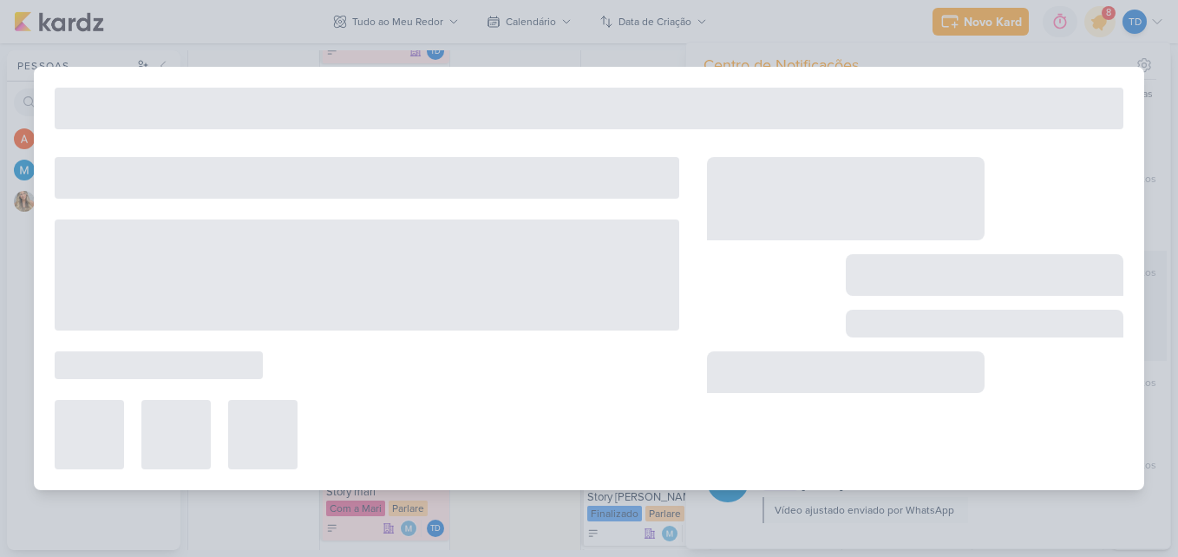
type input "[STORY] [DATE]"
type input "12 de outubro de 2025 às 23:59"
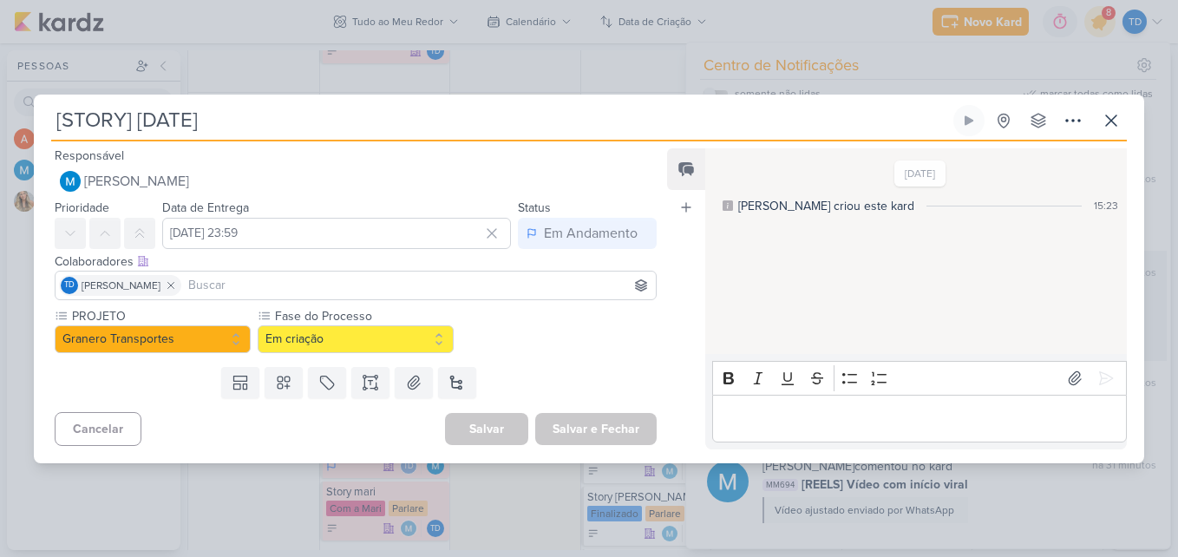
scroll to position [0, 0]
click at [1099, 125] on button at bounding box center [1110, 120] width 31 height 31
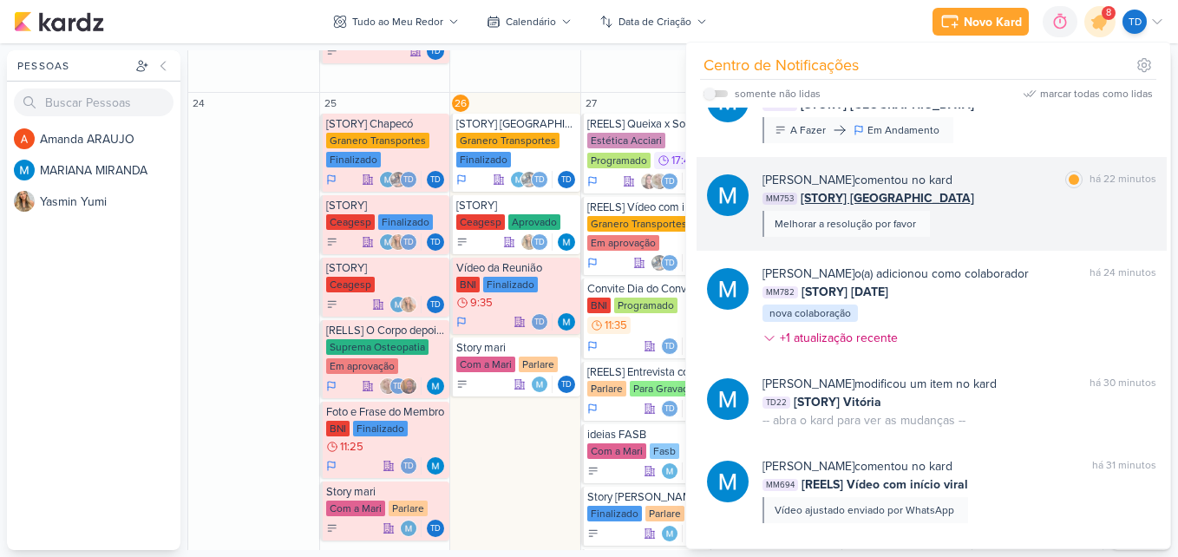
click at [988, 206] on div "MM753 [STORY] Mossoró" at bounding box center [959, 198] width 394 height 18
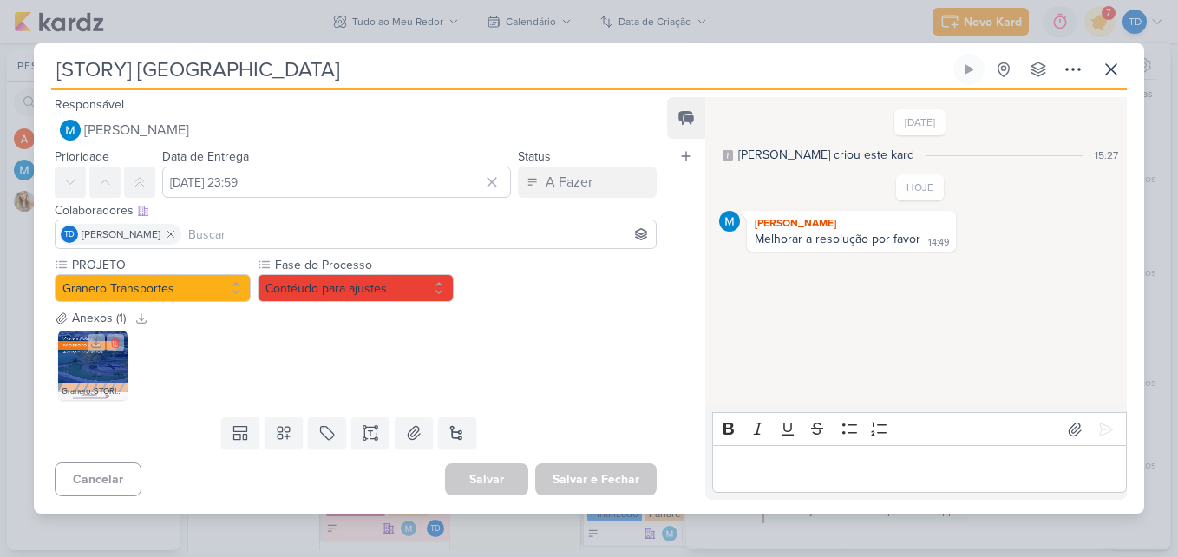
click at [111, 364] on img at bounding box center [92, 364] width 69 height 69
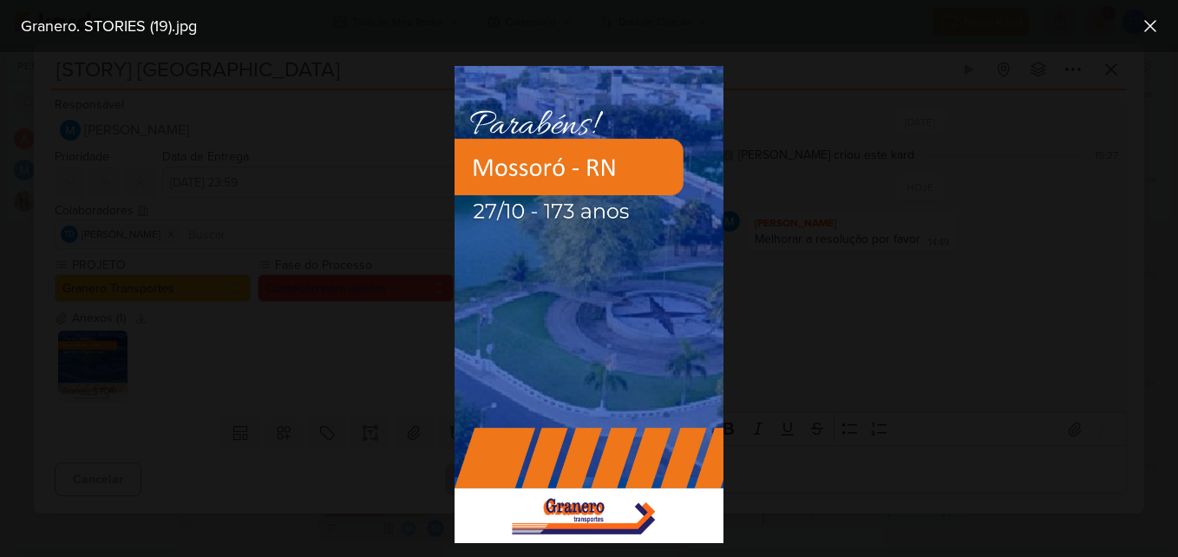
click at [786, 295] on div at bounding box center [589, 304] width 1178 height 505
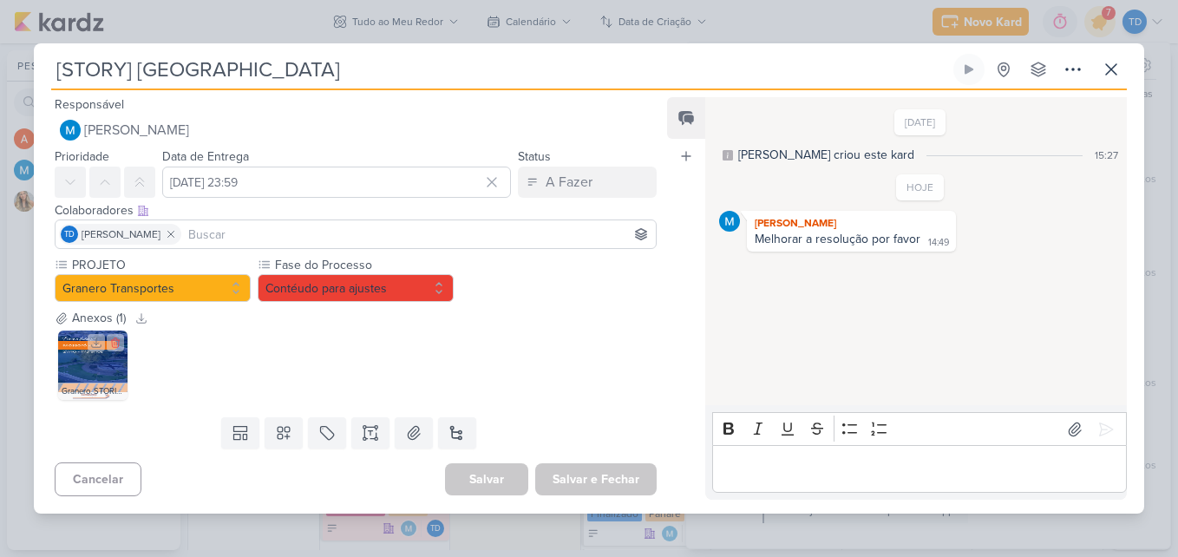
click at [113, 368] on img at bounding box center [92, 364] width 69 height 69
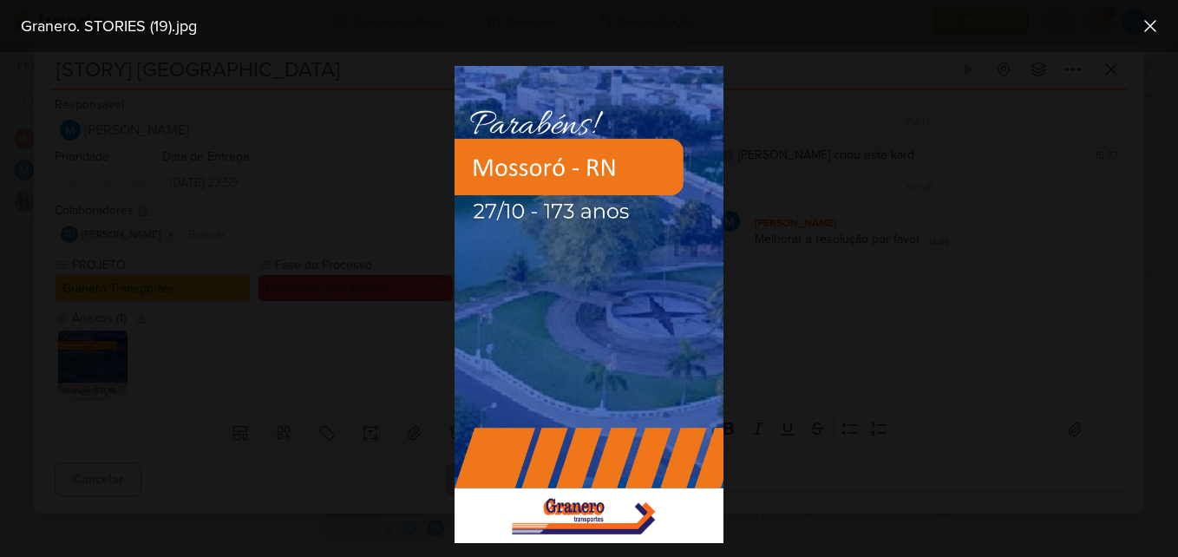
click at [355, 356] on div at bounding box center [589, 304] width 1178 height 505
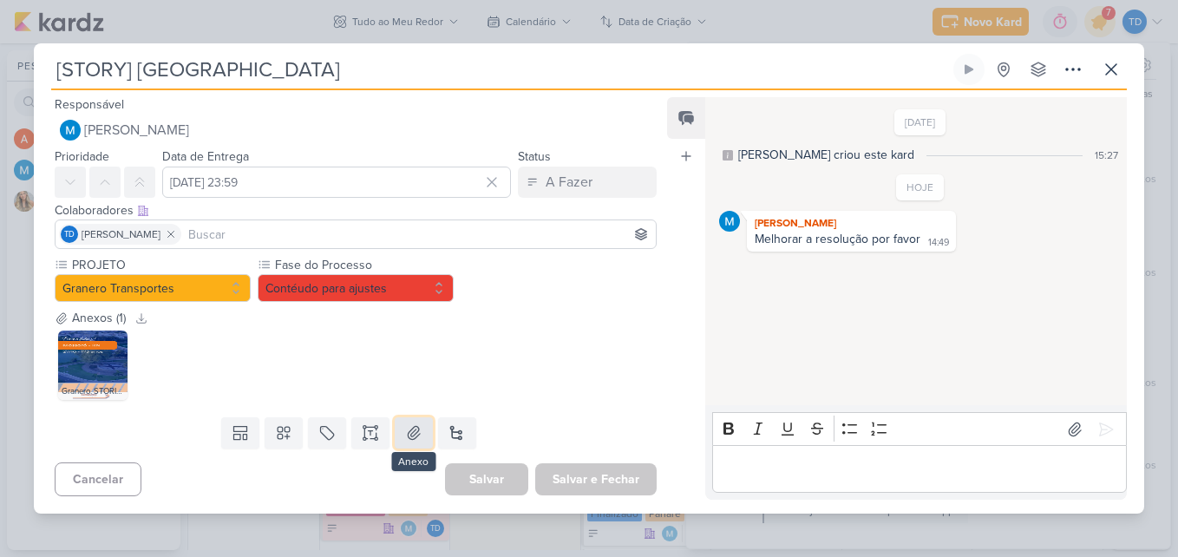
click at [408, 447] on button at bounding box center [414, 432] width 38 height 31
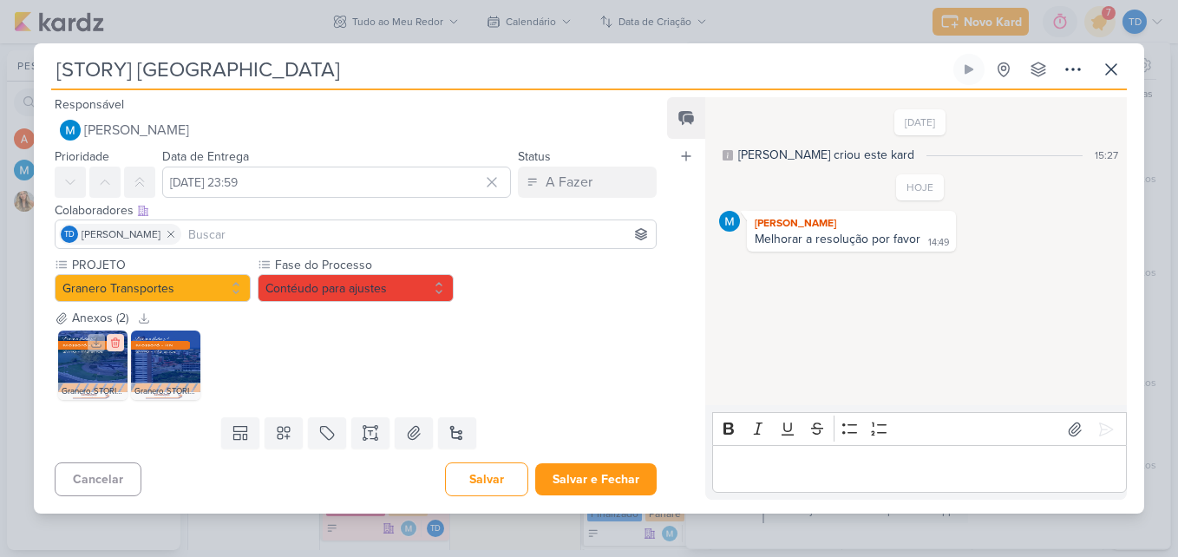
click at [114, 344] on icon at bounding box center [115, 343] width 8 height 10
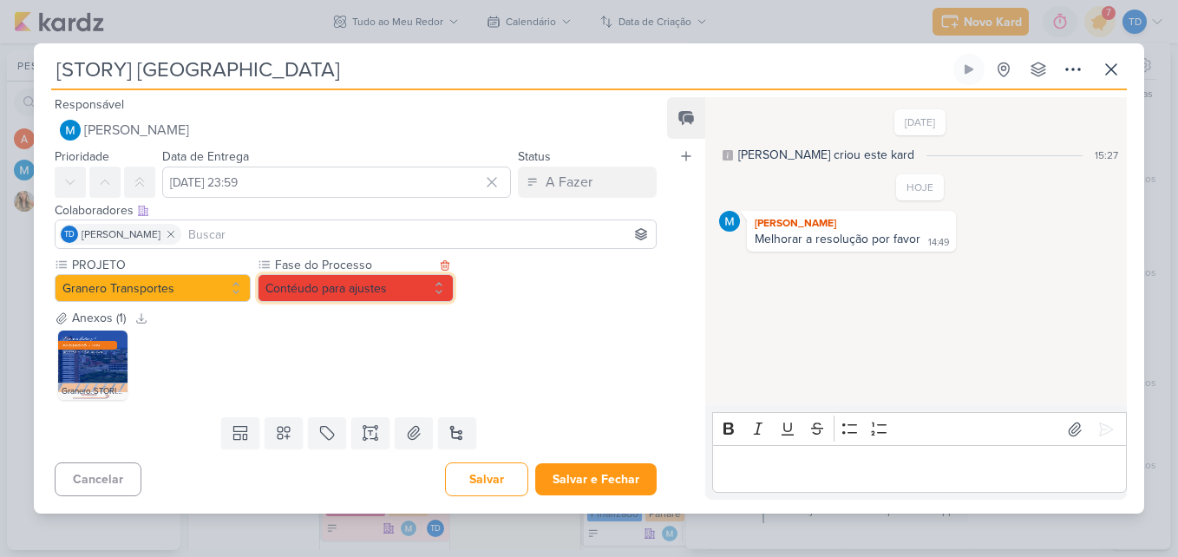
click at [412, 292] on button "Contéudo para ajustes" at bounding box center [356, 288] width 196 height 28
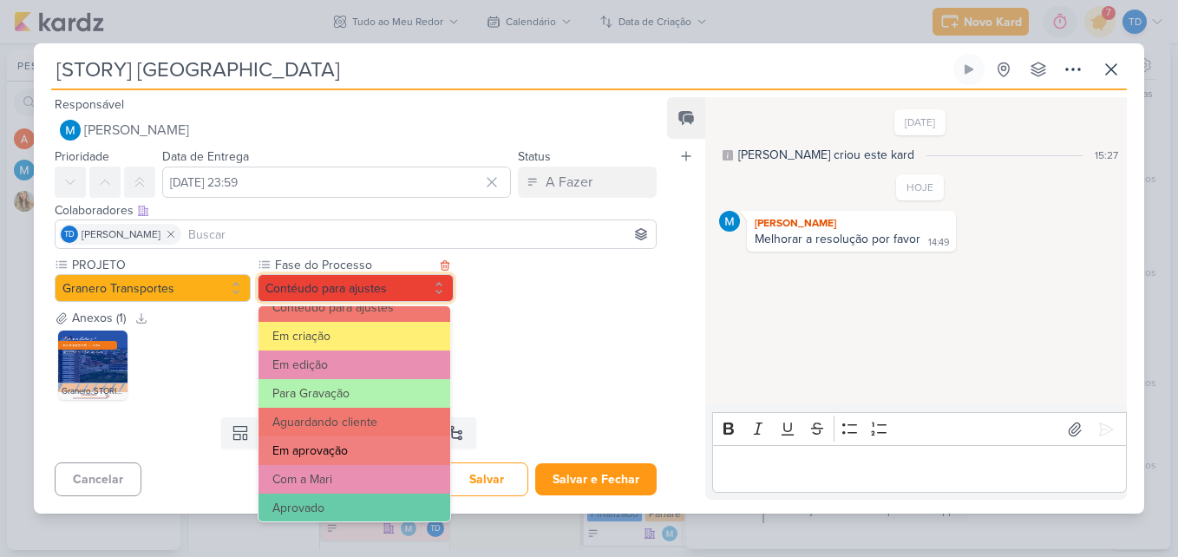
scroll to position [167, 0]
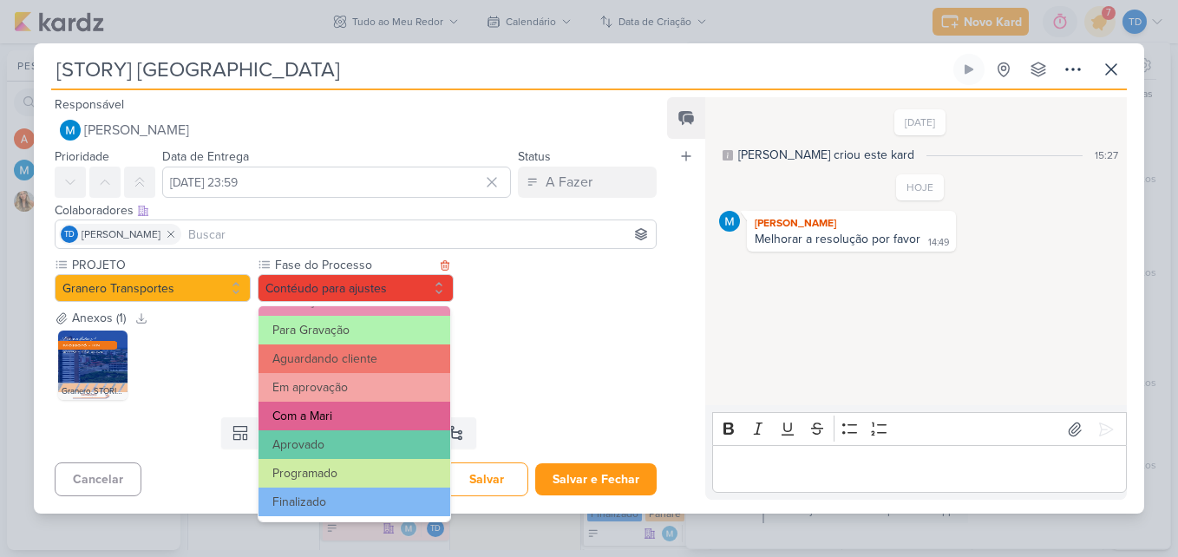
click at [373, 420] on button "Com a Mari" at bounding box center [354, 415] width 192 height 29
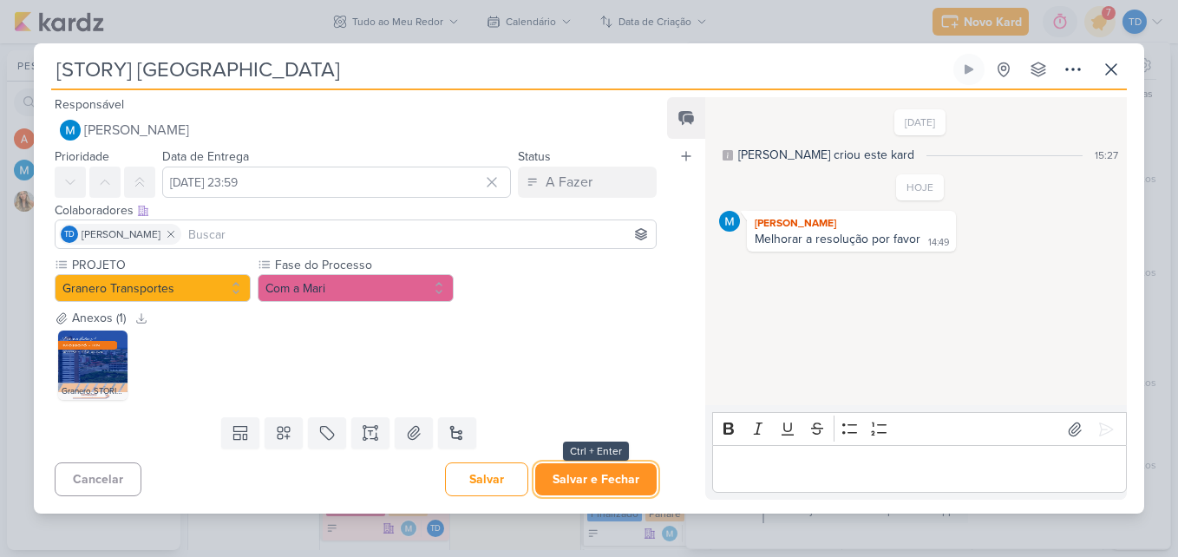
click at [581, 474] on button "Salvar e Fechar" at bounding box center [595, 479] width 121 height 32
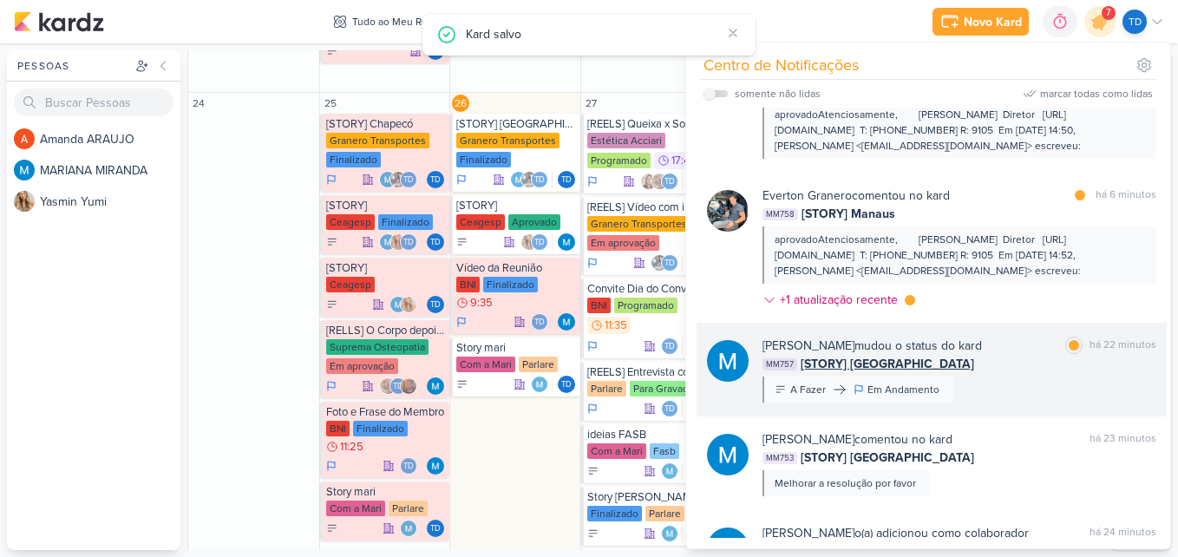
scroll to position [434, 0]
click at [1022, 356] on div "MM757 [STORY] Goiânia" at bounding box center [959, 365] width 394 height 18
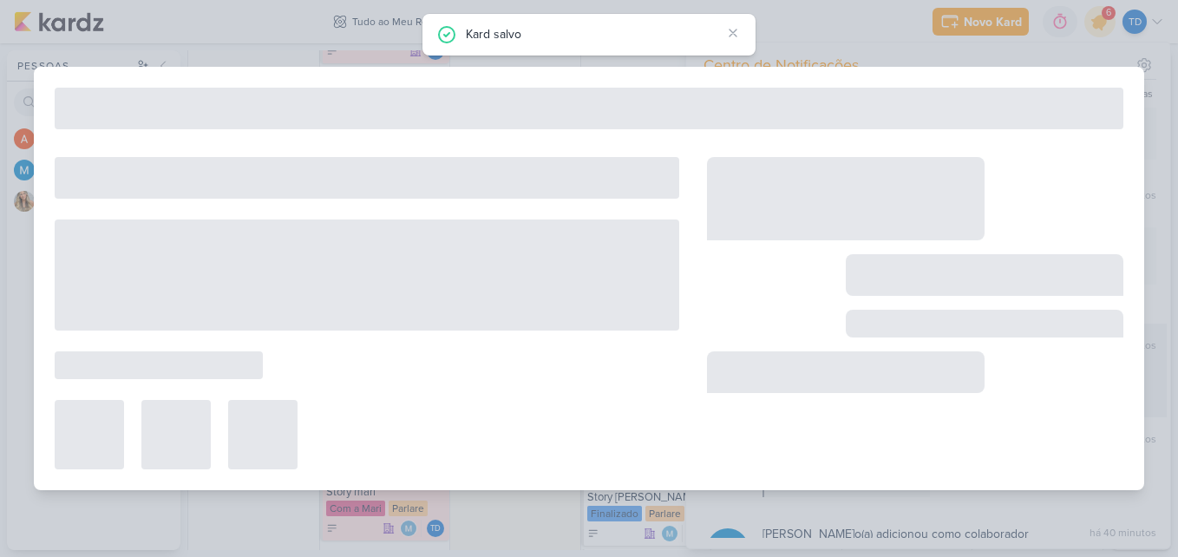
type input "[STORY] [GEOGRAPHIC_DATA]"
type input "[DATE] 23:59"
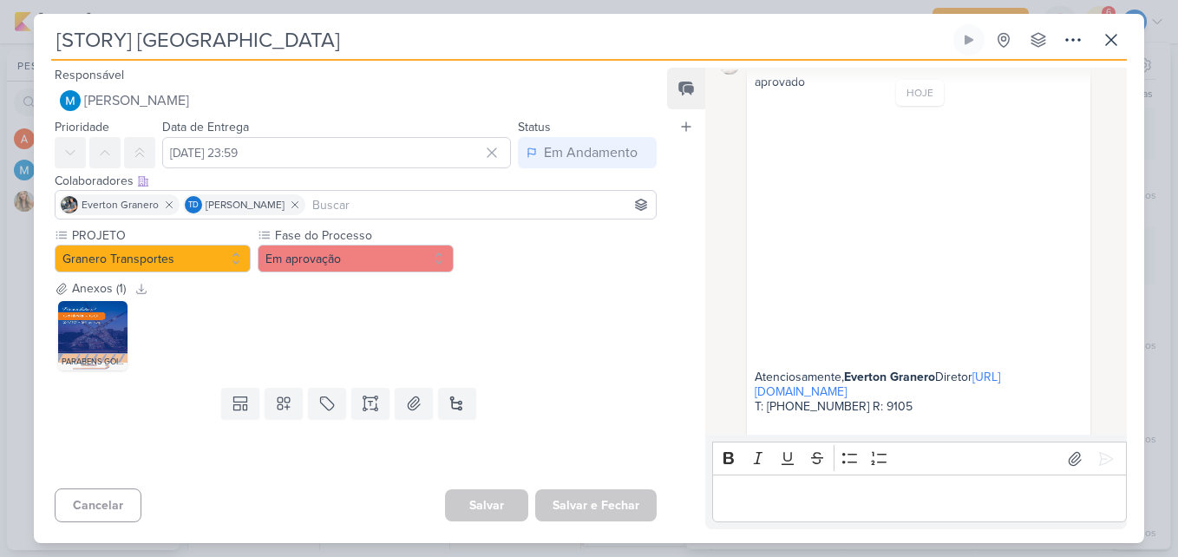
scroll to position [237, 0]
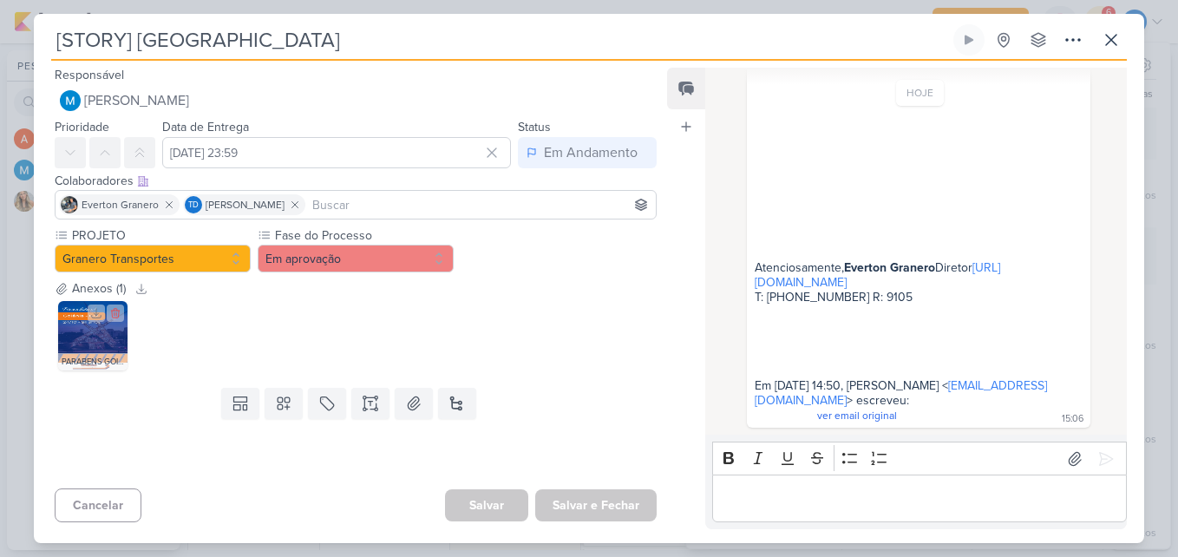
click at [74, 331] on img at bounding box center [92, 335] width 69 height 69
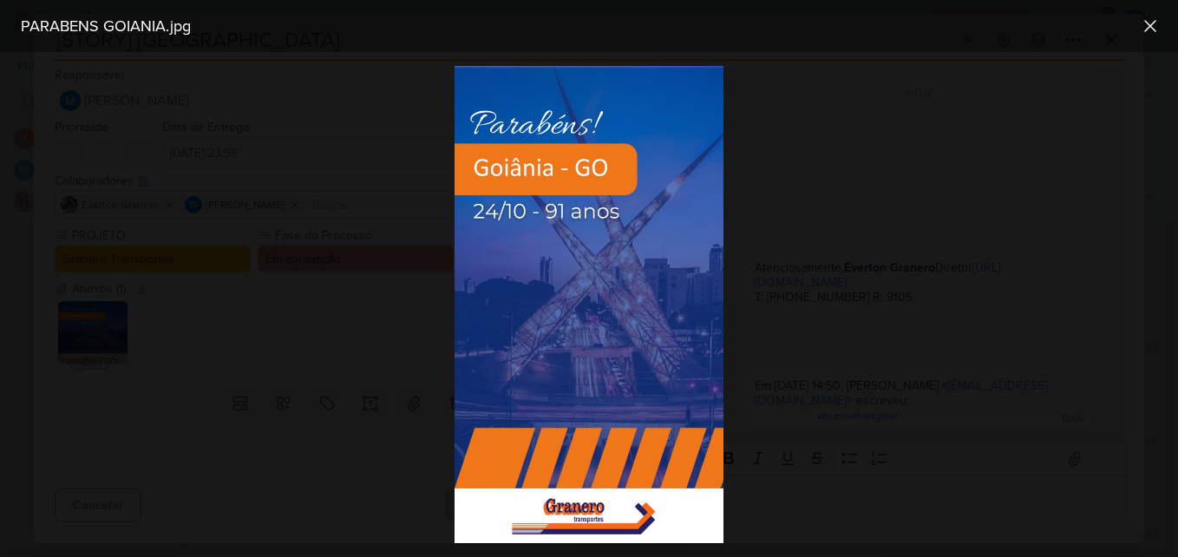
click at [405, 338] on div at bounding box center [589, 304] width 1178 height 505
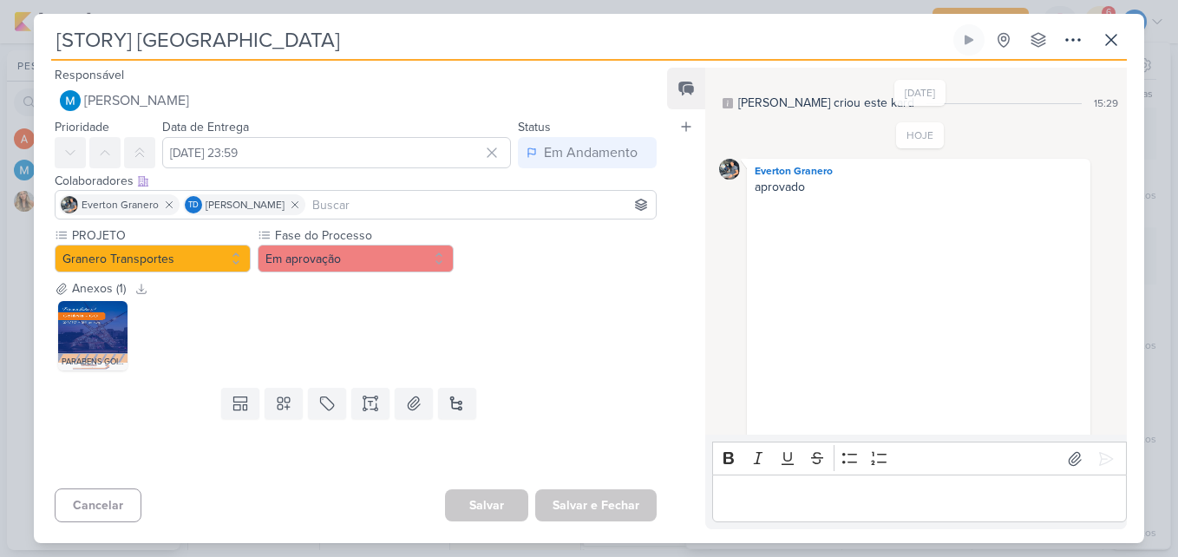
scroll to position [0, 0]
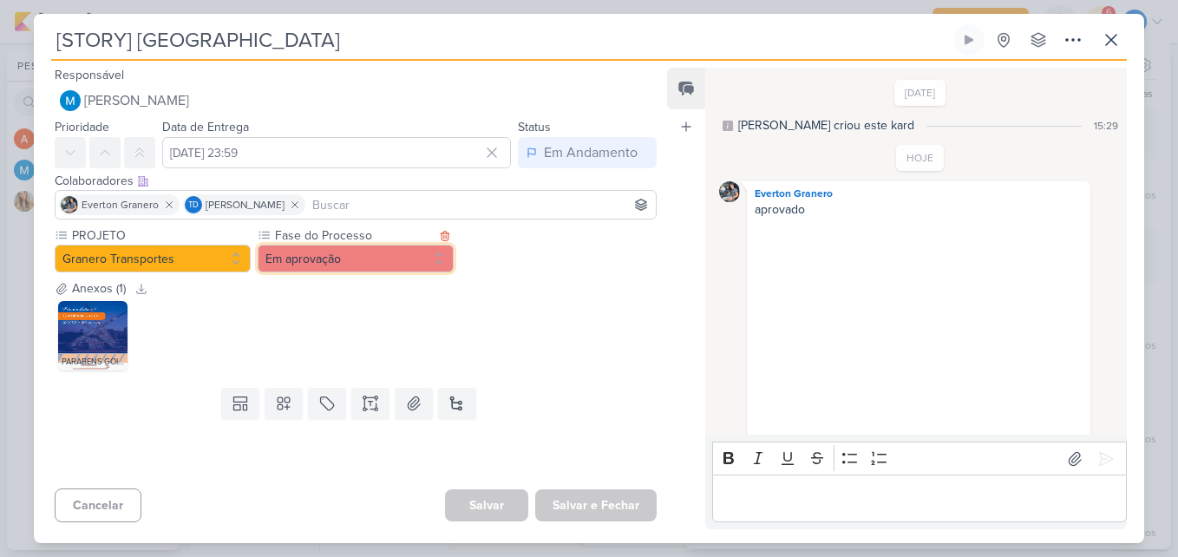
click at [354, 266] on button "Em aprovação" at bounding box center [356, 259] width 196 height 28
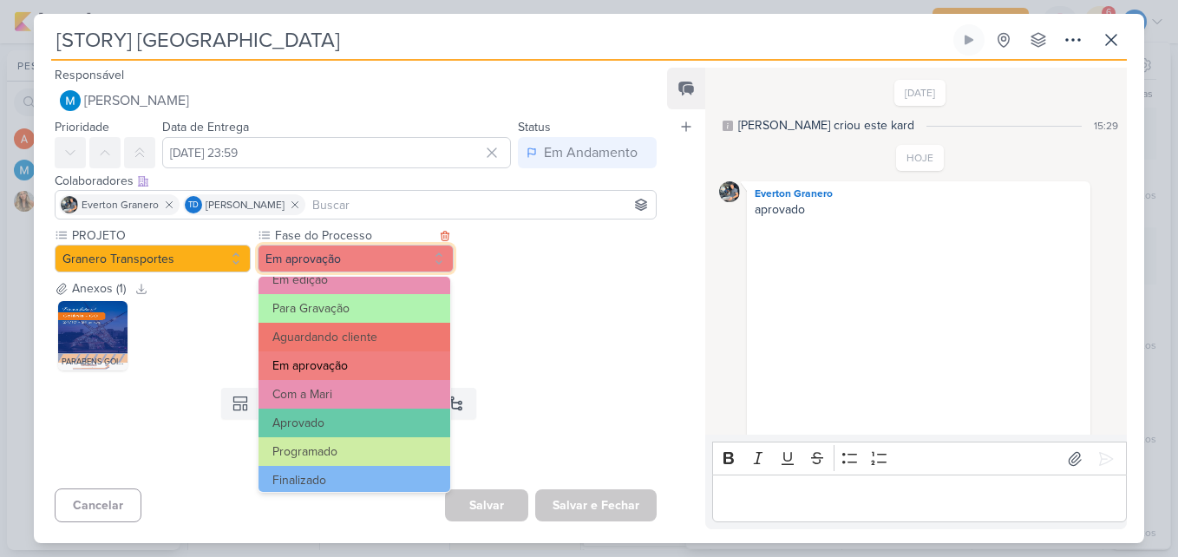
scroll to position [167, 0]
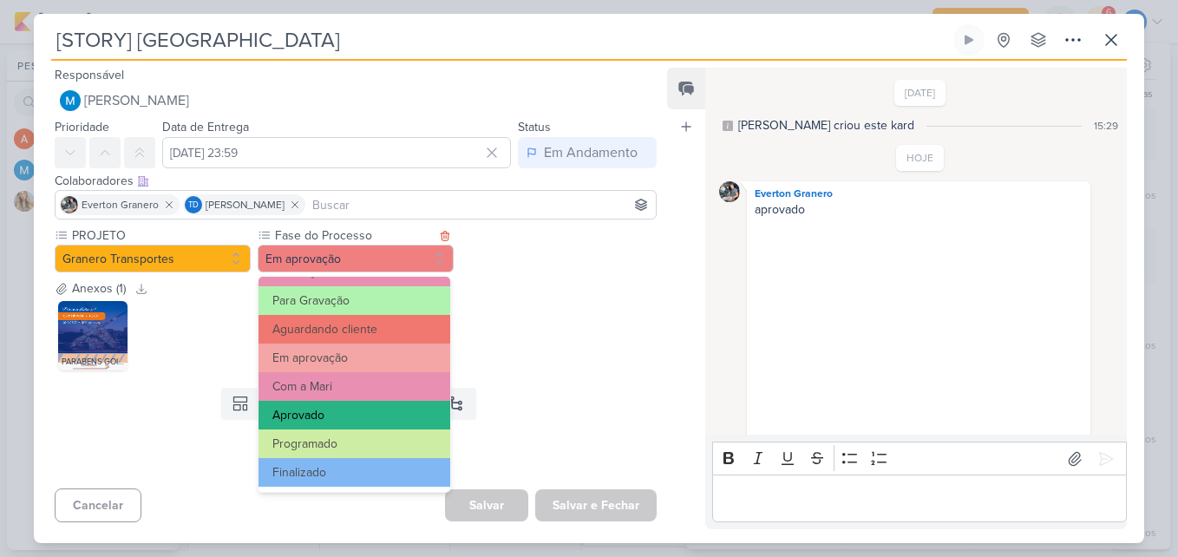
click at [367, 418] on button "Aprovado" at bounding box center [354, 415] width 192 height 29
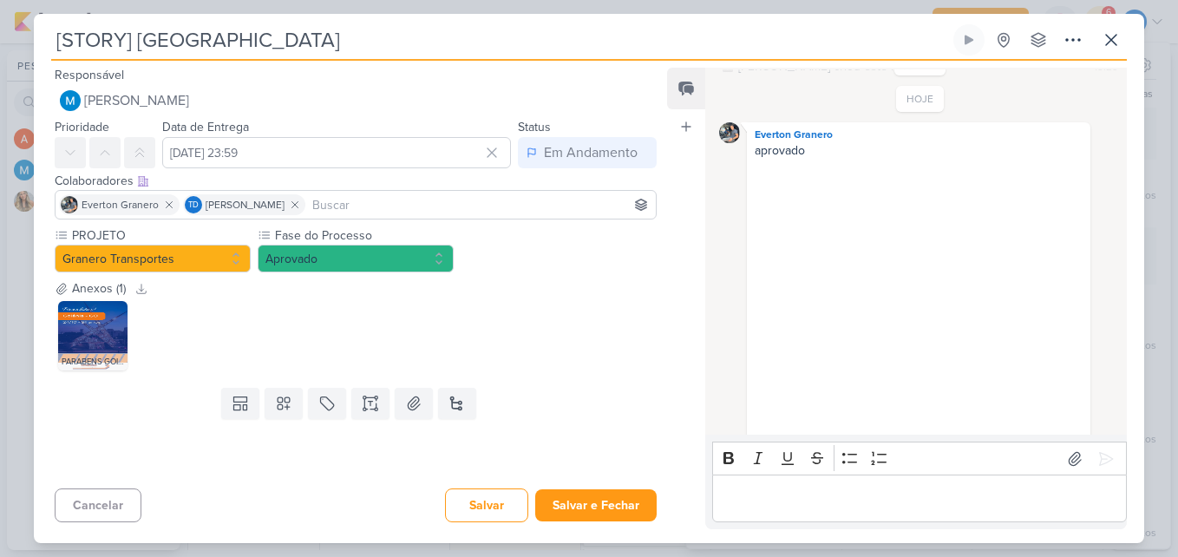
scroll to position [87, 0]
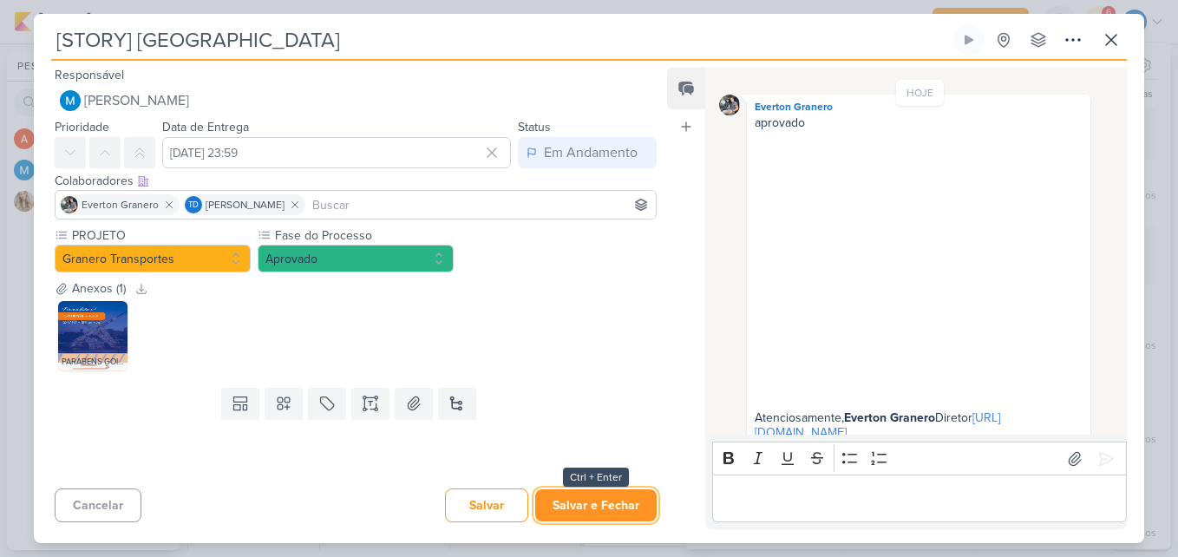
click at [618, 511] on button "Salvar e Fechar" at bounding box center [595, 505] width 121 height 32
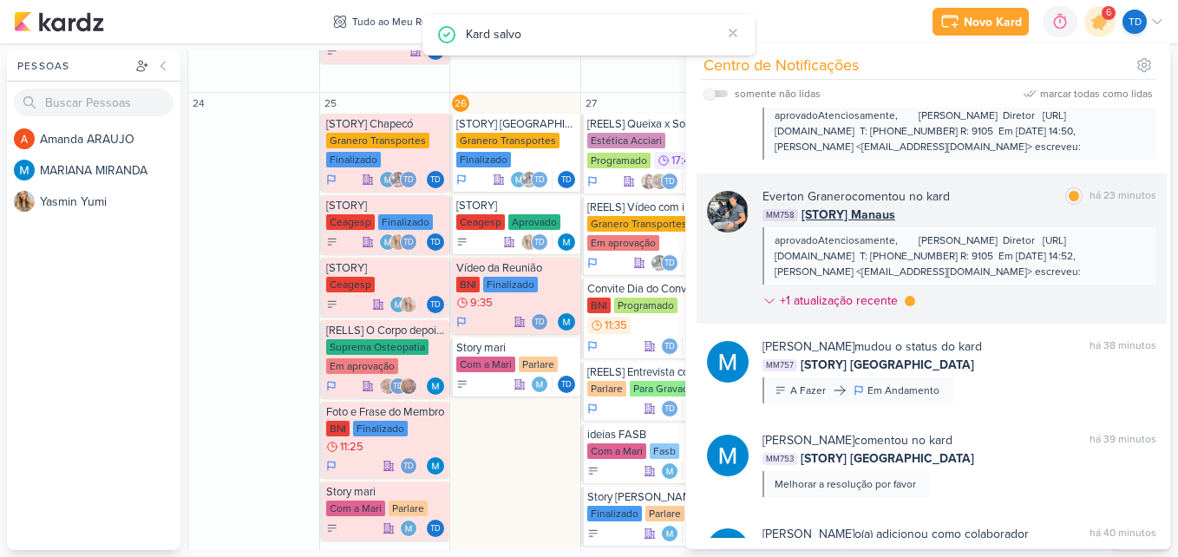
click at [973, 199] on div "Everton Granero comentou no kard marcar como lida há 23 minutos" at bounding box center [959, 196] width 394 height 18
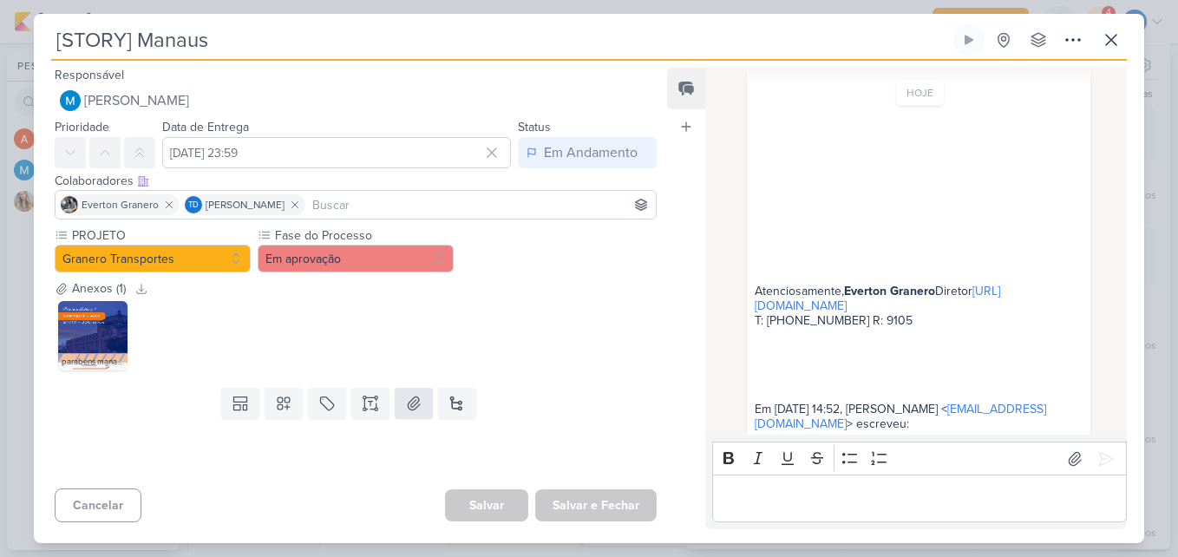
scroll to position [237, 0]
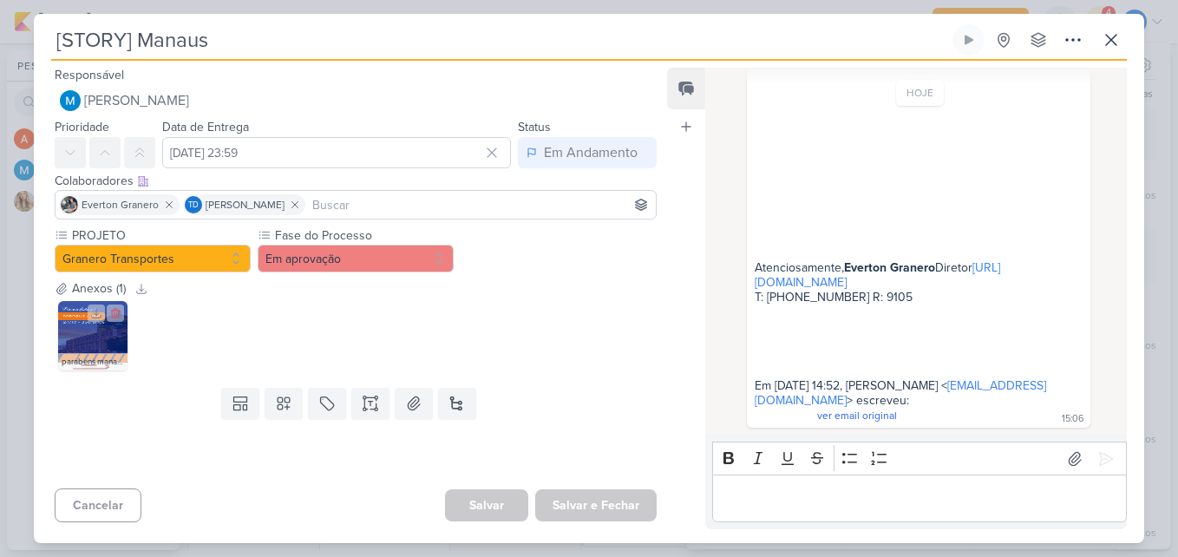
click at [88, 341] on img at bounding box center [92, 335] width 69 height 69
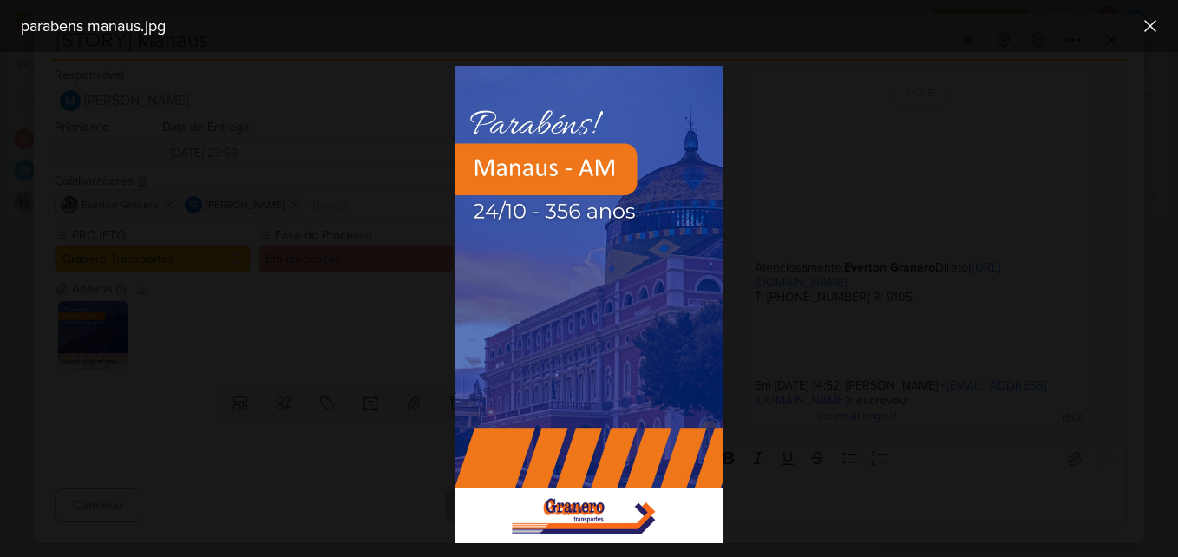
click at [361, 331] on div at bounding box center [589, 304] width 1178 height 505
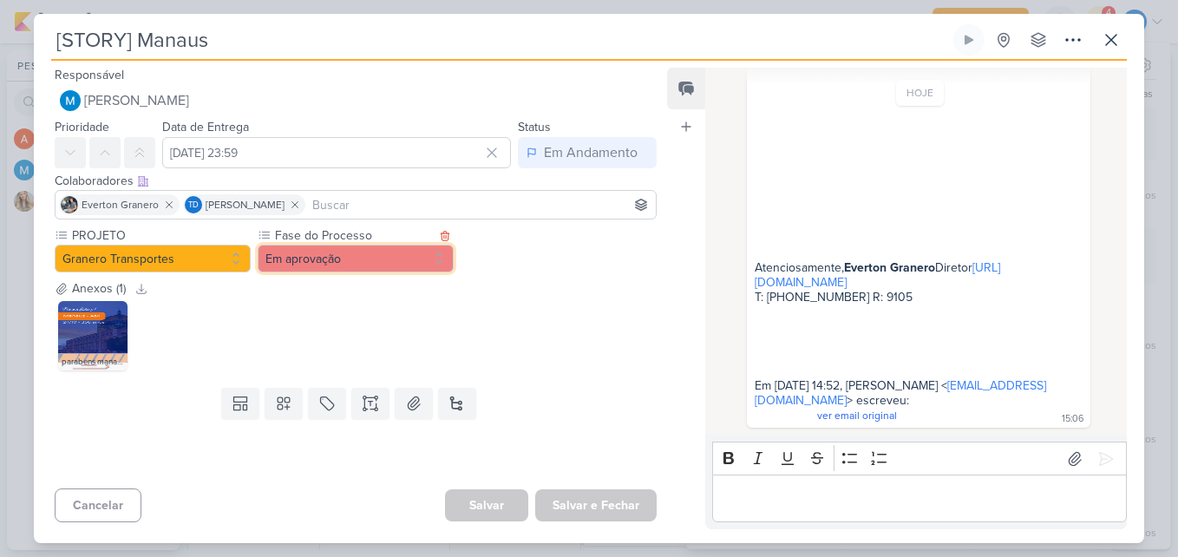
click at [389, 268] on button "Em aprovação" at bounding box center [356, 259] width 196 height 28
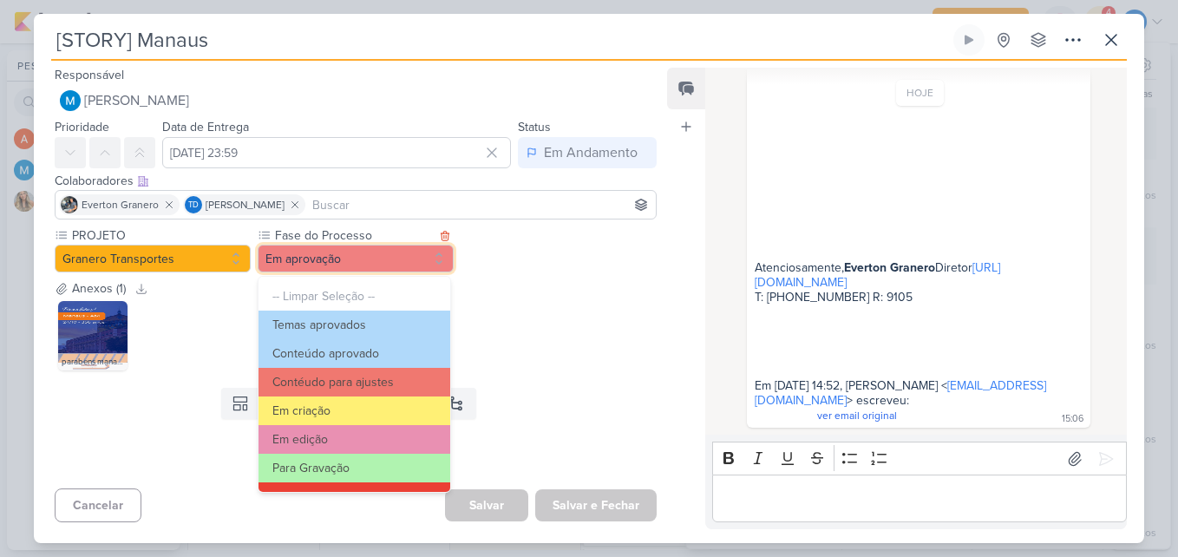
scroll to position [167, 0]
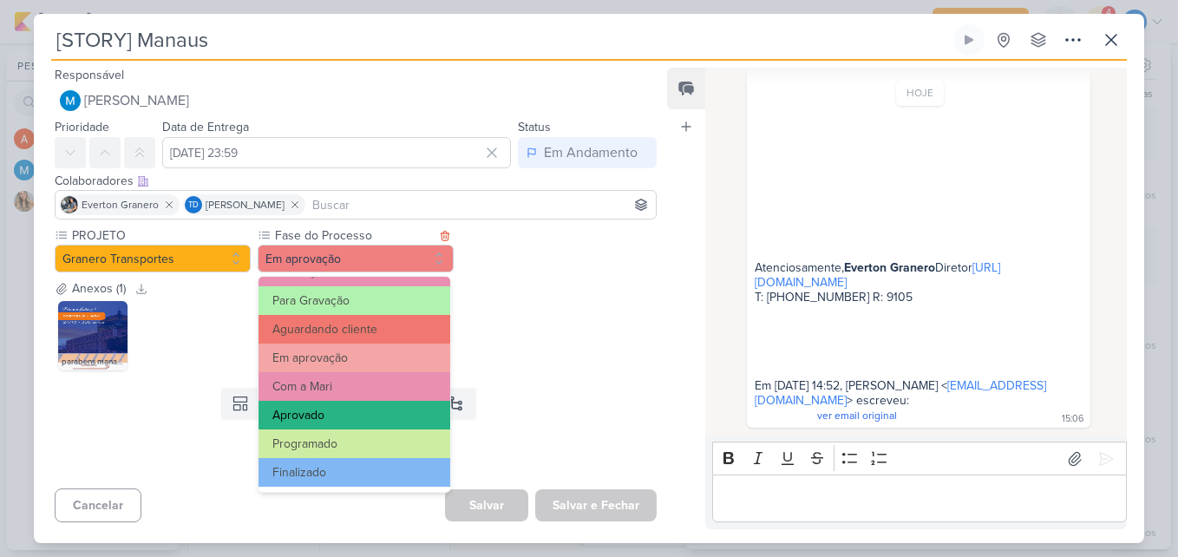
click at [371, 407] on button "Aprovado" at bounding box center [354, 415] width 192 height 29
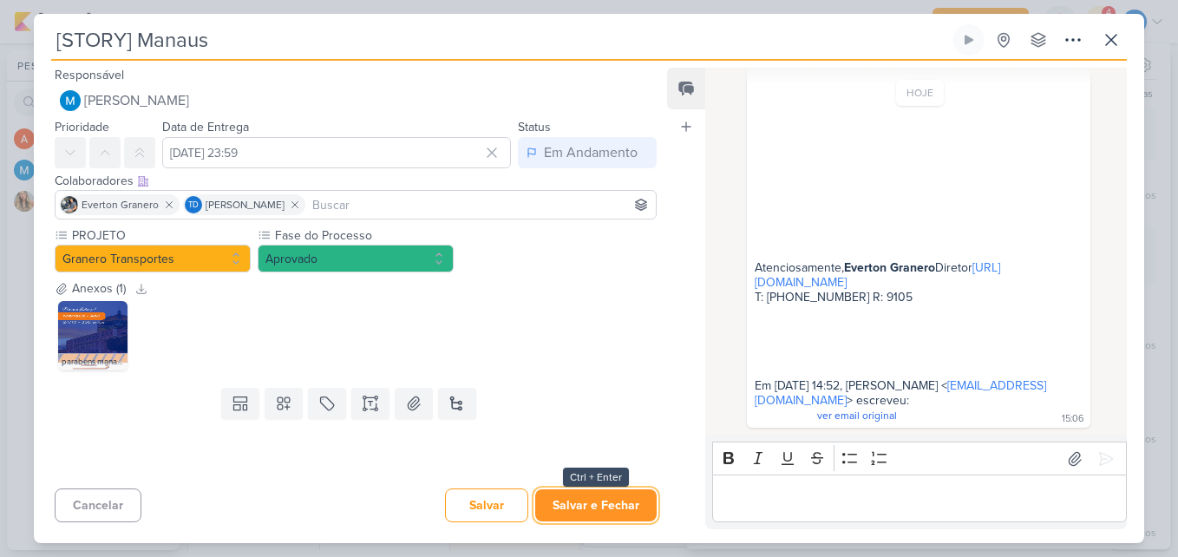
click at [613, 501] on button "Salvar e Fechar" at bounding box center [595, 505] width 121 height 32
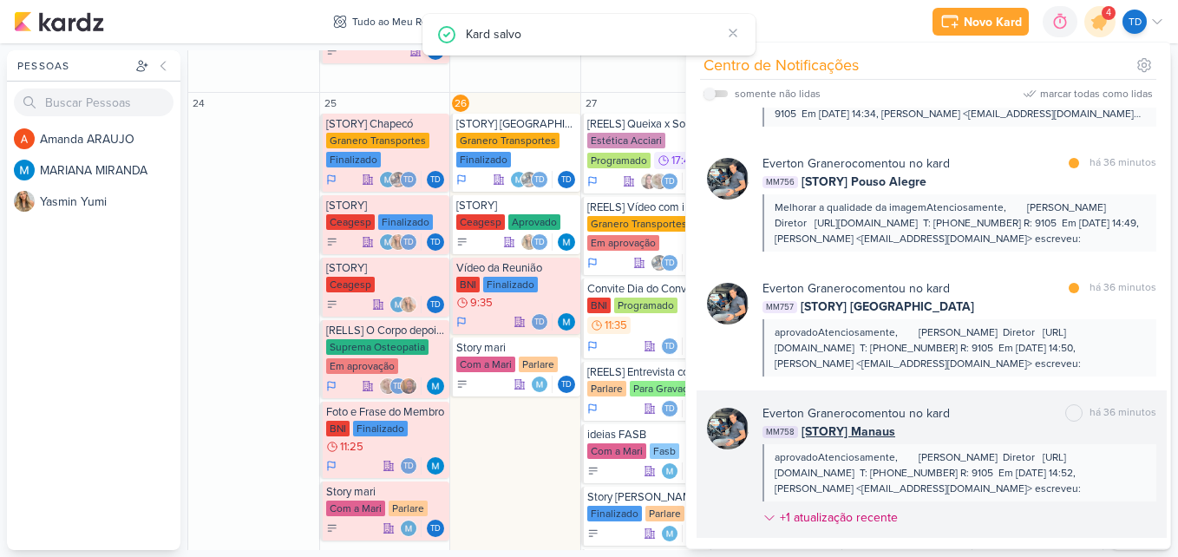
scroll to position [173, 0]
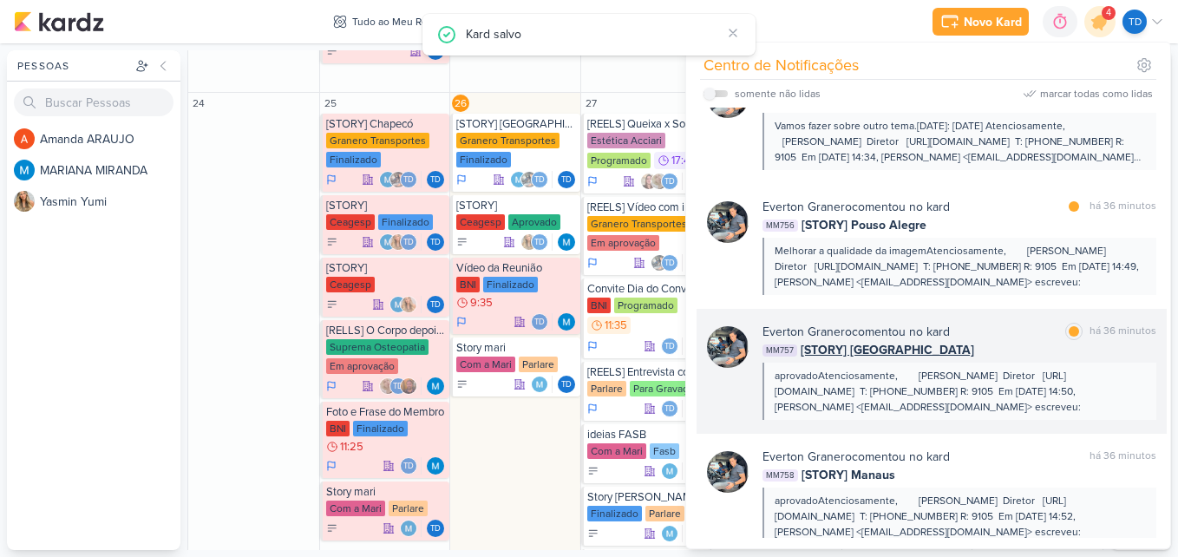
click at [1009, 352] on div "MM757 [STORY] Goiânia" at bounding box center [959, 350] width 394 height 18
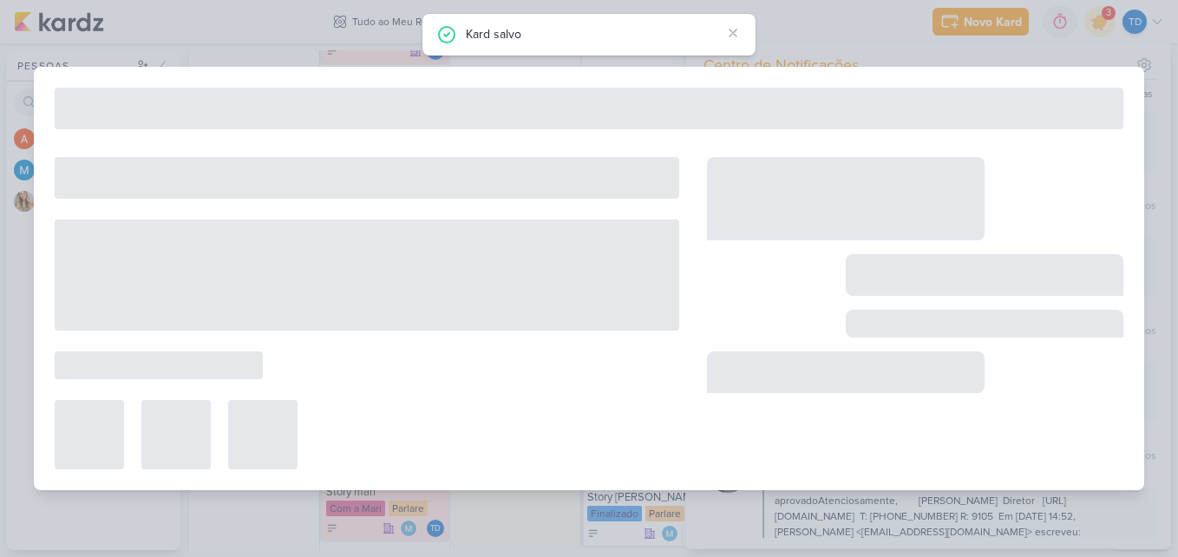
type input "[STORY] [GEOGRAPHIC_DATA]"
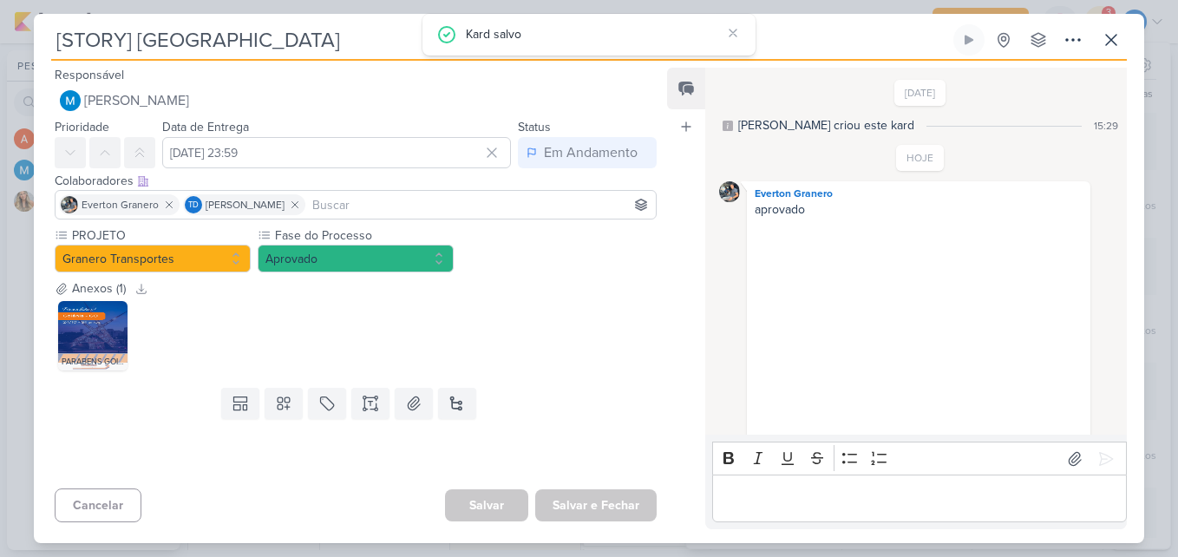
scroll to position [237, 0]
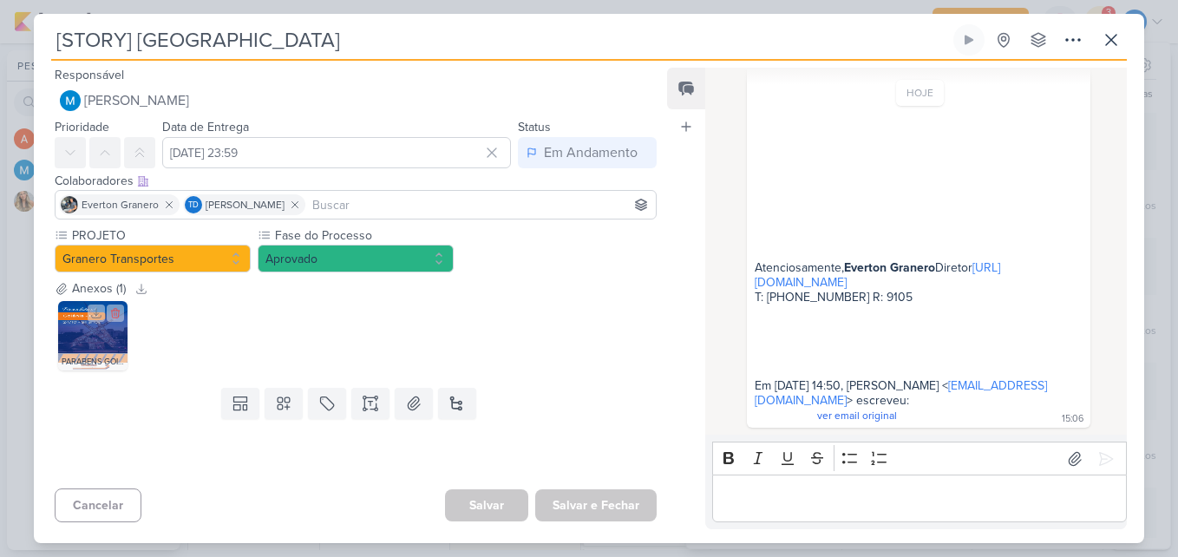
click at [92, 334] on img at bounding box center [92, 335] width 69 height 69
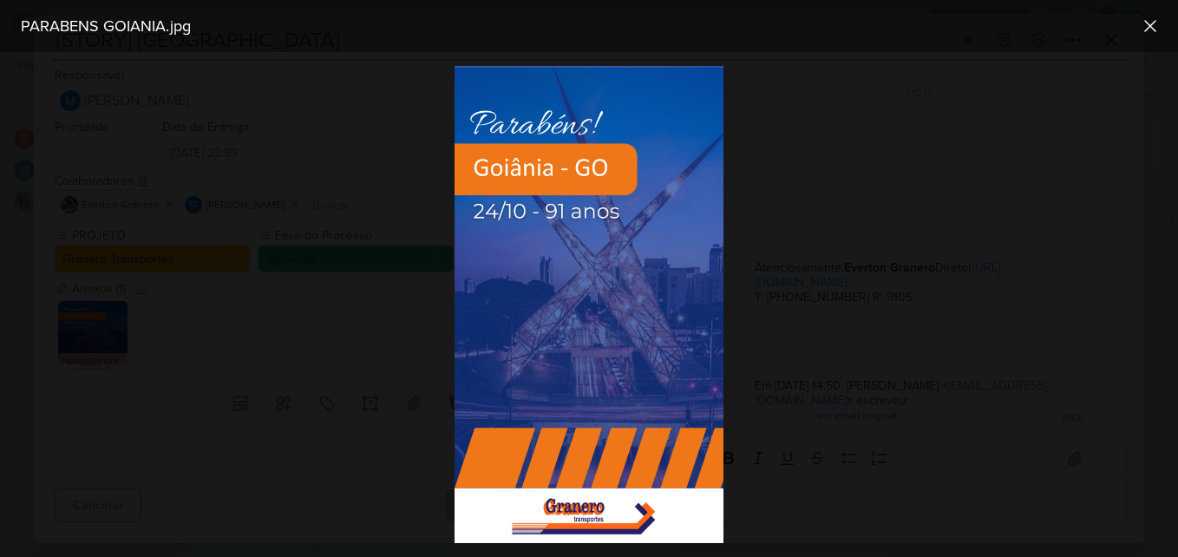
click at [321, 346] on div at bounding box center [589, 304] width 1178 height 505
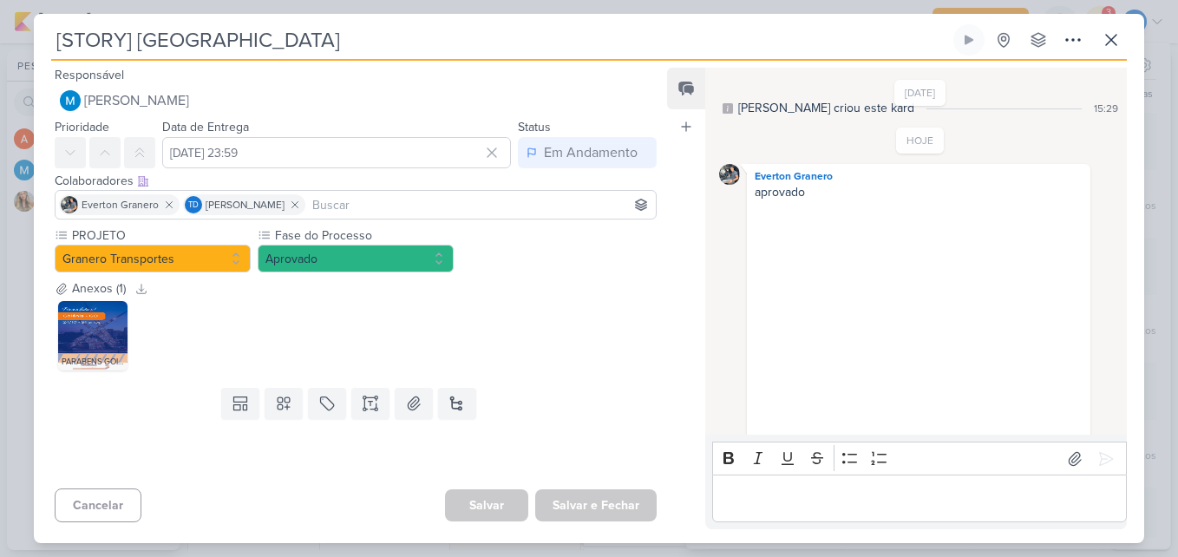
scroll to position [0, 0]
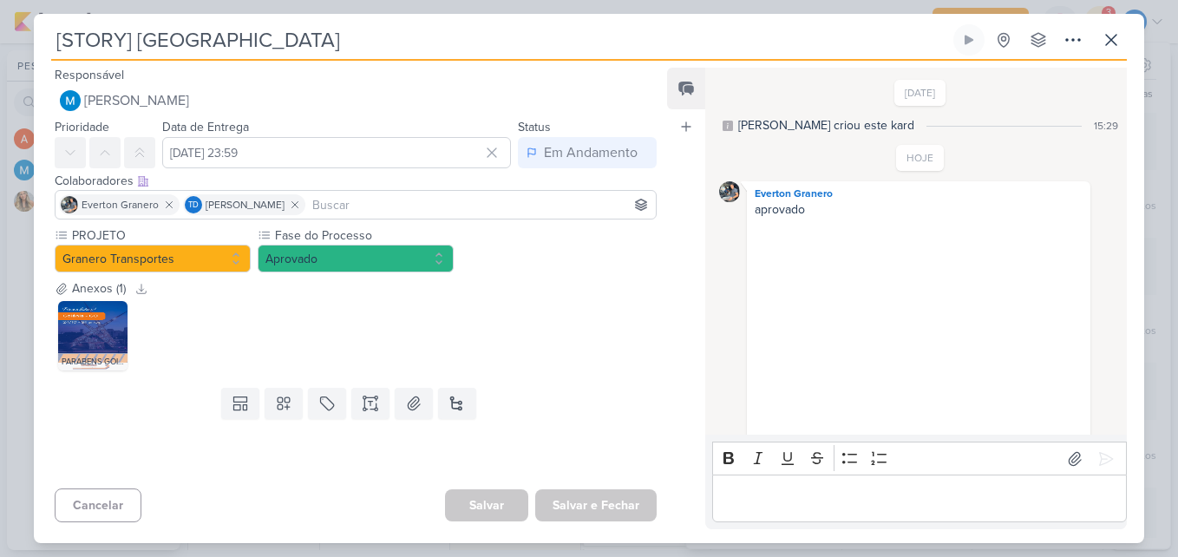
click at [1130, 41] on div "[STORY] Goiânia Criado por MARIANA nenhum grupo disponível" at bounding box center [589, 283] width 1110 height 519
click at [1112, 42] on icon at bounding box center [1111, 40] width 10 height 10
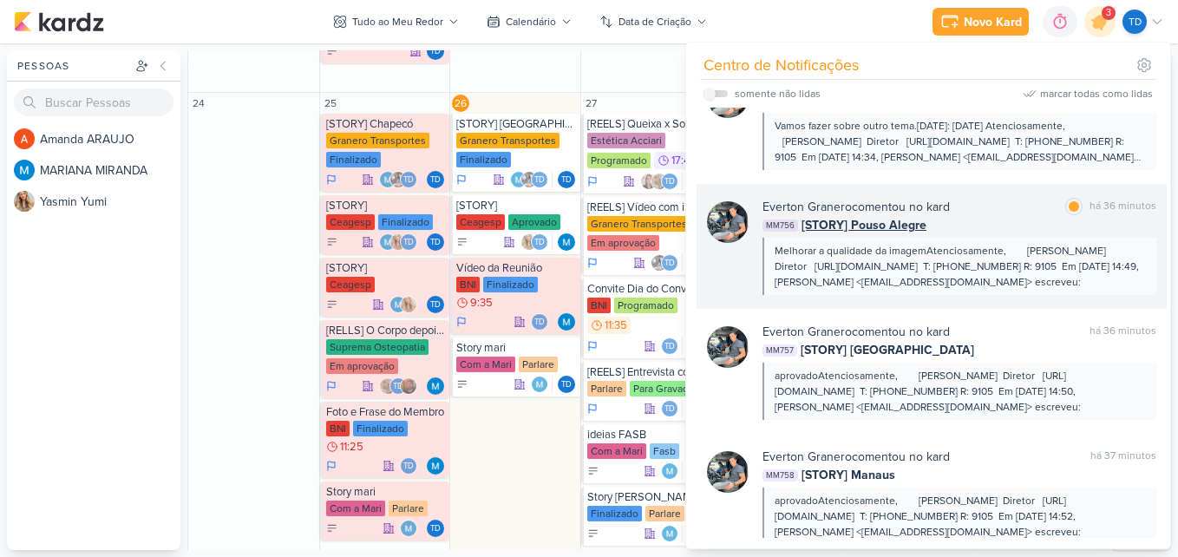
click at [979, 219] on div "MM756 [STORY] Pouso Alegre" at bounding box center [959, 225] width 394 height 18
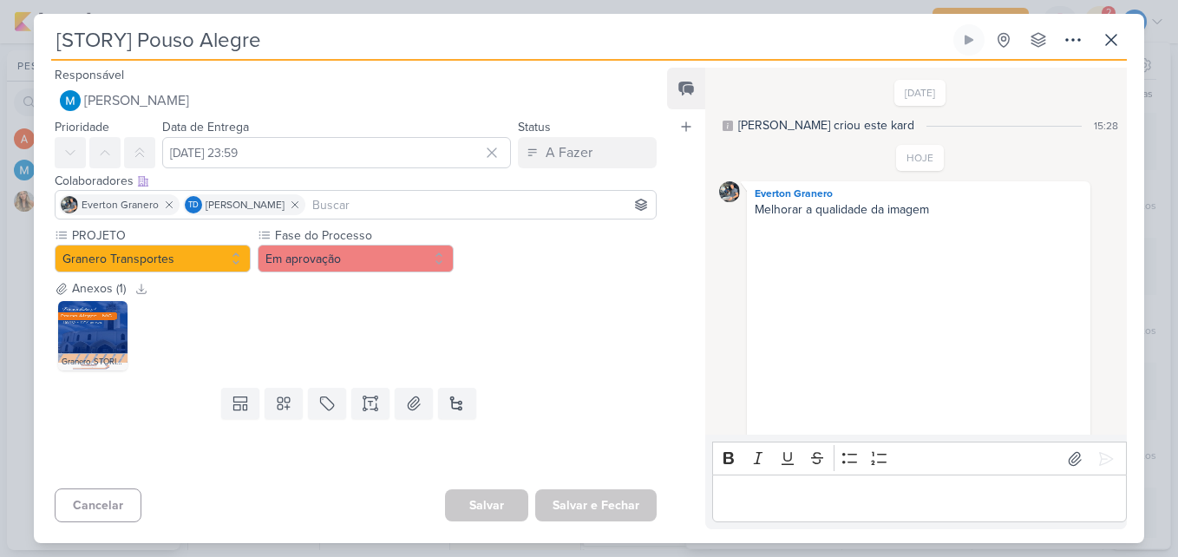
click at [64, 332] on img at bounding box center [92, 335] width 69 height 69
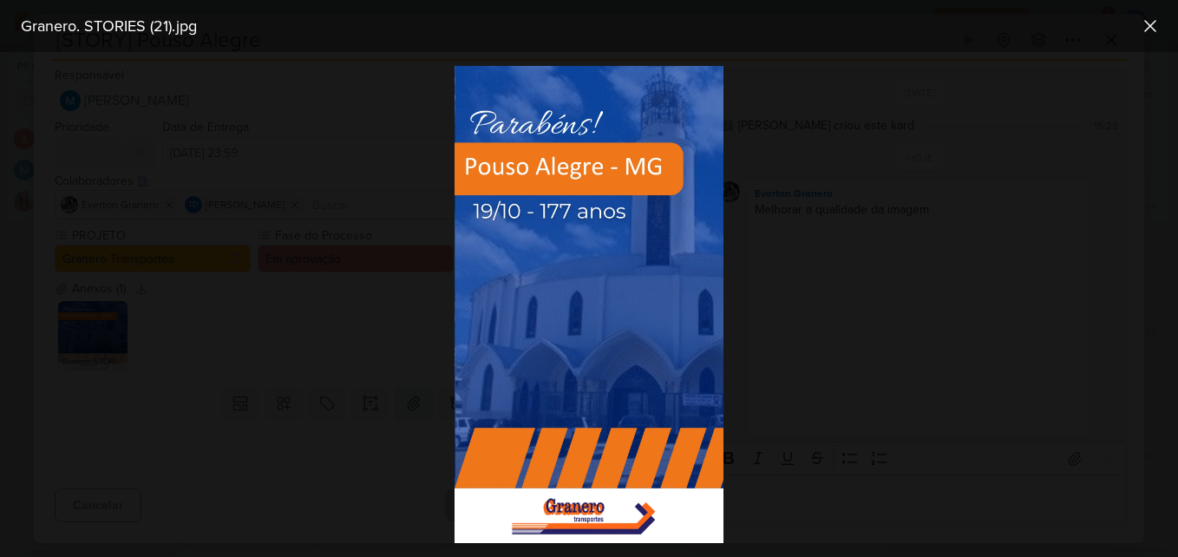
drag, startPoint x: 404, startPoint y: 371, endPoint x: 393, endPoint y: 391, distance: 22.9
click at [403, 371] on div at bounding box center [589, 304] width 1178 height 505
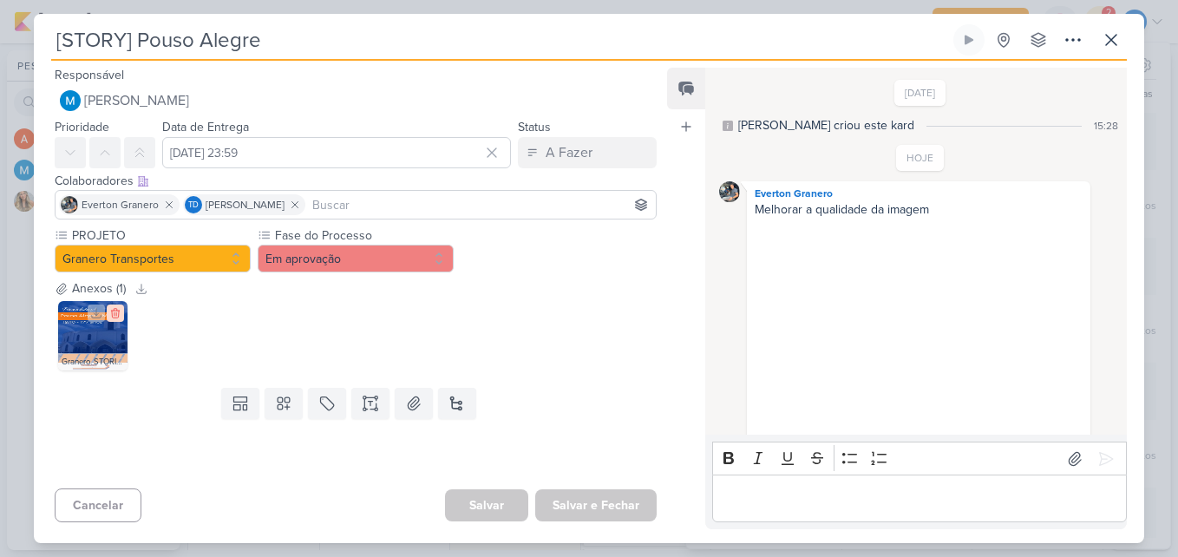
click at [114, 309] on icon at bounding box center [115, 314] width 8 height 10
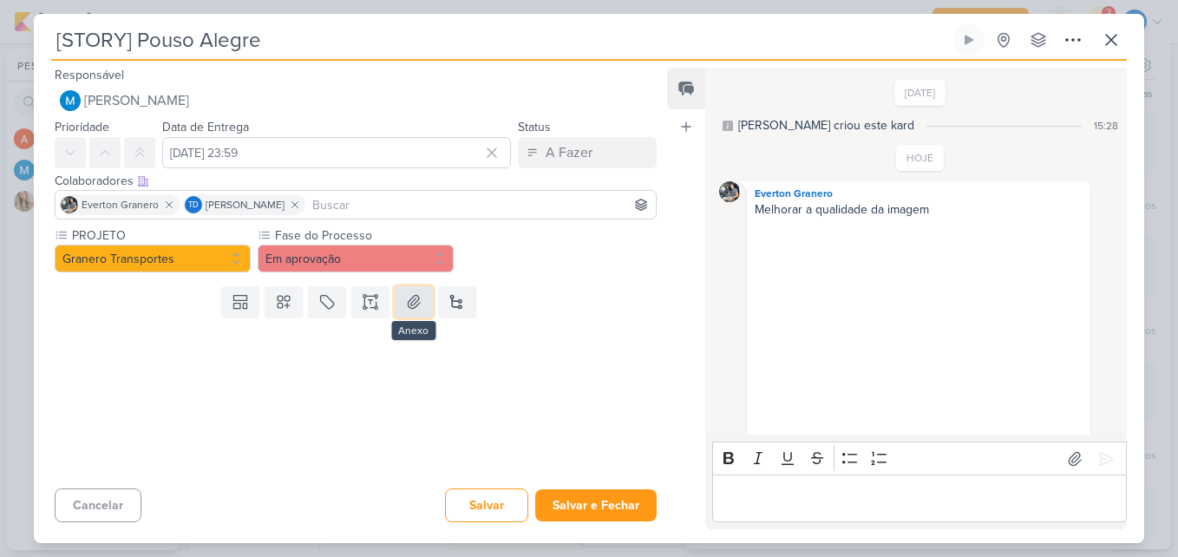
click at [410, 311] on button at bounding box center [414, 301] width 38 height 31
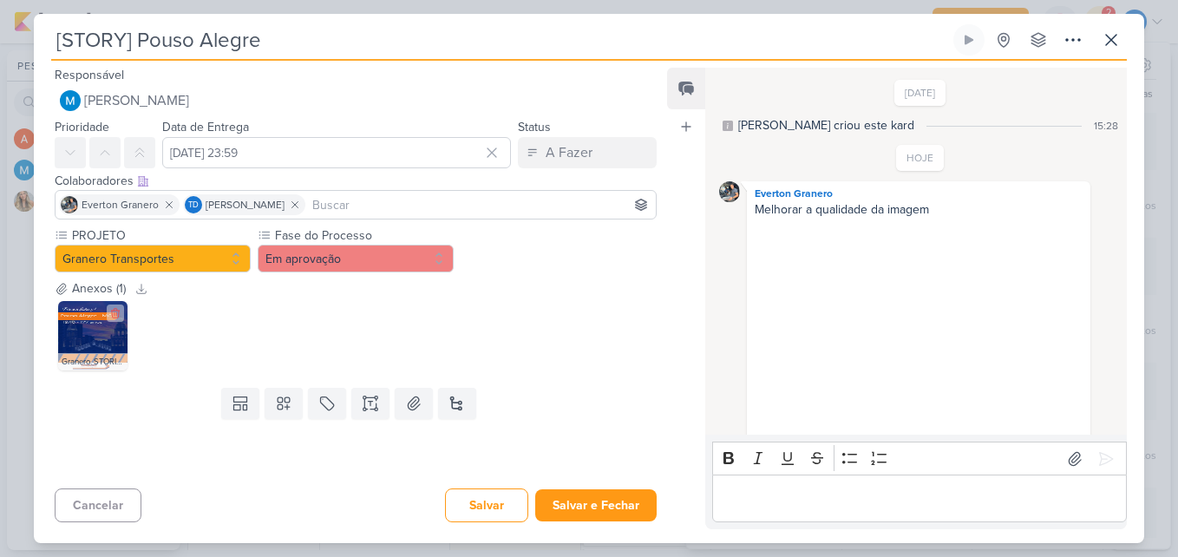
click at [114, 346] on img at bounding box center [92, 335] width 69 height 69
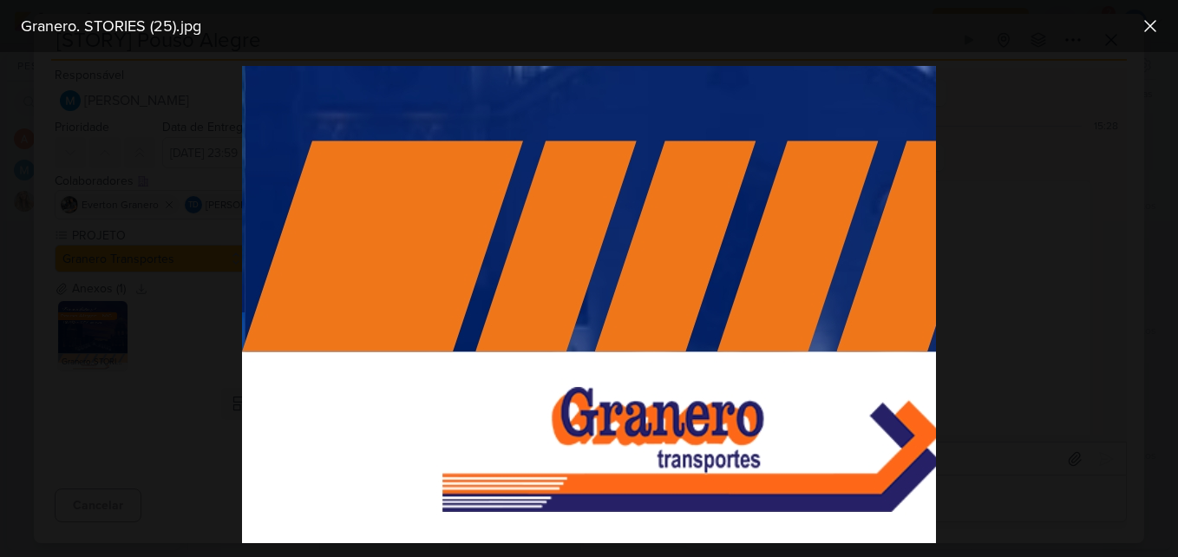
scroll to position [1201, 0]
click at [1156, 31] on icon at bounding box center [1149, 26] width 21 height 21
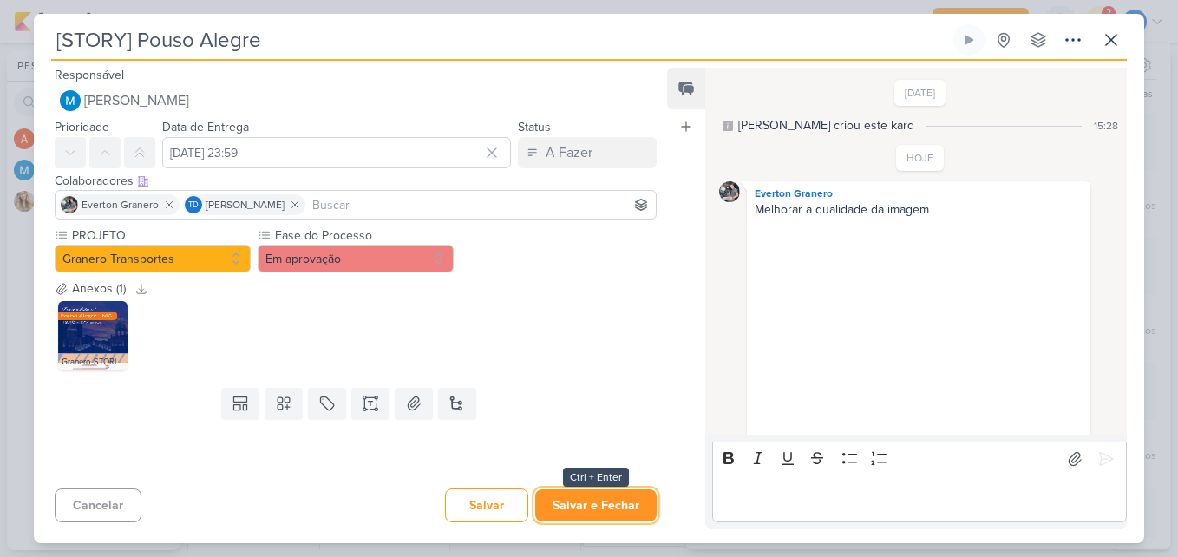
click at [604, 502] on button "Salvar e Fechar" at bounding box center [595, 505] width 121 height 32
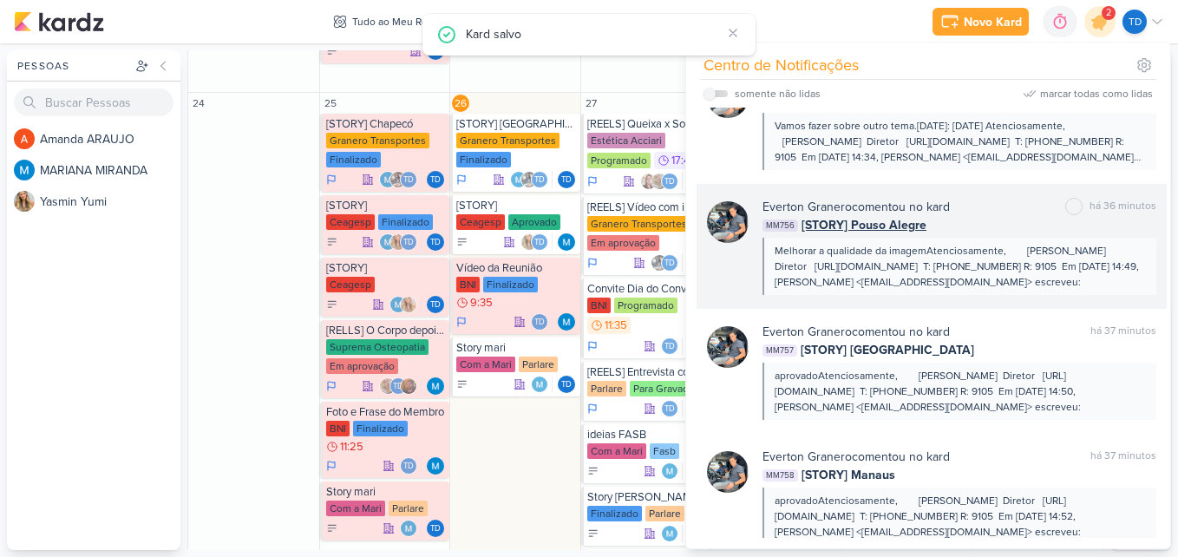
click at [972, 216] on div "MM756 [STORY] Pouso Alegre" at bounding box center [959, 225] width 394 height 18
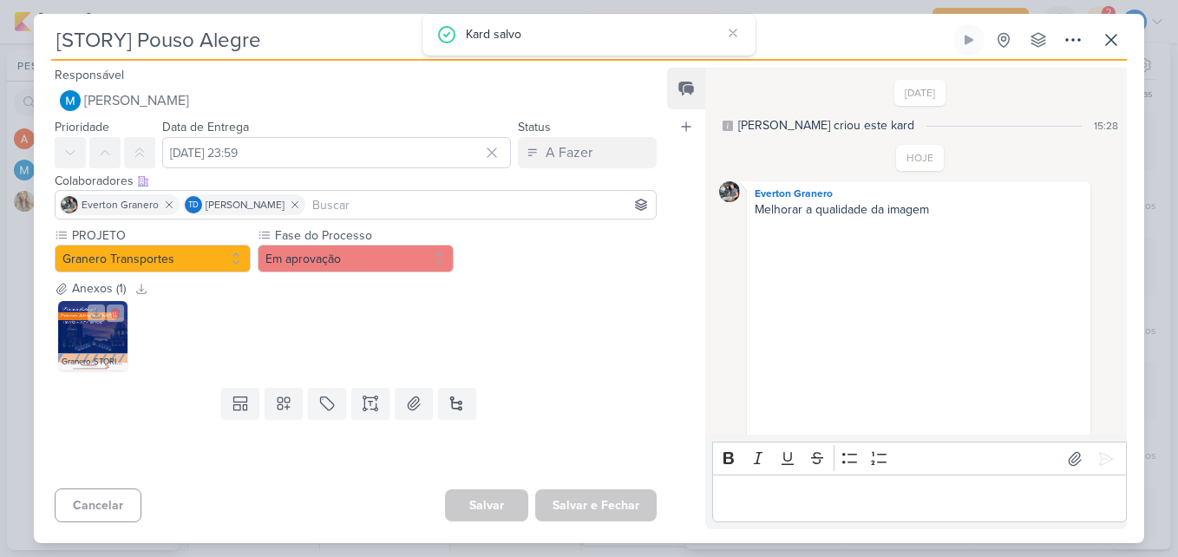
click at [90, 348] on img at bounding box center [92, 335] width 69 height 69
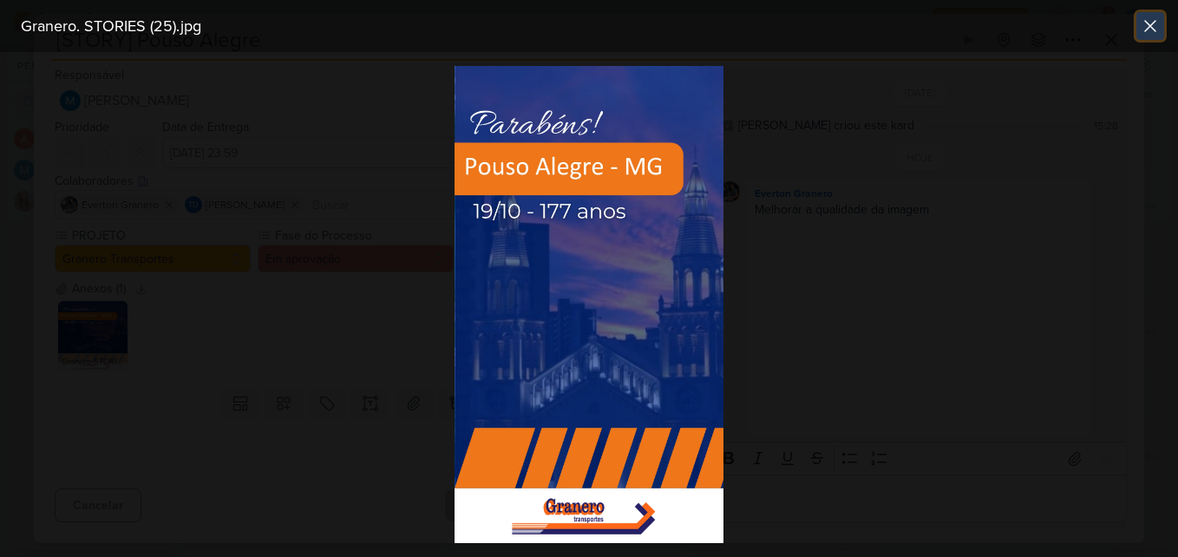
click at [1145, 26] on icon at bounding box center [1149, 26] width 21 height 21
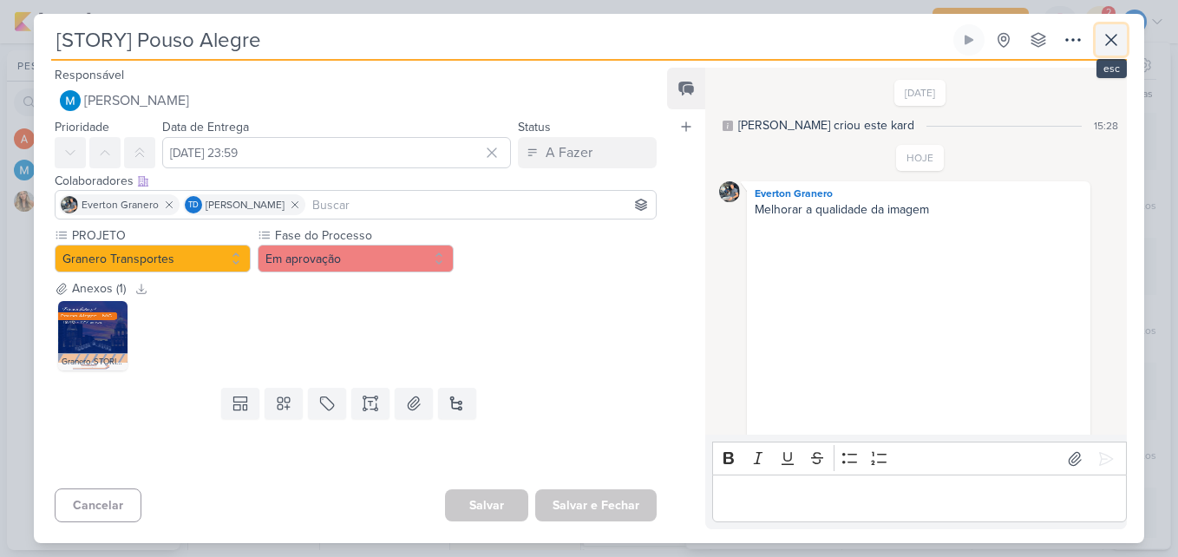
click at [1119, 43] on icon at bounding box center [1110, 39] width 21 height 21
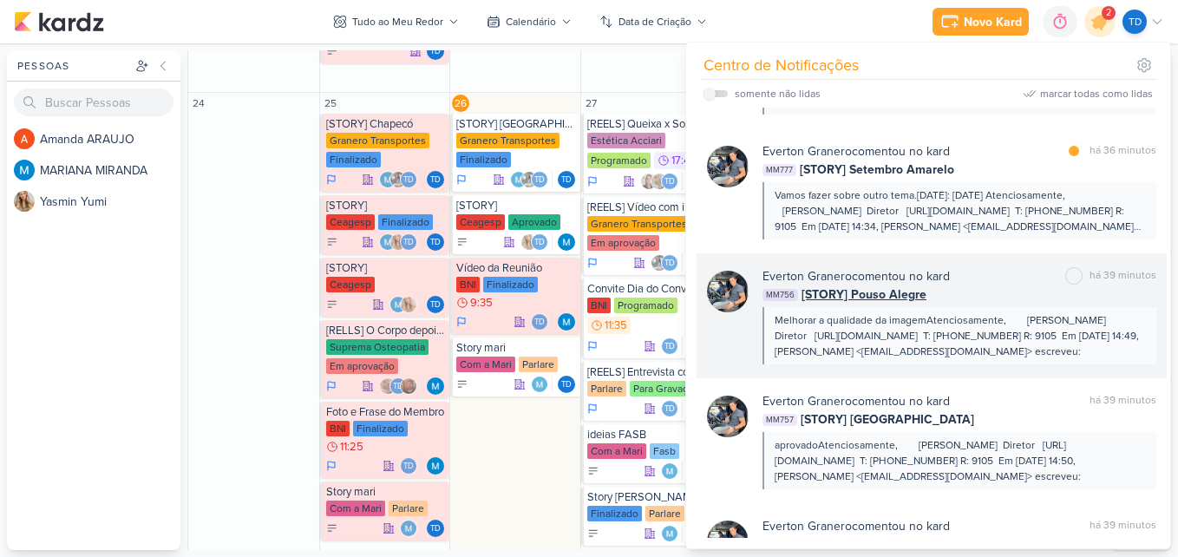
scroll to position [0, 0]
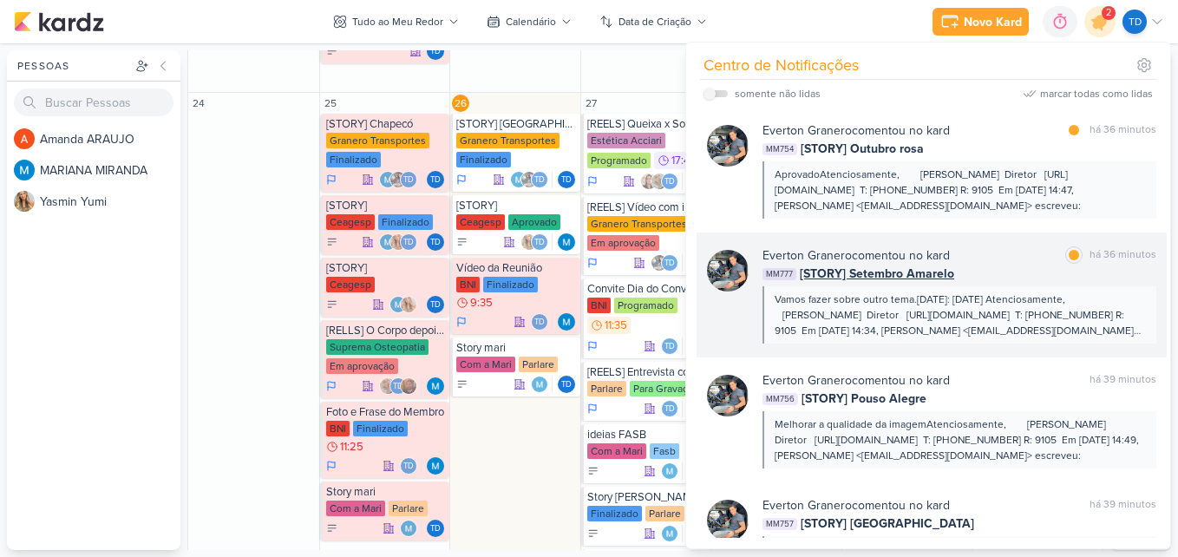
click at [1029, 261] on div "Everton Granero comentou no kard marcar como lida há 36 minutos" at bounding box center [959, 255] width 394 height 18
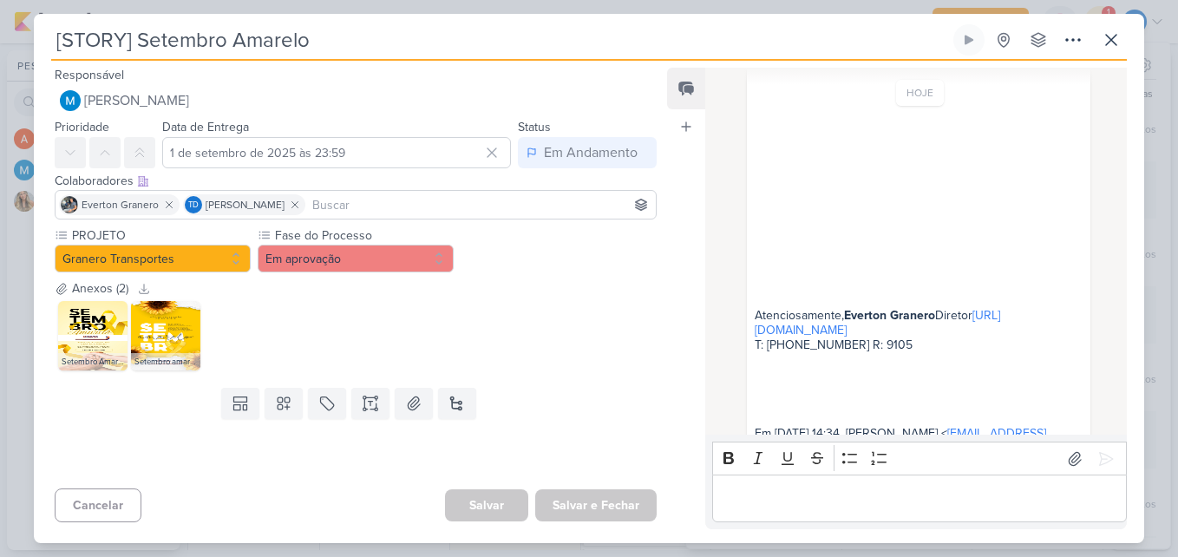
scroll to position [347, 0]
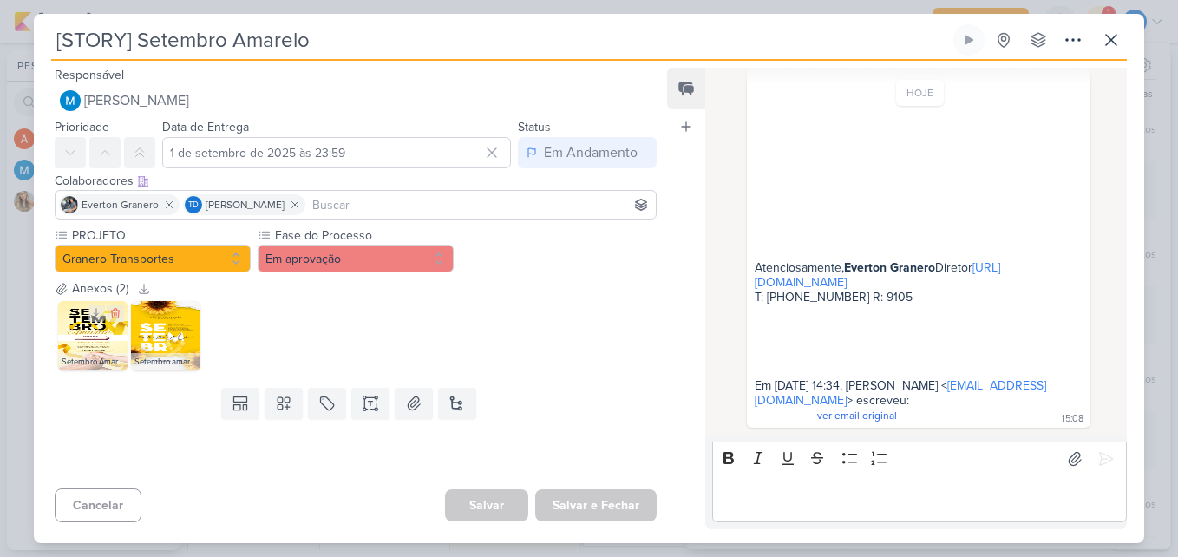
click at [105, 349] on img at bounding box center [92, 335] width 69 height 69
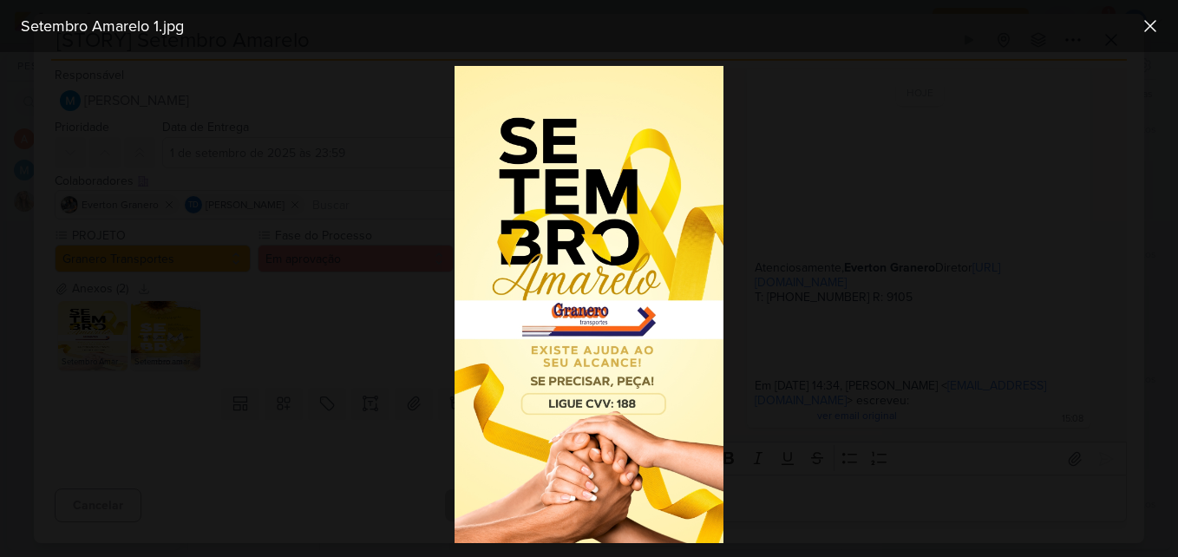
click at [850, 288] on div at bounding box center [589, 304] width 1178 height 505
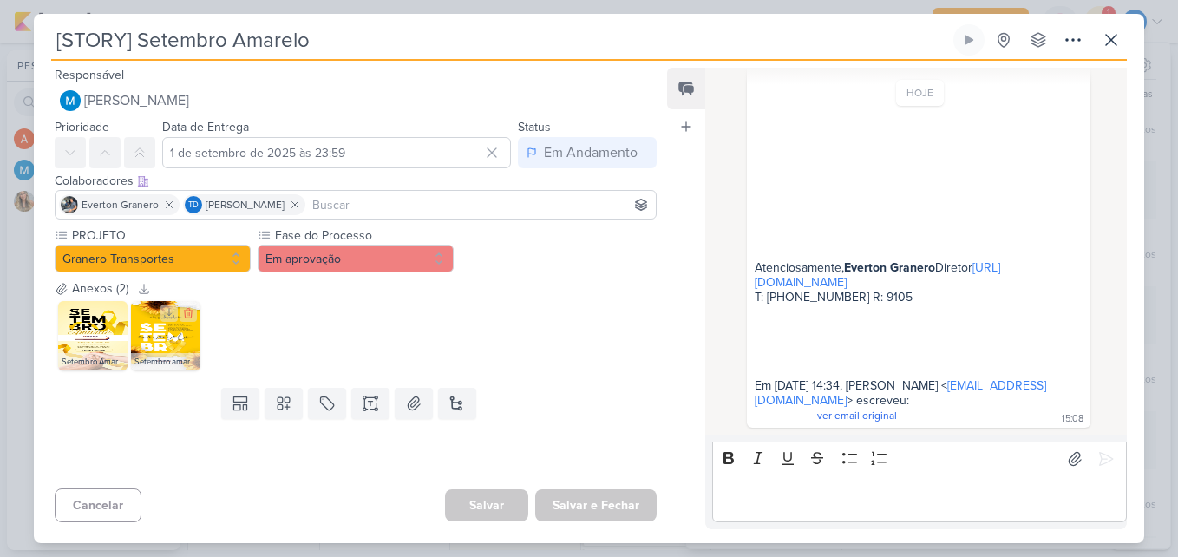
click at [167, 337] on img at bounding box center [165, 335] width 69 height 69
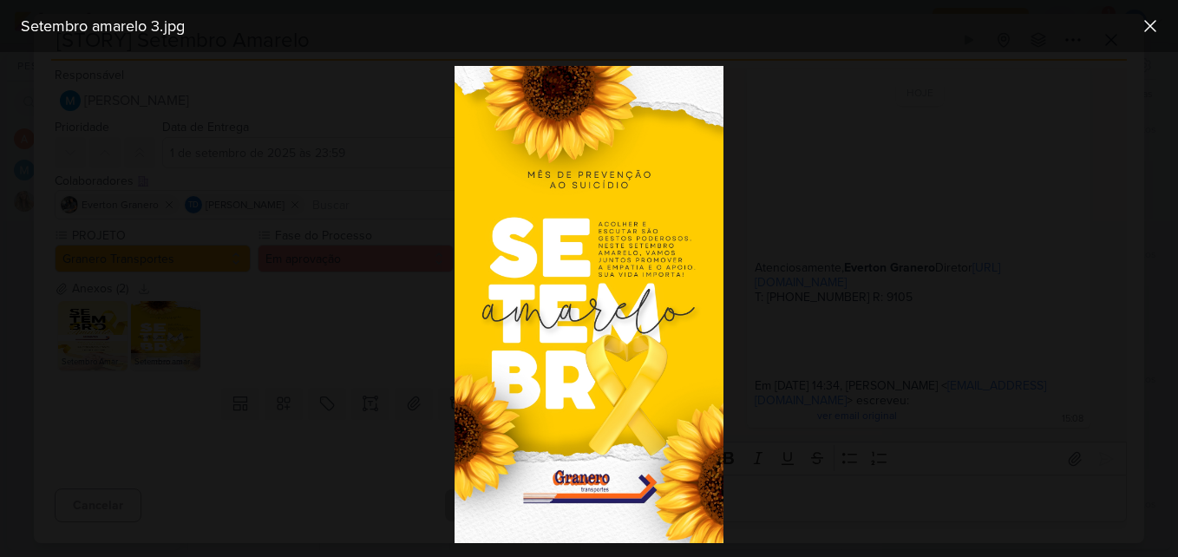
click at [820, 257] on div at bounding box center [589, 304] width 1178 height 505
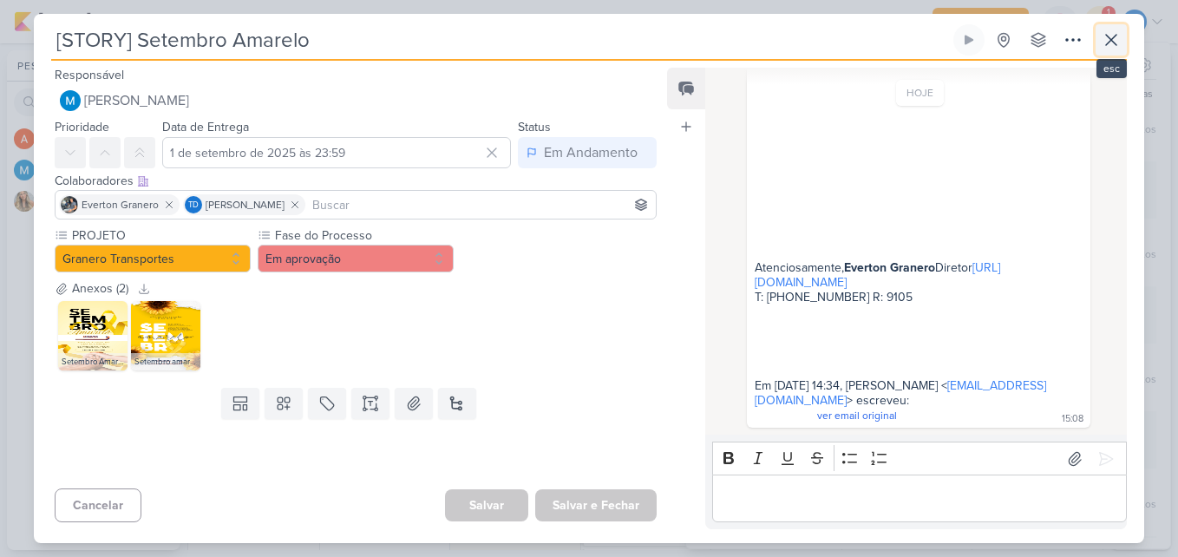
click at [1106, 42] on icon at bounding box center [1110, 39] width 21 height 21
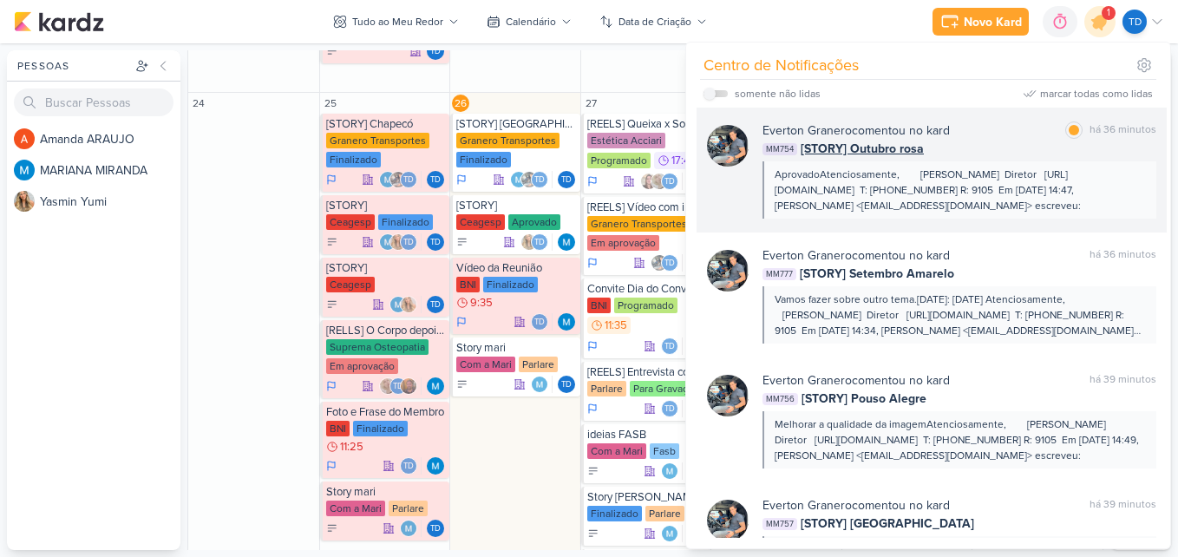
click at [975, 134] on div "Everton Granero comentou no kard marcar como lida há 36 minutos" at bounding box center [959, 130] width 394 height 18
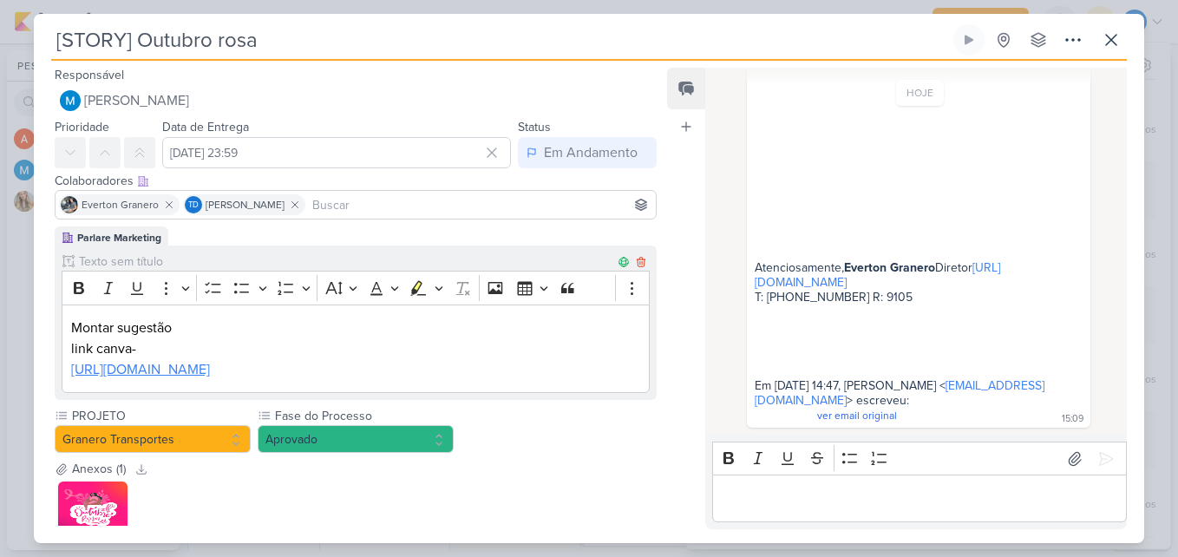
scroll to position [166, 0]
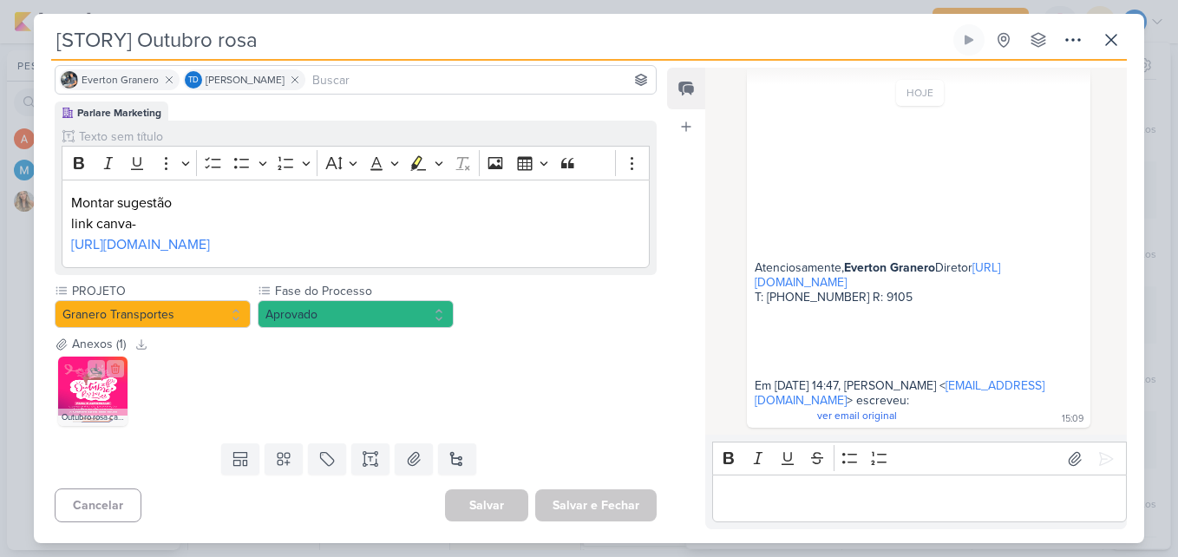
click at [70, 390] on img at bounding box center [92, 390] width 69 height 69
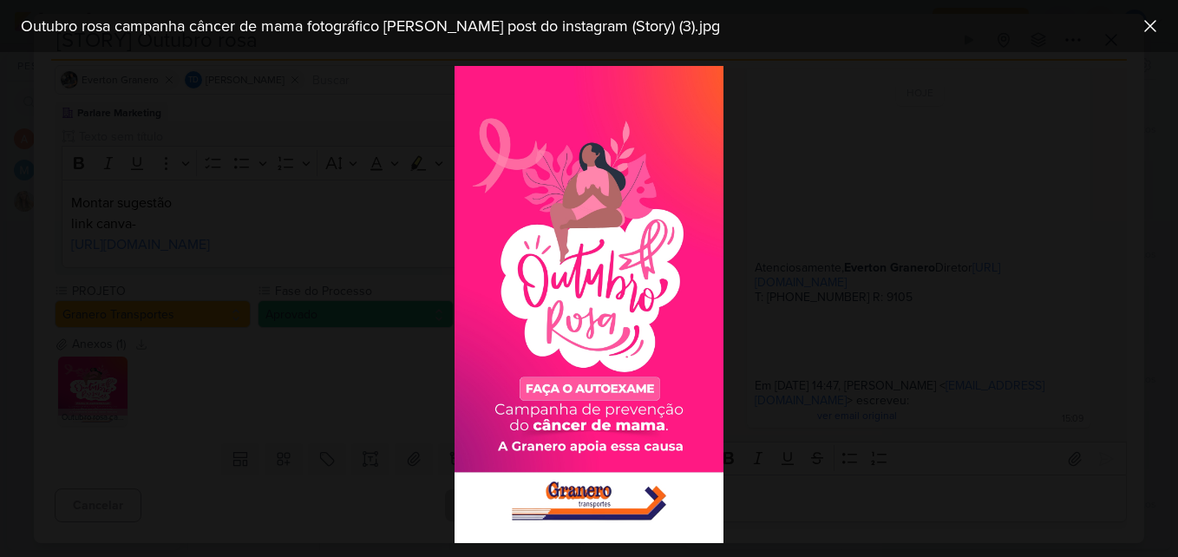
click at [320, 384] on div at bounding box center [589, 304] width 1178 height 505
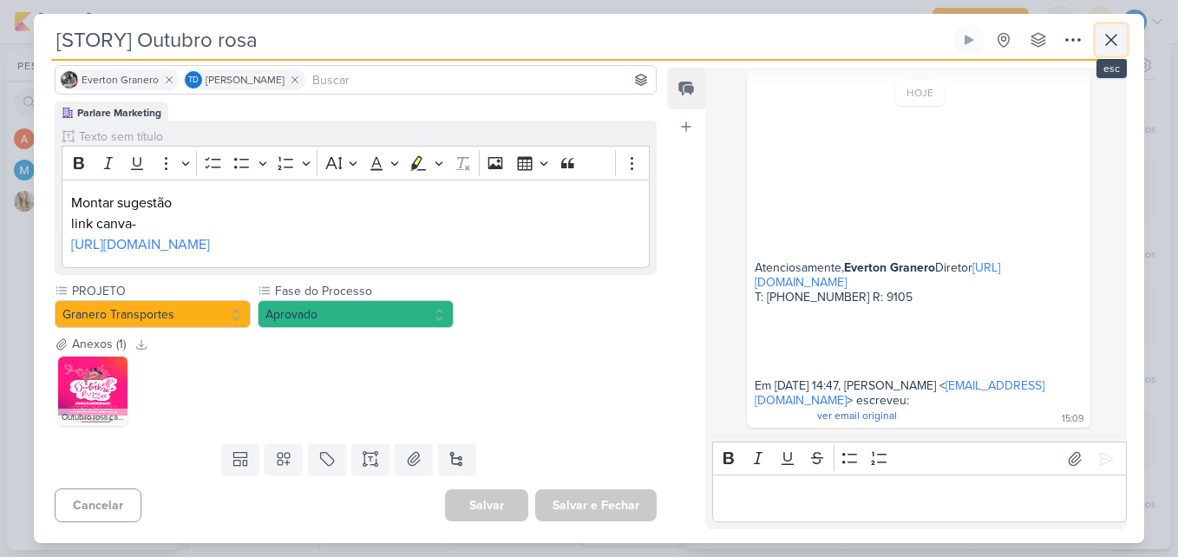
click at [1102, 36] on icon at bounding box center [1110, 39] width 21 height 21
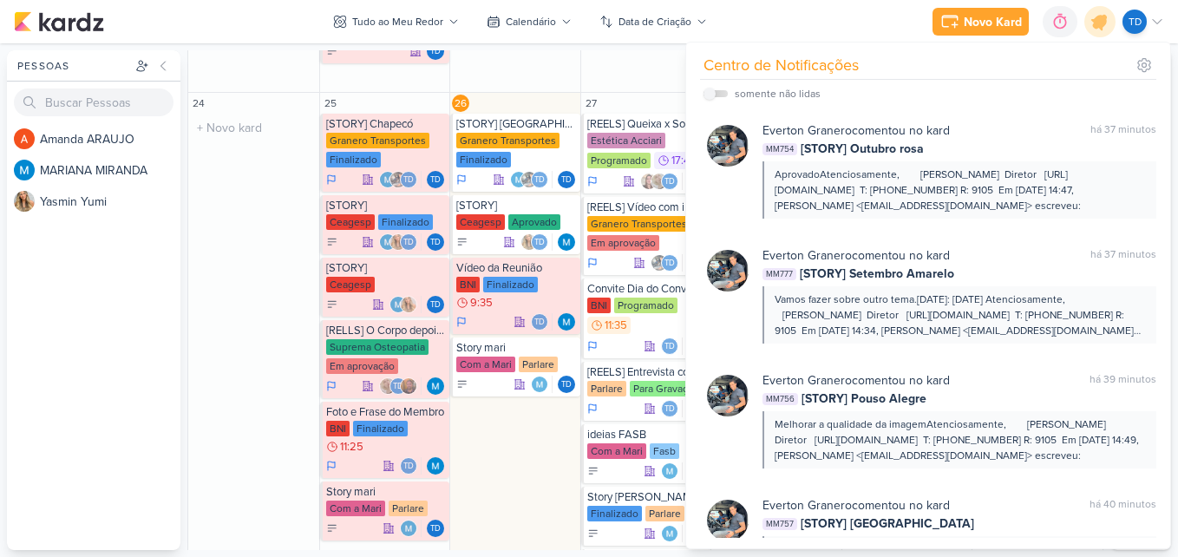
click at [258, 209] on div "24 O título do kard deve ter menos que 100 caracteres" at bounding box center [253, 365] width 131 height 545
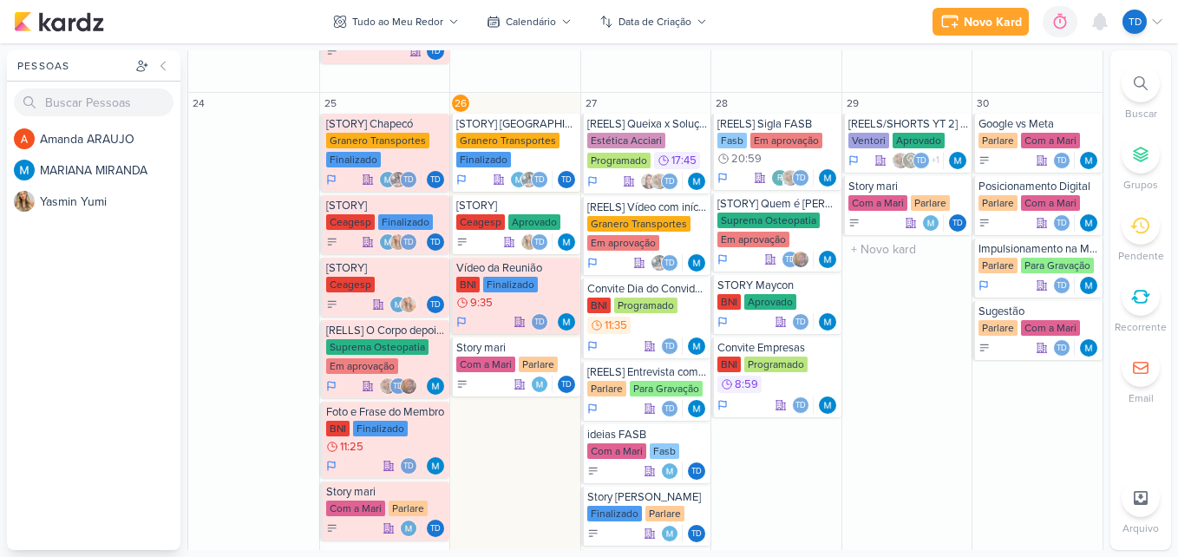
click at [883, 518] on div "29 [REELS/SHORTS YT 2] - Siglas Ventori Aprovado +1" at bounding box center [906, 365] width 131 height 545
click at [1097, 28] on icon at bounding box center [1100, 22] width 14 height 16
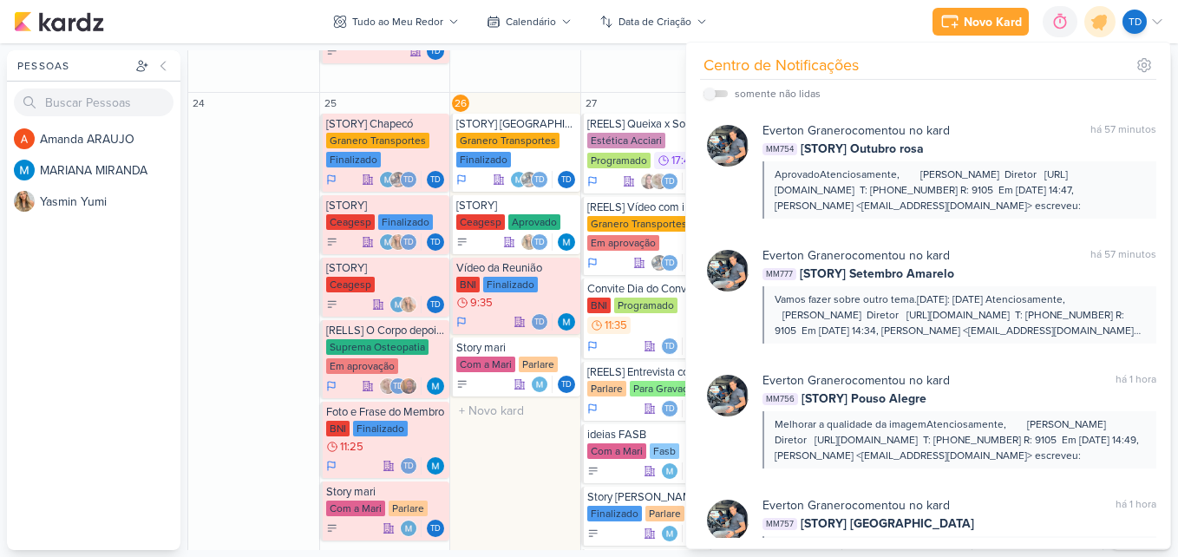
click at [552, 98] on div "26" at bounding box center [515, 103] width 130 height 21
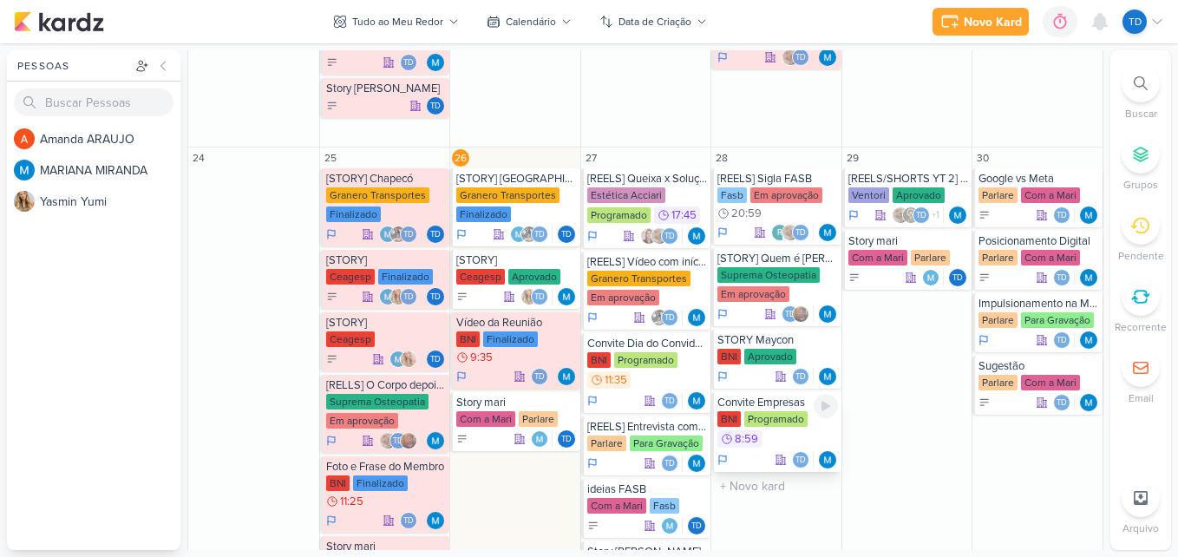
scroll to position [780, 0]
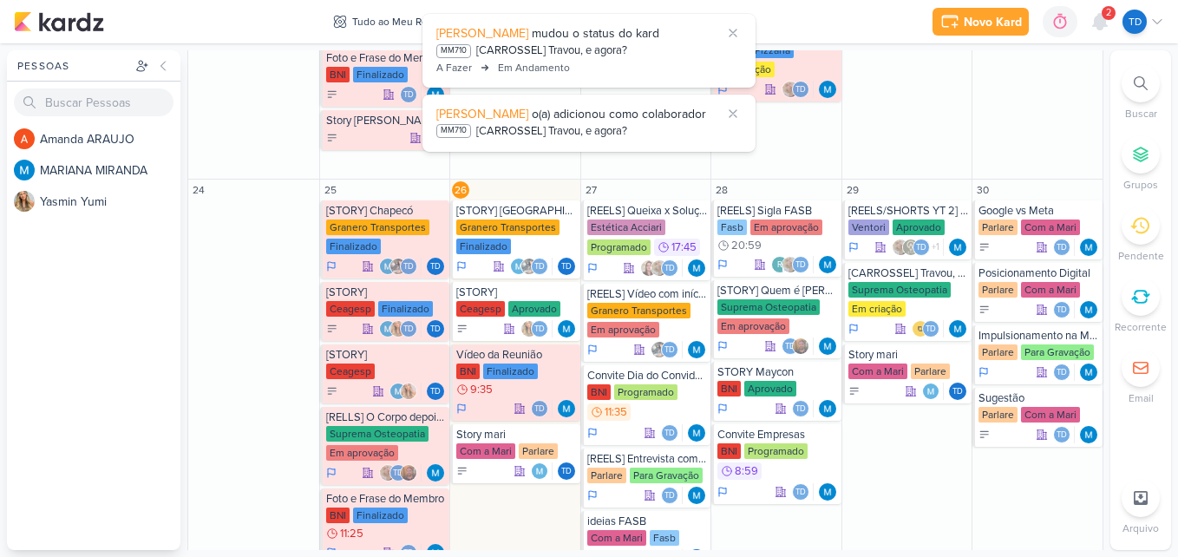
click at [1101, 16] on div "2" at bounding box center [1108, 13] width 14 height 14
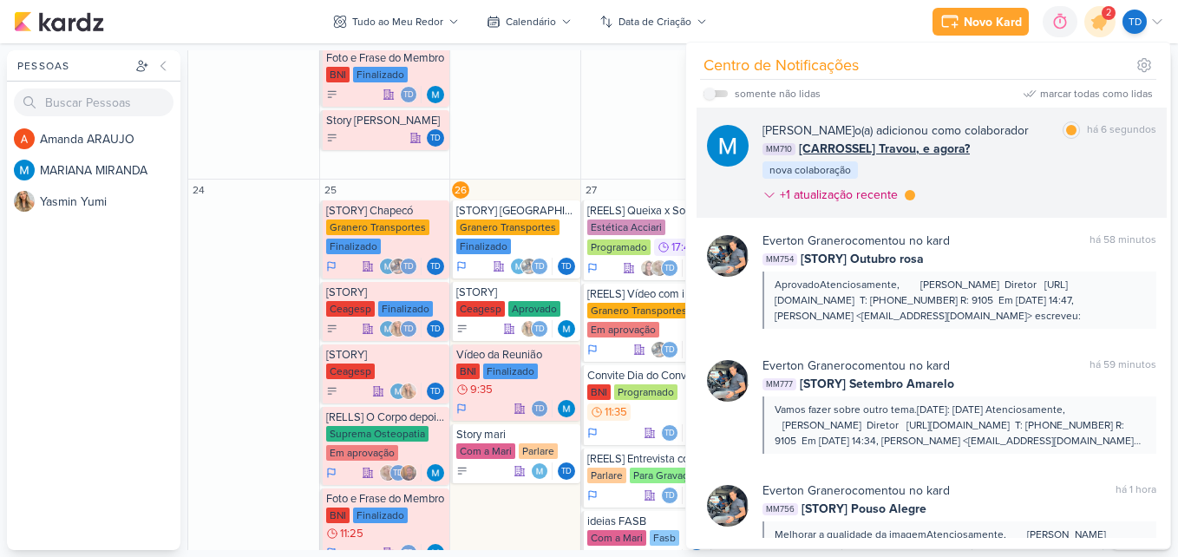
click at [994, 186] on div "MARIANA MIRANDA o(a) adicionou como colaborador marcar como lida há 6 segundos …" at bounding box center [959, 165] width 394 height 89
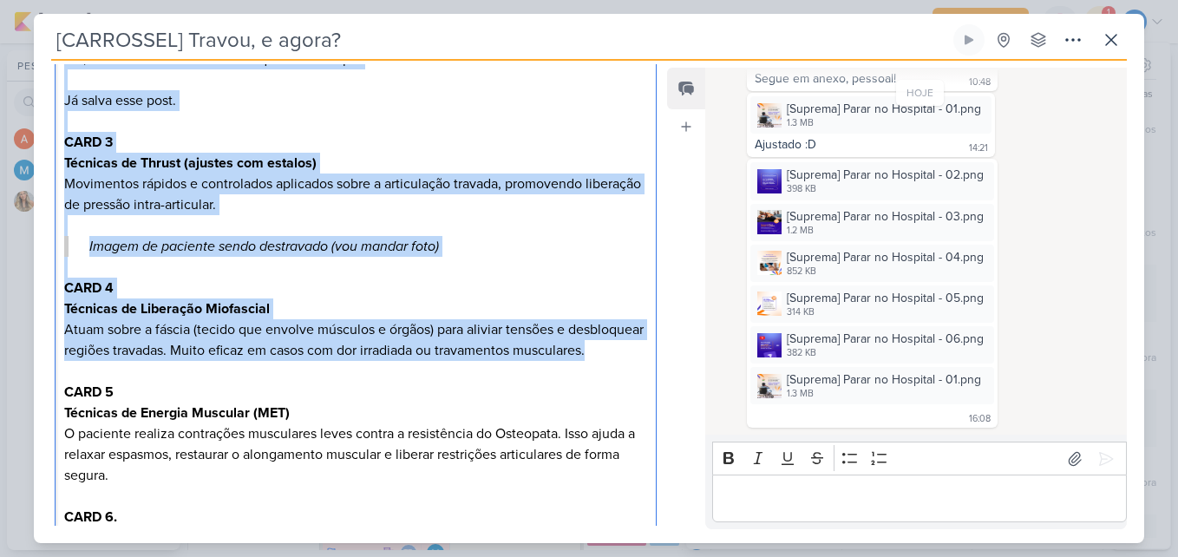
scroll to position [784, 0]
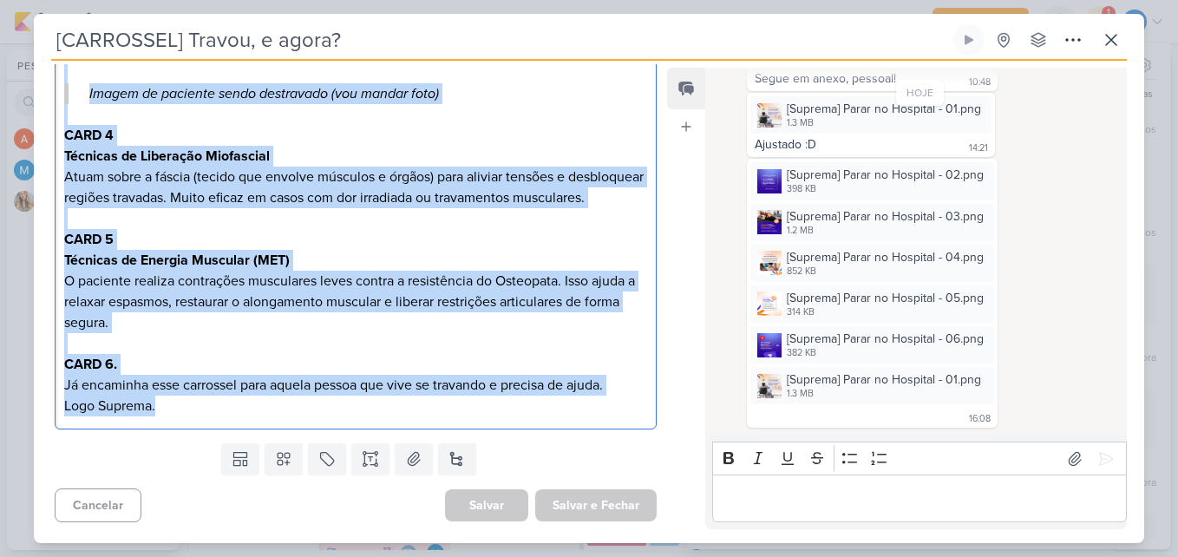
drag, startPoint x: 62, startPoint y: 170, endPoint x: 247, endPoint y: 414, distance: 305.7
click at [247, 414] on div "CAPA Se você já foi parar no hospital de cadeiras de rodas, por causa de dores …" at bounding box center [356, 82] width 602 height 693
copy div "CAPA Se você já foi parar no hospital de cadeiras de rodas, por causa de dores …"
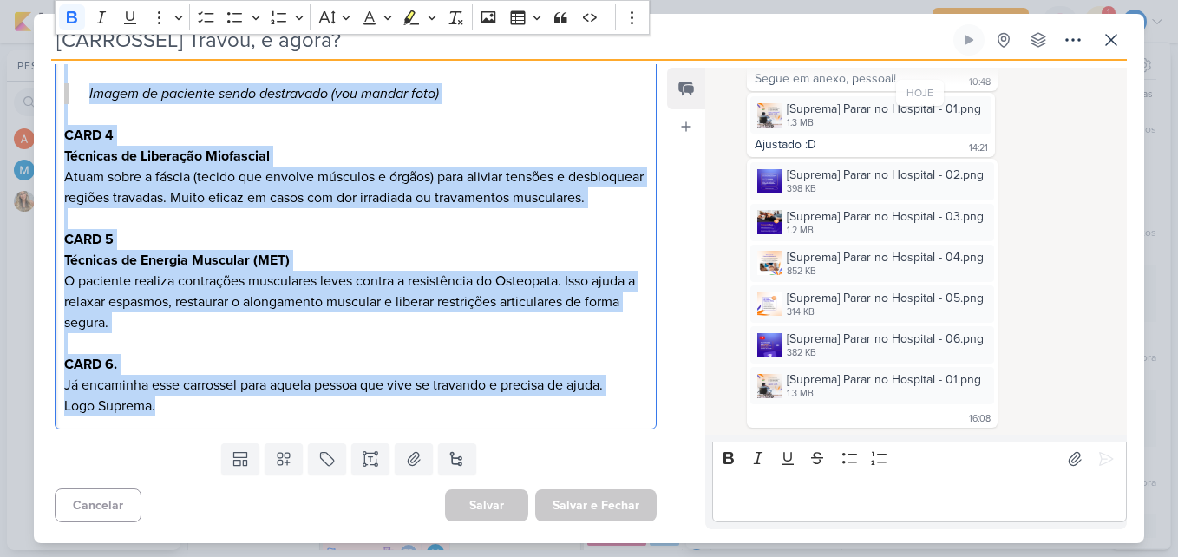
copy div "CAPA Se você já foi parar no hospital de cadeiras de rodas, por causa de dores …"
click at [627, 191] on p "Atuam sobre a fáscia (tecido que envolve músculos e órgãos) para aliviar tensõe…" at bounding box center [355, 187] width 583 height 42
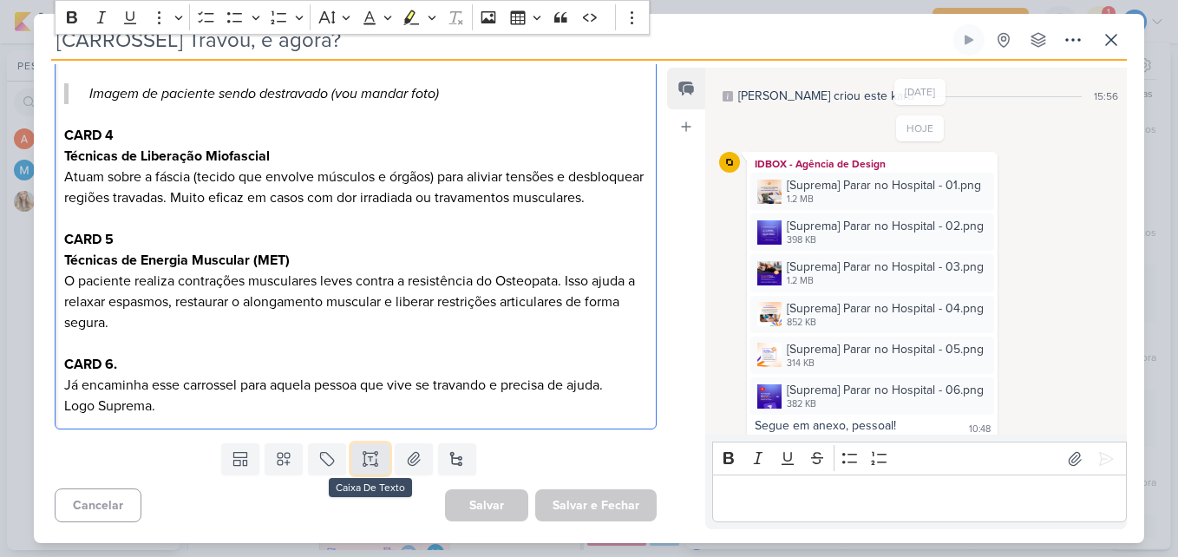
click at [366, 453] on icon at bounding box center [370, 458] width 17 height 17
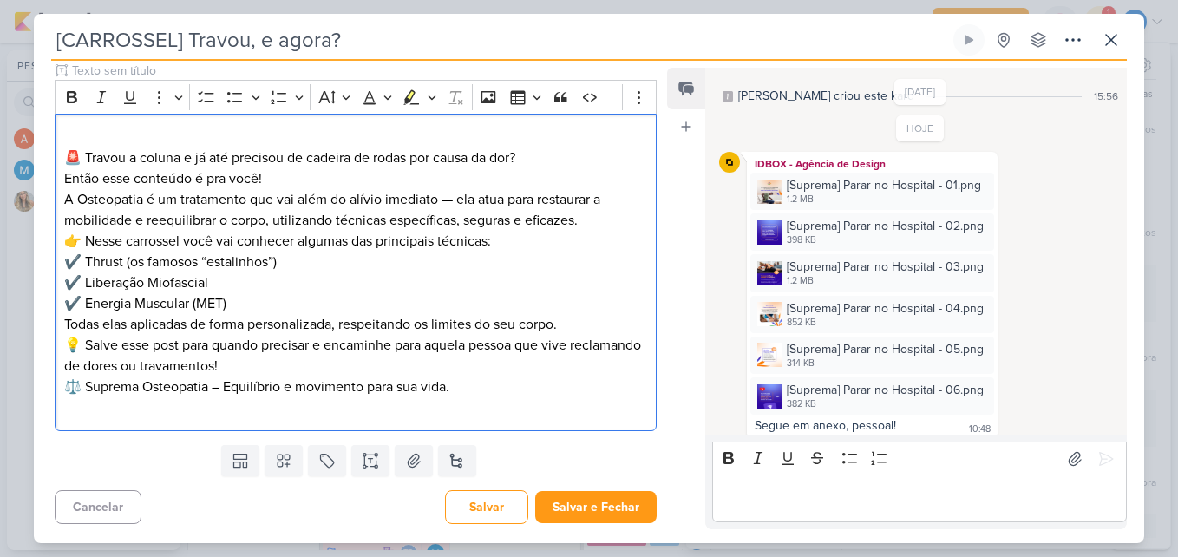
scroll to position [1160, 0]
click at [276, 177] on p "🚨 Travou a coluna e já até precisou de cadeira de rodas por causa da dor? Então…" at bounding box center [355, 167] width 583 height 42
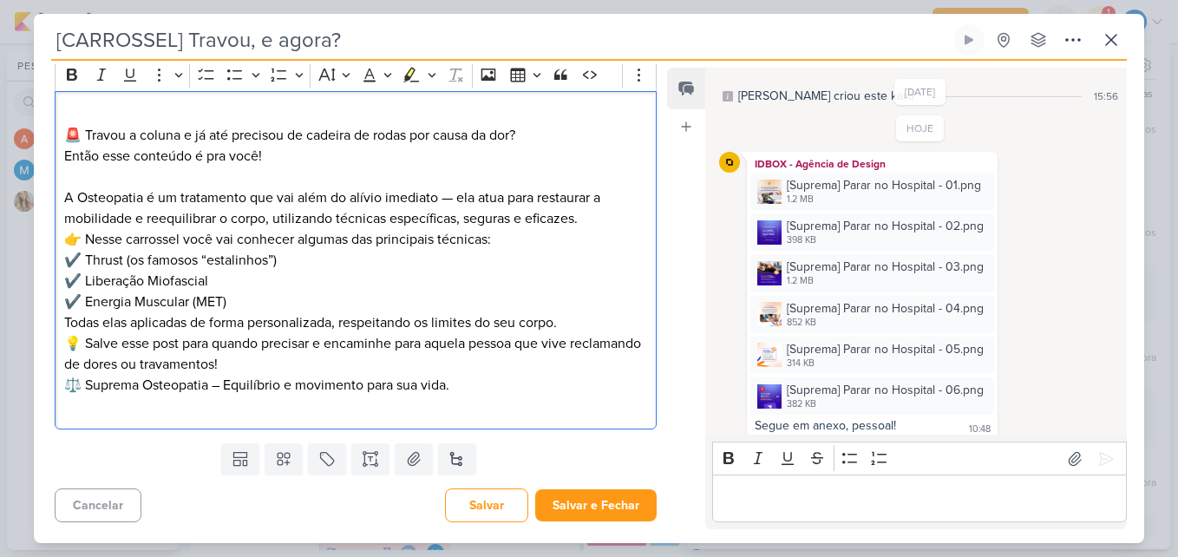
click at [304, 312] on p "👉 Nesse carrossel você vai conhecer algumas das principais técnicas: ✔️ Thrust …" at bounding box center [355, 270] width 583 height 83
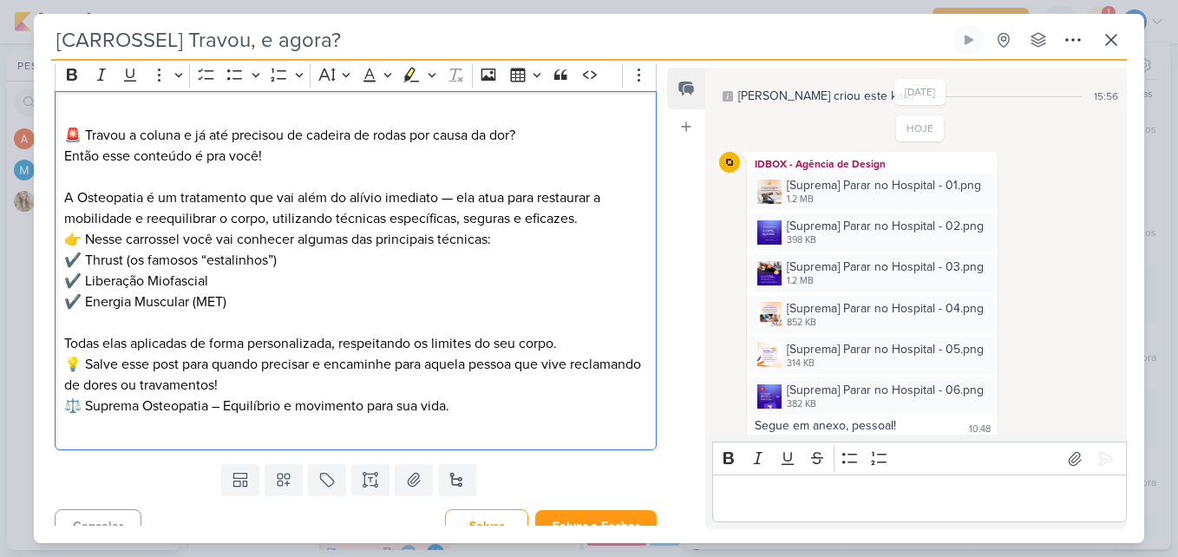
click at [318, 395] on p "💡 Salve esse post para quando precisar e encaminhe para aquela pessoa que vive …" at bounding box center [355, 375] width 583 height 42
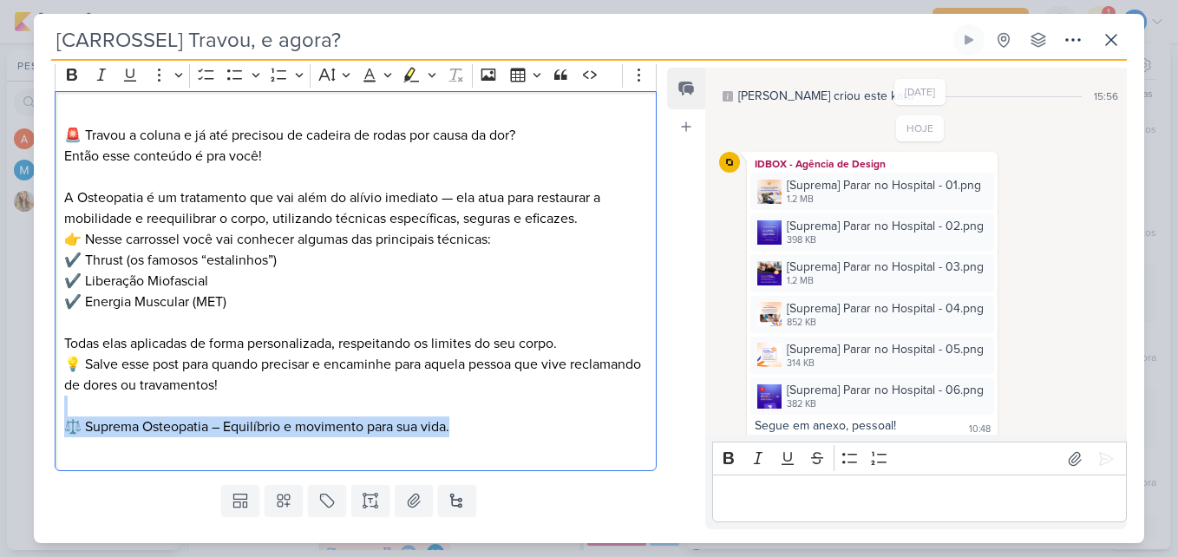
drag, startPoint x: 483, startPoint y: 440, endPoint x: 137, endPoint y: 429, distance: 346.1
click at [137, 429] on div "🚨 Travou a coluna e já até precisou de cadeira de rodas por causa da dor? Então…" at bounding box center [356, 281] width 602 height 381
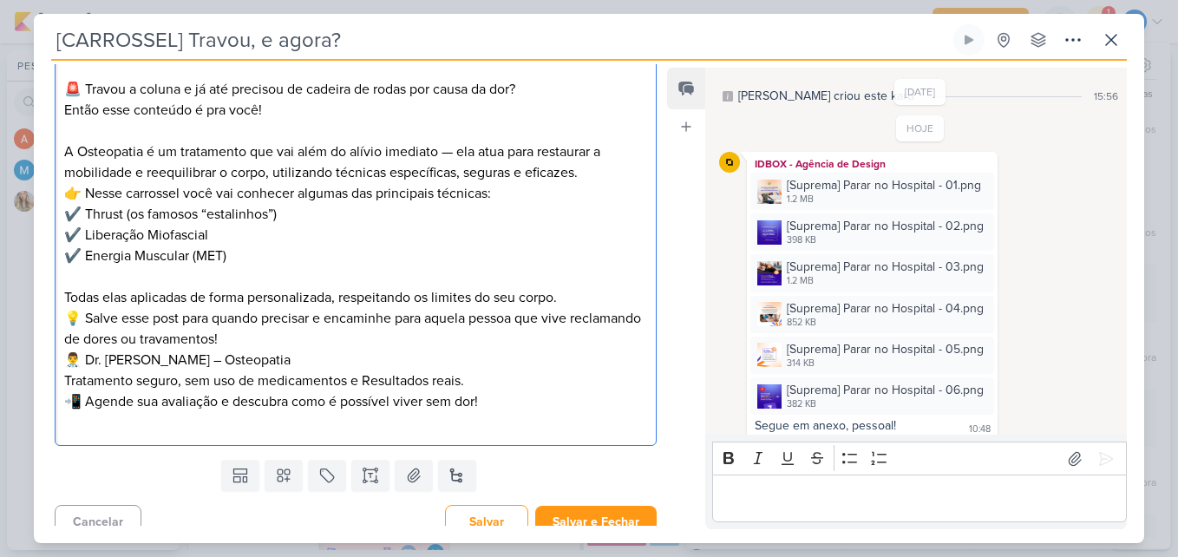
scroll to position [1243, 0]
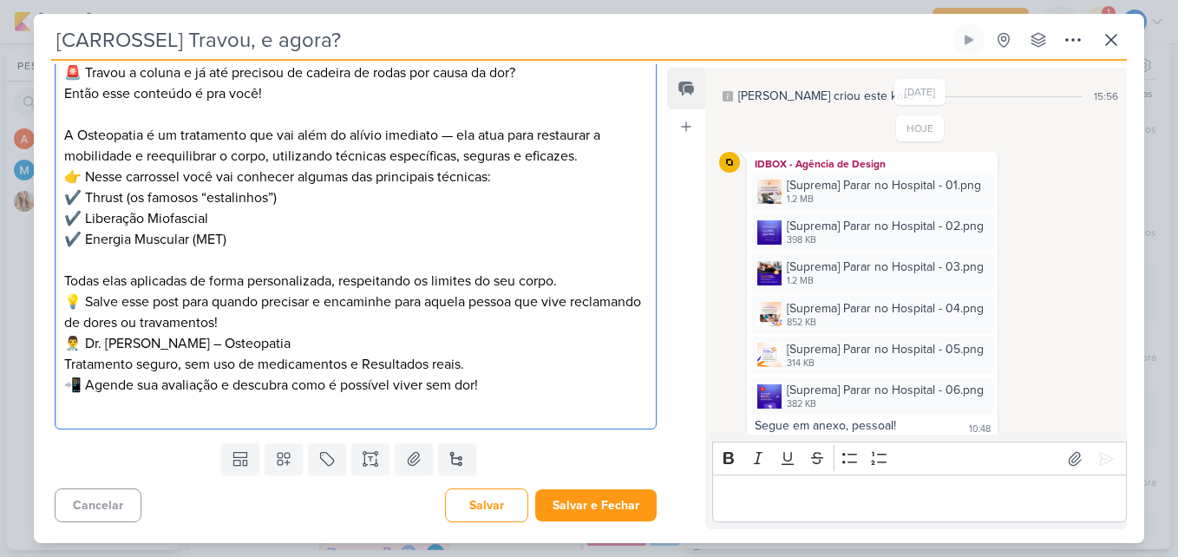
click at [336, 323] on p "💡 Salve esse post para quando precisar e encaminhe para aquela pessoa que vive …" at bounding box center [355, 312] width 583 height 42
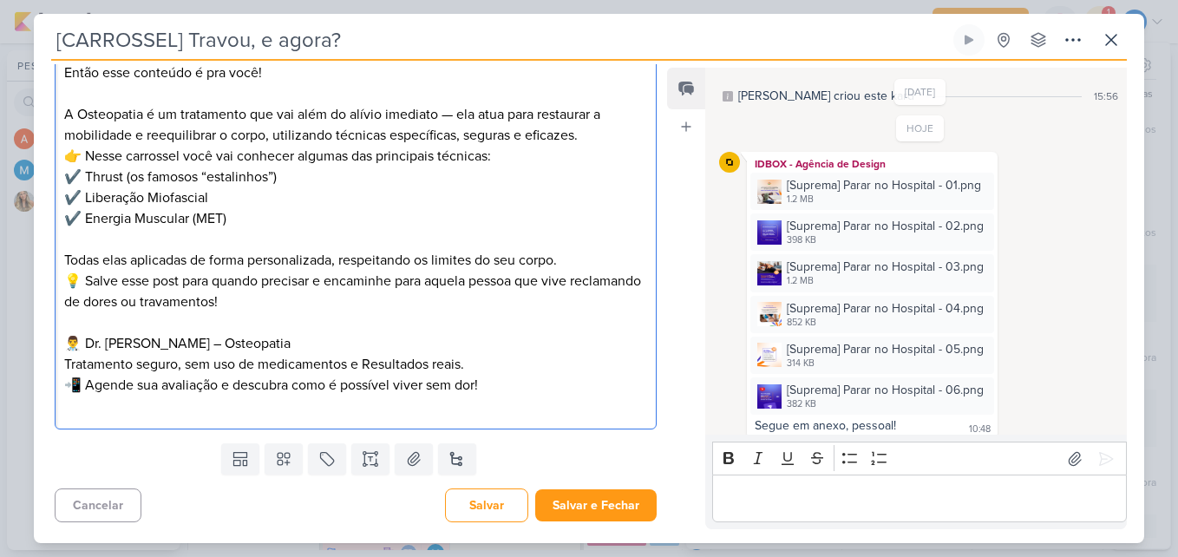
click at [513, 395] on p "📲 Agende sua avaliação e descubra como é possível viver sem dor!" at bounding box center [355, 385] width 583 height 21
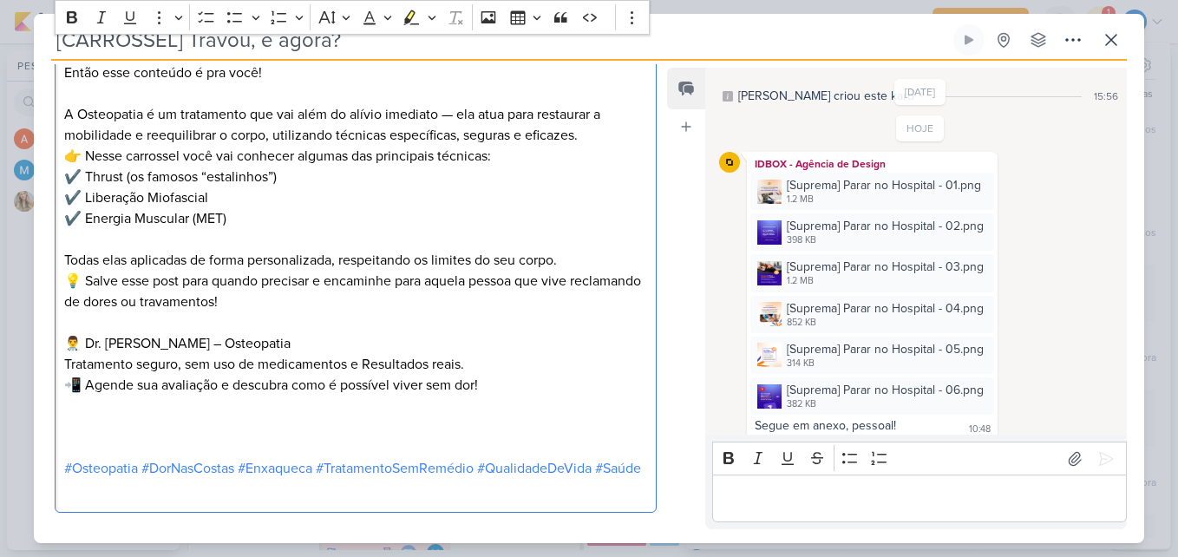
click at [294, 437] on p "Editor editing area: main" at bounding box center [355, 426] width 583 height 21
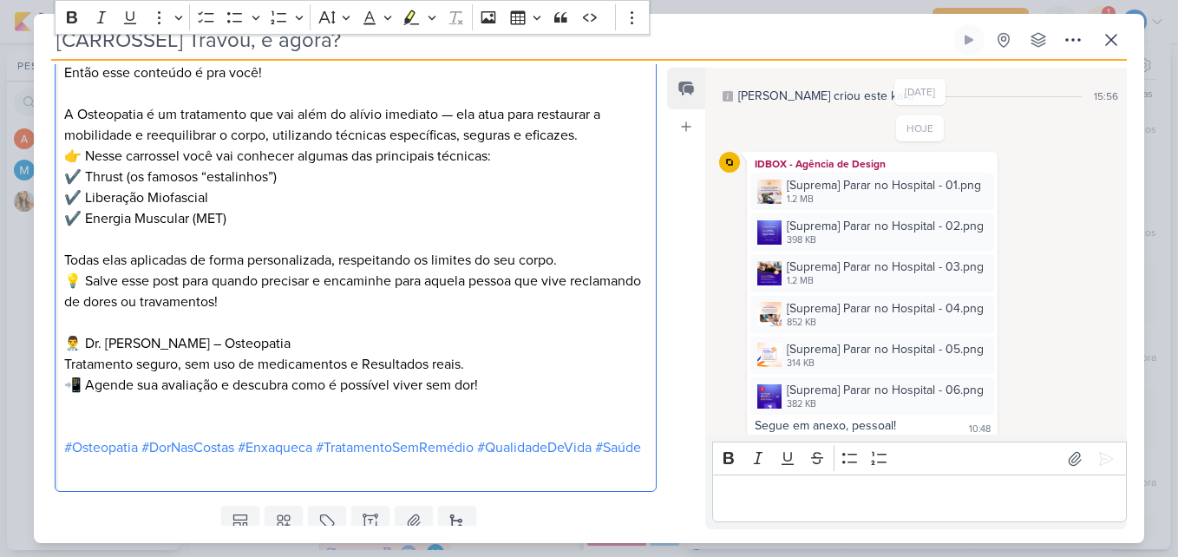
click at [421, 458] on p "#Osteopatia #DorNasCostas #Enxaqueca #TratamentoSemRemédio #QualidadeDeVida #Sa…" at bounding box center [355, 437] width 583 height 42
click at [454, 134] on p "A Osteopatia é um tratamento que vai além do alívio imediato — ela atua para re…" at bounding box center [355, 125] width 583 height 42
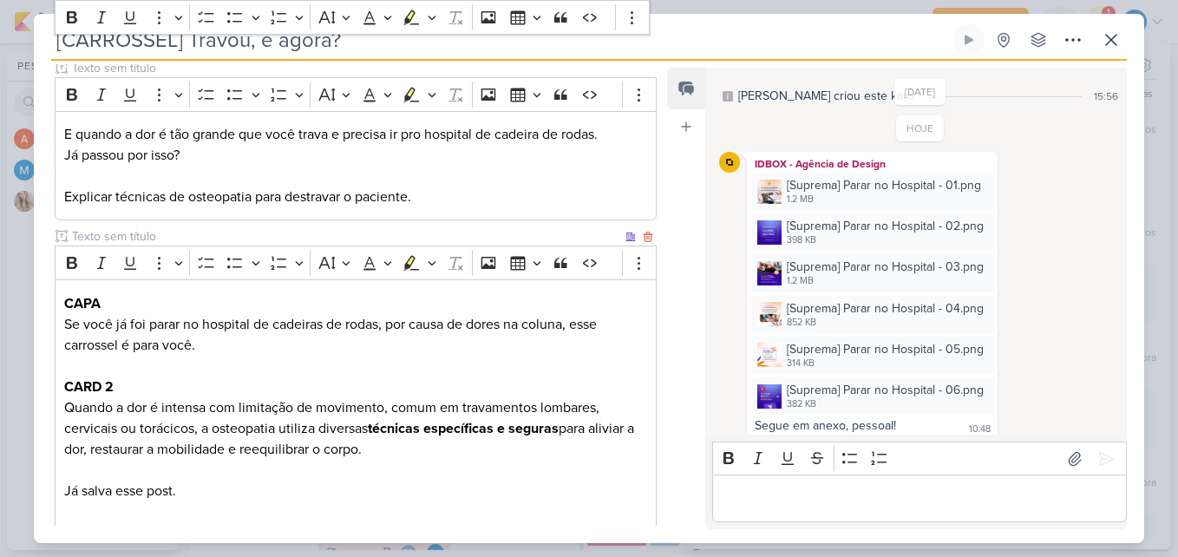
scroll to position [0, 0]
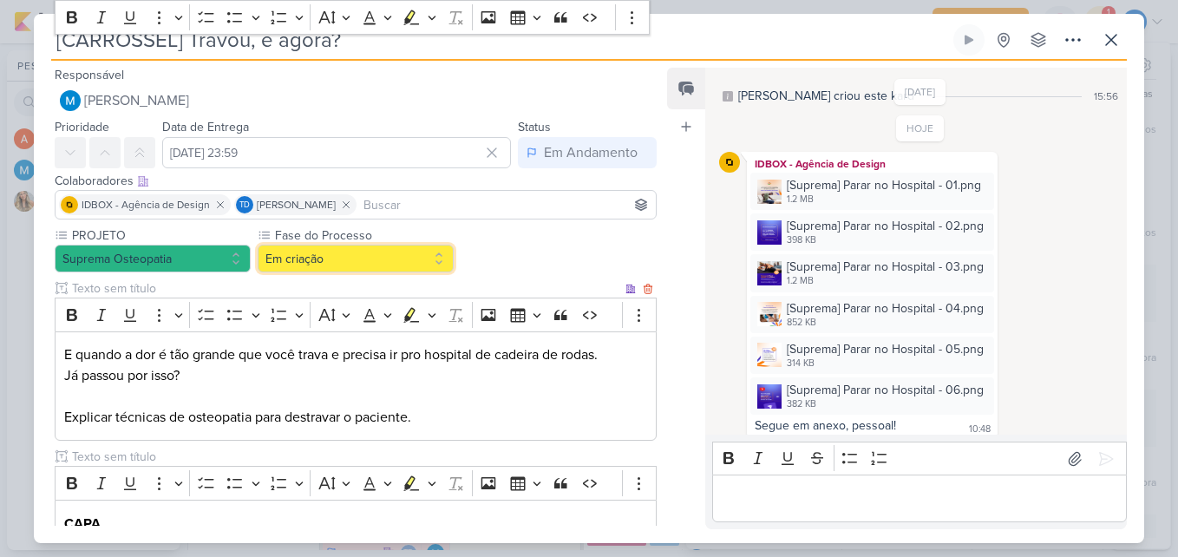
click at [429, 259] on button "Em criação" at bounding box center [356, 259] width 196 height 28
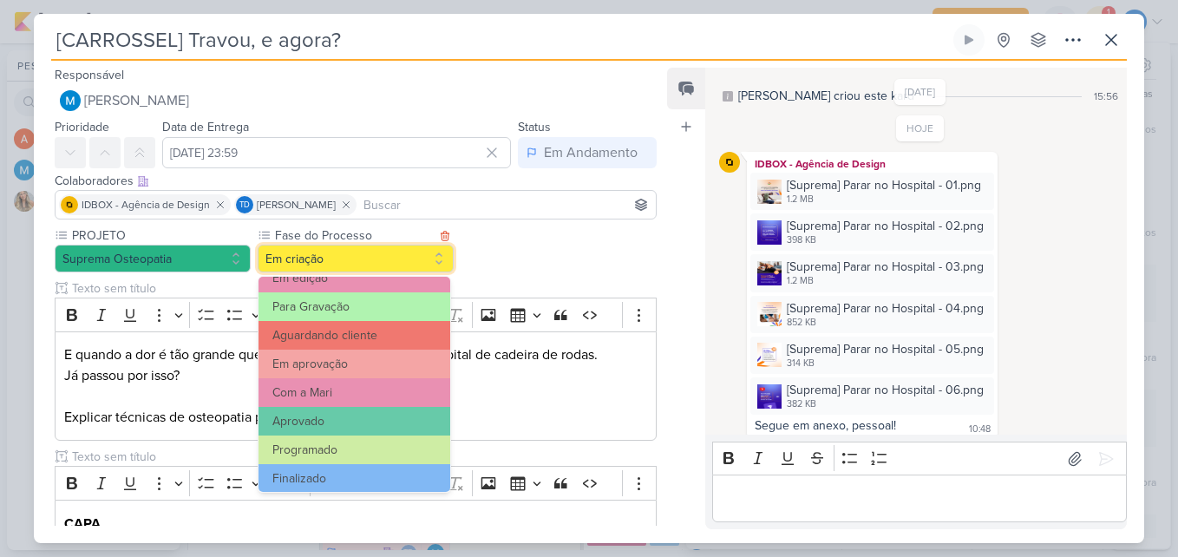
scroll to position [167, 0]
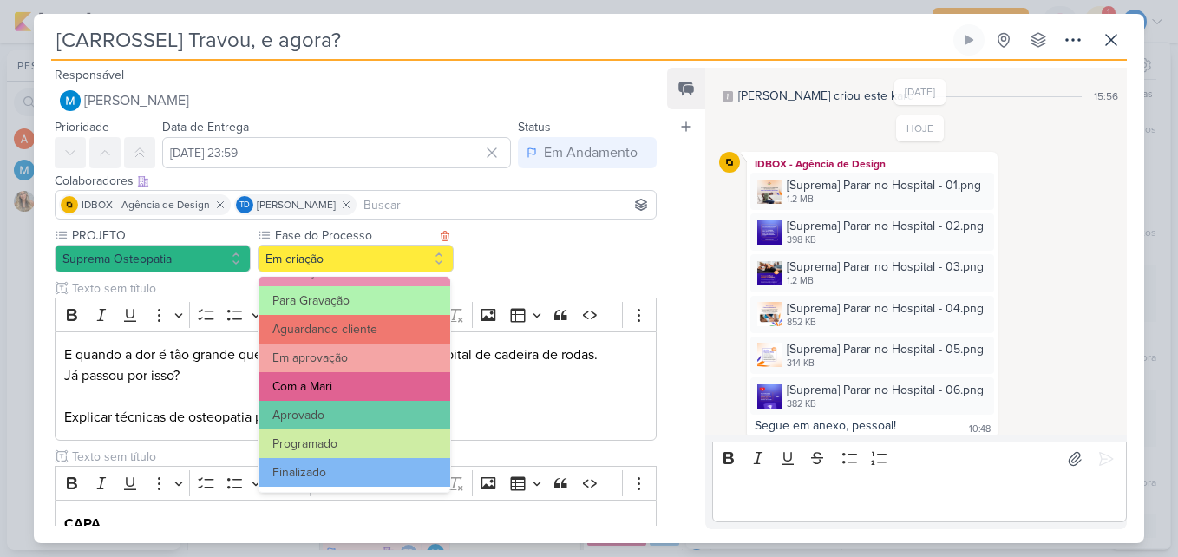
click at [362, 388] on button "Com a Mari" at bounding box center [354, 386] width 192 height 29
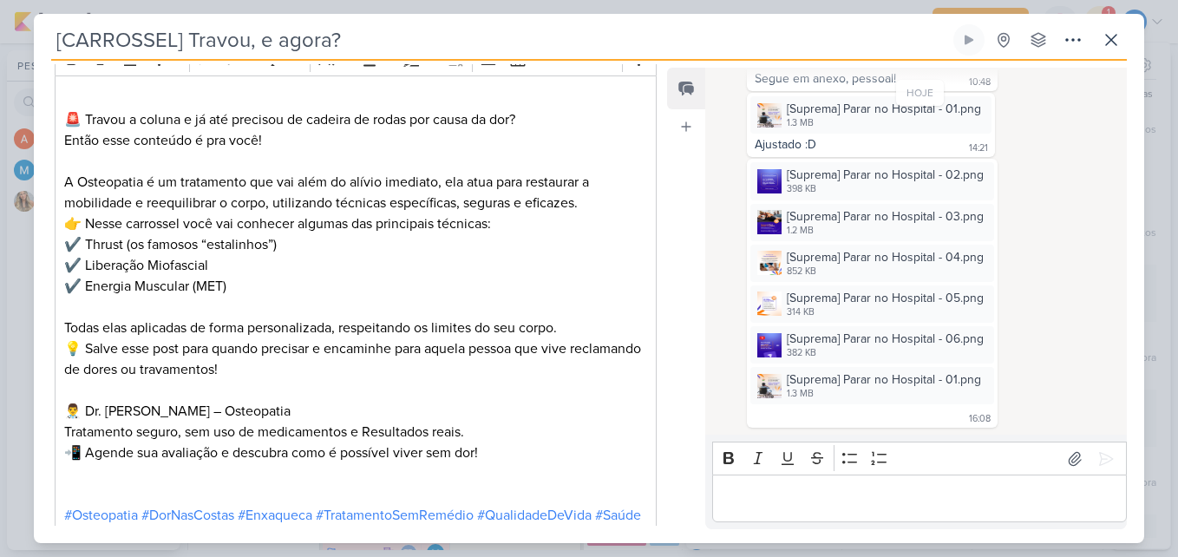
scroll to position [1347, 0]
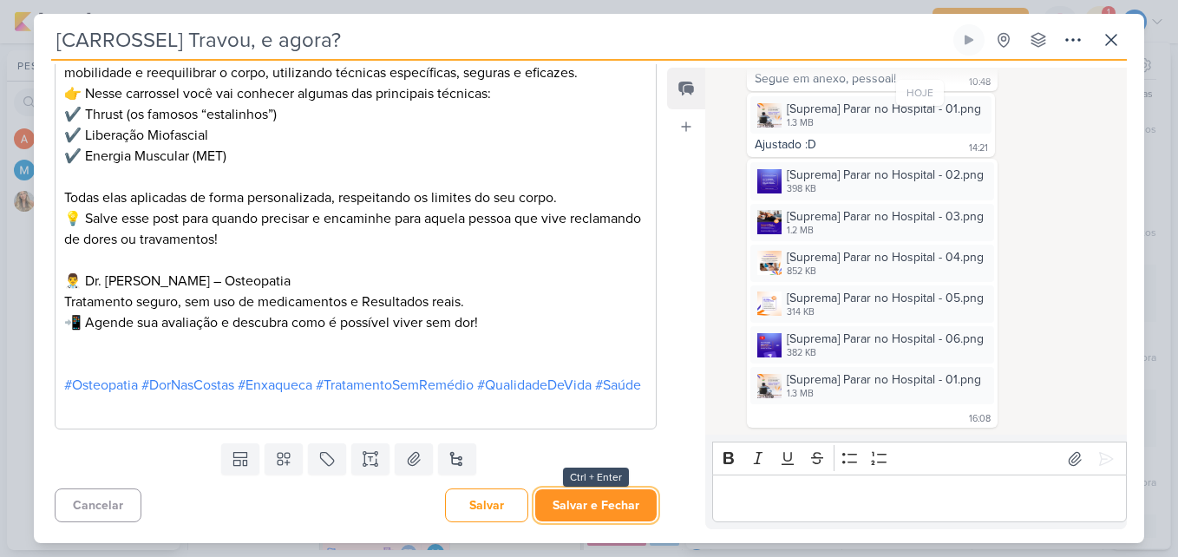
click at [561, 502] on button "Salvar e Fechar" at bounding box center [595, 505] width 121 height 32
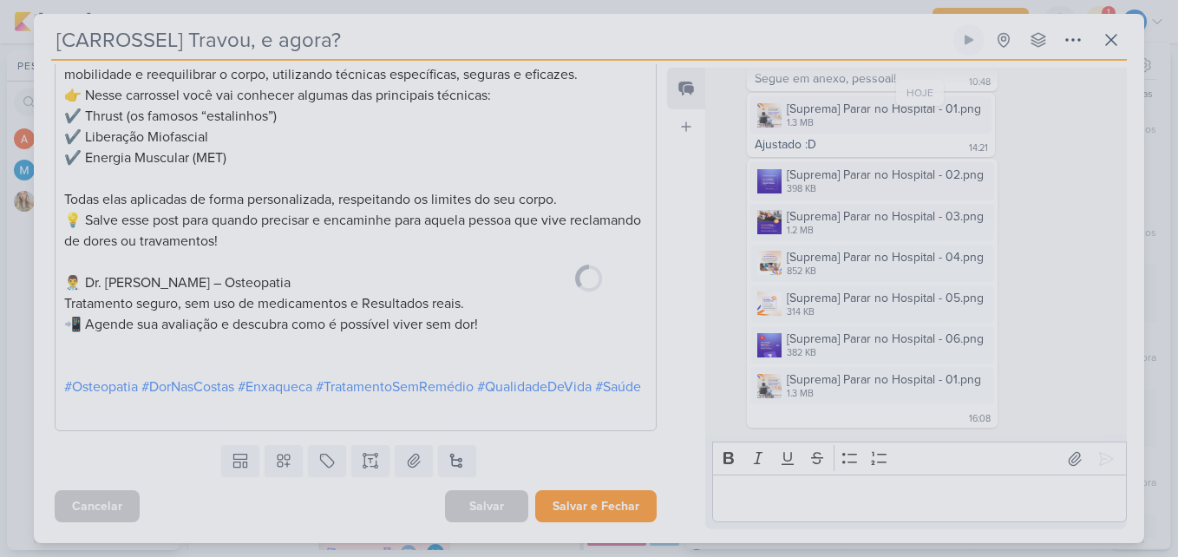
scroll to position [1346, 0]
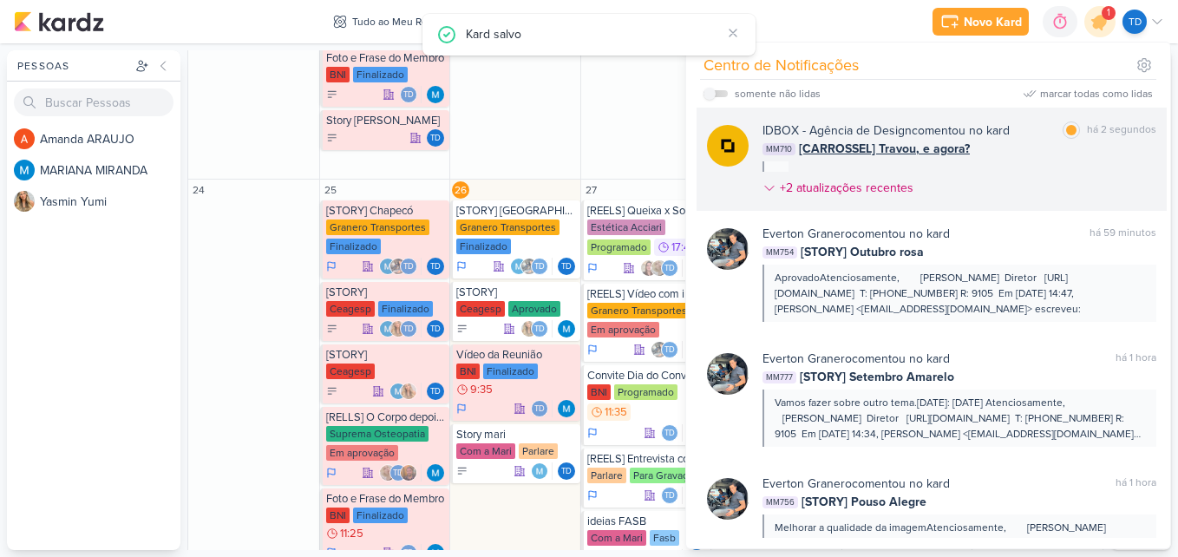
click at [1014, 173] on div "IDBOX - Agência de Design comentou no kard marcar como lida há 2 segundos MM710…" at bounding box center [959, 162] width 394 height 82
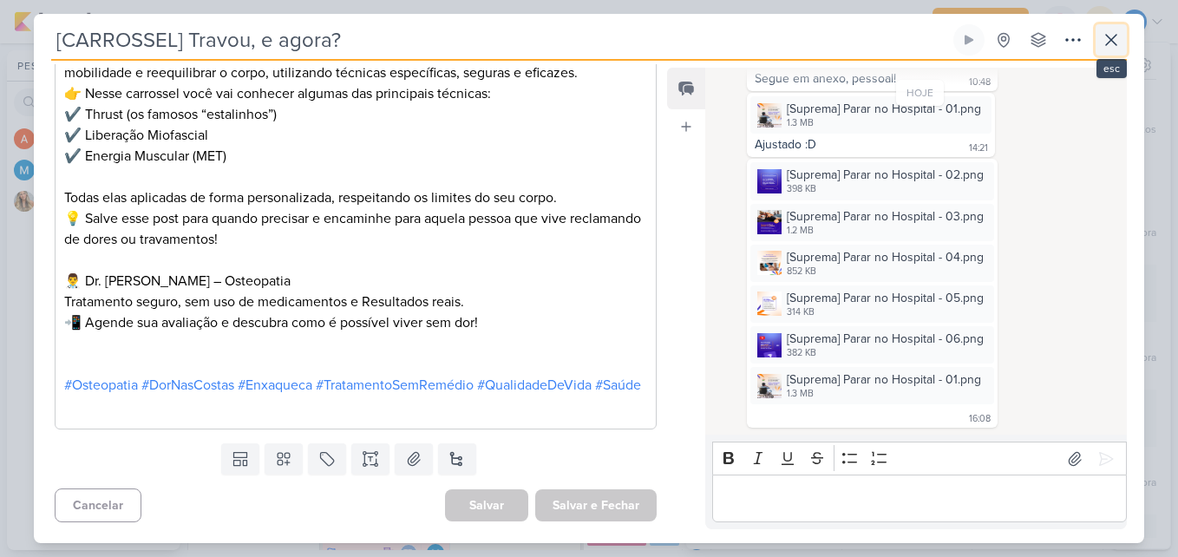
click at [1108, 33] on icon at bounding box center [1110, 39] width 21 height 21
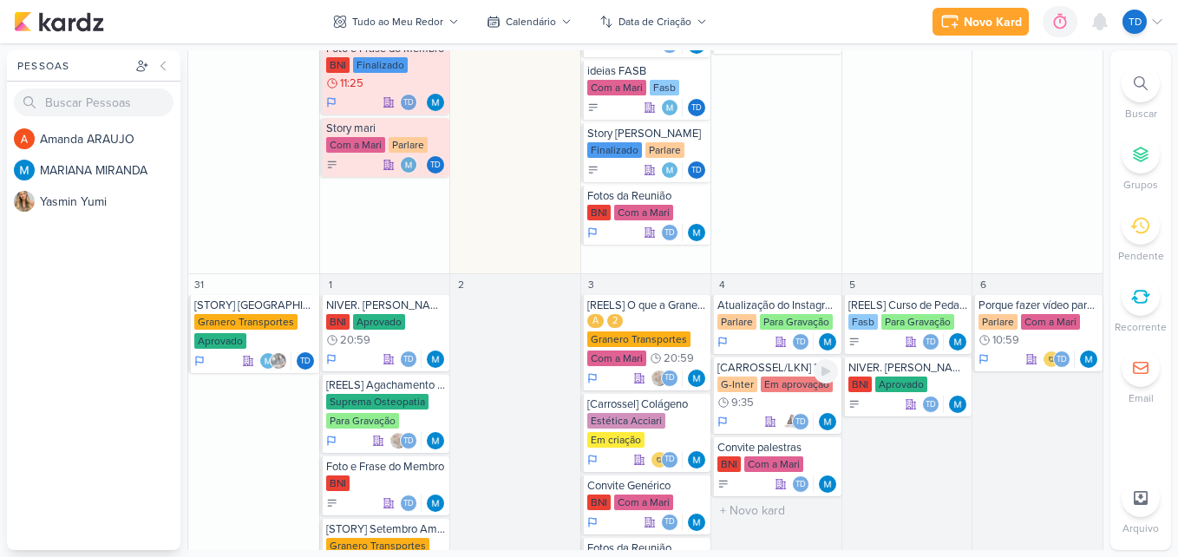
scroll to position [970, 0]
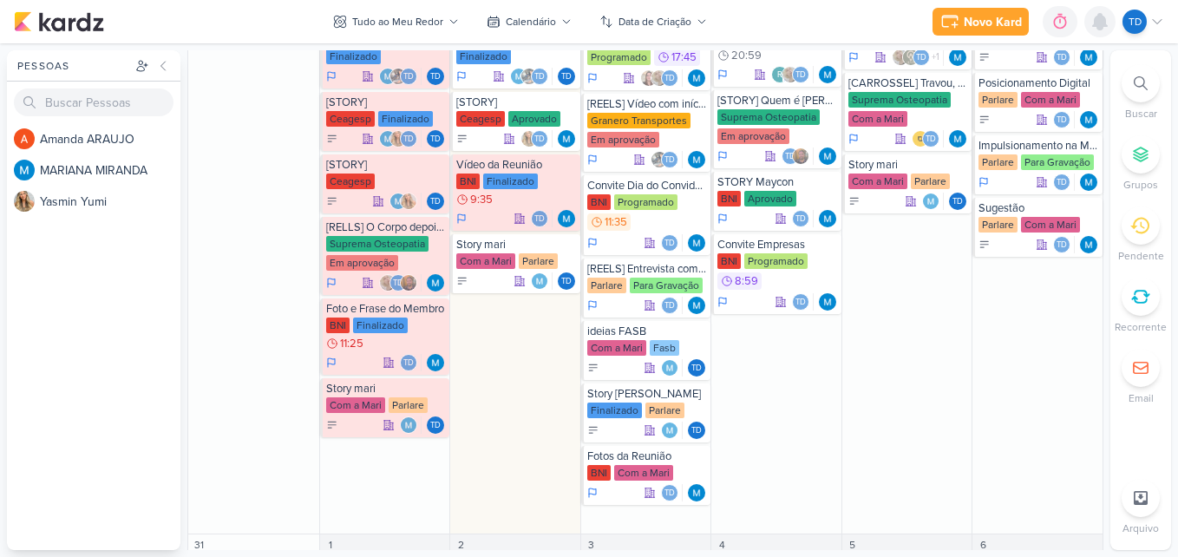
click at [1100, 23] on icon at bounding box center [1100, 22] width 14 height 16
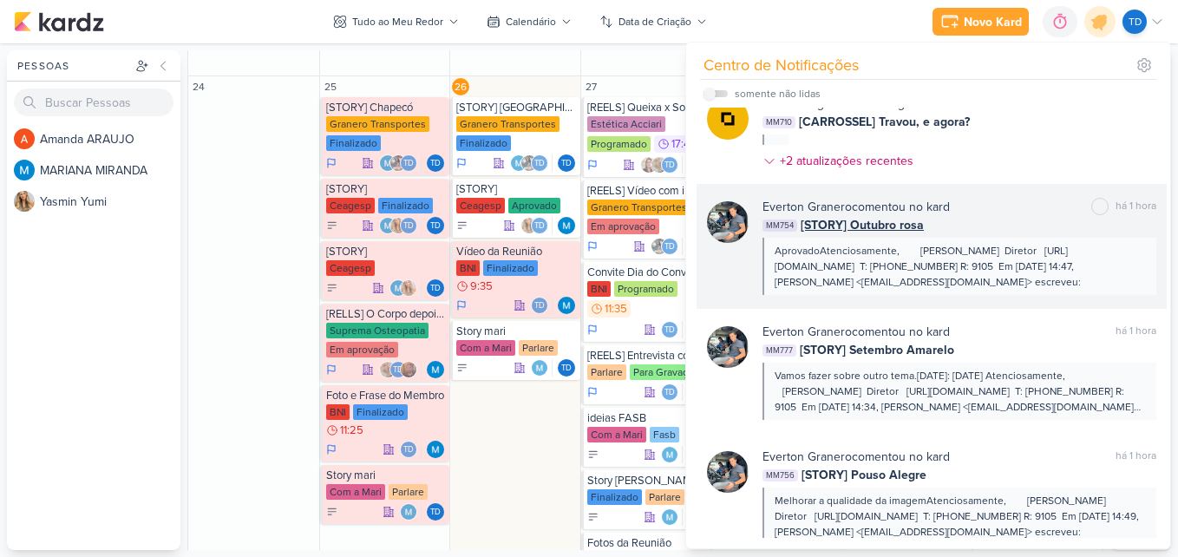
scroll to position [0, 0]
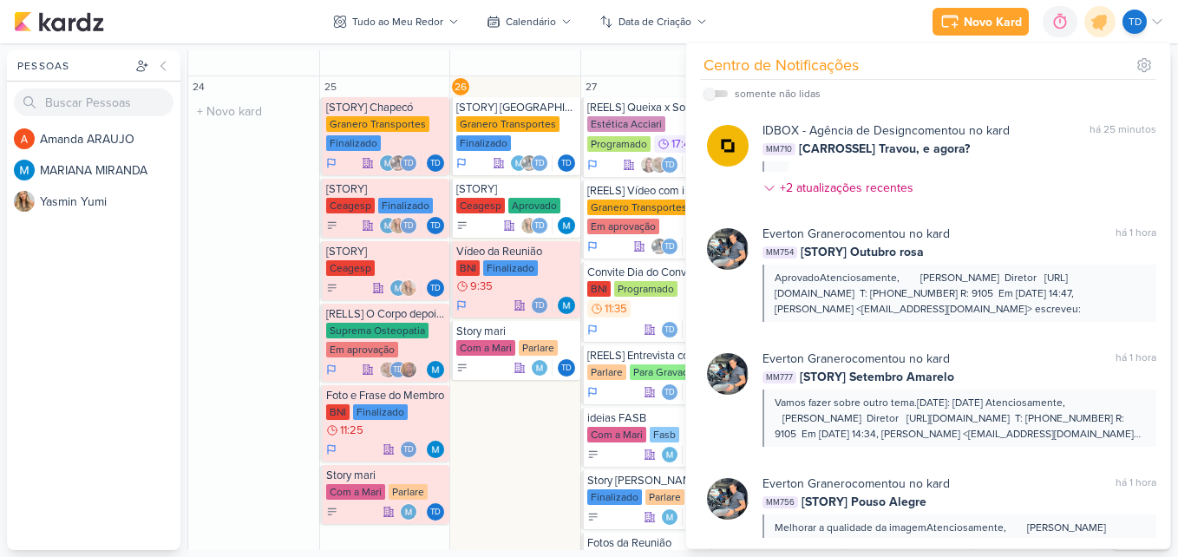
click at [284, 309] on div "24 O título do kard deve ter menos que 100 caracteres" at bounding box center [253, 348] width 131 height 545
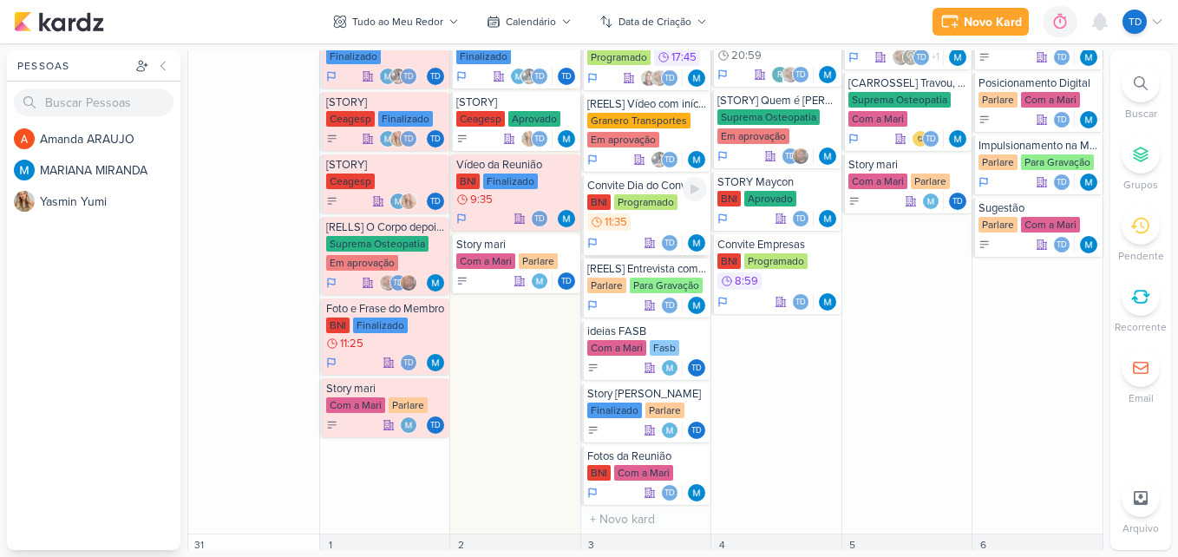
scroll to position [884, 0]
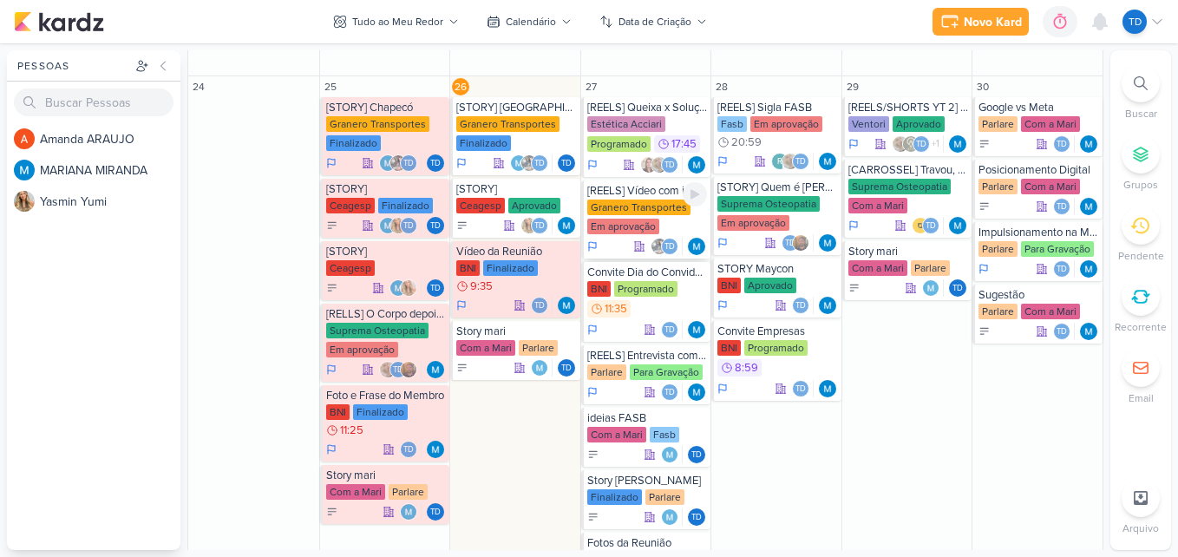
click at [668, 213] on div "Granero Transportes" at bounding box center [638, 207] width 103 height 16
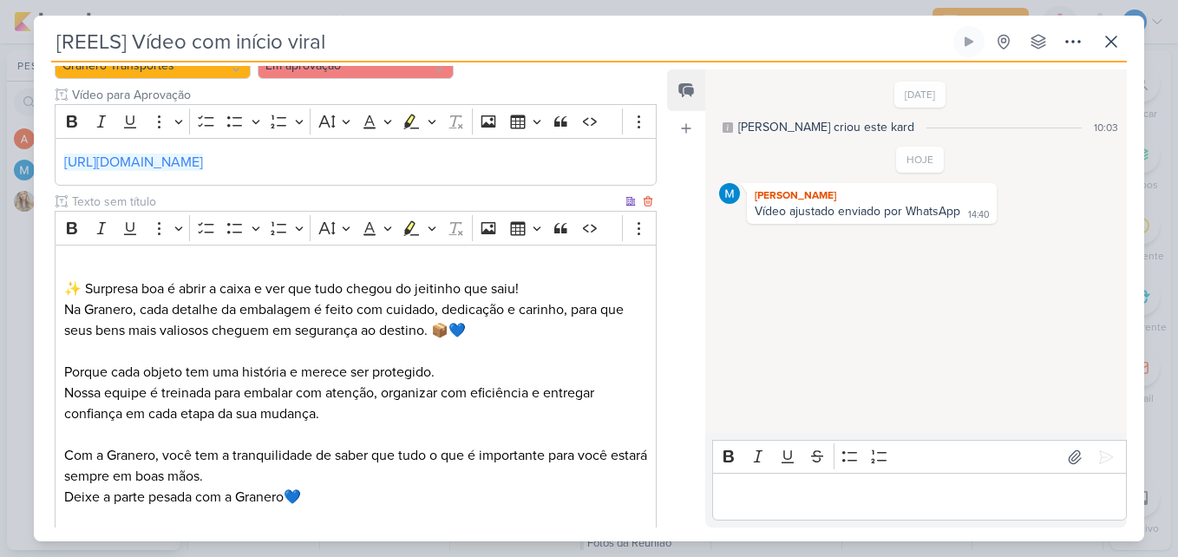
scroll to position [520, 0]
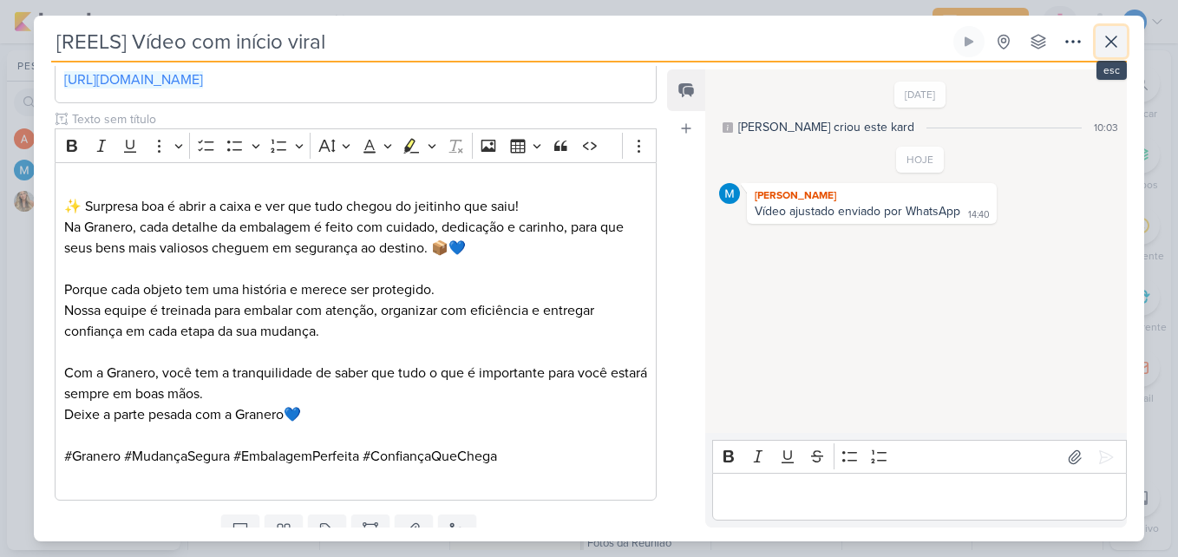
click at [1109, 42] on icon at bounding box center [1110, 41] width 21 height 21
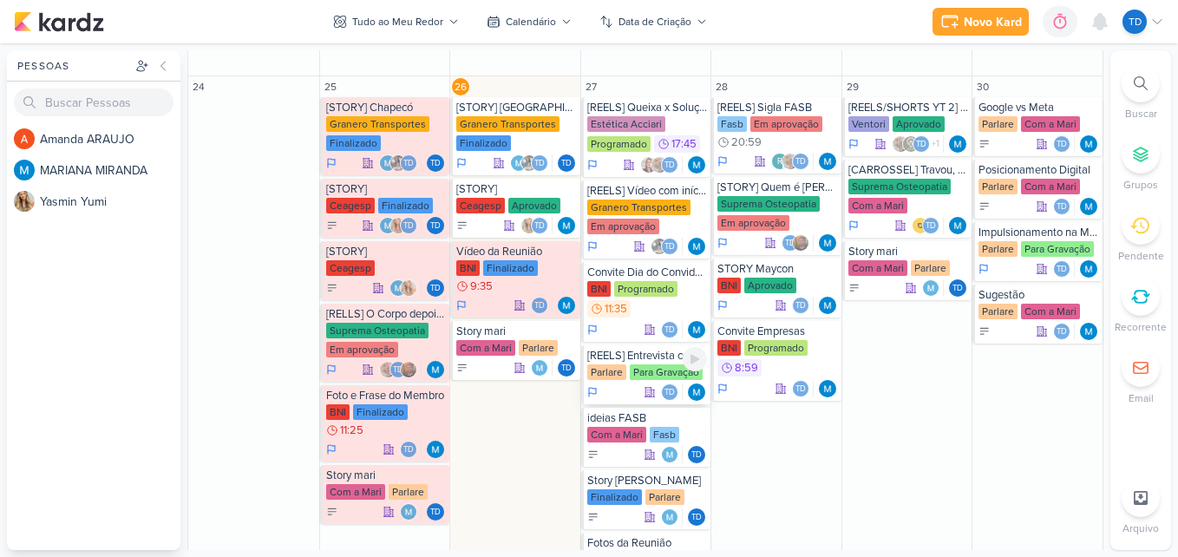
click at [661, 365] on div "Para Gravação" at bounding box center [666, 372] width 73 height 16
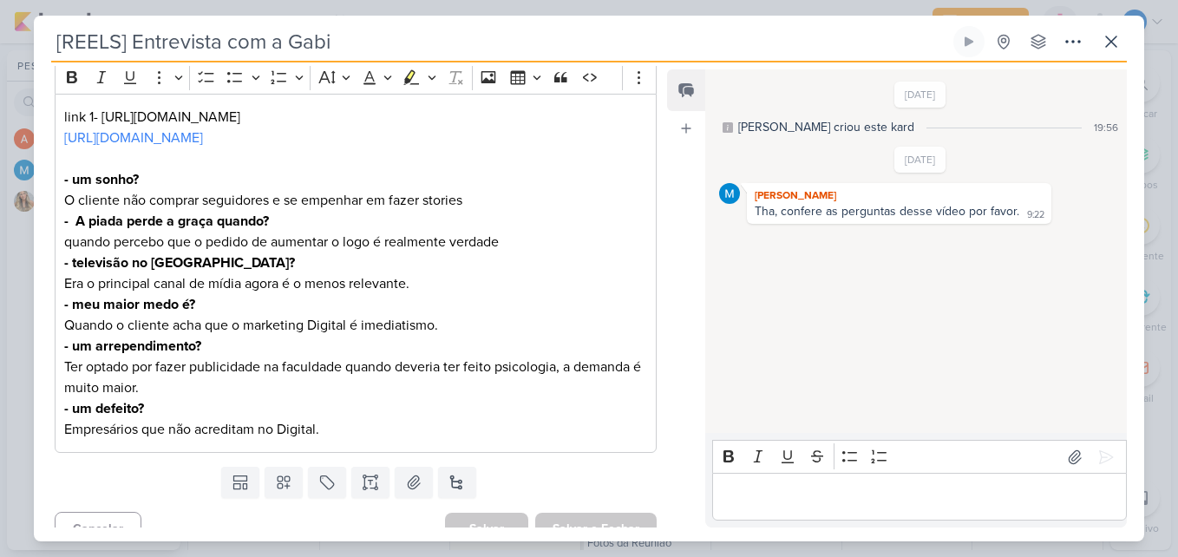
scroll to position [260, 0]
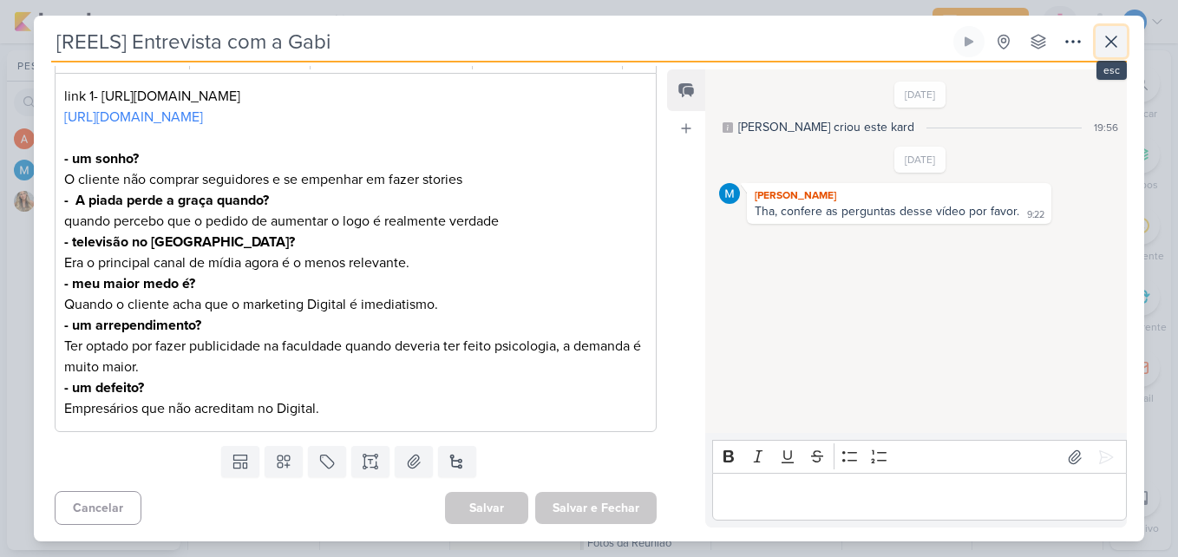
click at [1119, 28] on button at bounding box center [1110, 41] width 31 height 31
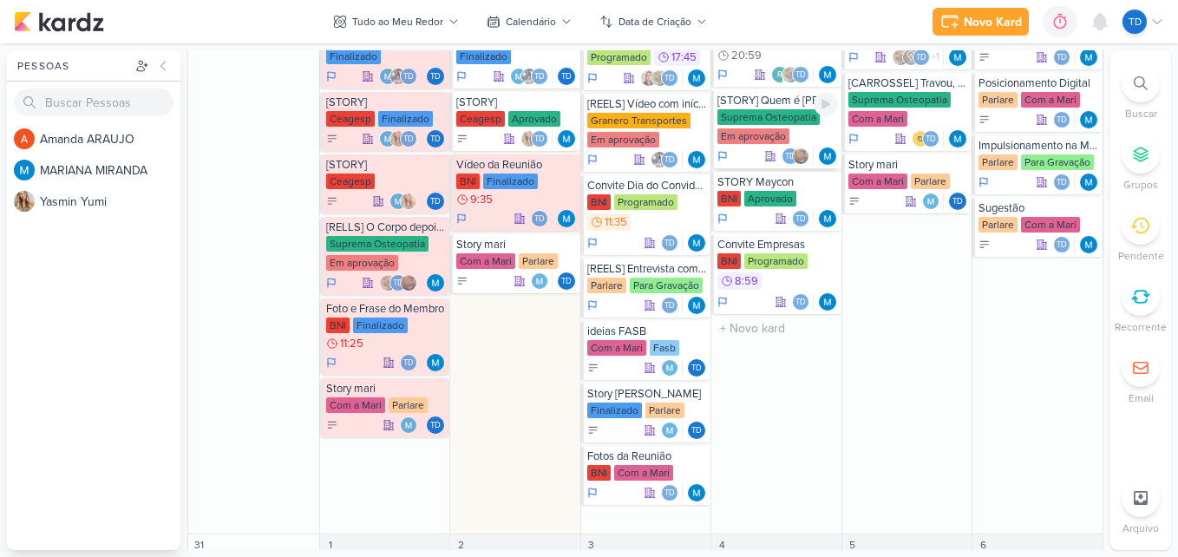
scroll to position [797, 0]
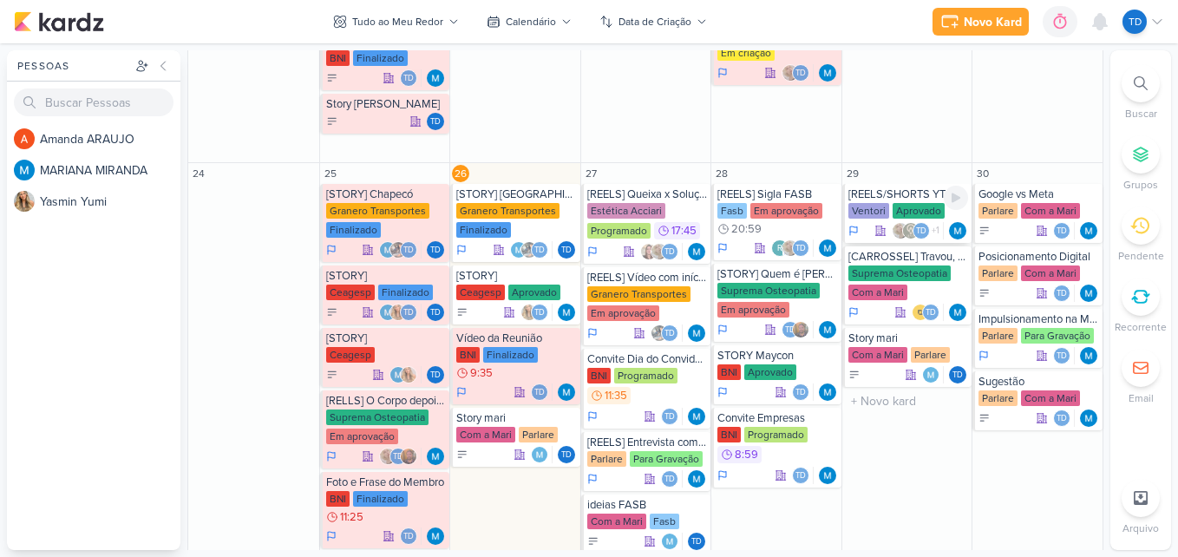
click at [899, 203] on div "Aprovado" at bounding box center [918, 211] width 52 height 16
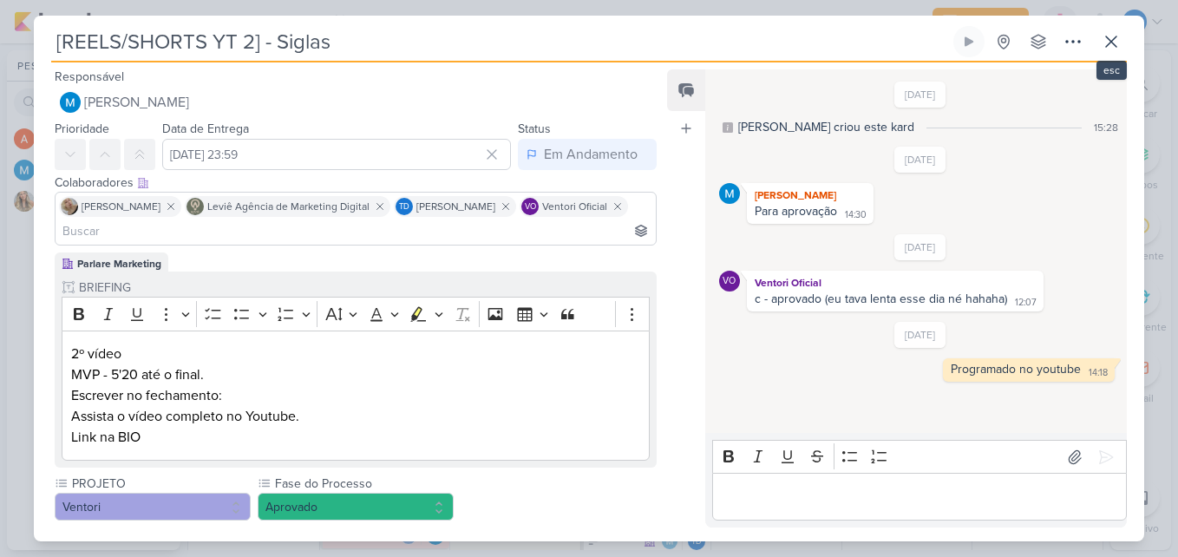
click at [1104, 23] on div "[REELS/SHORTS YT 2] - Siglas Criado por MARIANA" at bounding box center [589, 278] width 1110 height 525
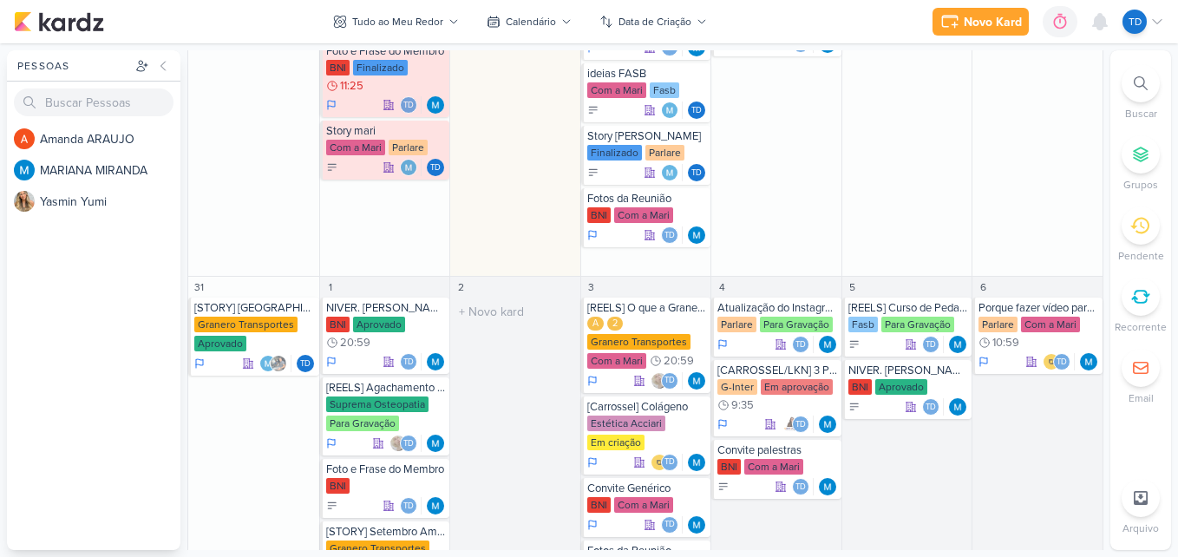
scroll to position [1144, 0]
